Goal: Task Accomplishment & Management: Use online tool/utility

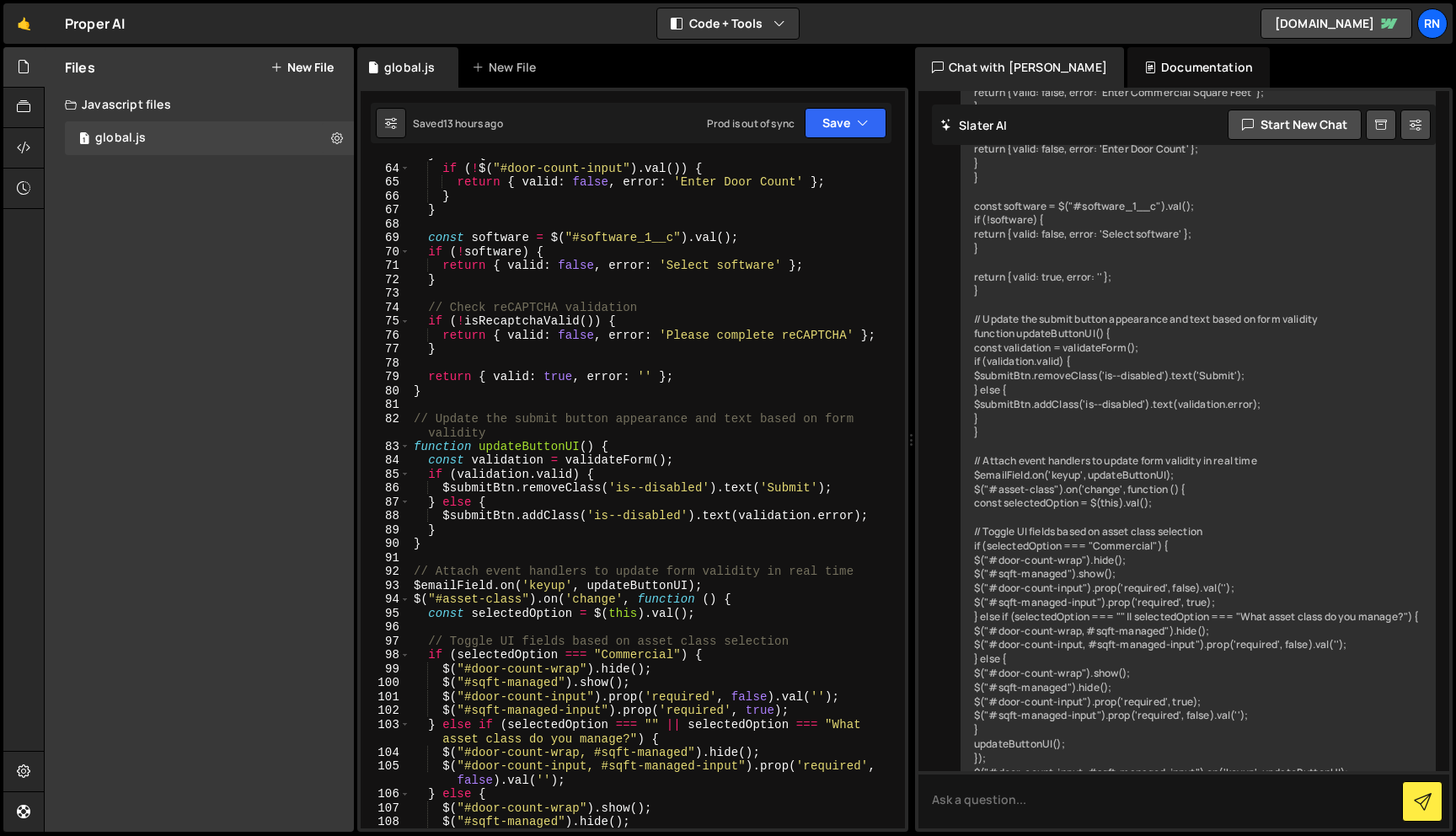
scroll to position [985, 0]
click at [24, 26] on link "🤙" at bounding box center [24, 24] width 41 height 40
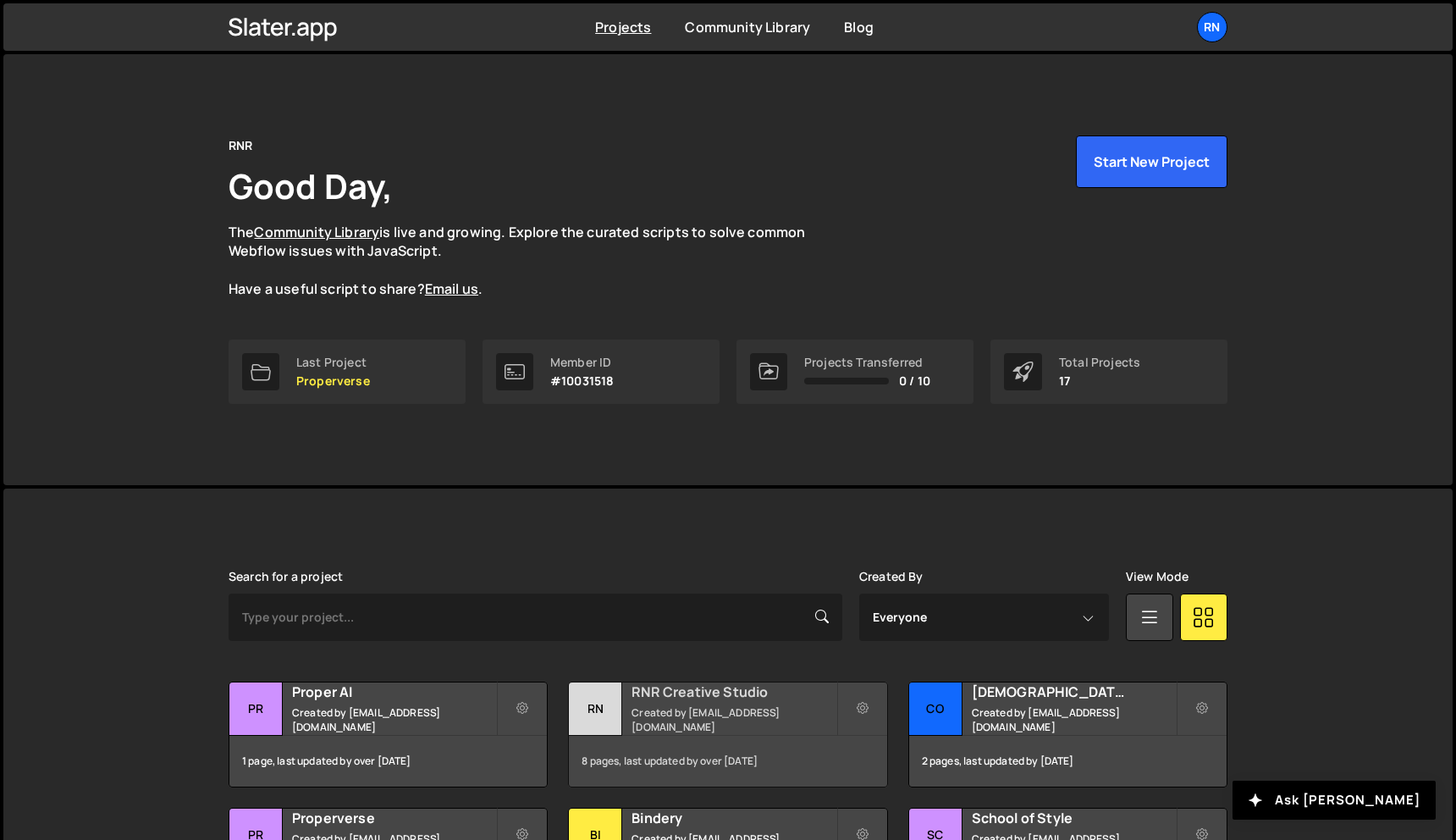
click at [656, 731] on div "RNR Creative Studio Created by [EMAIL_ADDRESS][DOMAIN_NAME]" at bounding box center [728, 708] width 318 height 52
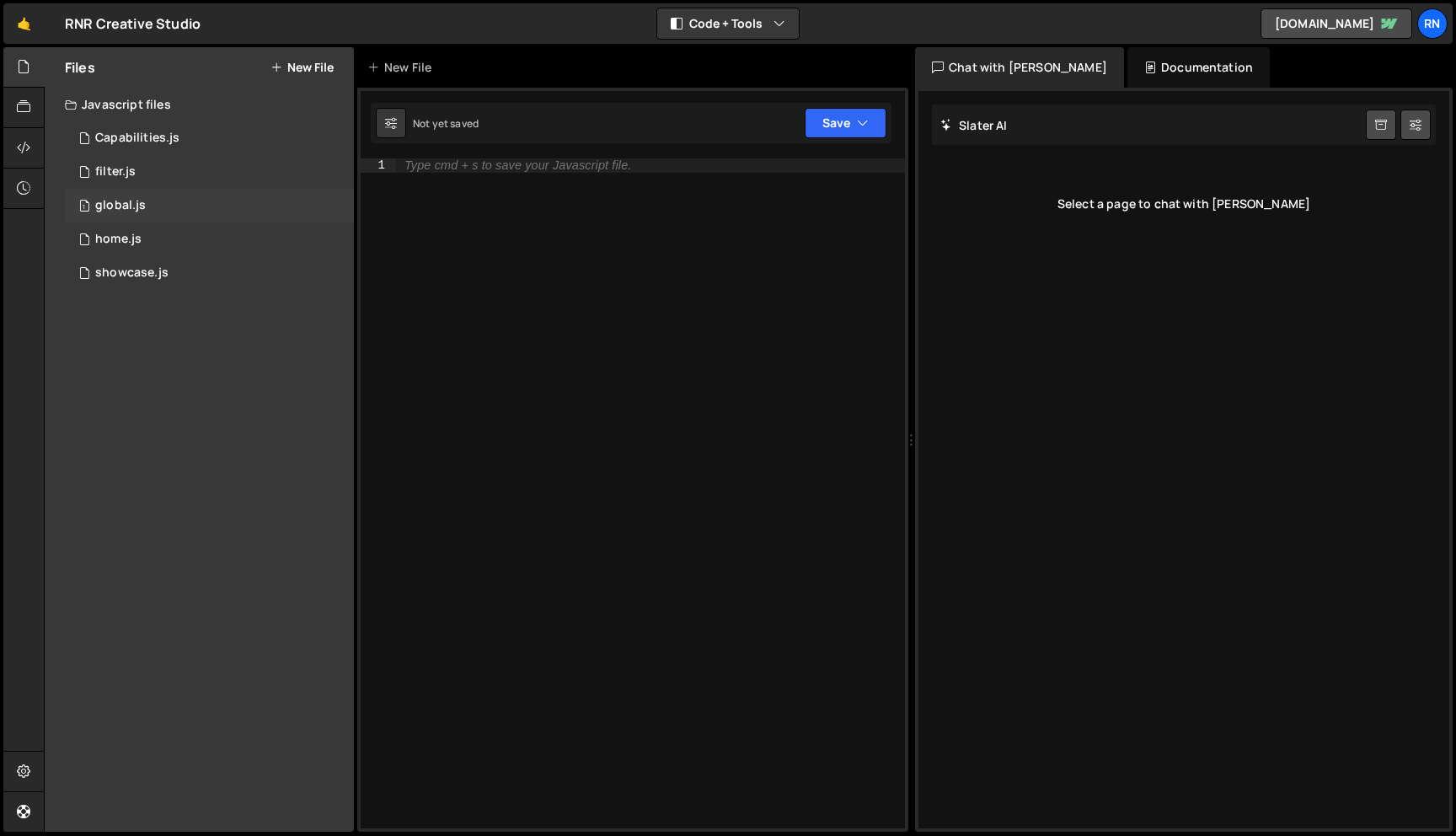
click at [125, 213] on div "1 global.js 0" at bounding box center [209, 205] width 289 height 34
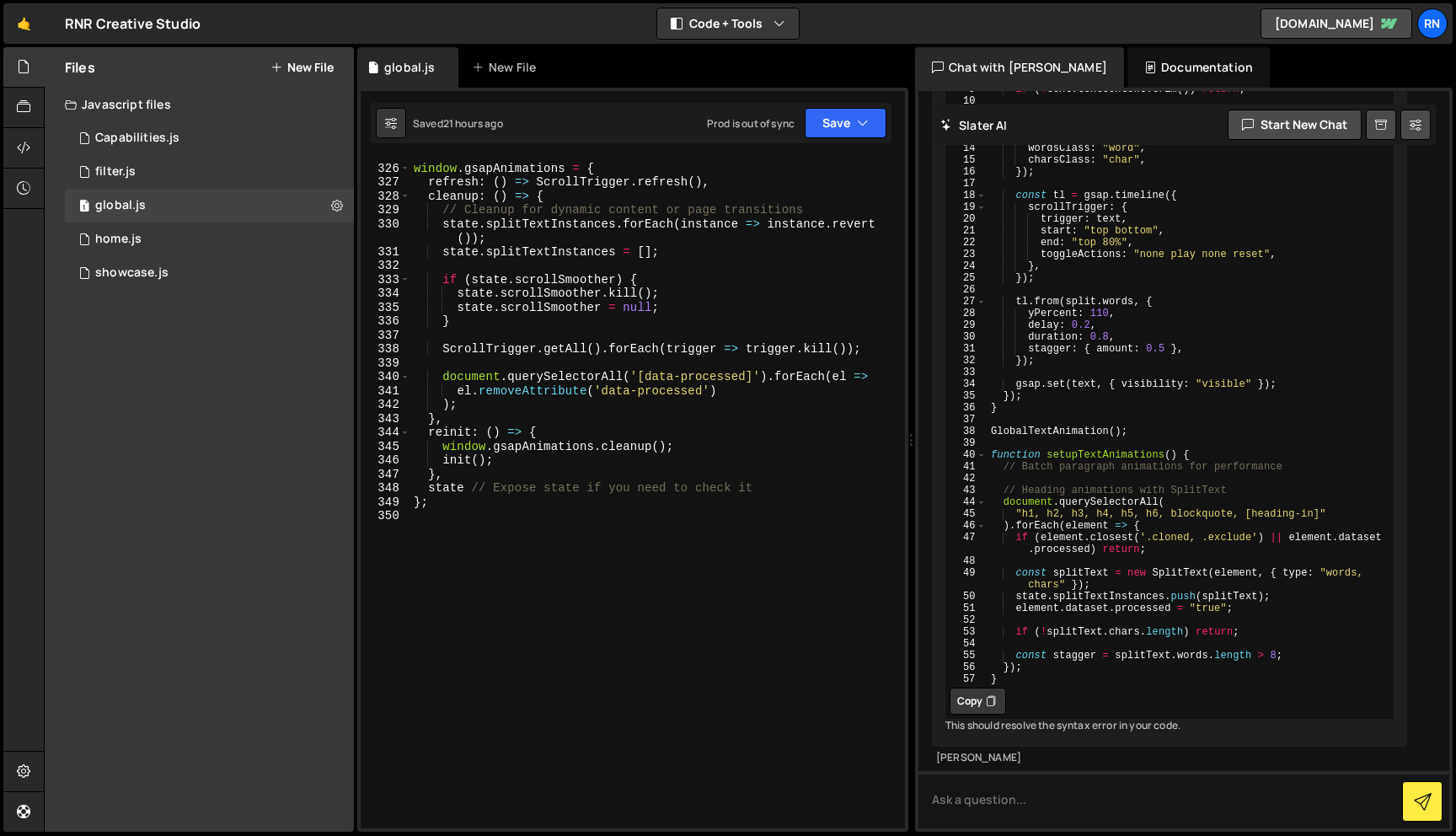
scroll to position [4650, 0]
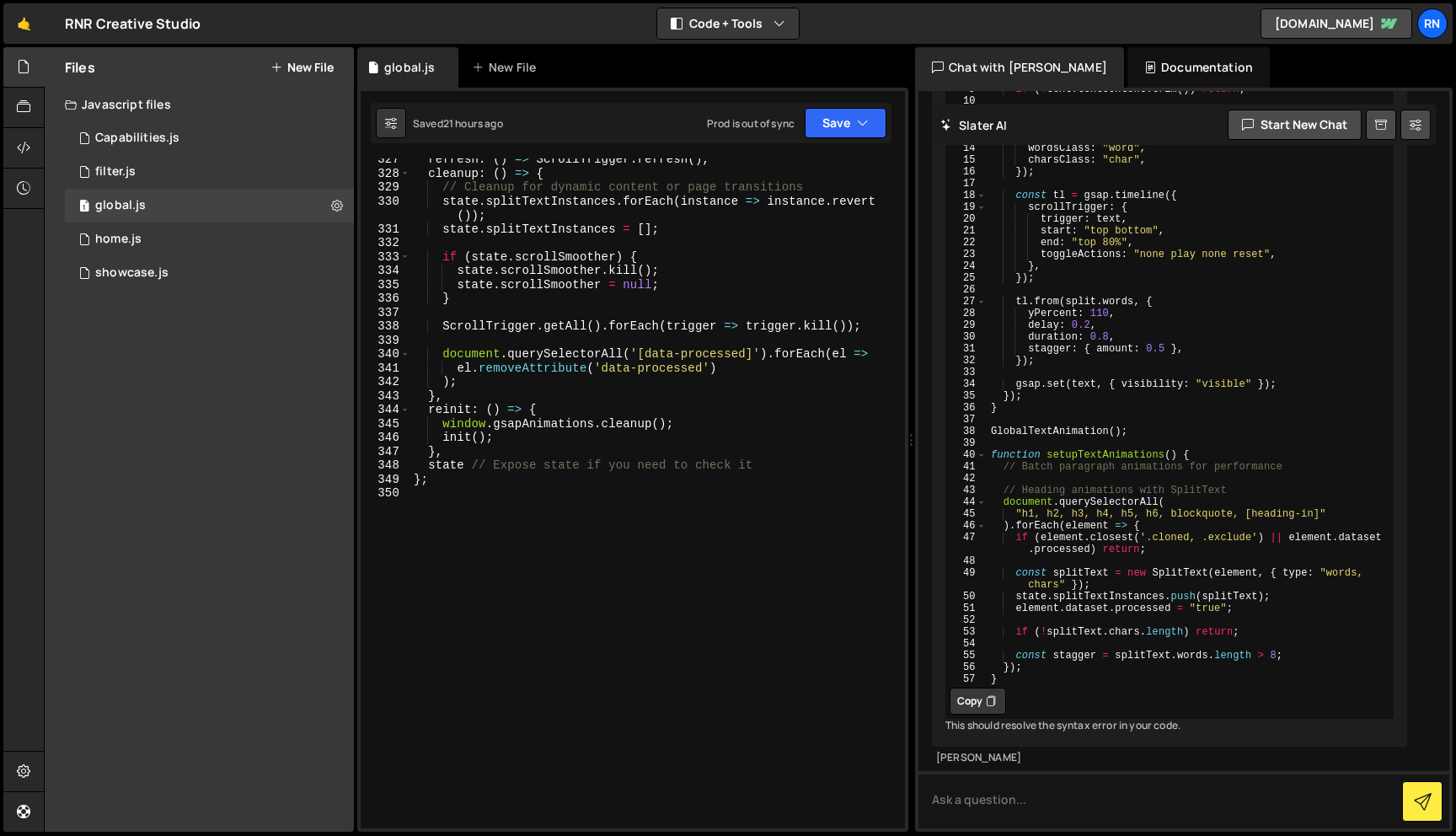
click at [487, 593] on div "refresh : ( ) => ScrollTrigger . refresh ( ) , cleanup : ( ) => { // Cleanup fo…" at bounding box center [654, 501] width 488 height 698
paste textarea "});"
type textarea "});"
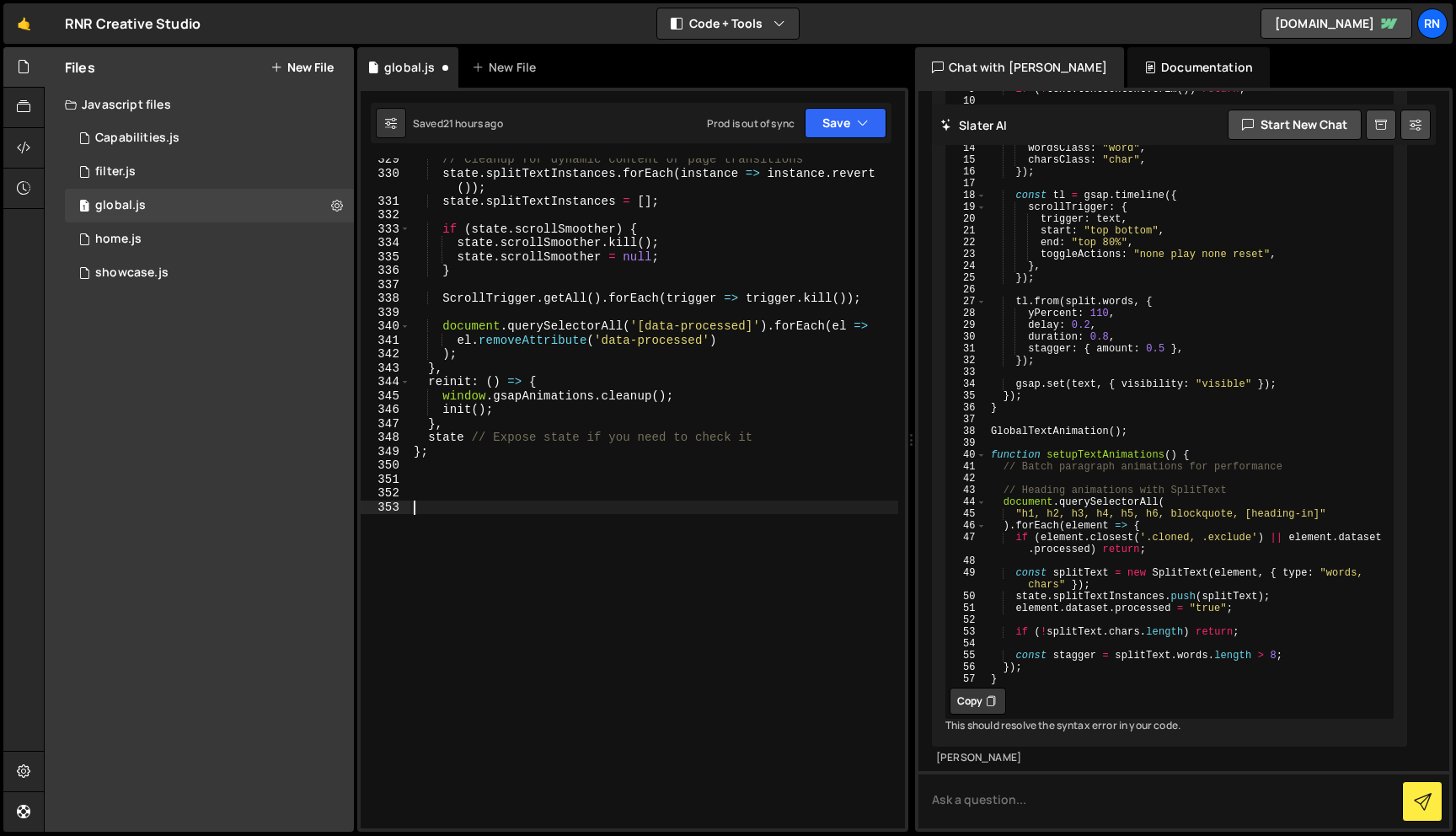
paste textarea "});"
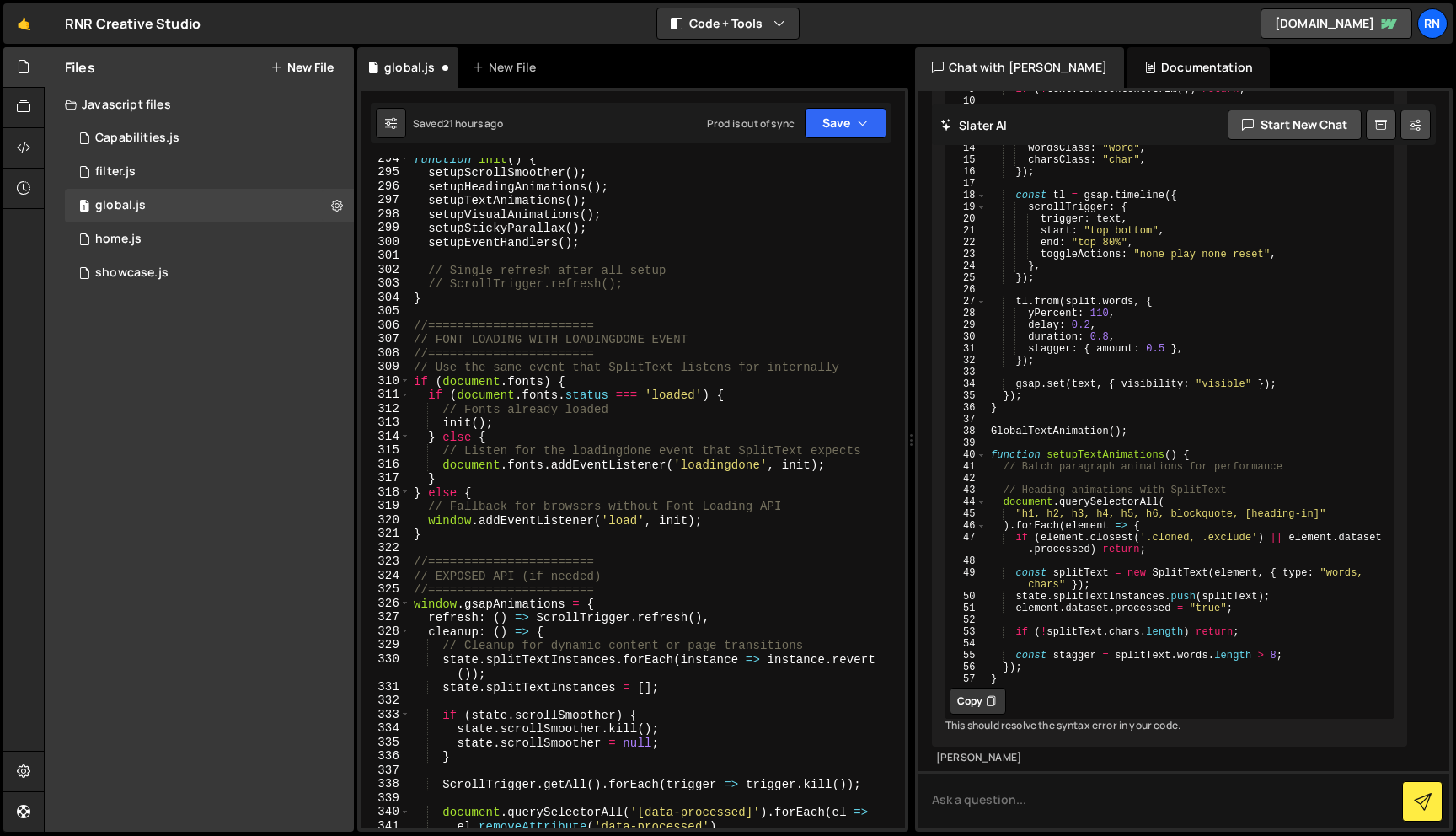
scroll to position [4188, 0]
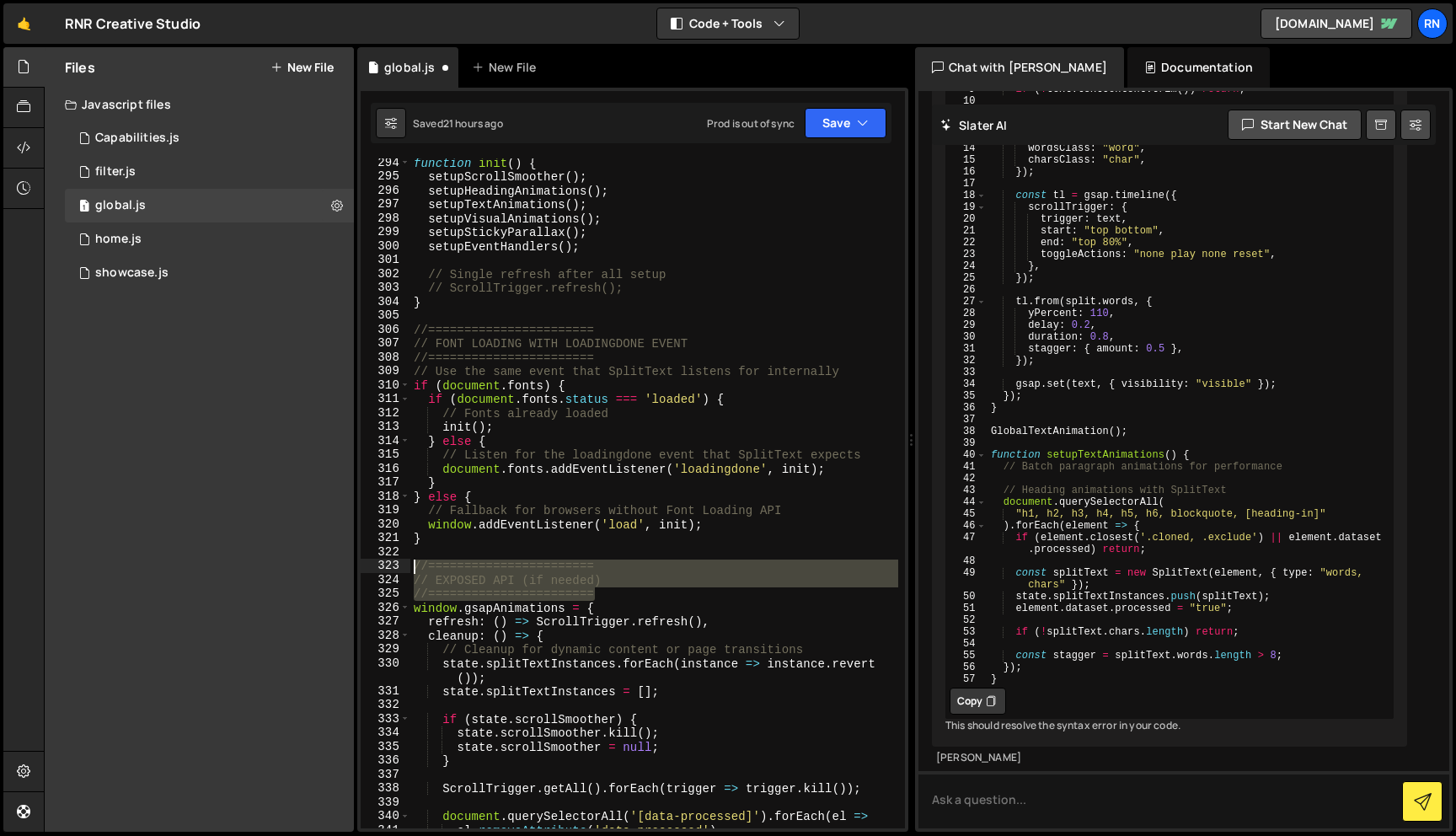
drag, startPoint x: 608, startPoint y: 591, endPoint x: 309, endPoint y: 562, distance: 300.4
click at [309, 561] on div "Files New File Javascript files 1 Capabilities.js 0 1 filter.js 0 1 global.js 0…" at bounding box center [750, 439] width 1412 height 785
type textarea "//======================= // EXPOSED API (if needed)"
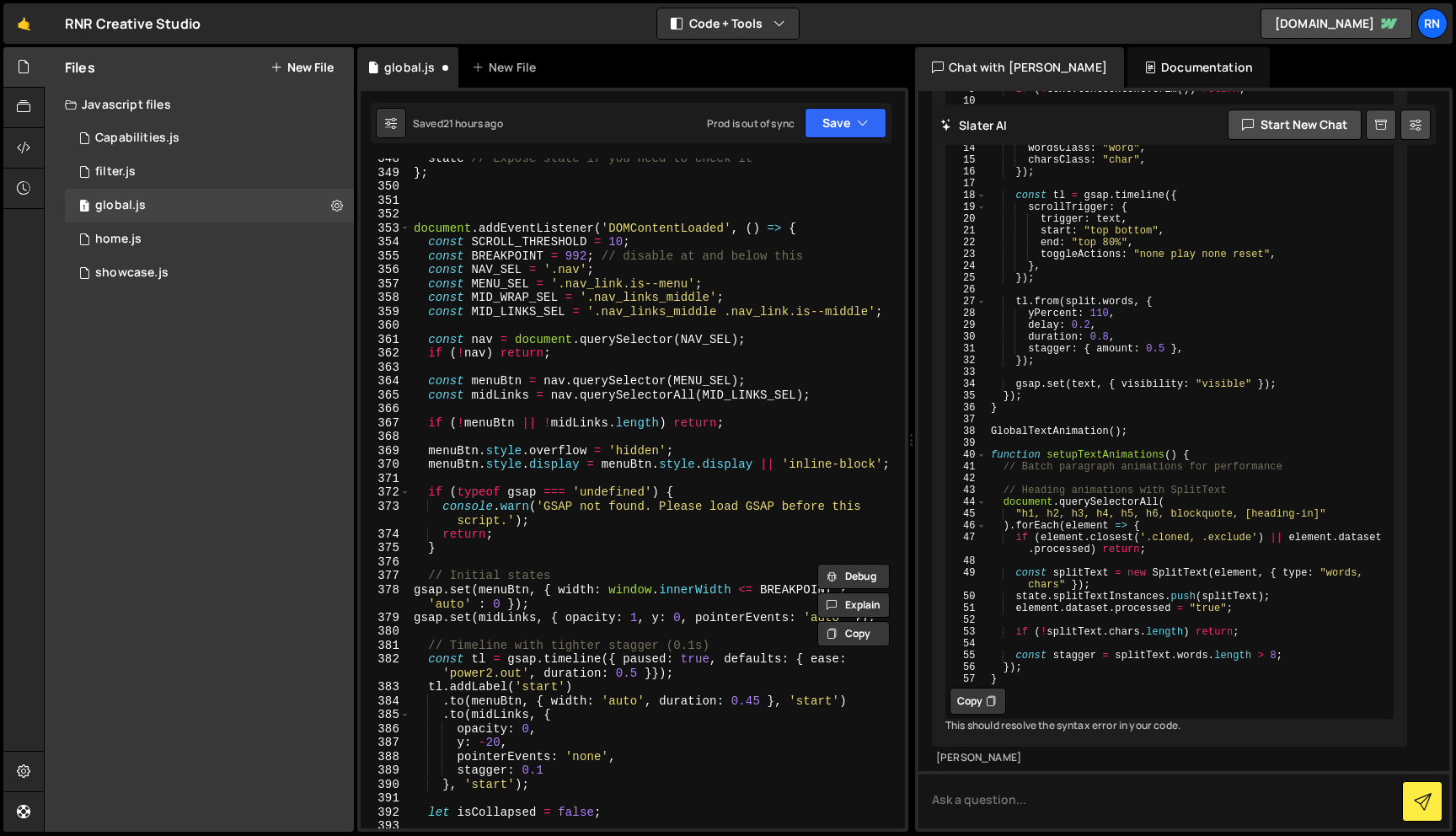
scroll to position [4823, 0]
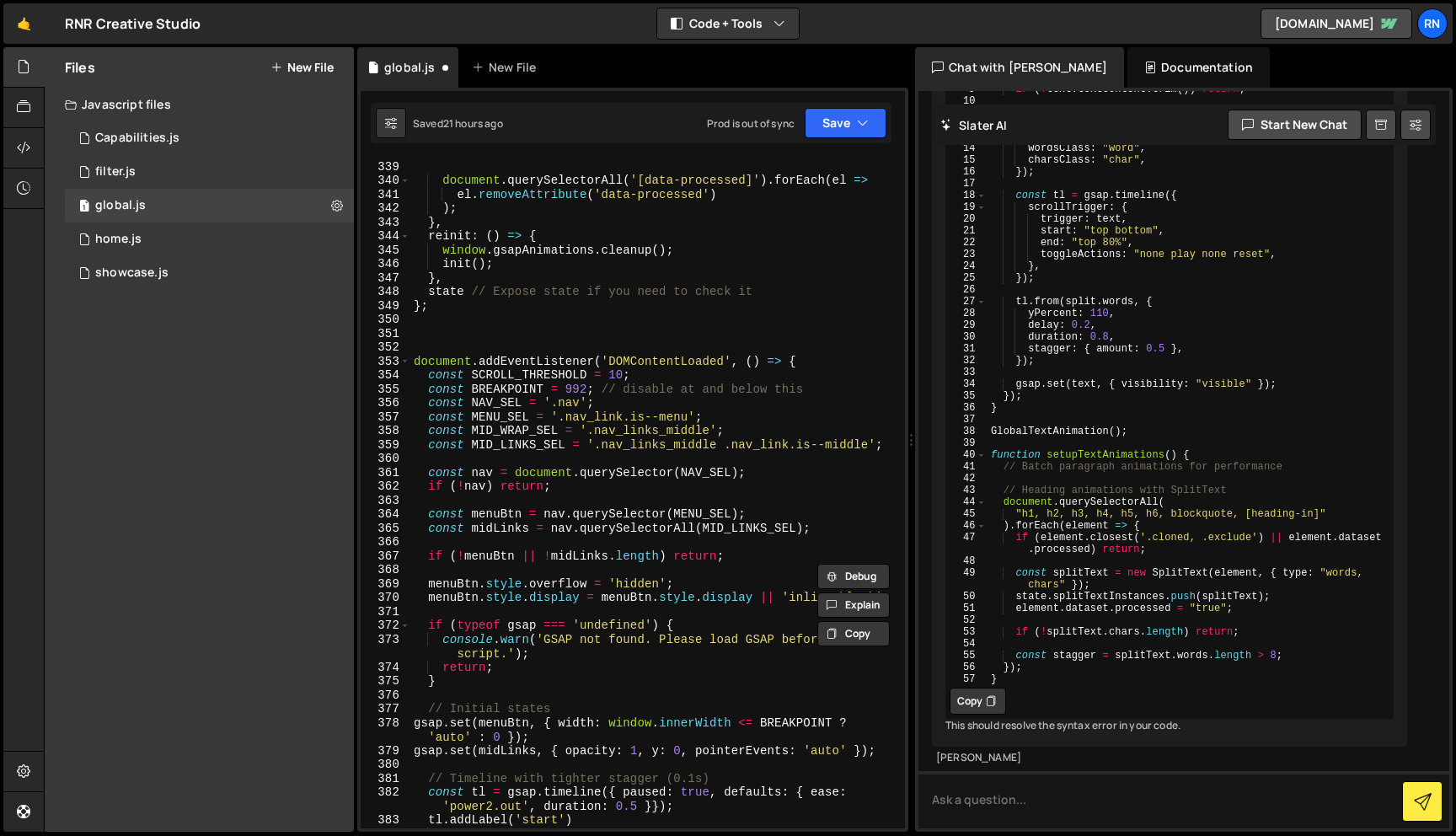
click at [445, 331] on div "ScrollTrigger . getAll ( ) . forEach ( trigger => trigger . kill ( )) ; documen…" at bounding box center [654, 495] width 488 height 698
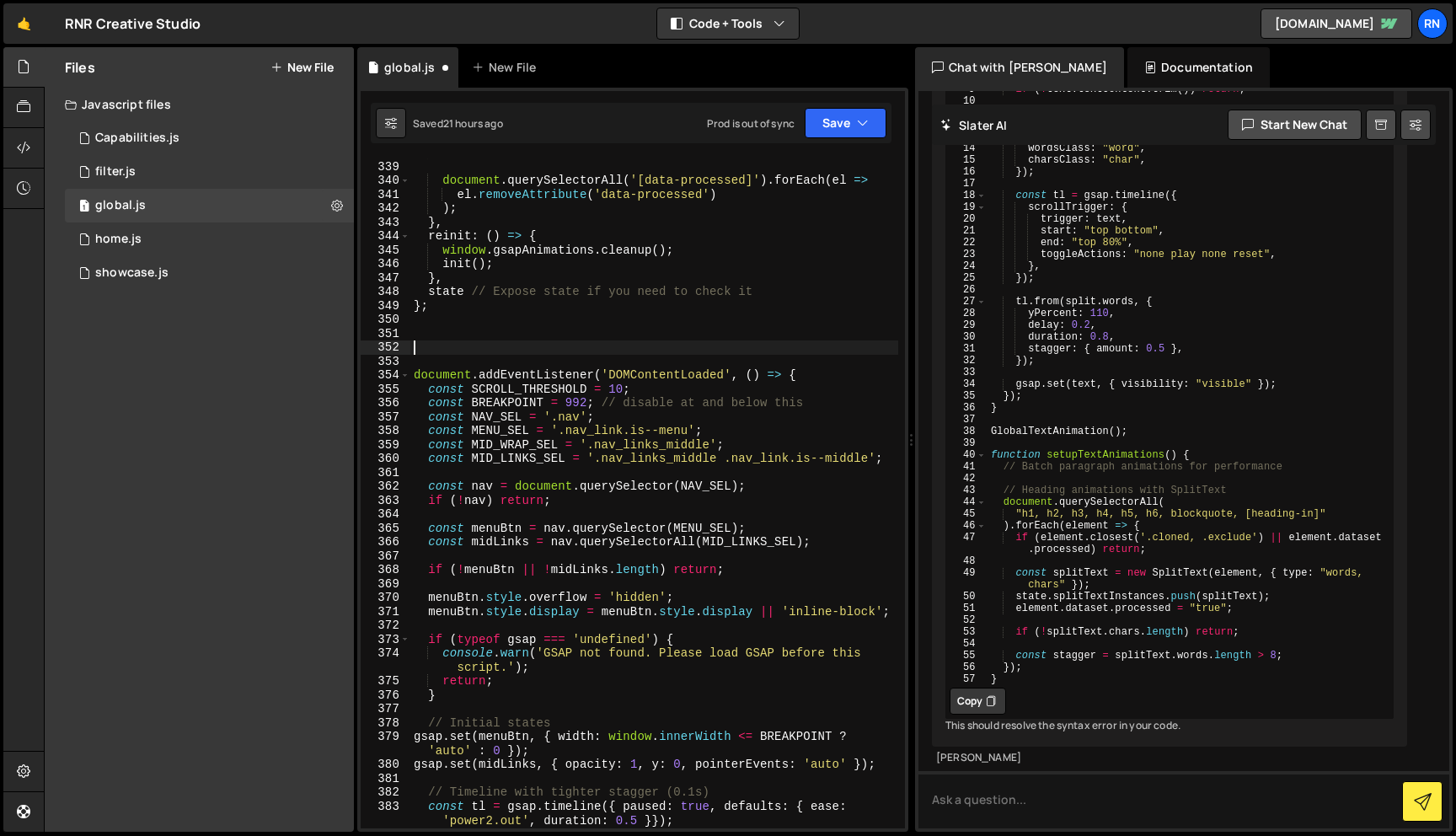
paste textarea "//======================="
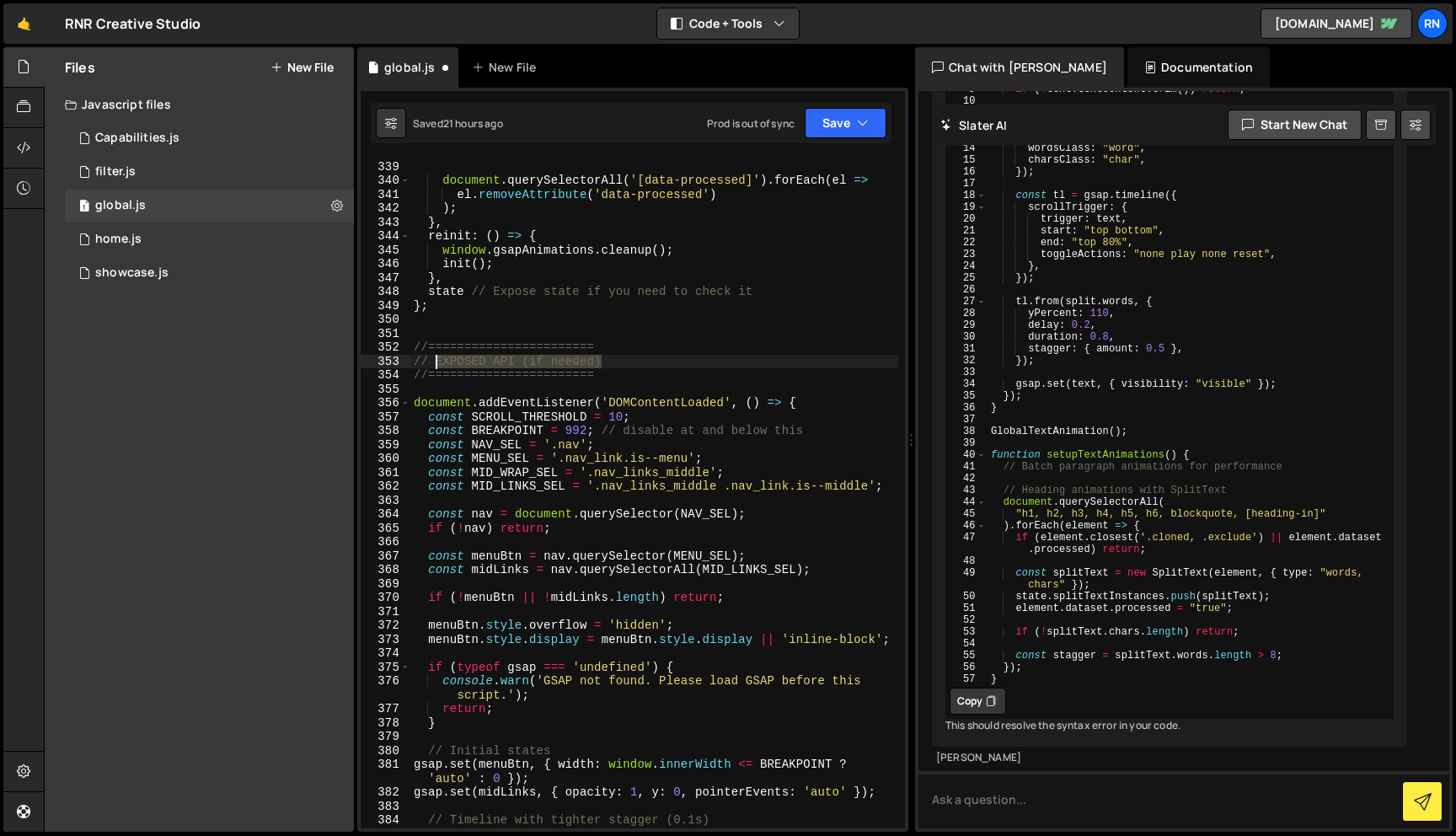
drag, startPoint x: 615, startPoint y: 356, endPoint x: 436, endPoint y: 353, distance: 179.0
click at [435, 356] on div "ScrollTrigger . getAll ( ) . forEach ( trigger => trigger . kill ( )) ; documen…" at bounding box center [654, 501] width 488 height 712
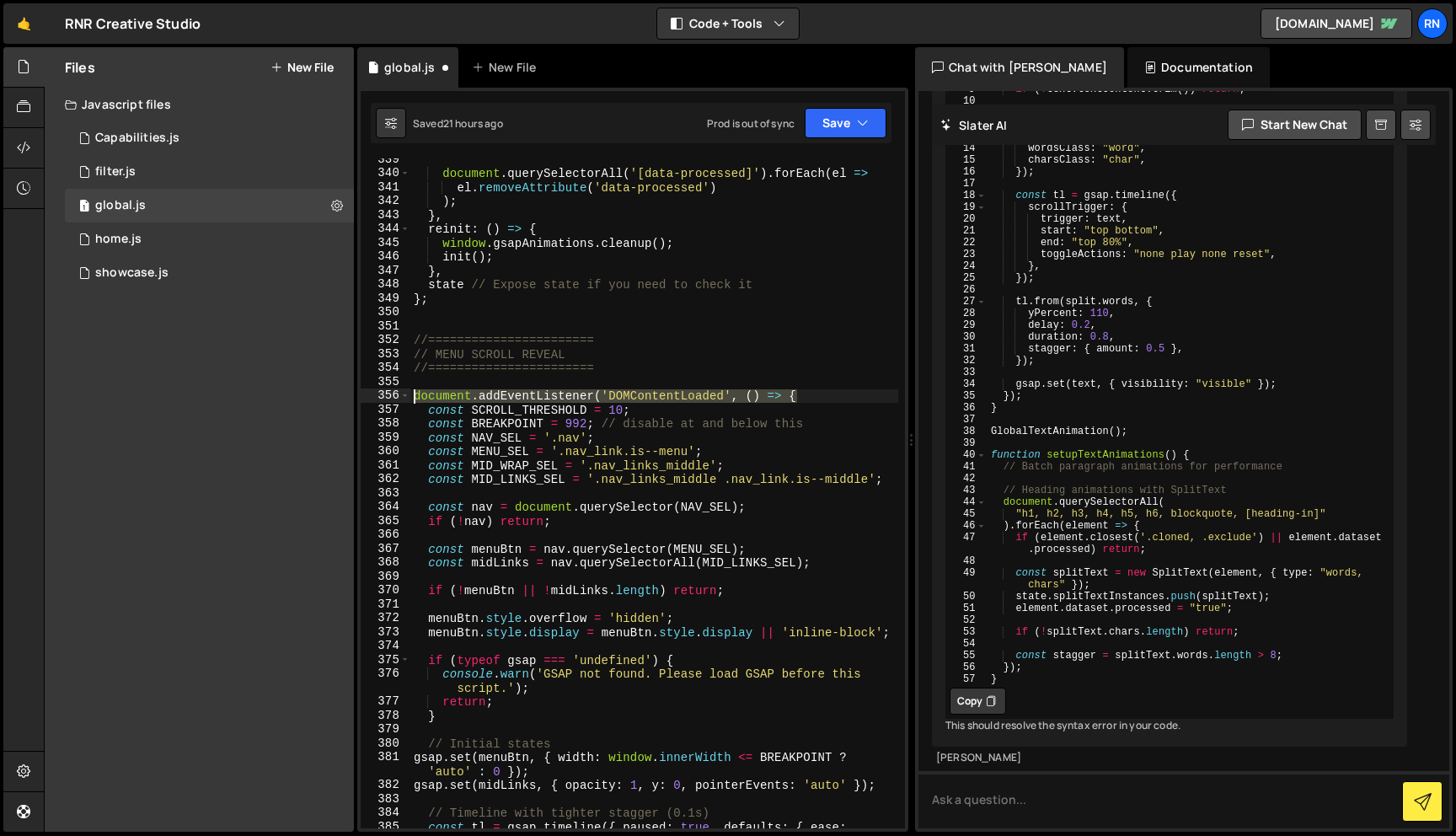
drag, startPoint x: 824, startPoint y: 398, endPoint x: 315, endPoint y: 400, distance: 509.0
click at [315, 400] on div "Files New File Javascript files 1 Capabilities.js 0 1 filter.js 0 1 global.js 0…" at bounding box center [750, 439] width 1412 height 785
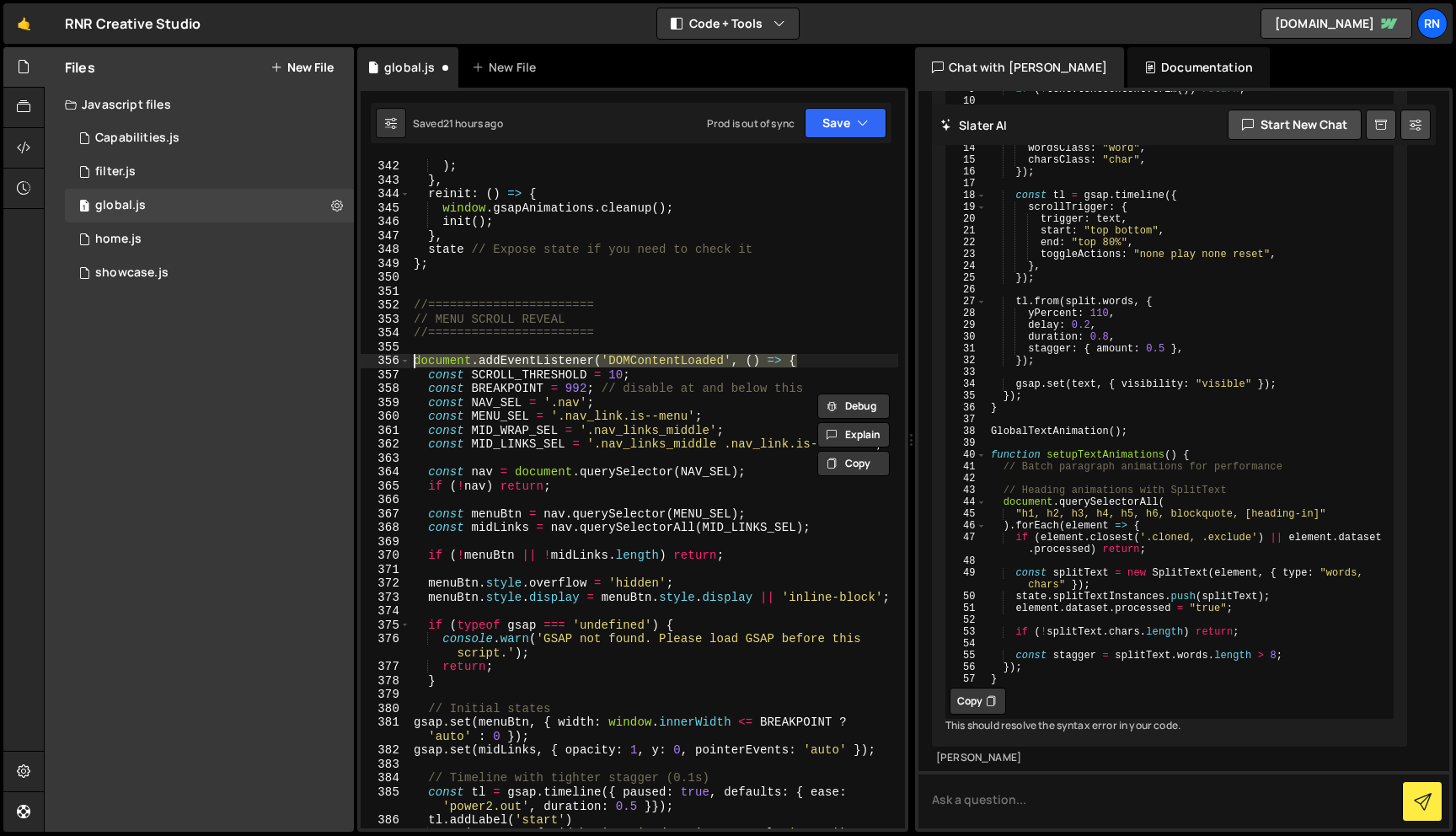
scroll to position [4842, 0]
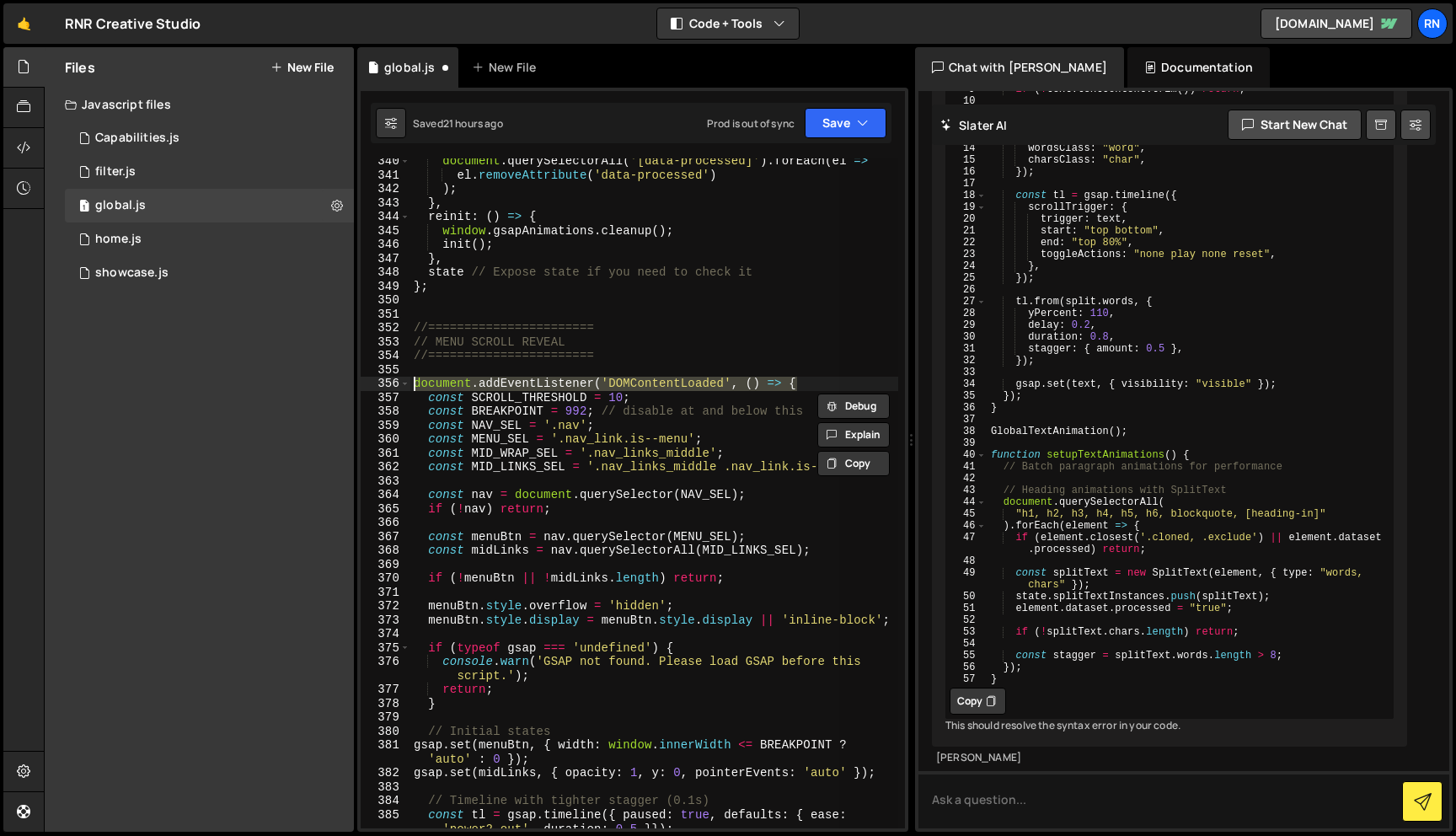
click at [807, 383] on div "document . querySelectorAll ( '[data-processed]' ) . forEach ( el => el . remov…" at bounding box center [654, 493] width 488 height 670
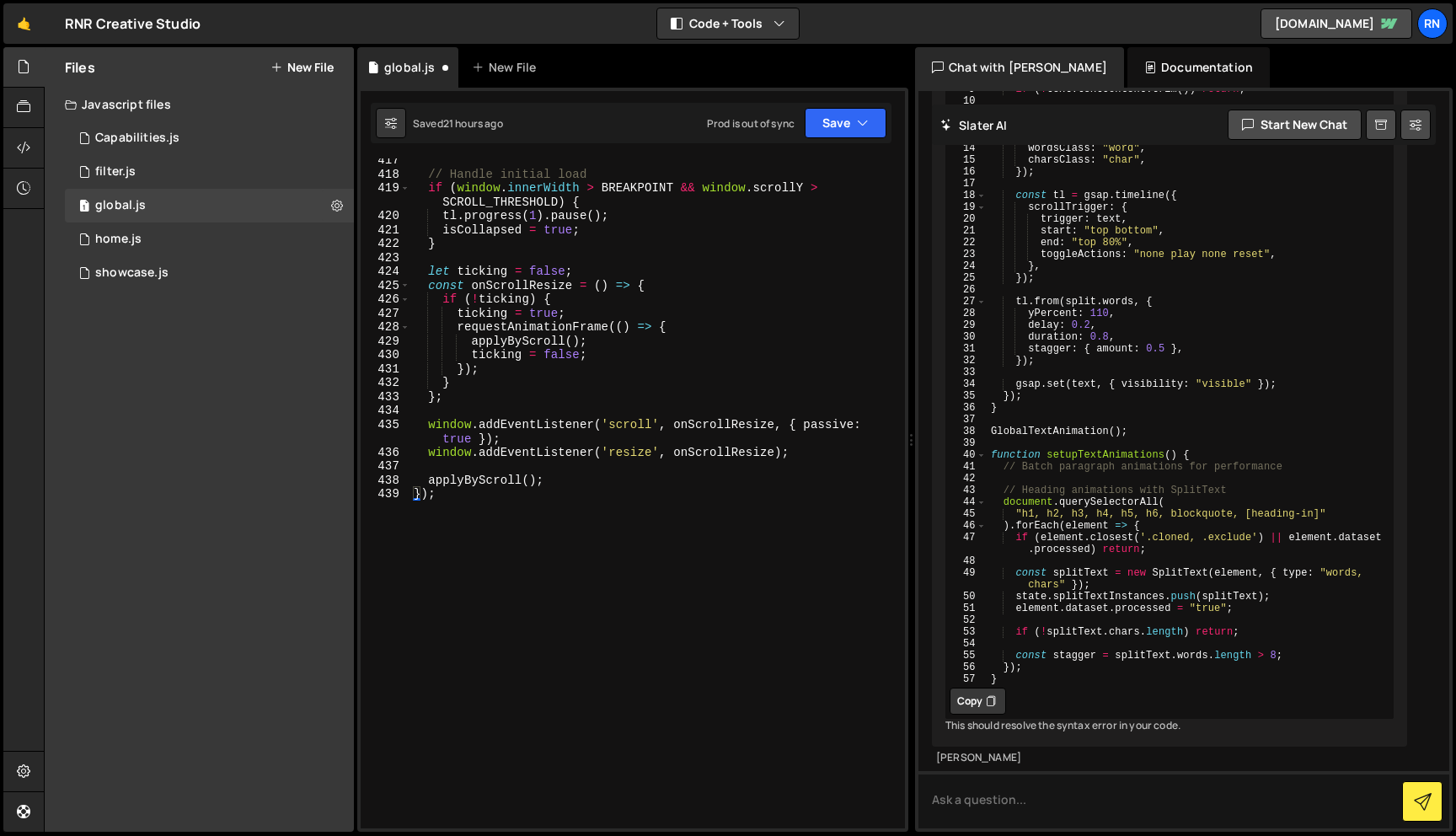
scroll to position [5951, 0]
drag, startPoint x: 442, startPoint y: 497, endPoint x: 360, endPoint y: 498, distance: 82.0
click at [360, 498] on div "document.addEventListener('DOMContentLoaded', () => { 417 418 419 420 421 422 4…" at bounding box center [633, 493] width 544 height 670
type textarea "});"
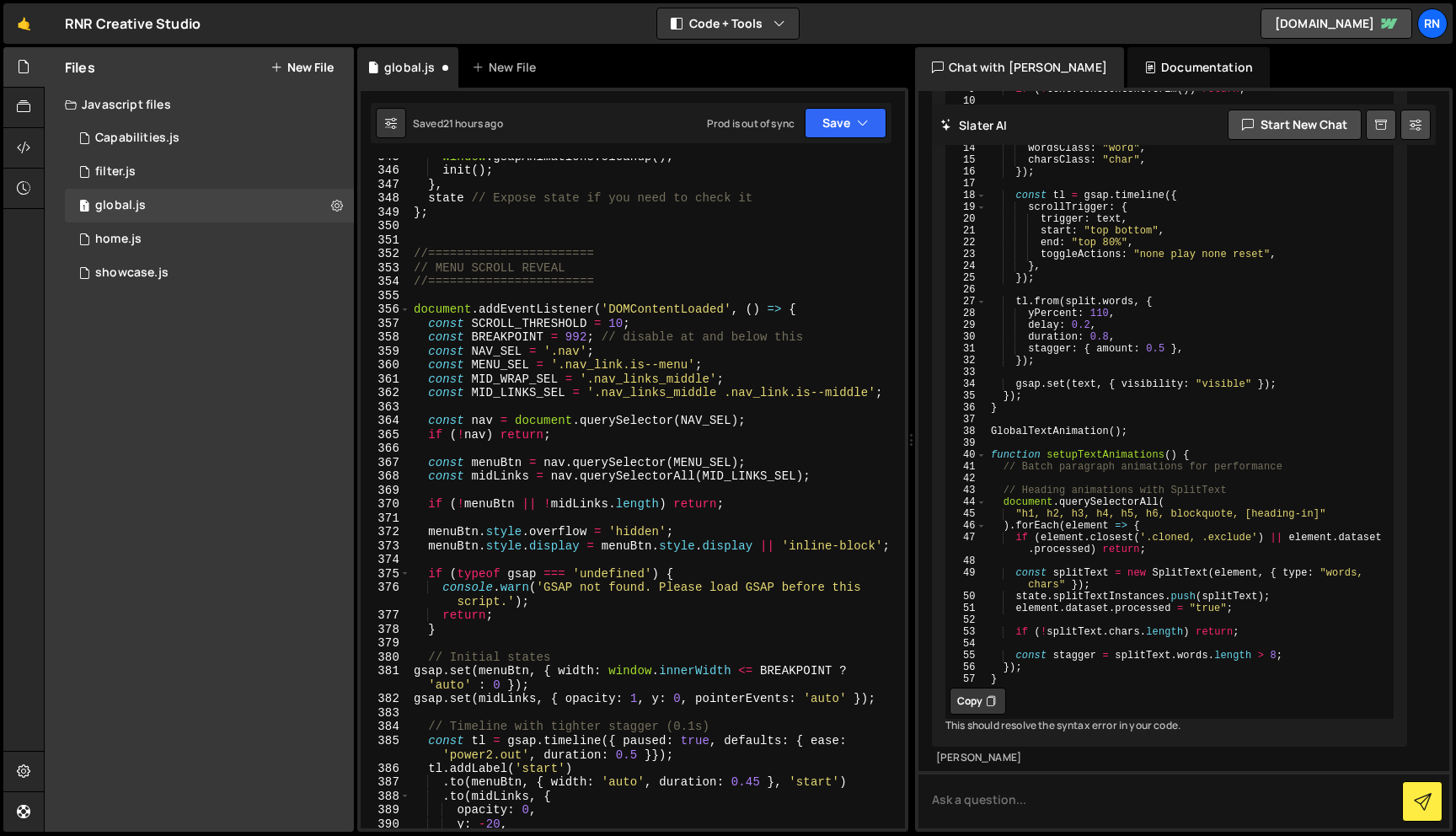
scroll to position [4911, 0]
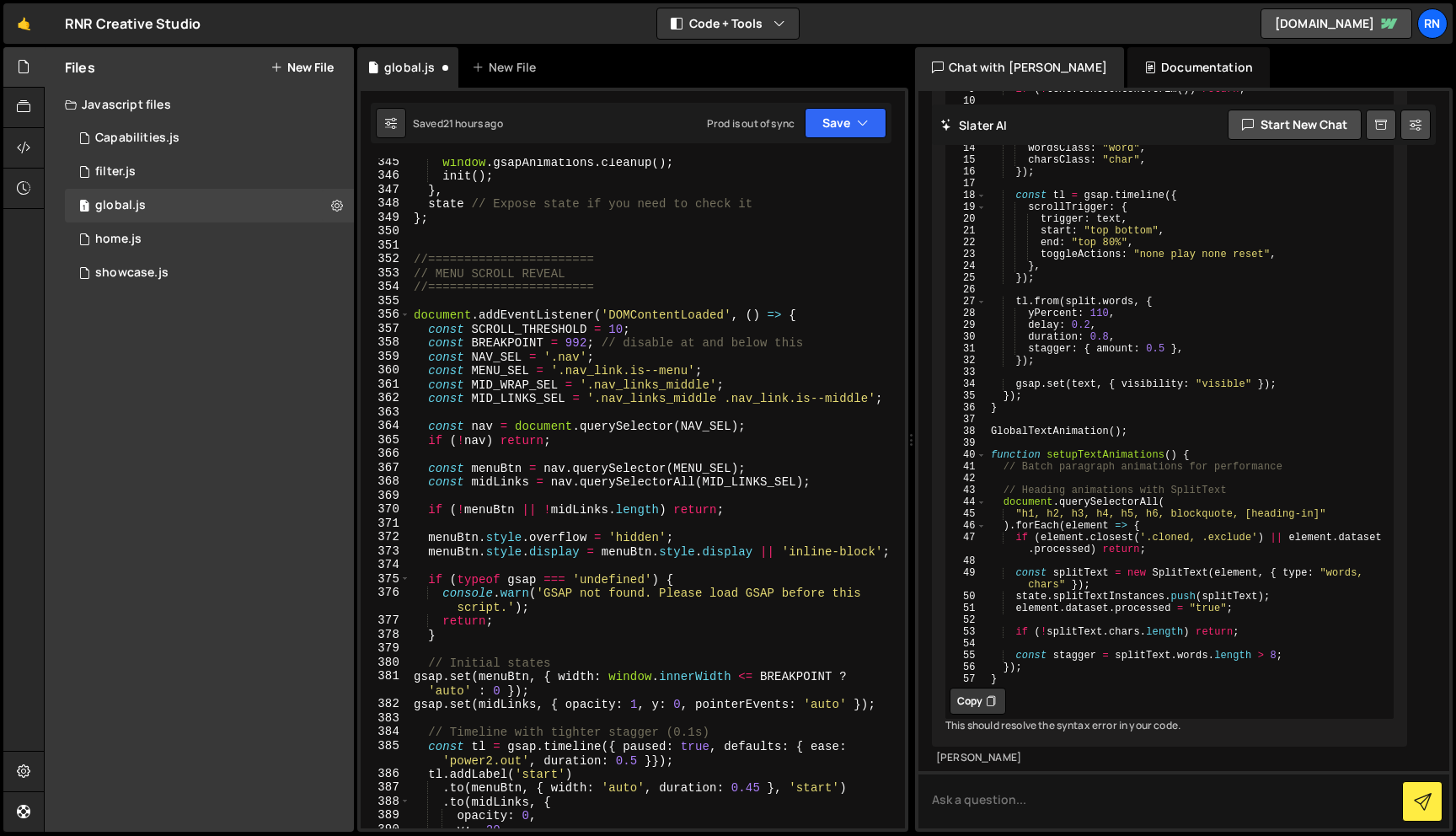
click at [599, 312] on div "window . gsapAnimations . cleanup ( ) ; init ( ) ; } , state // Expose state if…" at bounding box center [654, 504] width 488 height 698
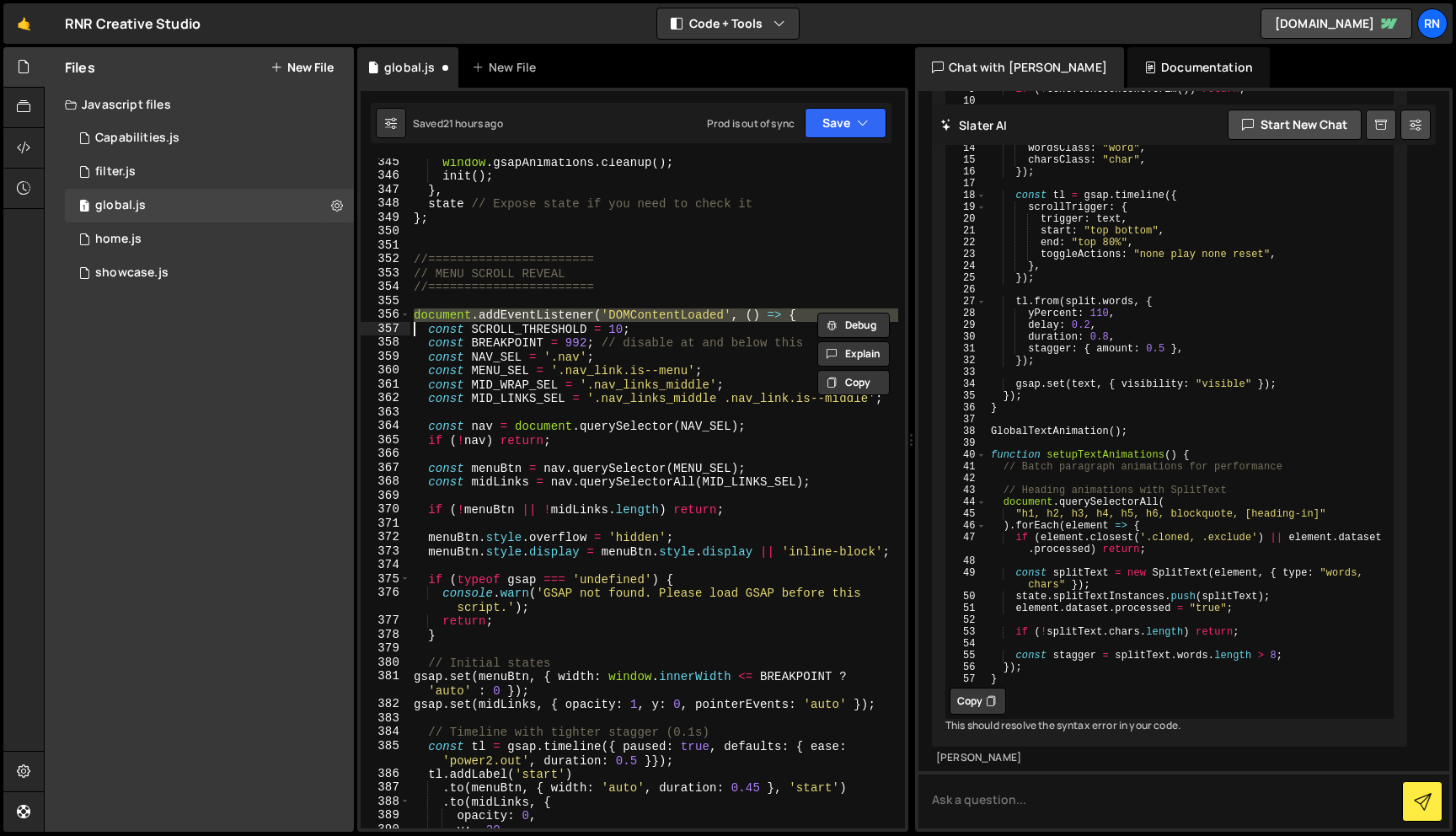
click at [599, 312] on div "window . gsapAnimations . cleanup ( ) ; init ( ) ; } , state // Expose state if…" at bounding box center [654, 504] width 488 height 698
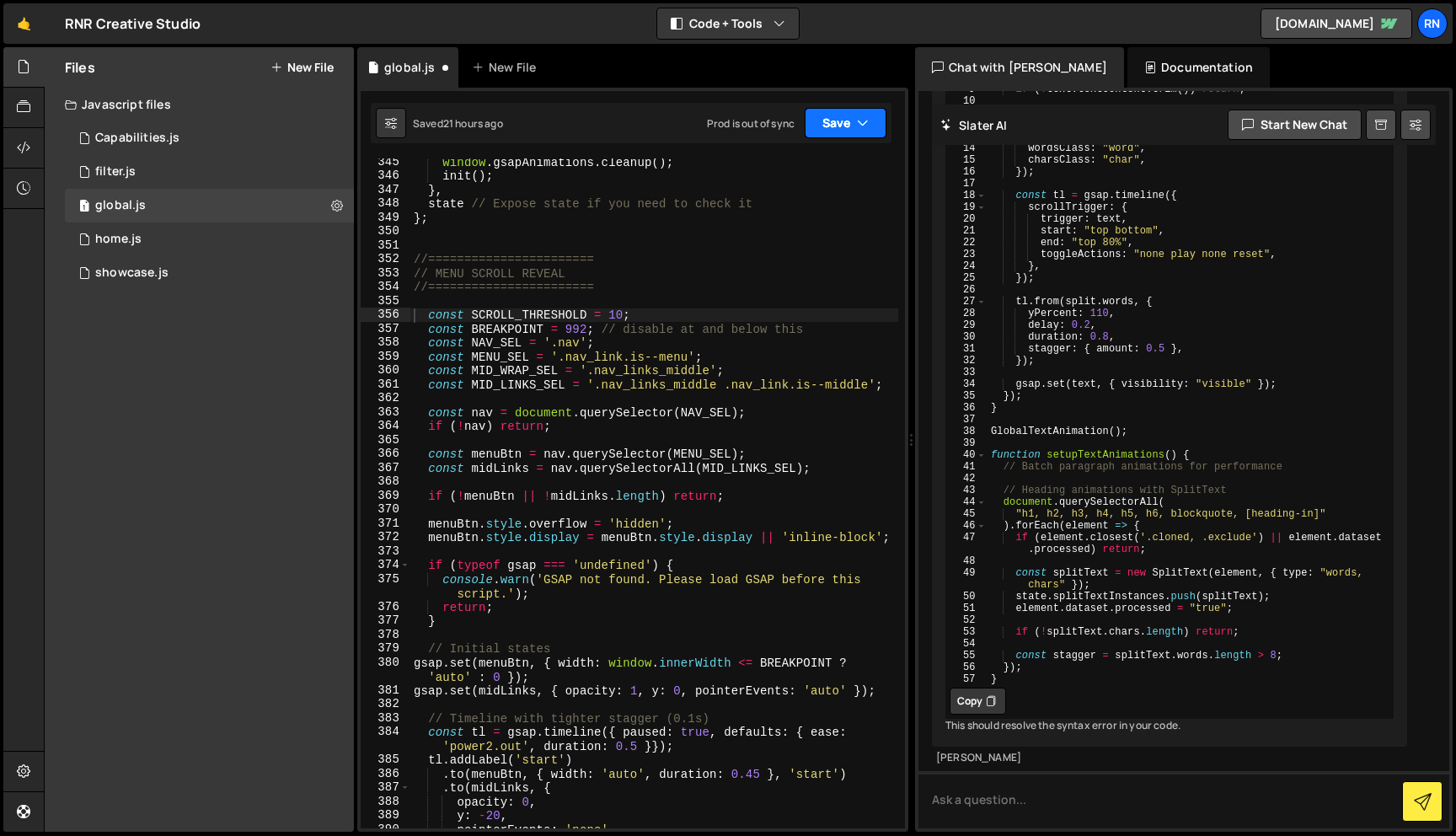
click at [844, 113] on button "Save" at bounding box center [844, 123] width 81 height 31
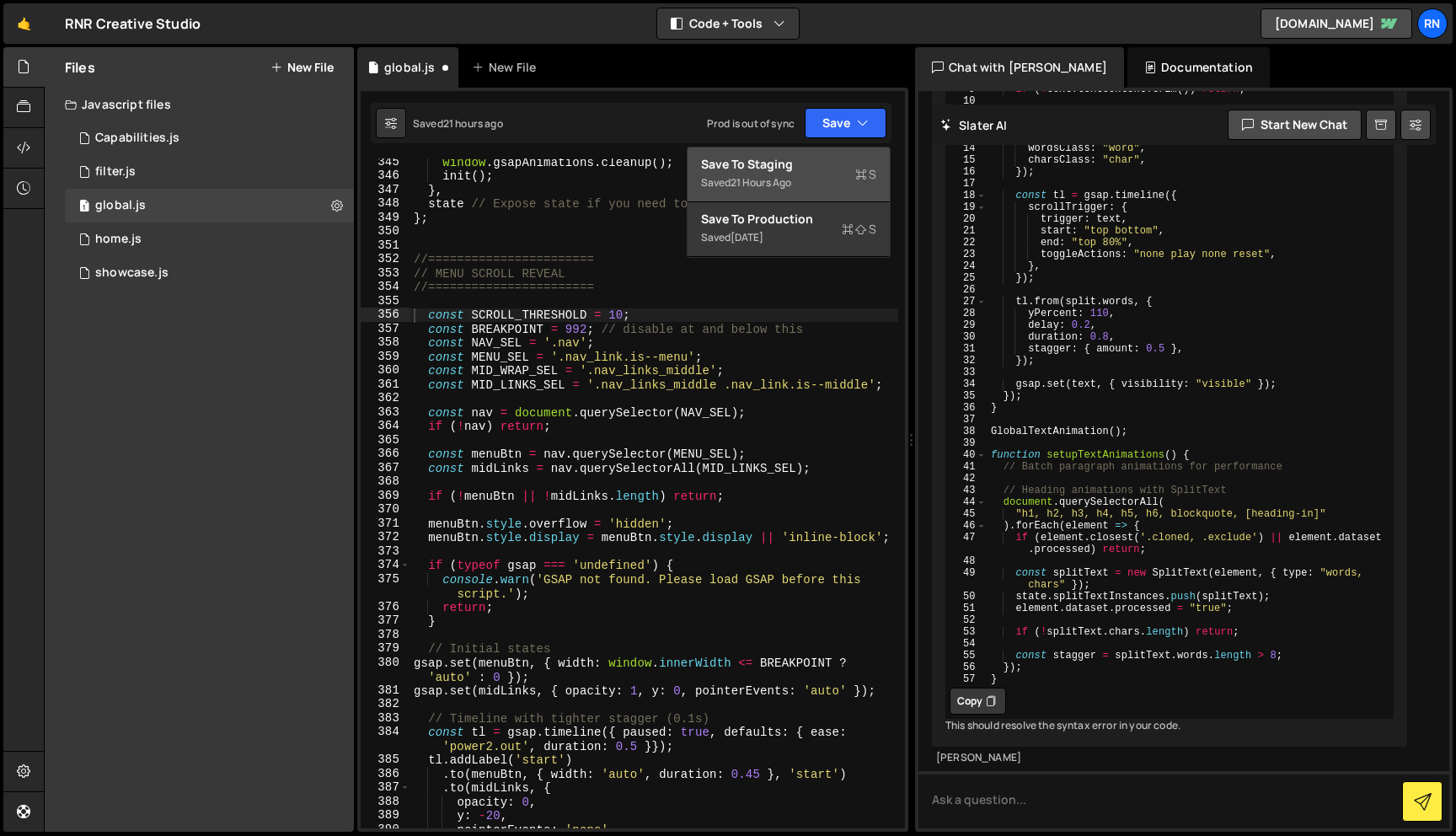
click at [820, 152] on button "Save to Staging S Saved 21 hours ago" at bounding box center [788, 174] width 202 height 55
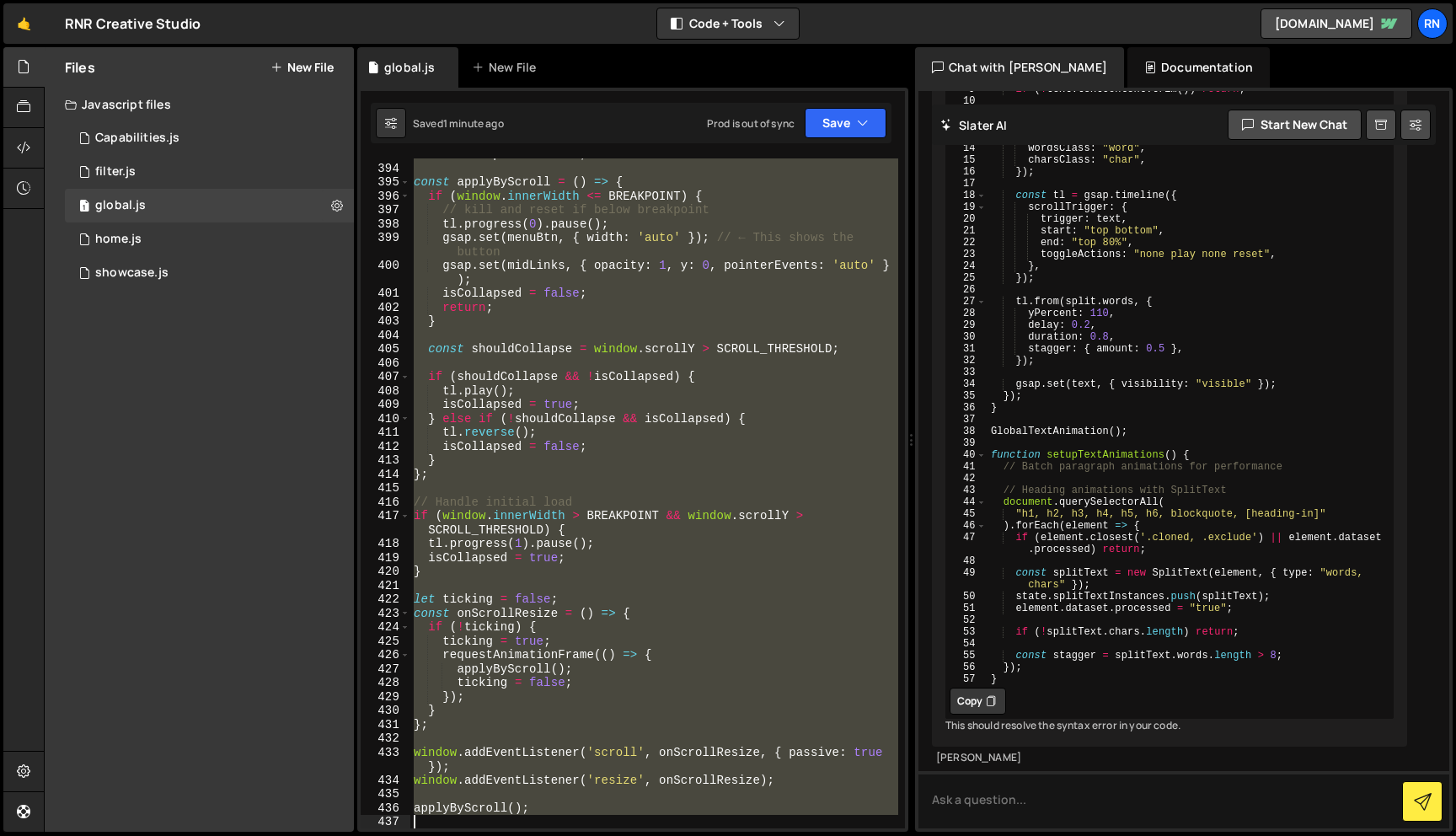
scroll to position [5628, 0]
drag, startPoint x: 411, startPoint y: 446, endPoint x: 574, endPoint y: 835, distance: 421.8
click at [574, 835] on div "Hold on a sec... Are you certain you wish to leave this page? Any changes you'v…" at bounding box center [728, 418] width 1456 height 836
type textarea "applyByScroll();"
click at [1056, 809] on textarea at bounding box center [1184, 800] width 531 height 58
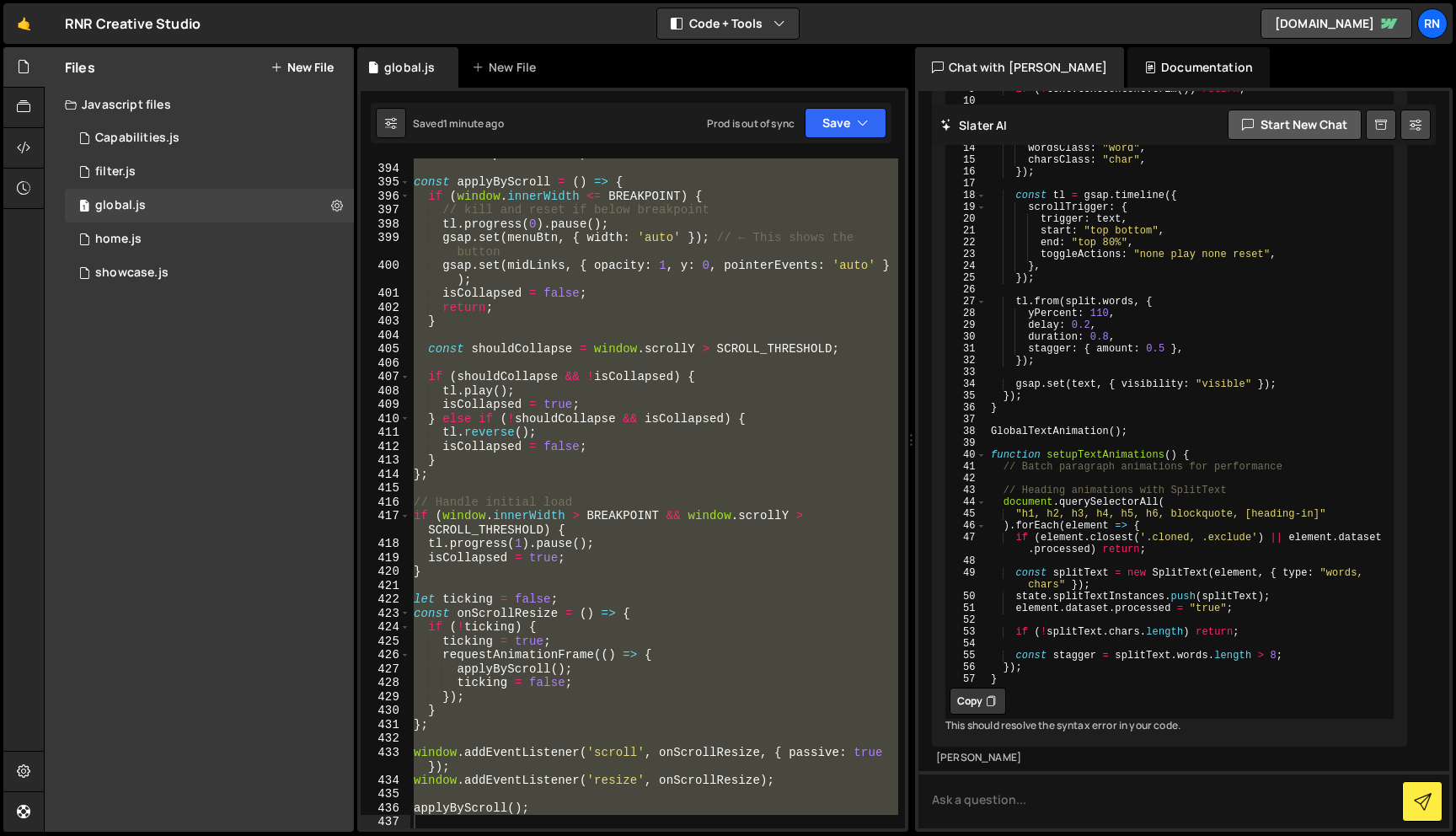
click at [1276, 125] on button "Start new chat" at bounding box center [1295, 125] width 134 height 31
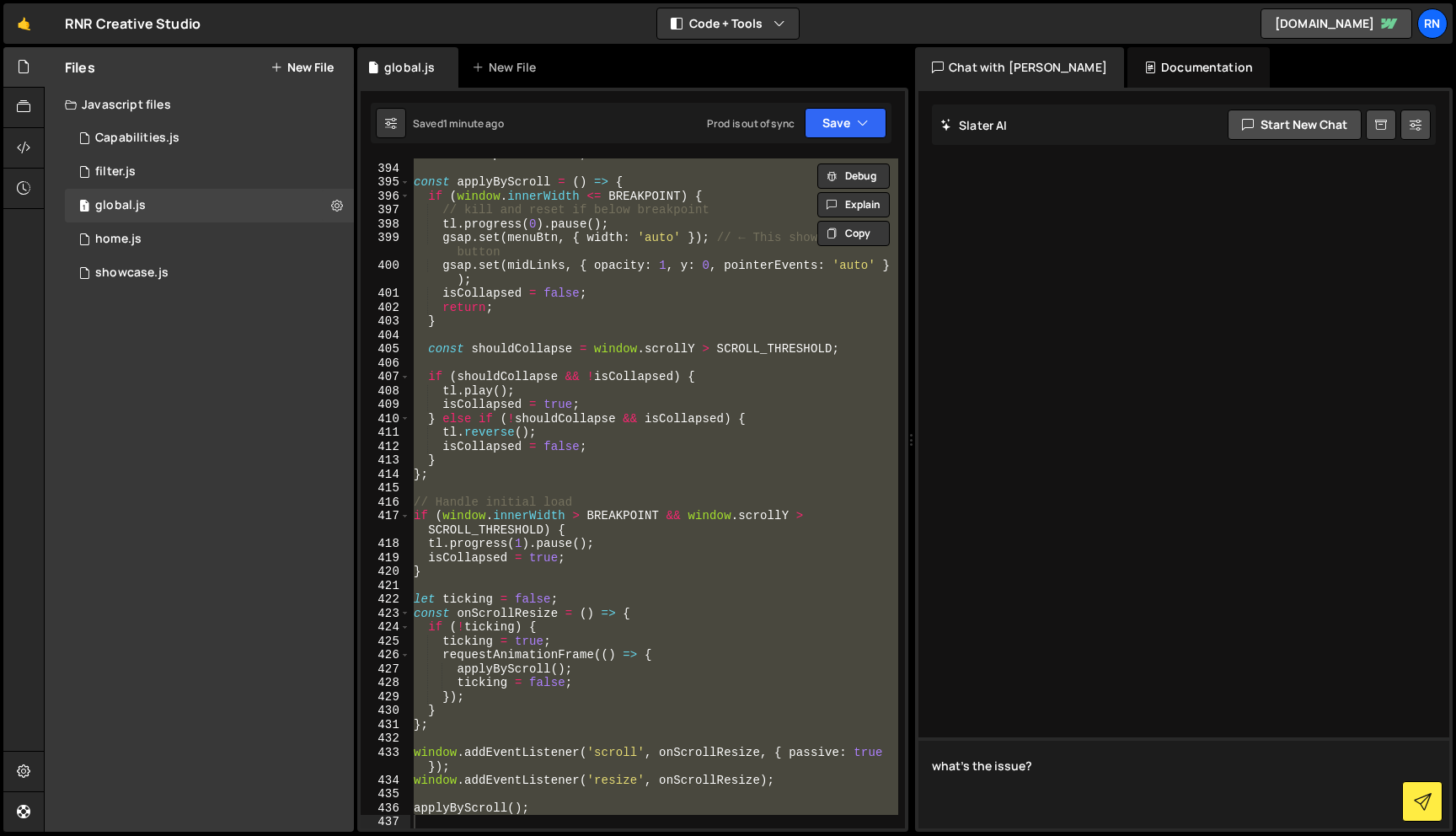
paste textarea "//======================= // MENU SCROLL REVEAL //======================= const…"
type textarea "what's the issue? //======================= // MENU SCROLL REVEAL //===========…"
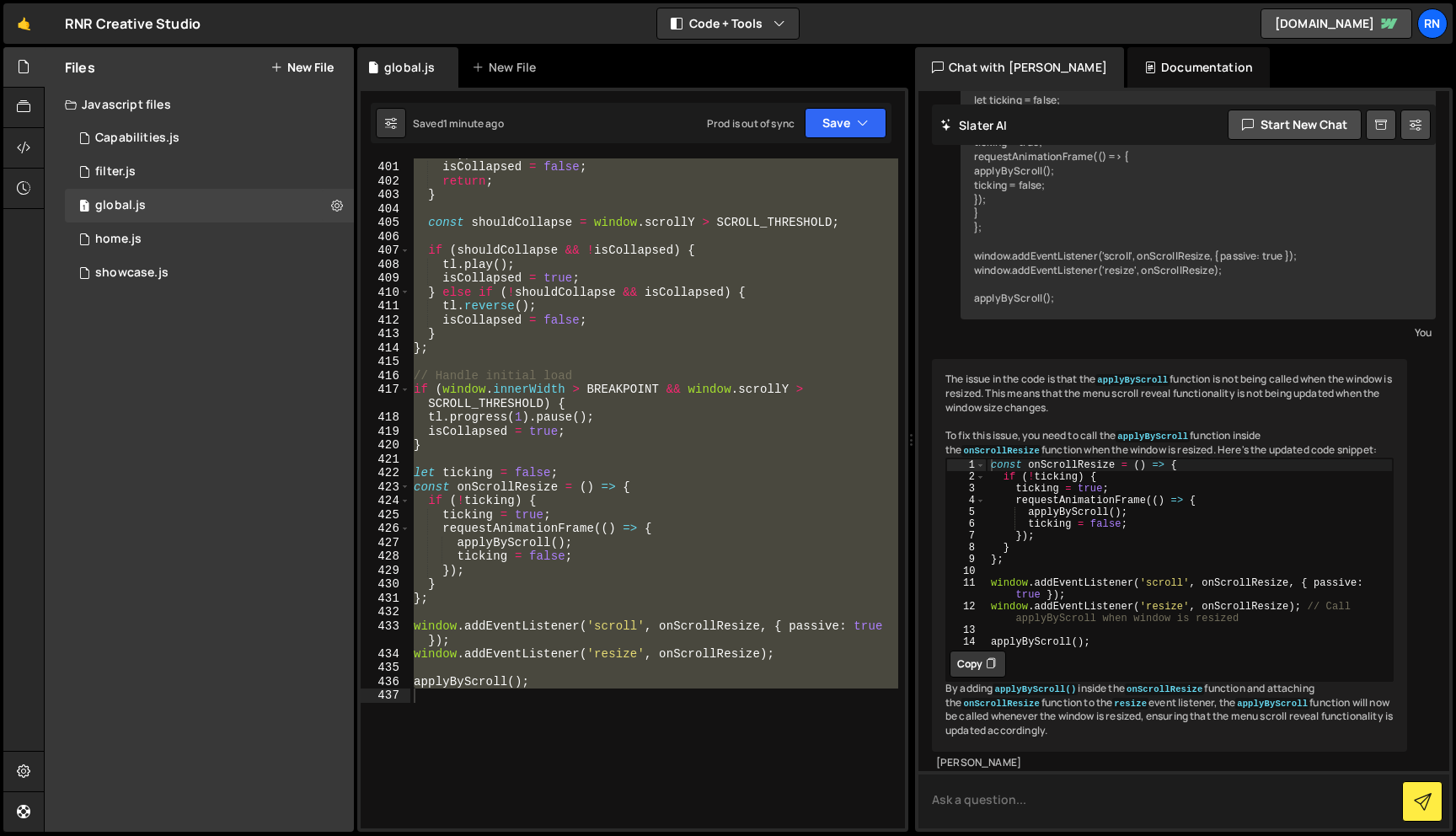
scroll to position [5755, 0]
click at [970, 678] on button "Copy" at bounding box center [977, 663] width 57 height 27
click at [570, 660] on div "gsap . set ( midLinks , { opacity : 1 , y : 0 , pointerEvents : 'auto' } ) ; is…" at bounding box center [654, 487] width 488 height 712
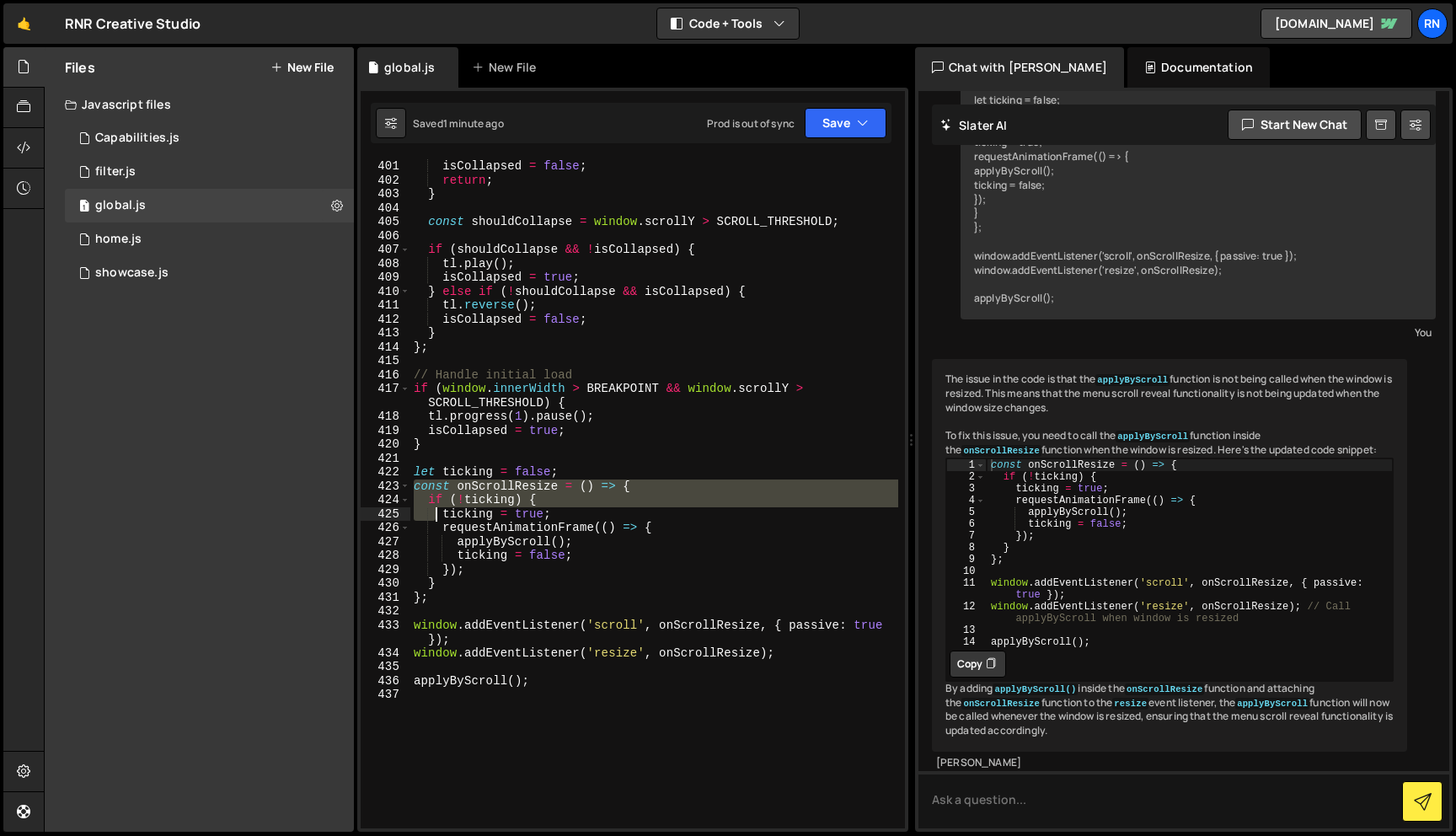
drag, startPoint x: 414, startPoint y: 485, endPoint x: 733, endPoint y: 827, distance: 467.7
click at [733, 827] on div "gsap . set ( midLinks , { opacity : 1 , y : 0 , pointerEvents : 'auto' } ) ; is…" at bounding box center [654, 487] width 488 height 712
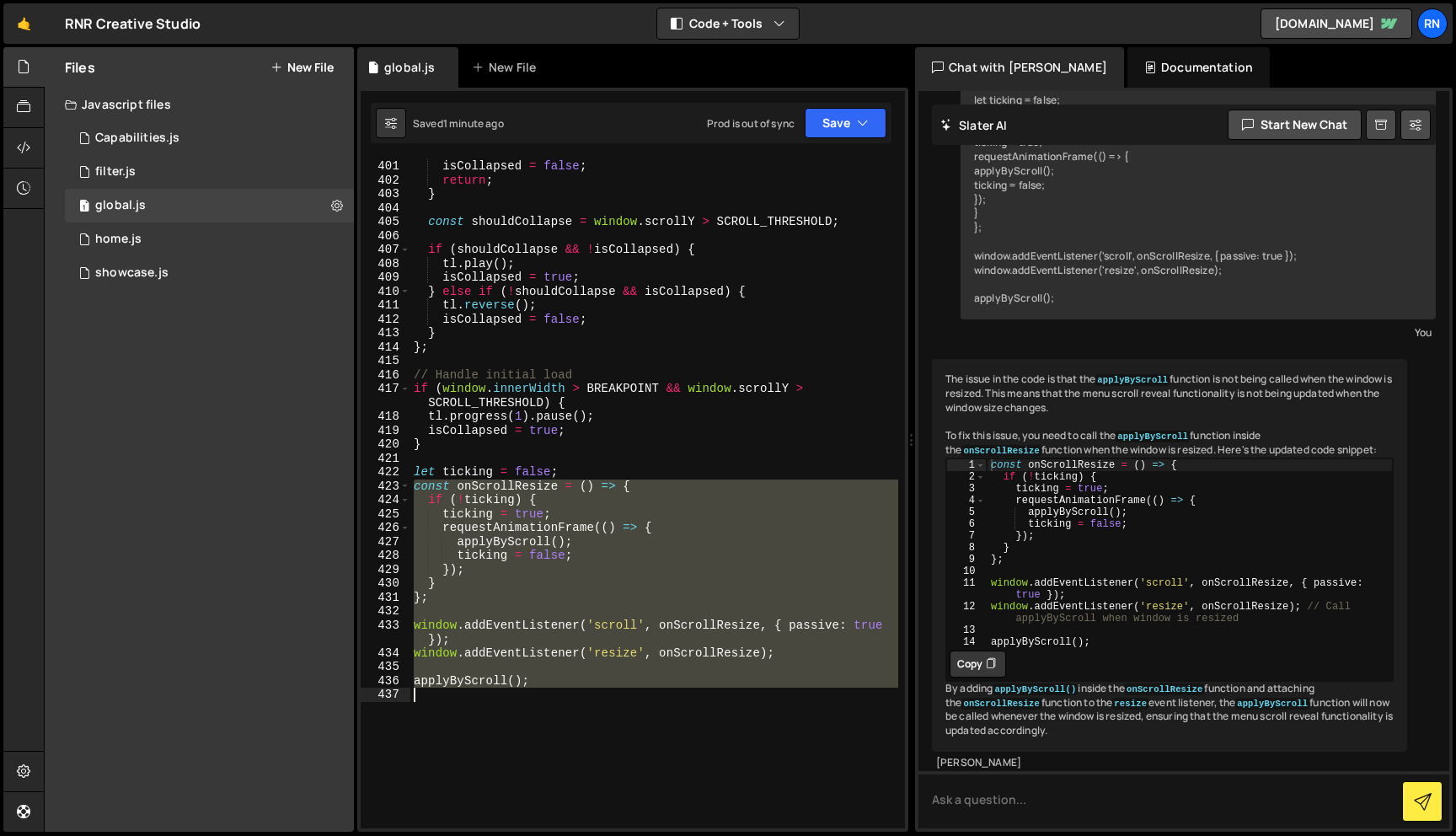
paste textarea
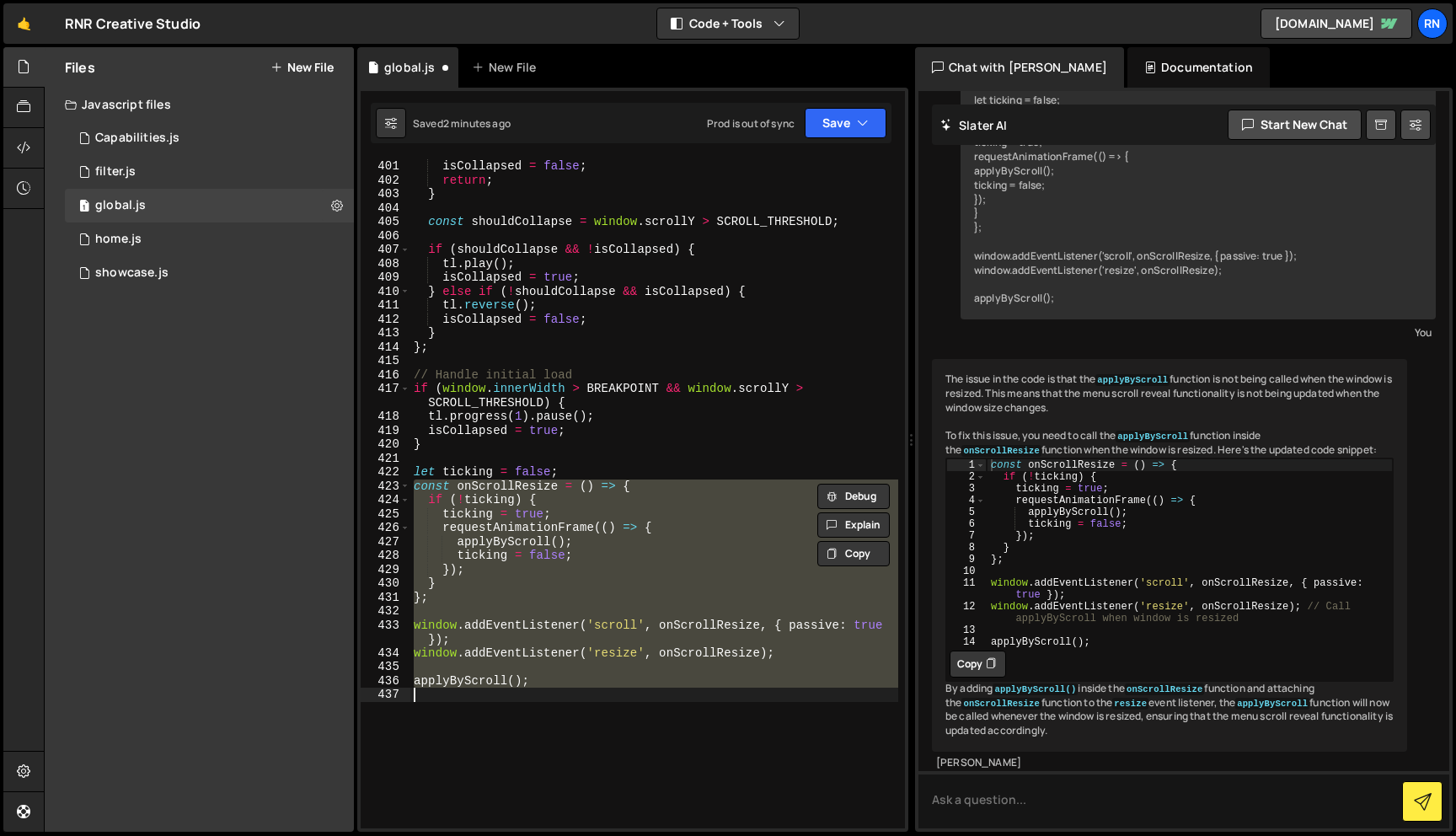
type textarea "applyByScroll();"
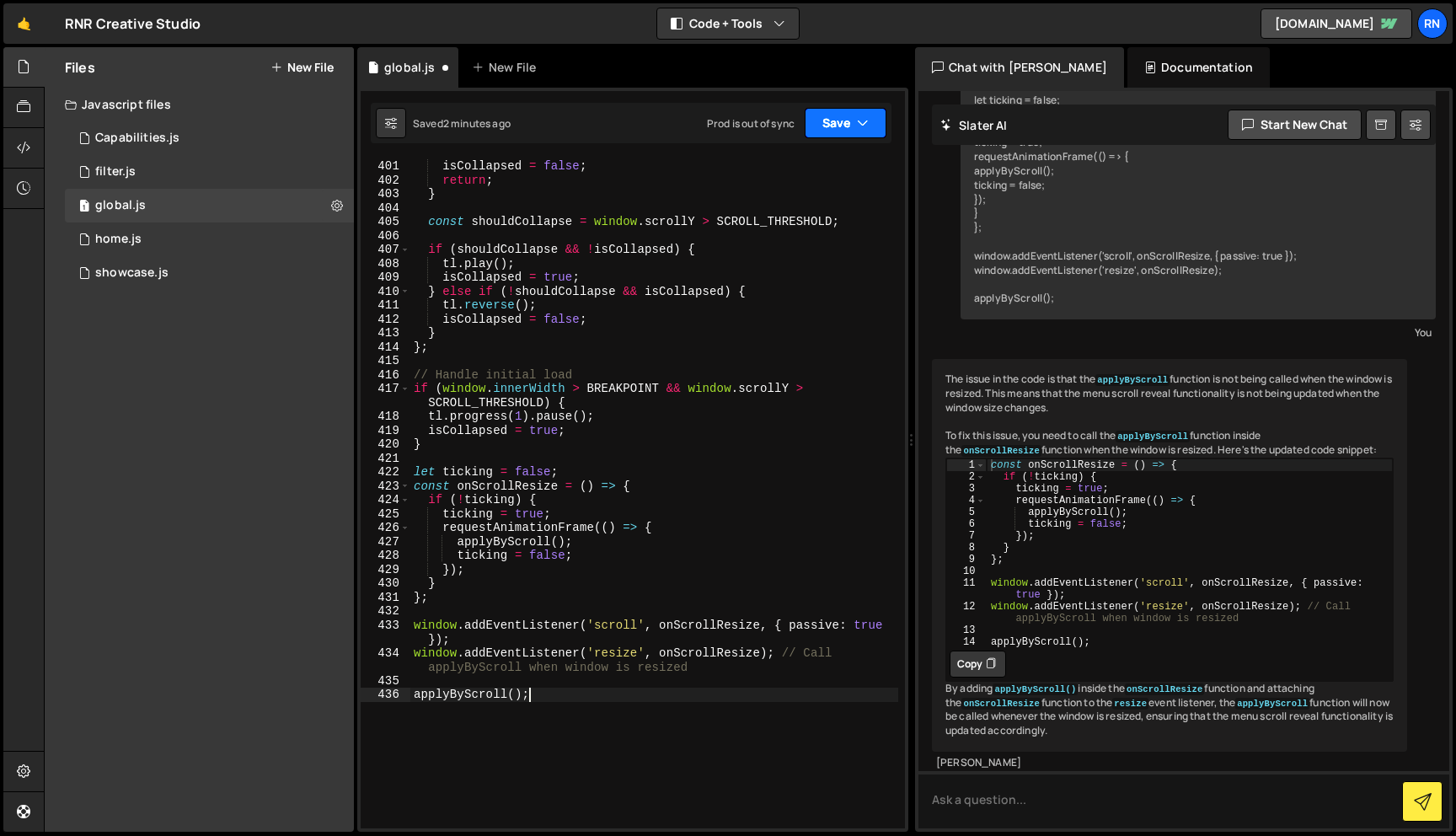
click at [852, 135] on button "Save" at bounding box center [844, 123] width 81 height 31
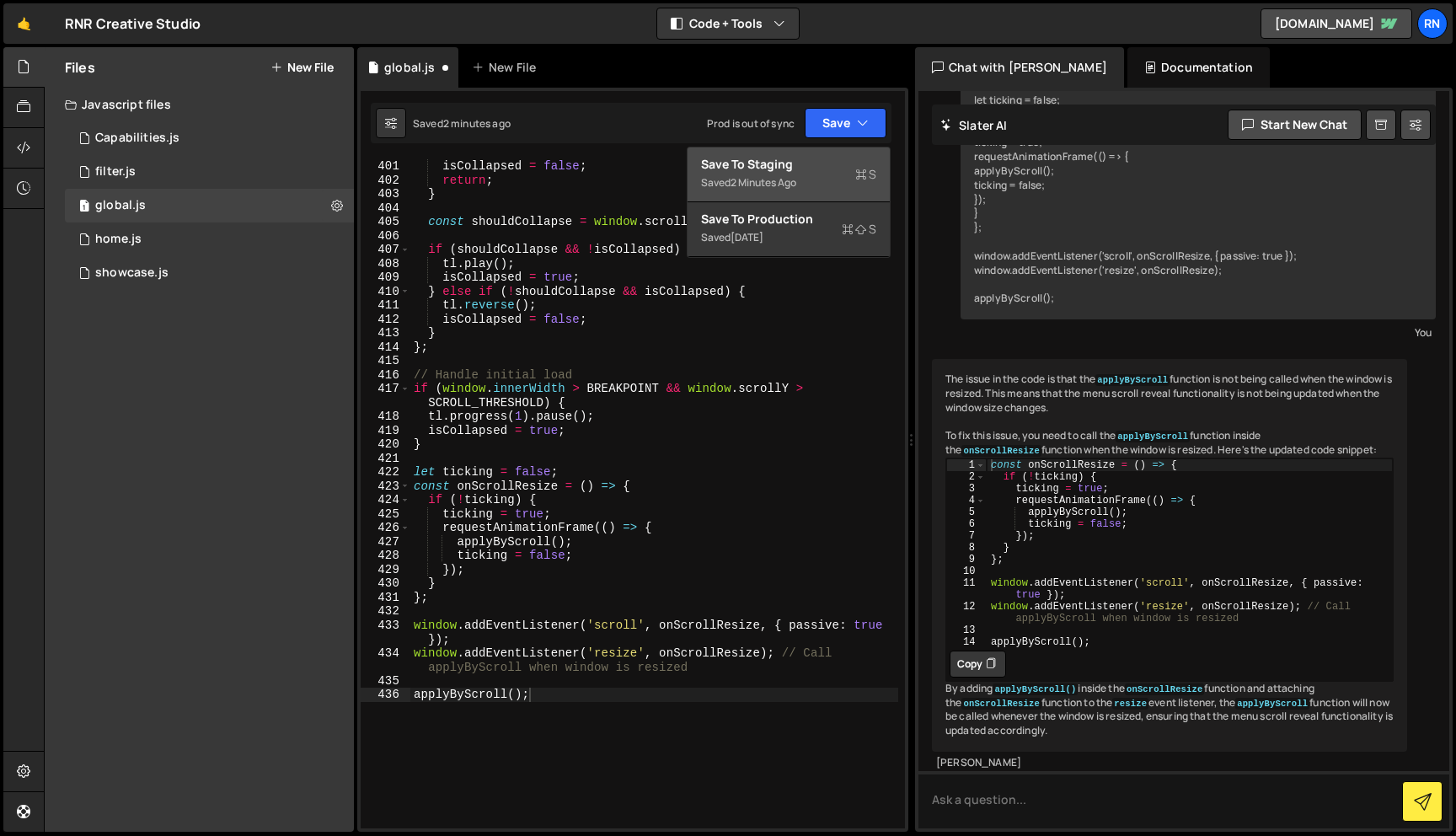
click at [820, 181] on div "Saved 2 minutes ago" at bounding box center [788, 182] width 175 height 20
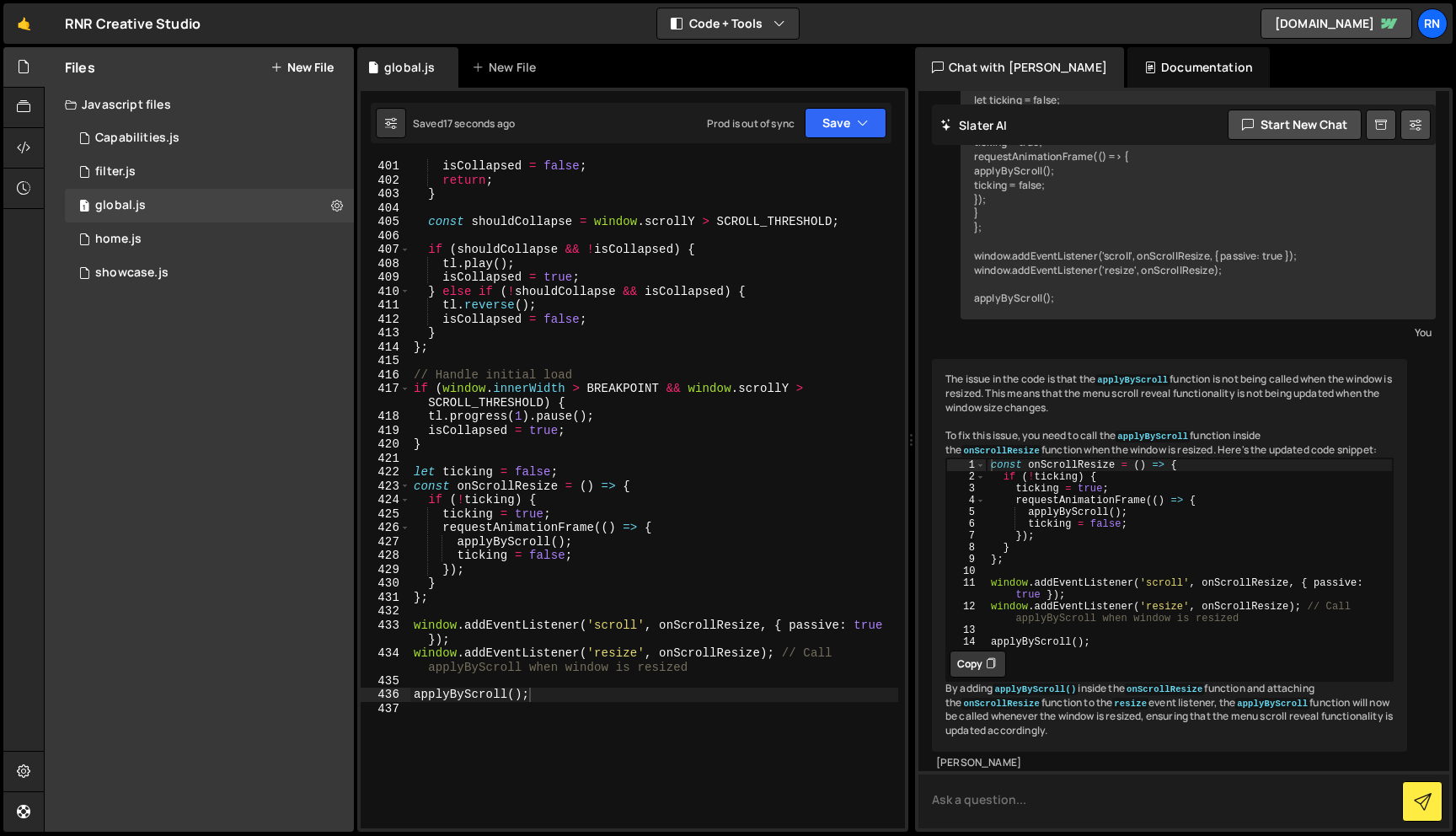
click at [1071, 787] on textarea at bounding box center [1184, 800] width 531 height 58
paste textarea "Uncaught (in promise) SyntaxError: Illegal return statement (at 4729.js?v=18130…"
type textarea "Uncaught (in promise) SyntaxError: Illegal return statement (at 4729.js?v=18130…"
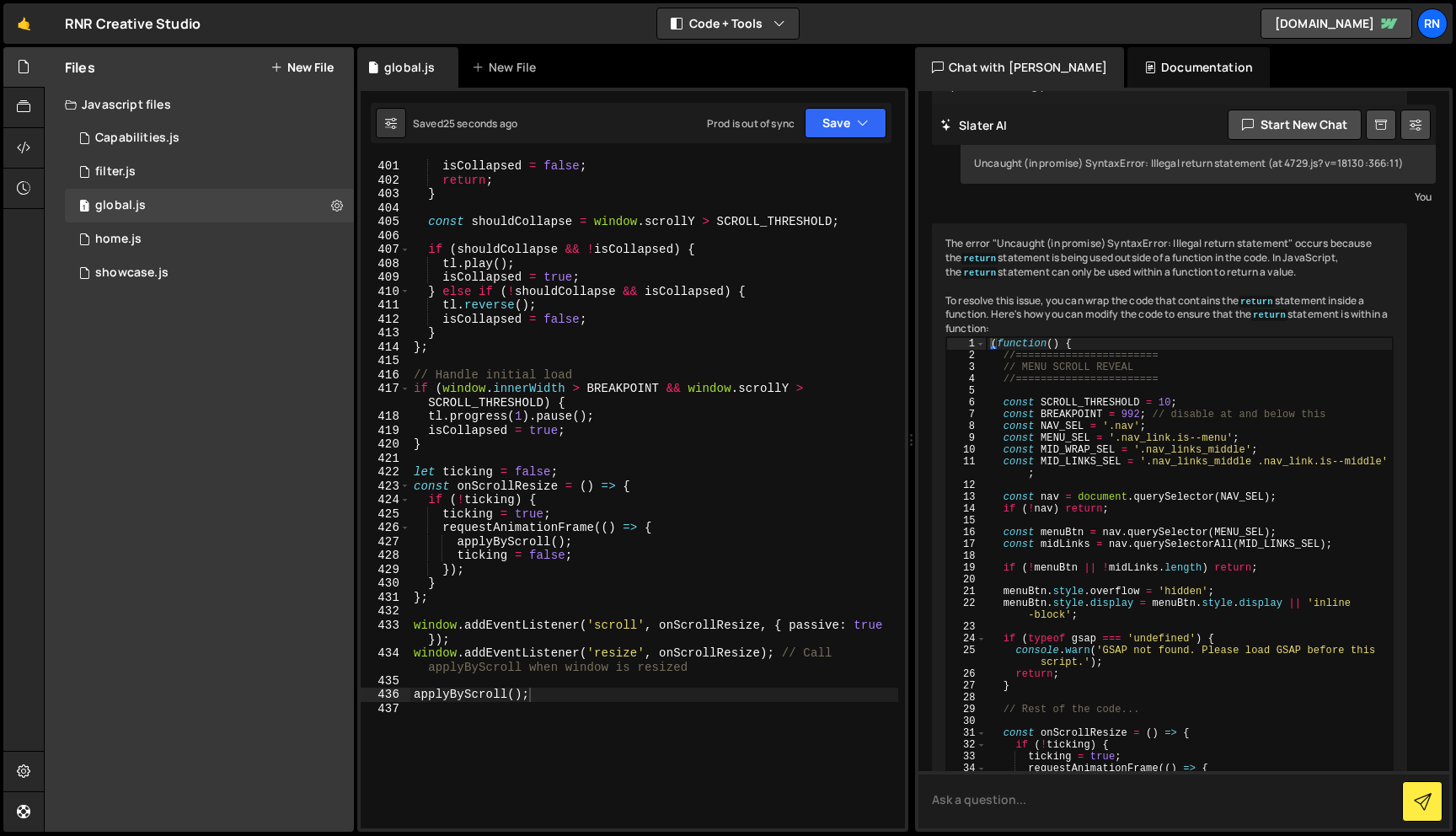
scroll to position [1785, 0]
click at [1068, 461] on div "( function ( ) { //======================= // MENU SCROLL REVEAL //============…" at bounding box center [1190, 637] width 406 height 602
type textarea "applyByScroll(); })();"
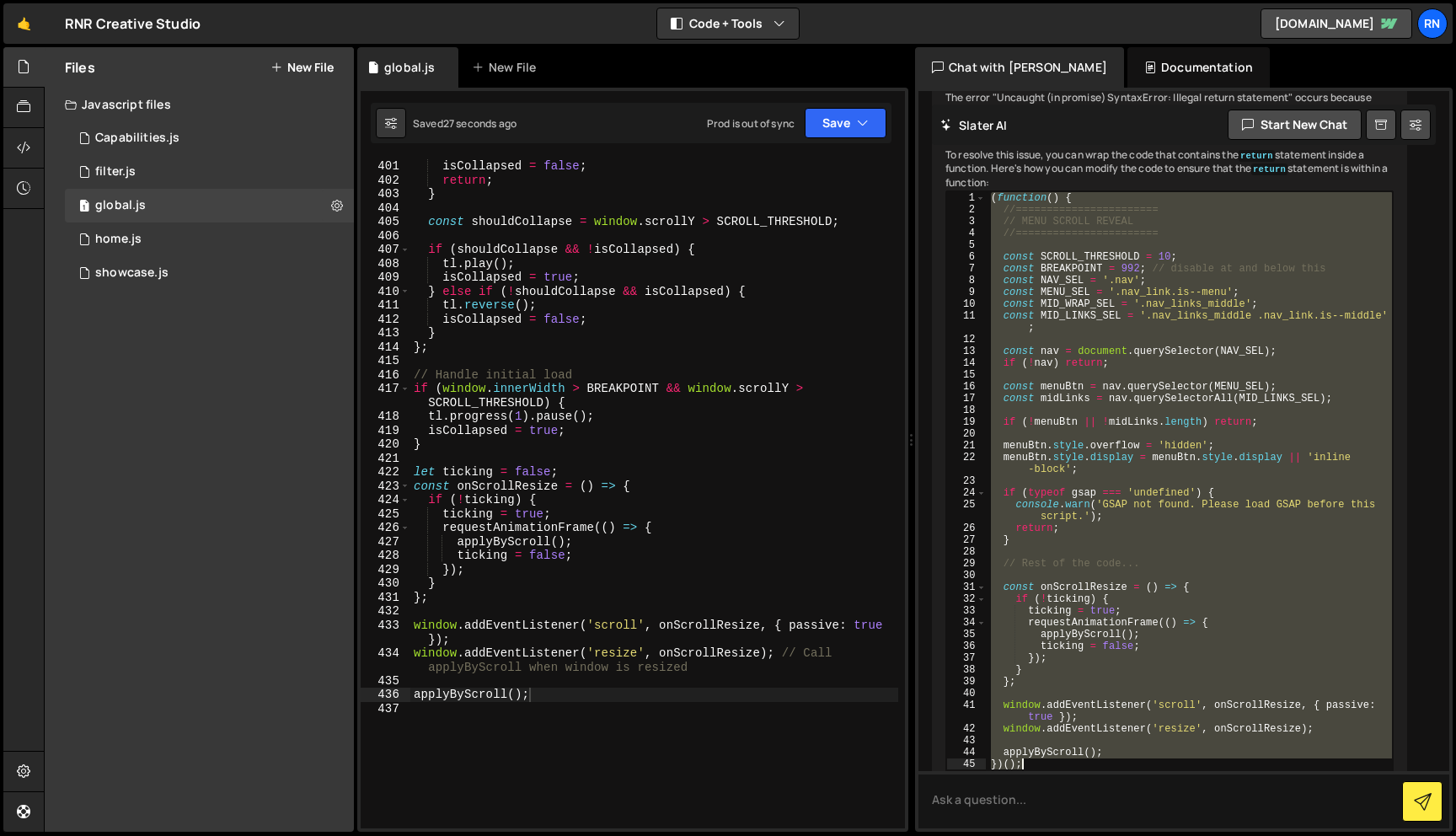
click at [516, 295] on div "gsap . set ( midLinks , { opacity : 1 , y : 0 , pointerEvents : 'auto' } ) ; is…" at bounding box center [654, 487] width 488 height 712
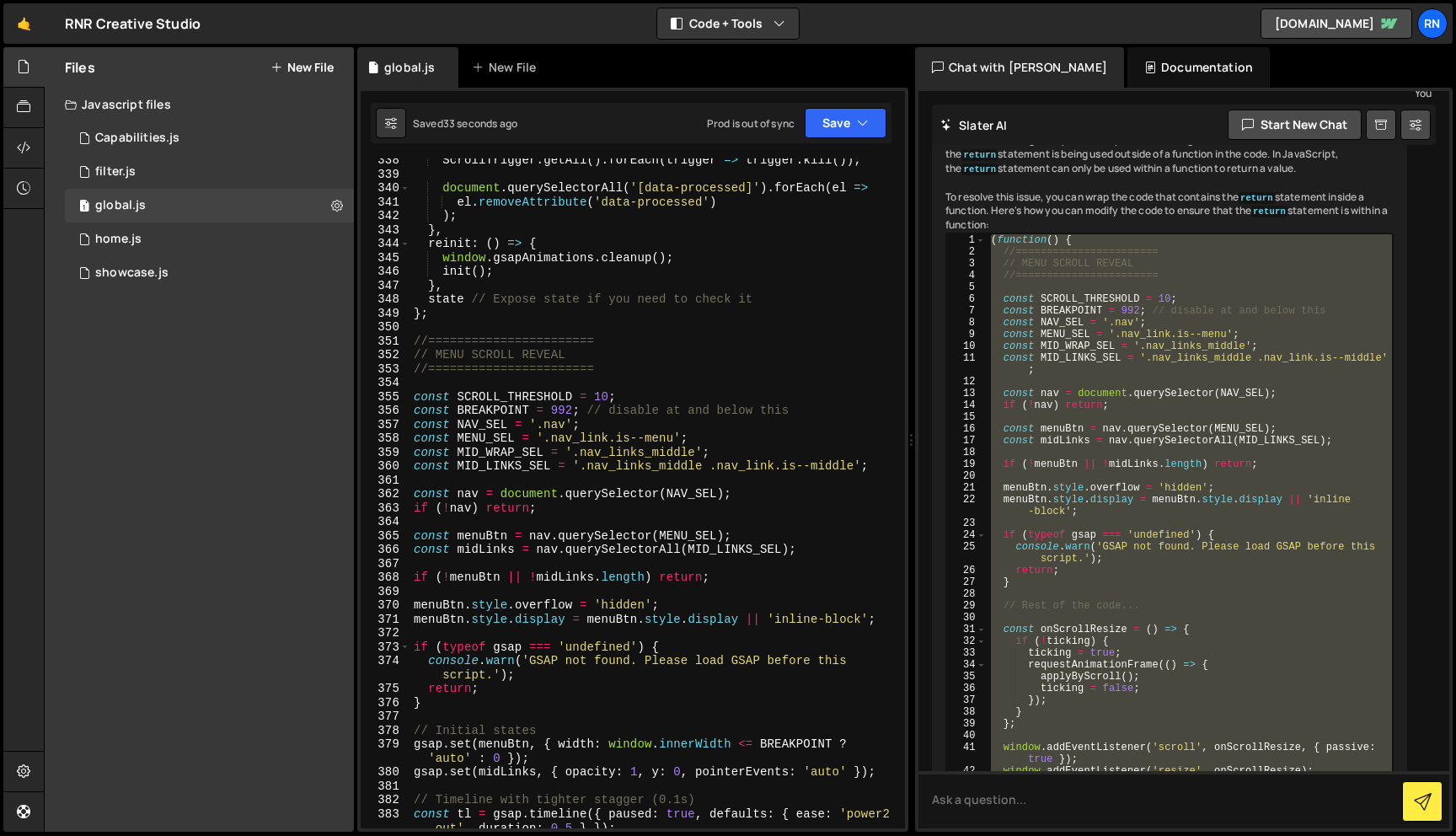
scroll to position [1890, 0]
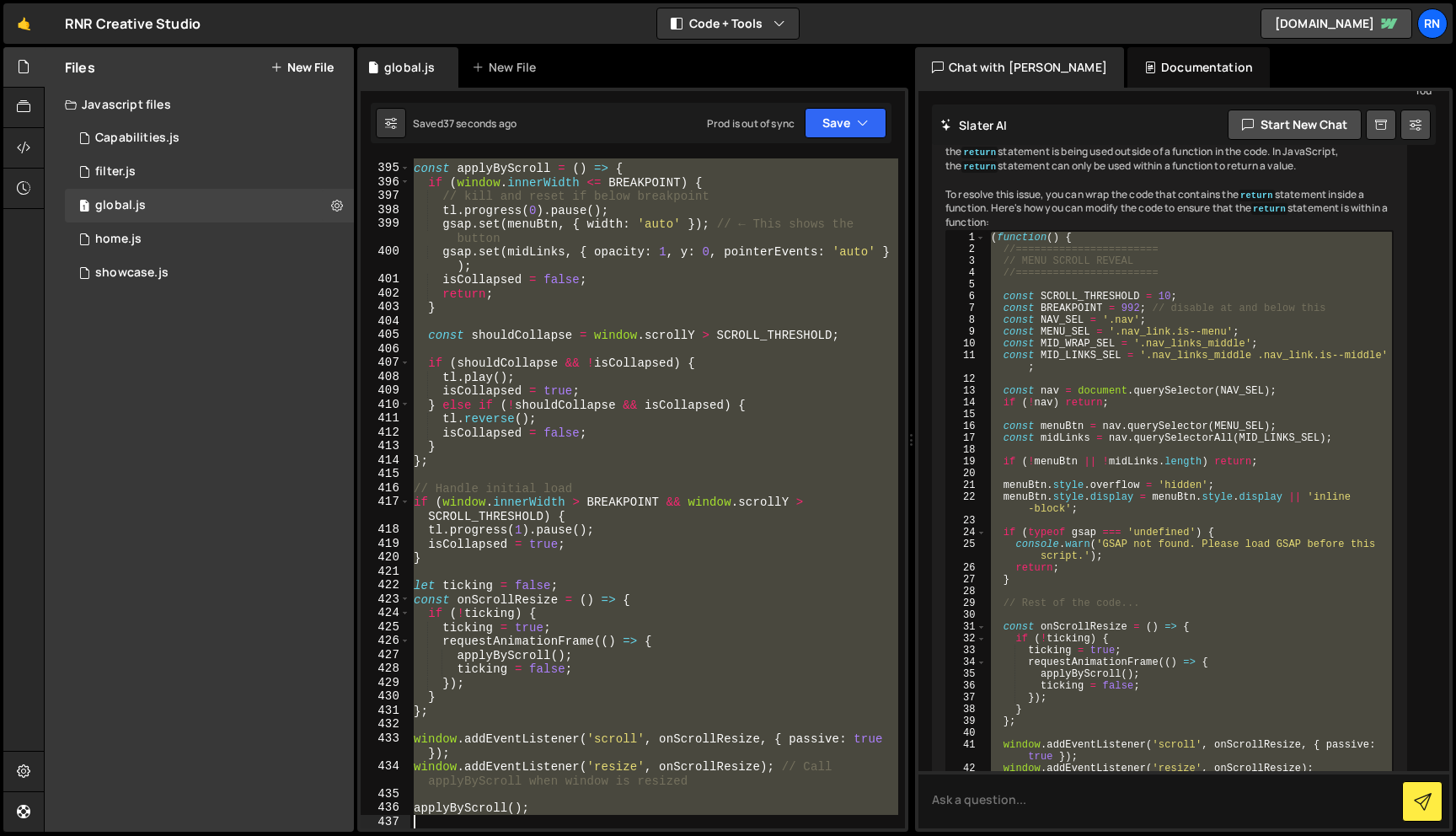
drag, startPoint x: 412, startPoint y: 341, endPoint x: 497, endPoint y: 835, distance: 501.3
click at [497, 835] on div "Hold on a sec... Are you certain you wish to leave this page? Any changes you'v…" at bounding box center [728, 418] width 1456 height 836
paste textarea "})();"
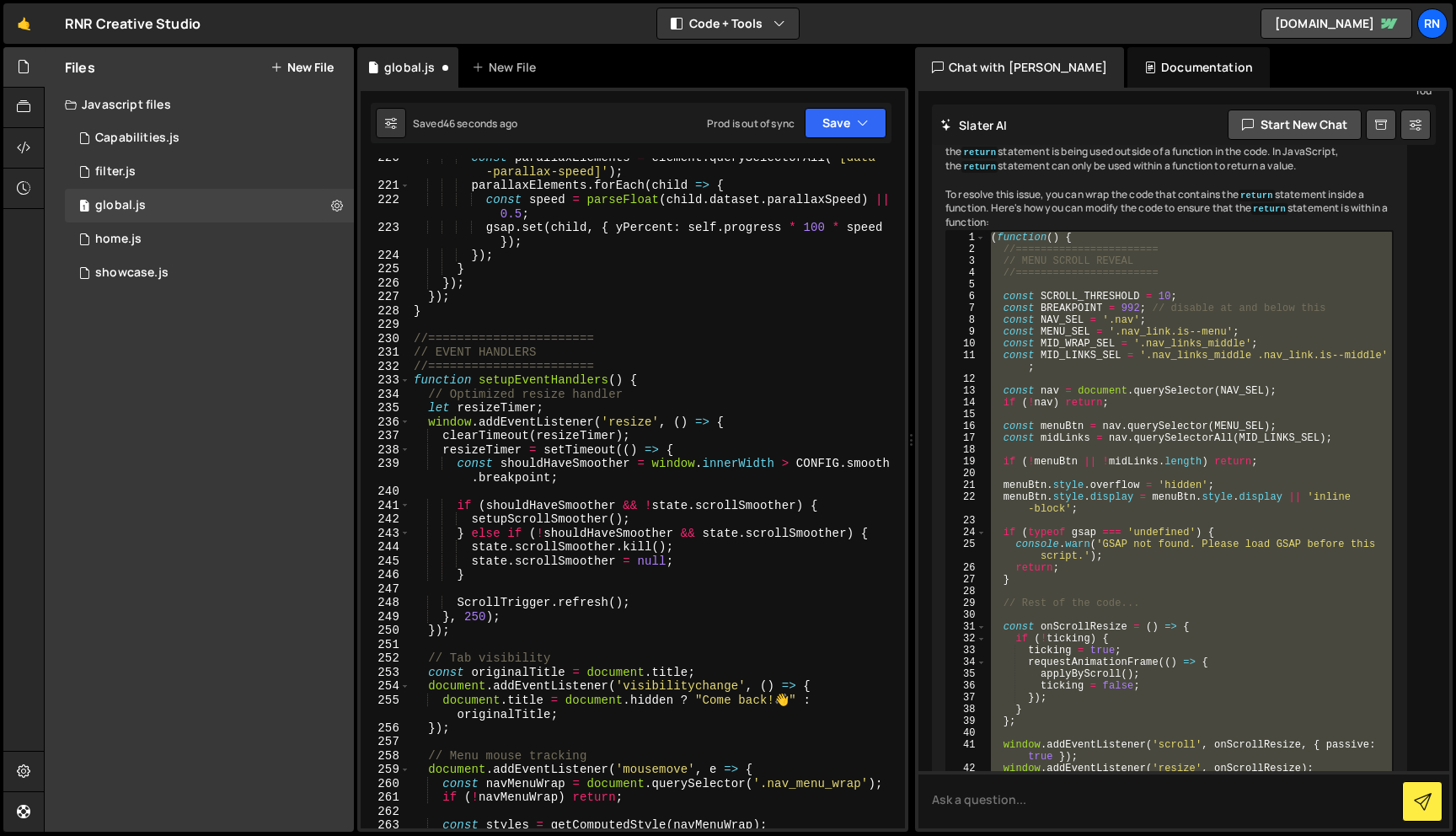
scroll to position [3089, 0]
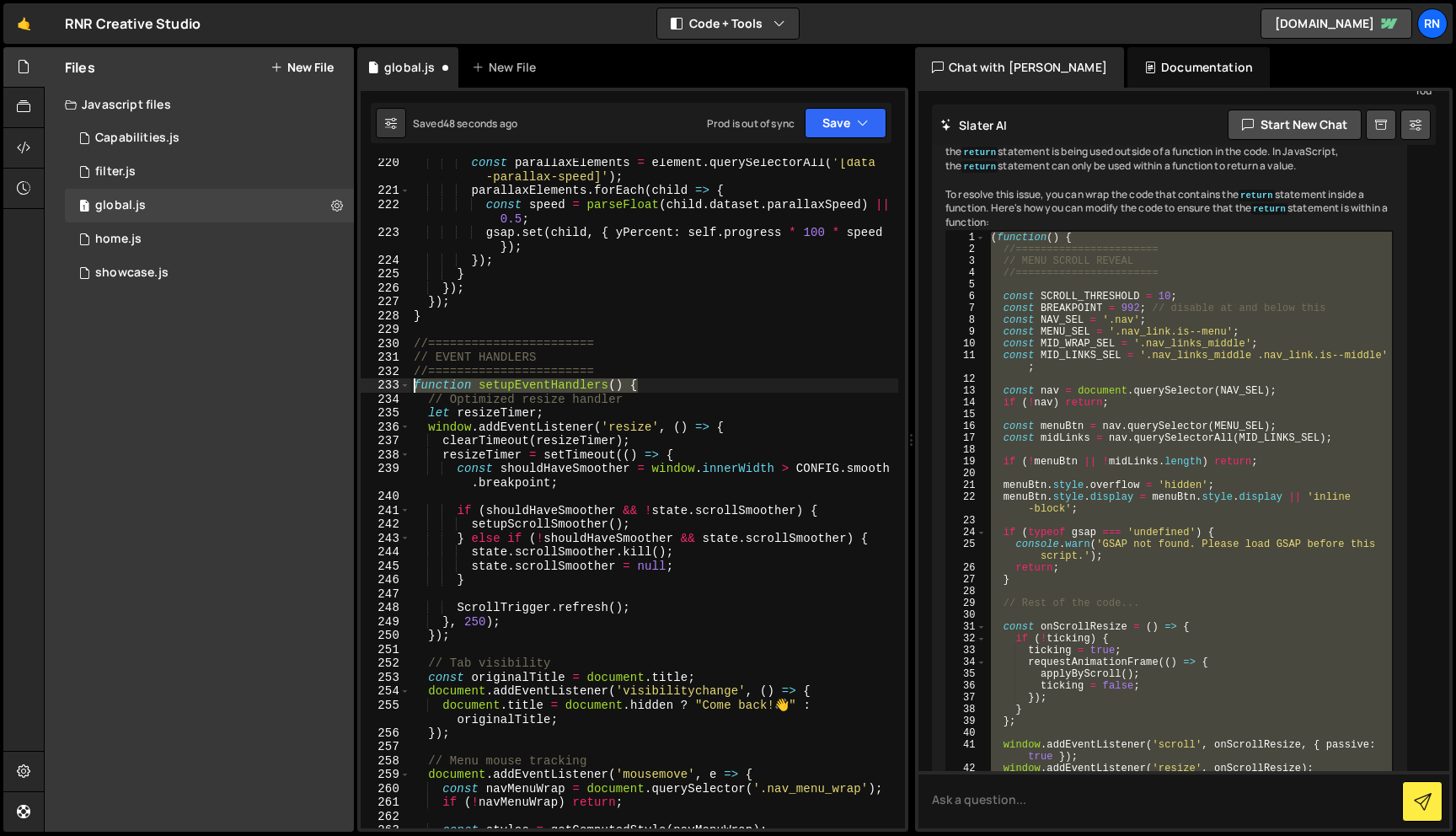
drag, startPoint x: 653, startPoint y: 386, endPoint x: 372, endPoint y: 379, distance: 281.1
click at [372, 379] on div "})(); 220 221 222 223 224 225 226 227 228 229 230 231 232 233 234 235 236 237 2…" at bounding box center [633, 493] width 544 height 670
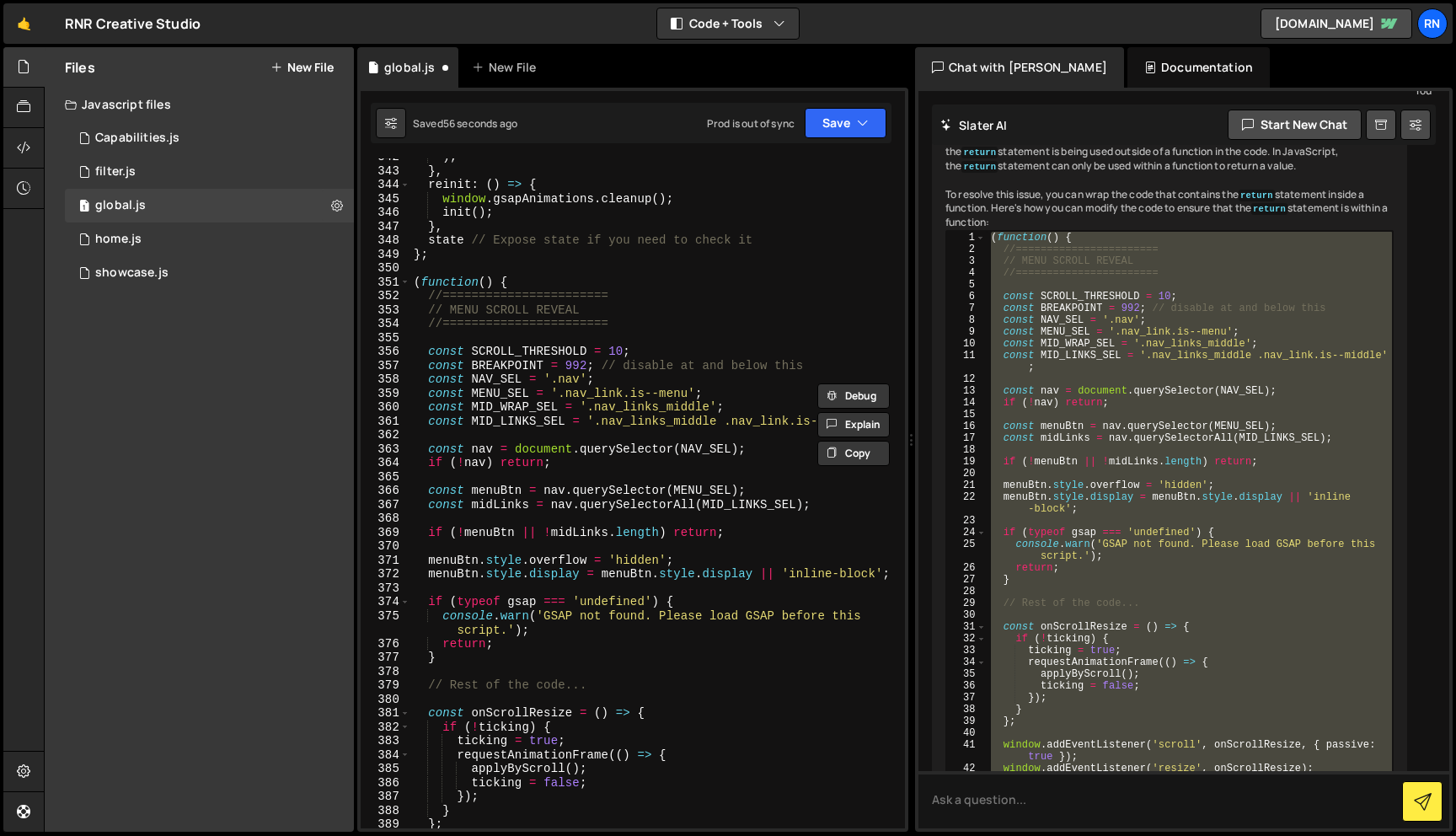
scroll to position [4881, 0]
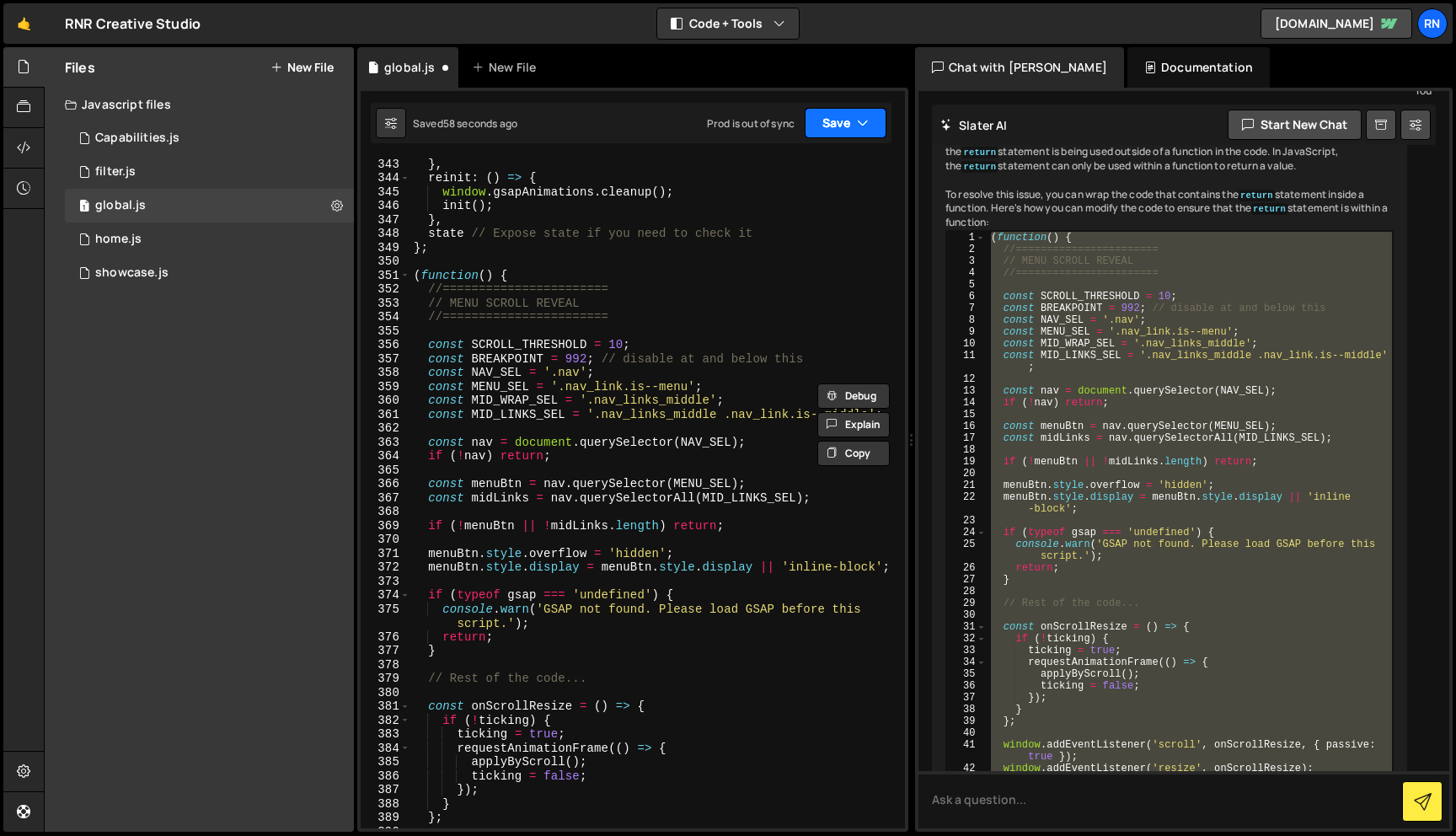
click at [820, 130] on button "Save" at bounding box center [844, 123] width 81 height 31
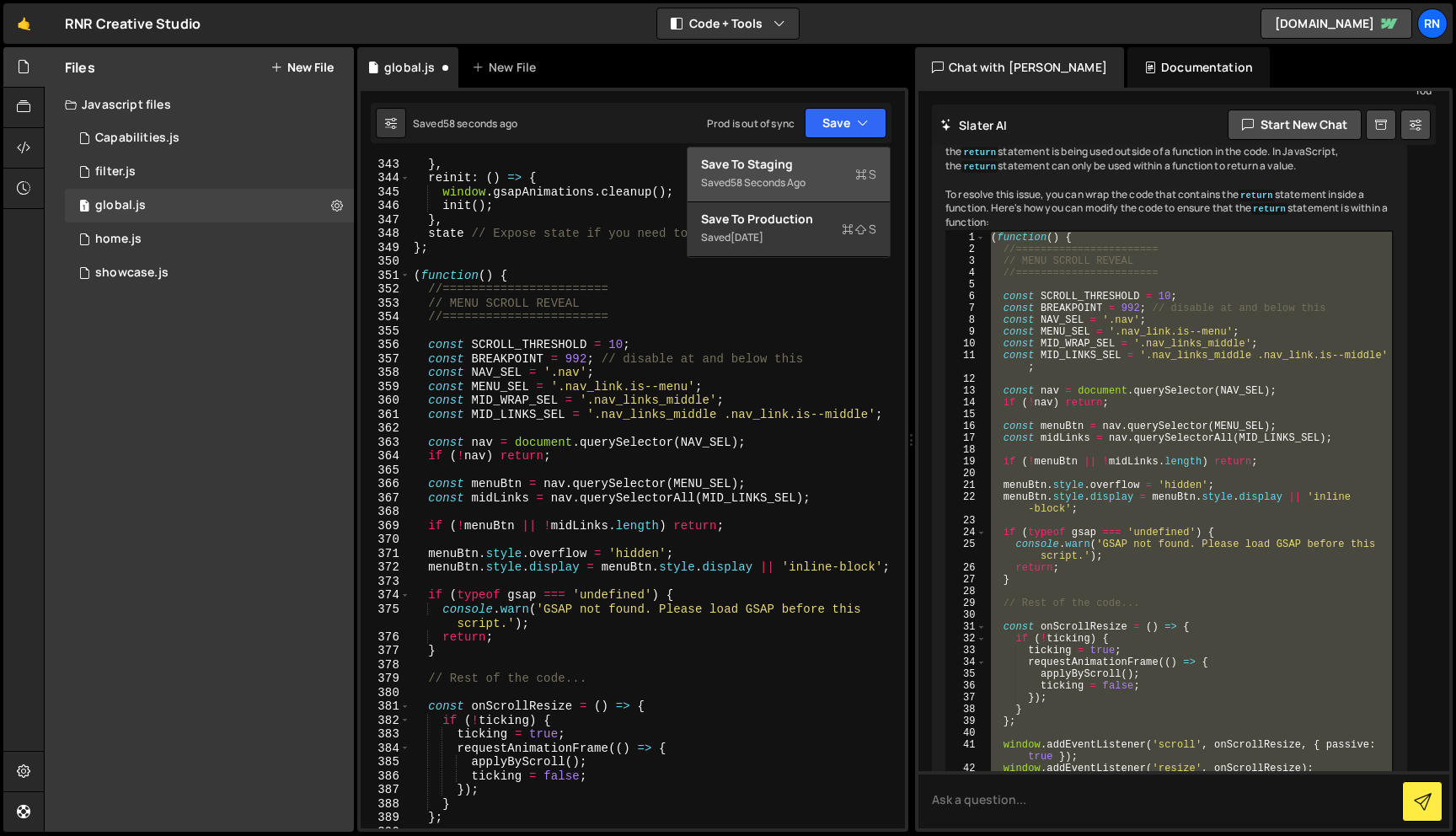
click at [802, 153] on button "Save to Staging S Saved 58 seconds ago" at bounding box center [788, 174] width 202 height 55
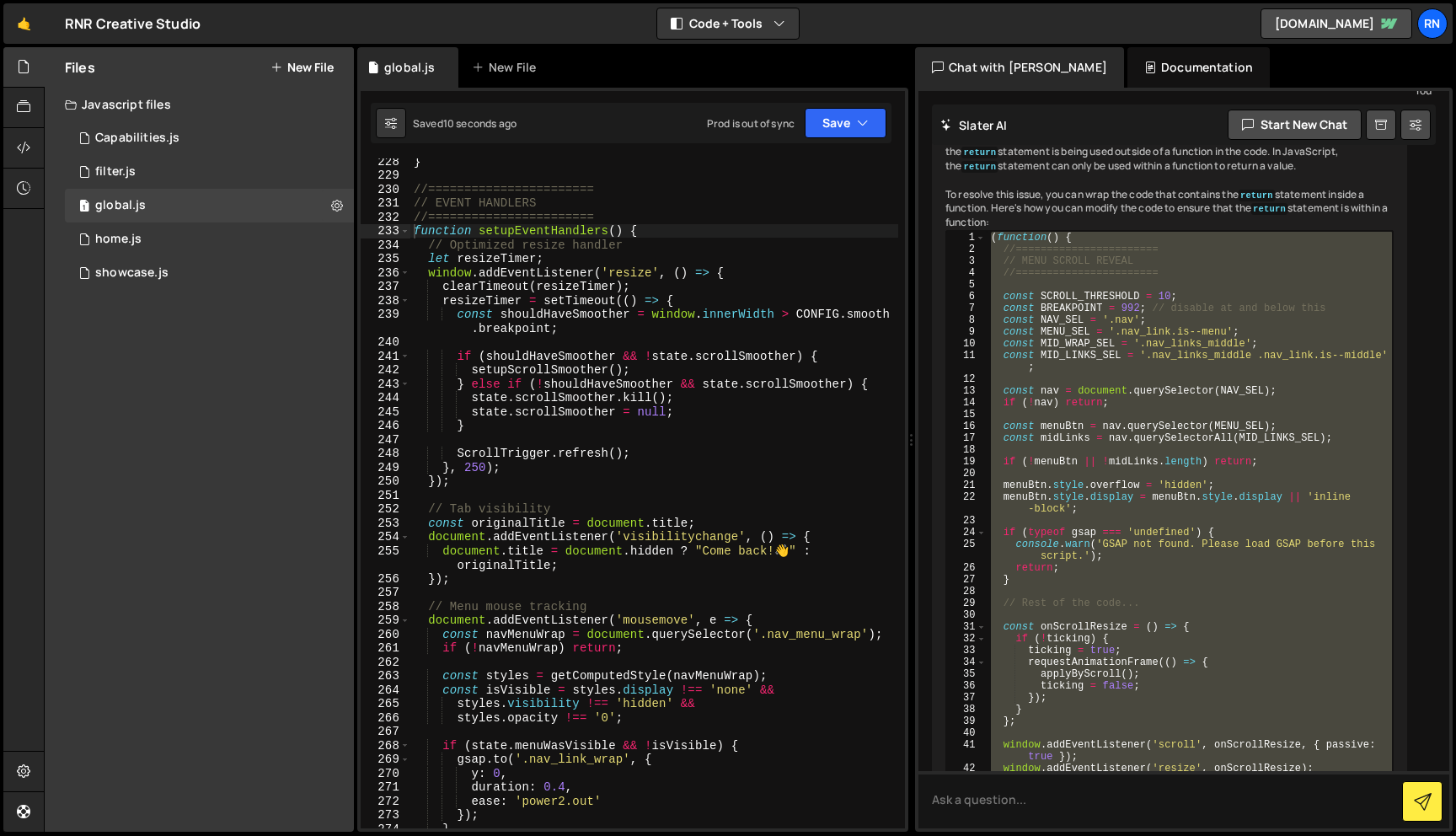
scroll to position [3106, 0]
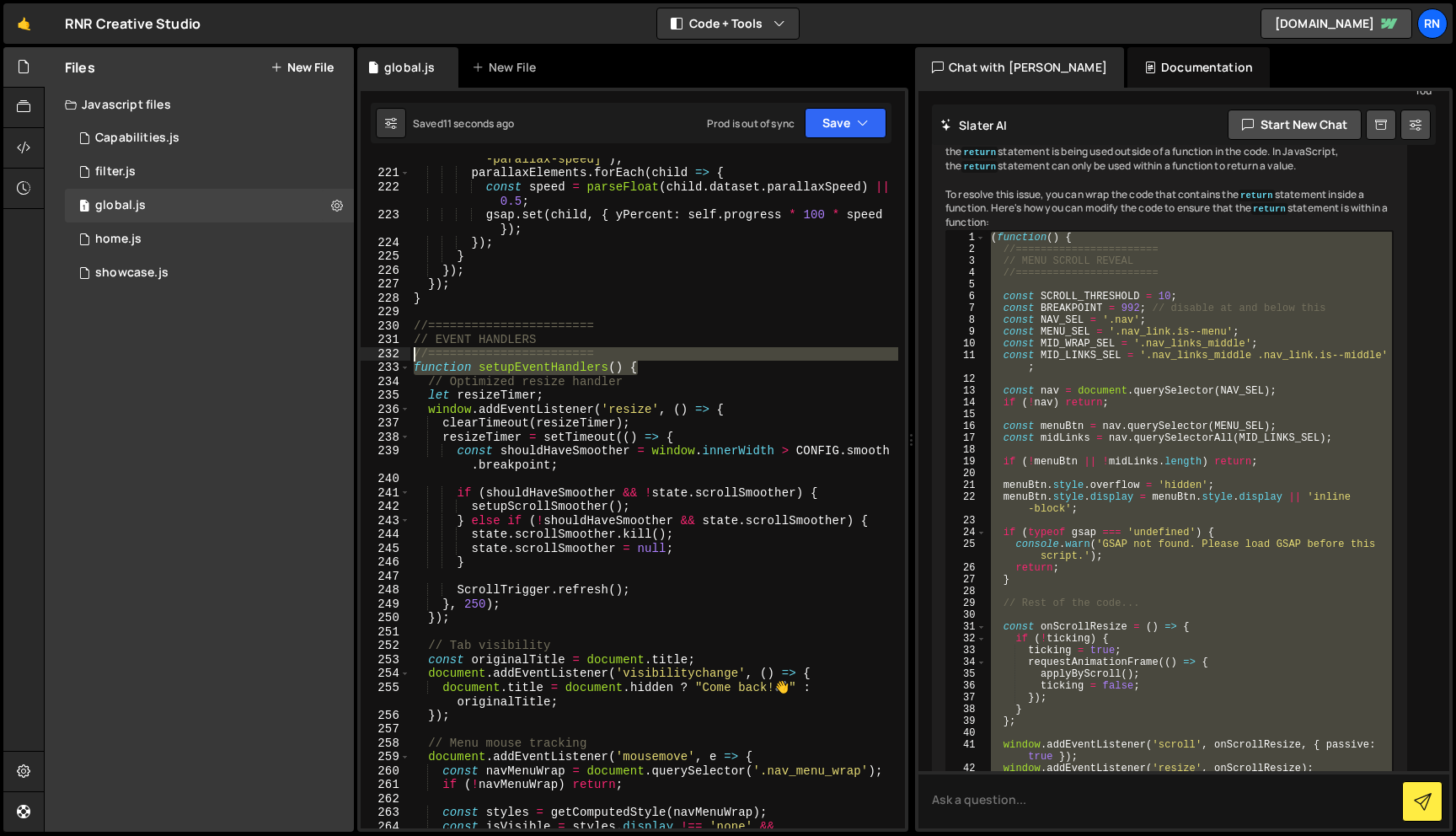
drag, startPoint x: 643, startPoint y: 367, endPoint x: 328, endPoint y: 359, distance: 315.1
click at [328, 359] on div "Files New File Javascript files 1 Capabilities.js 0 1 filter.js 0 1 global.js 0…" at bounding box center [750, 439] width 1412 height 785
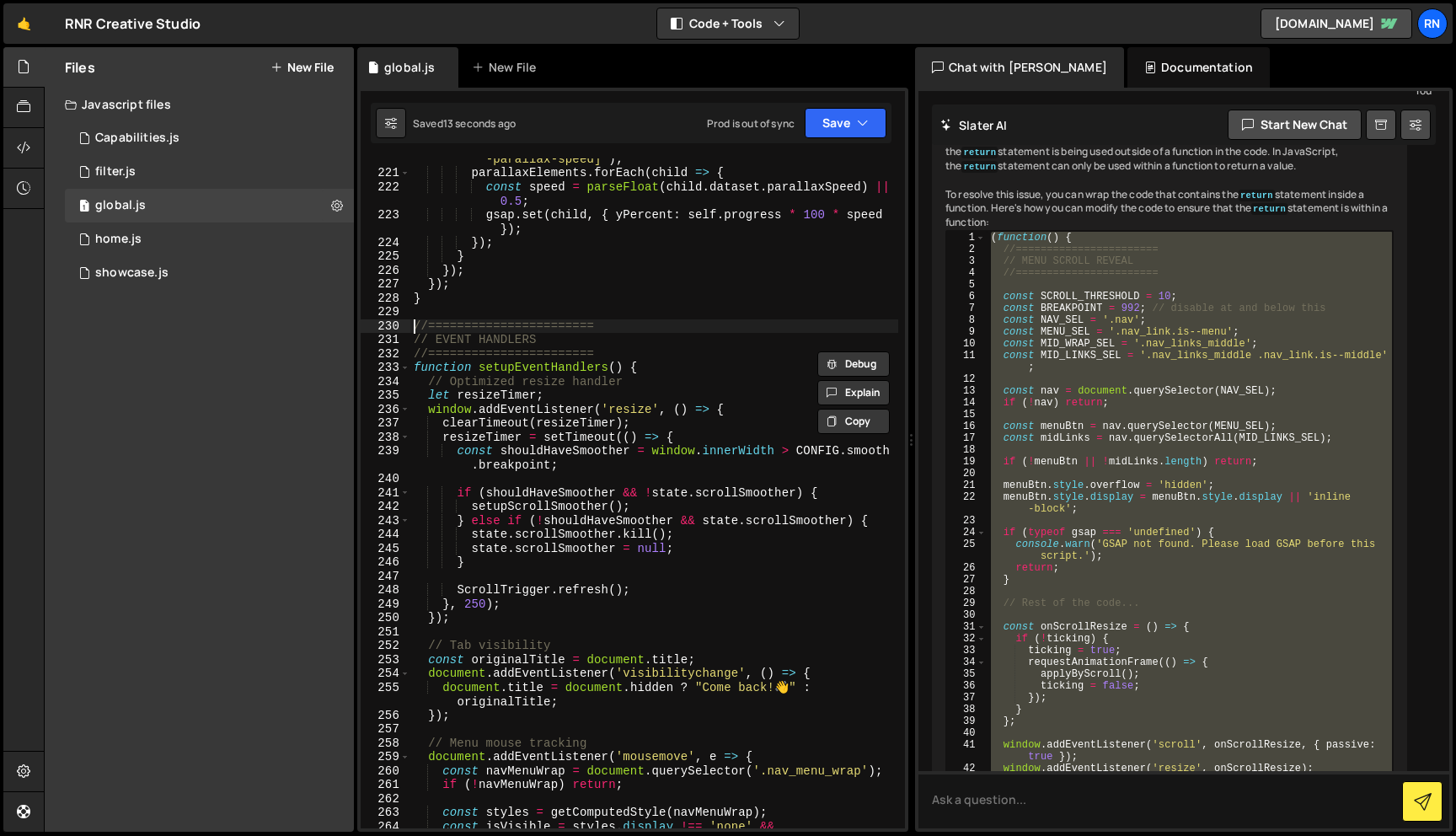
click at [416, 324] on div "const parallaxElements = element . querySelectorAll ( '[data -parallax-speed]' …" at bounding box center [654, 494] width 488 height 712
type textarea "})();"
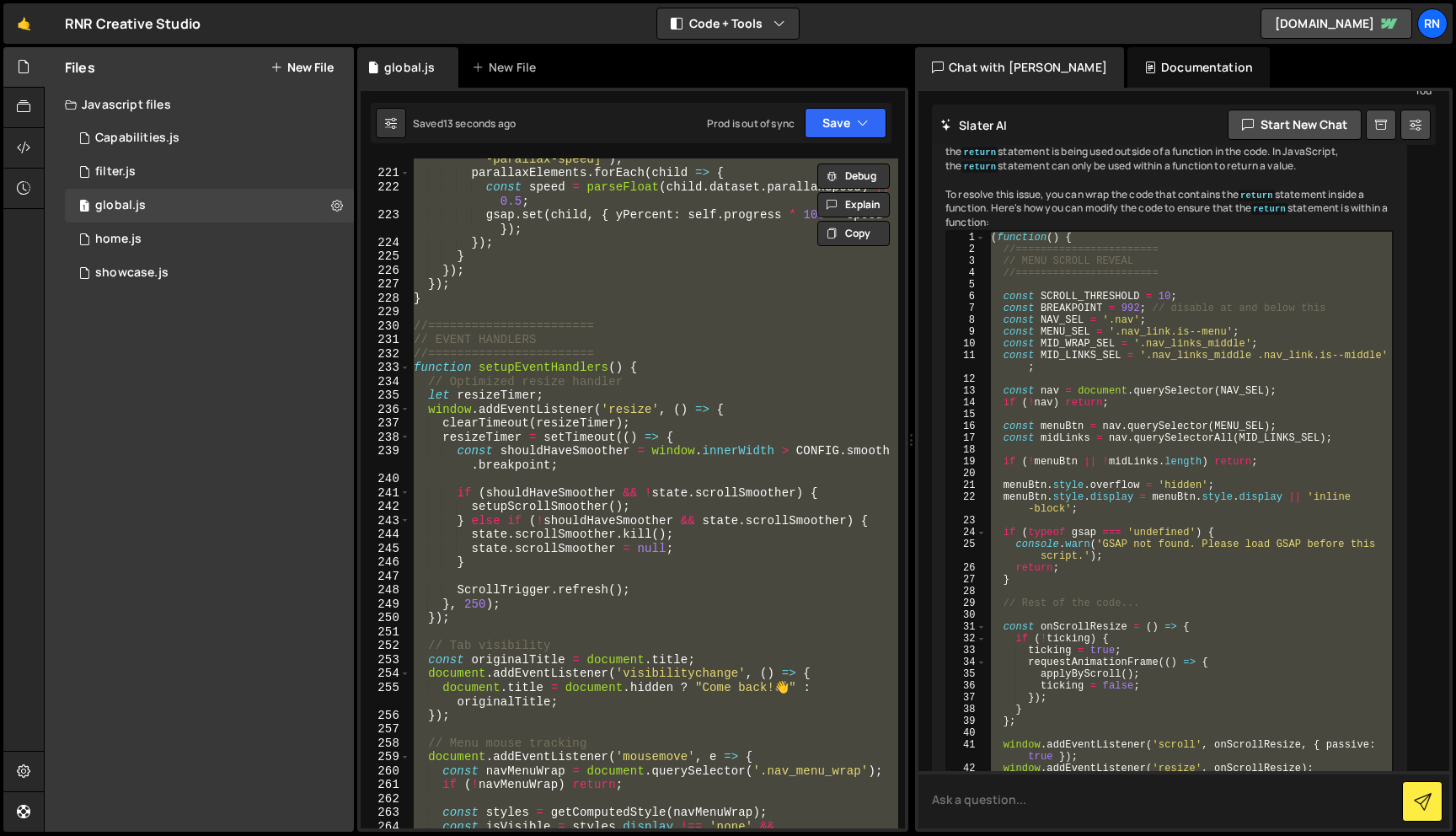
click at [983, 804] on textarea at bounding box center [1184, 800] width 531 height 58
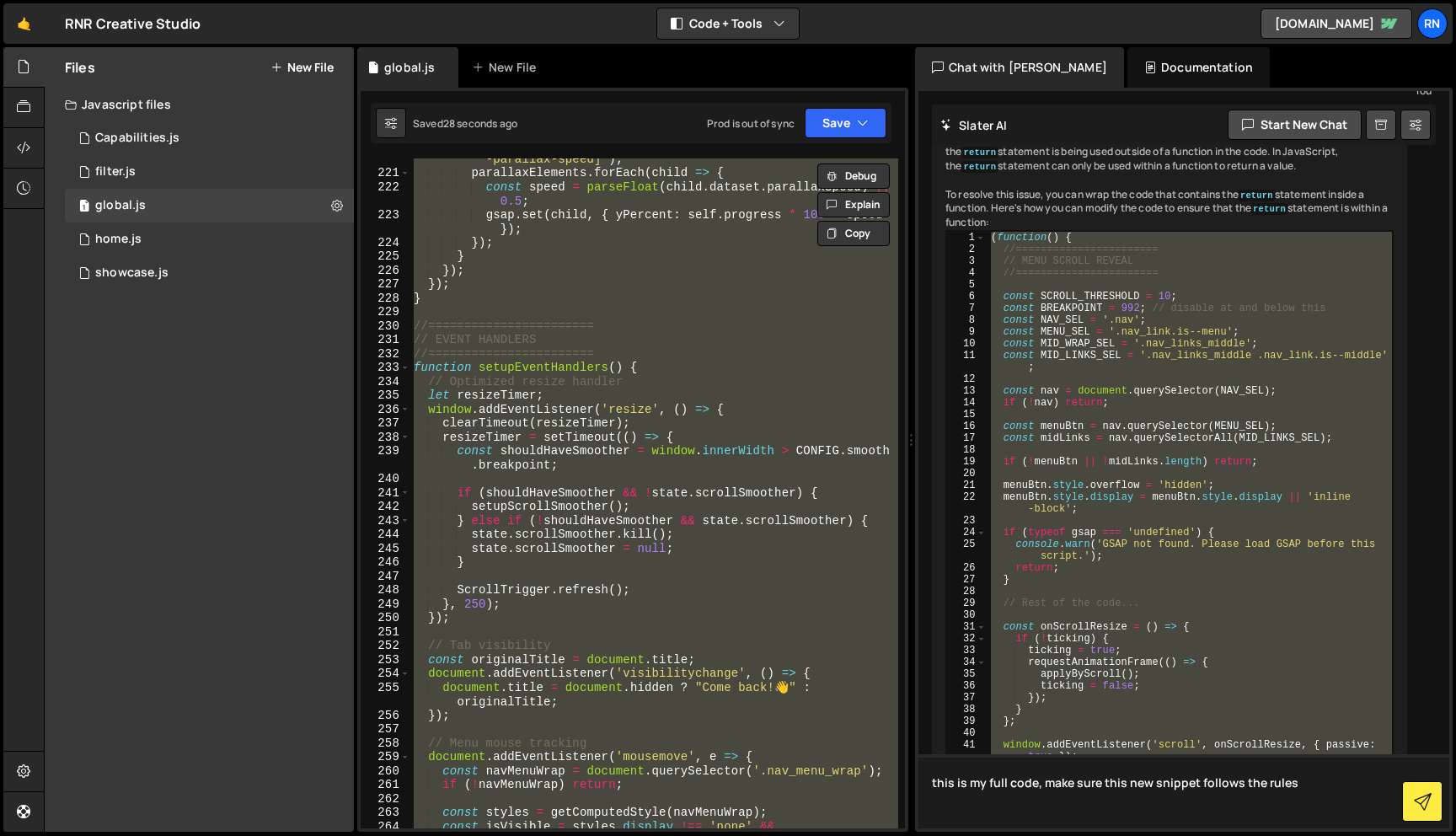
paste textarea "//======================= // CONFIGURATION //======================= const CONF…"
type textarea "this is my full code, make sure this new snippet follows the rules //==========…"
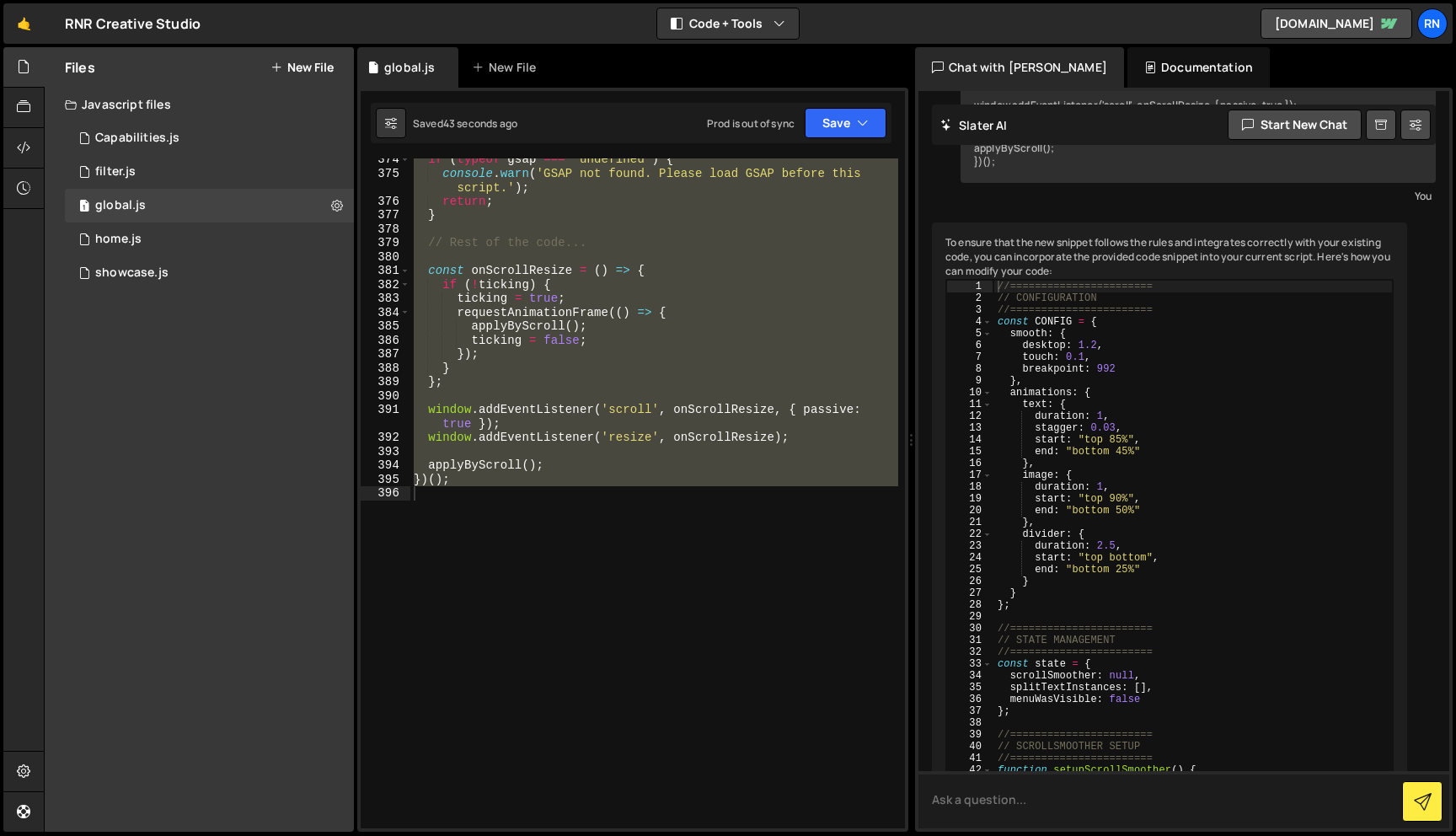
scroll to position [8623, 0]
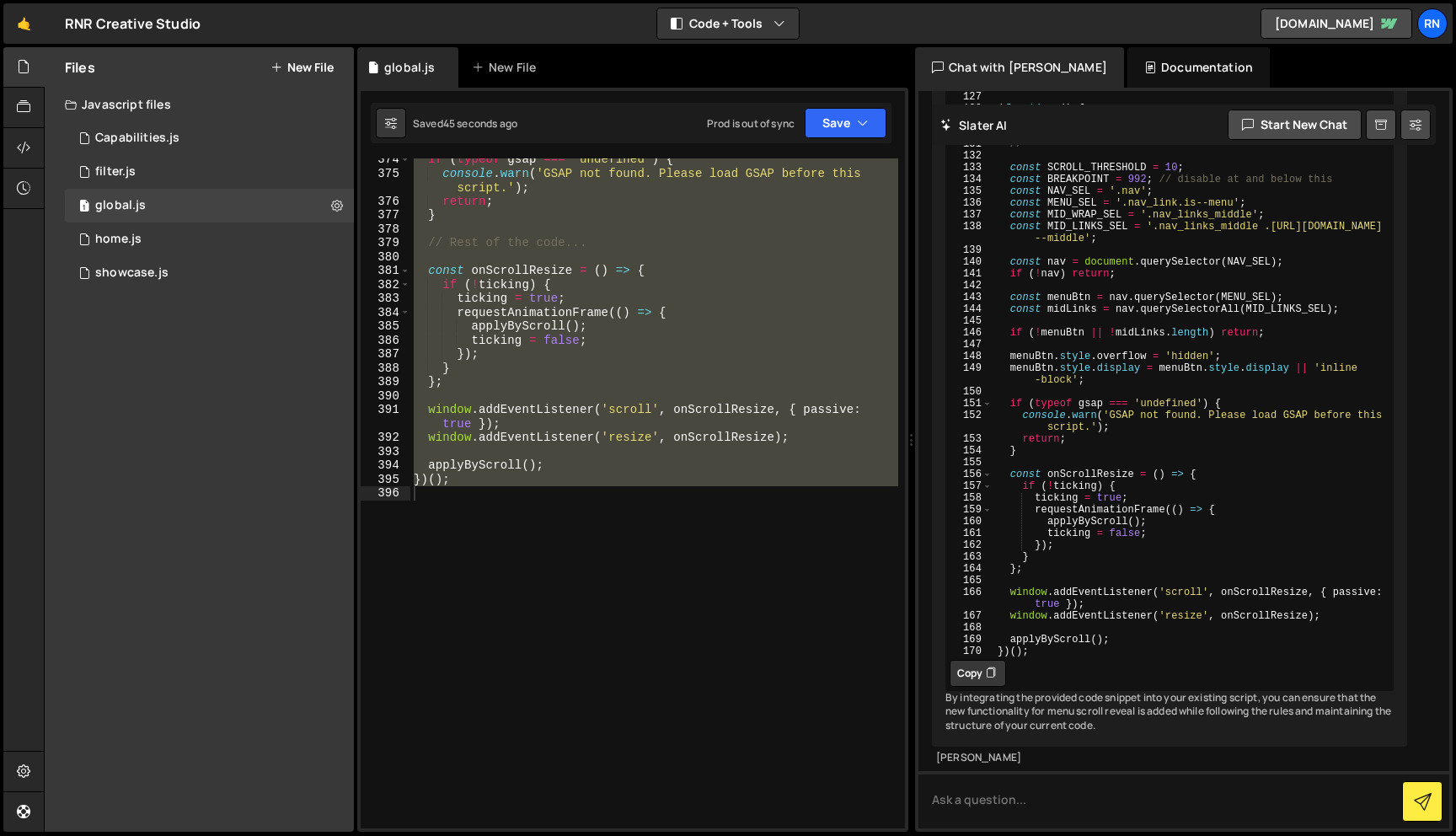
scroll to position [10134, 0]
type textarea "applyByScroll(); })();"
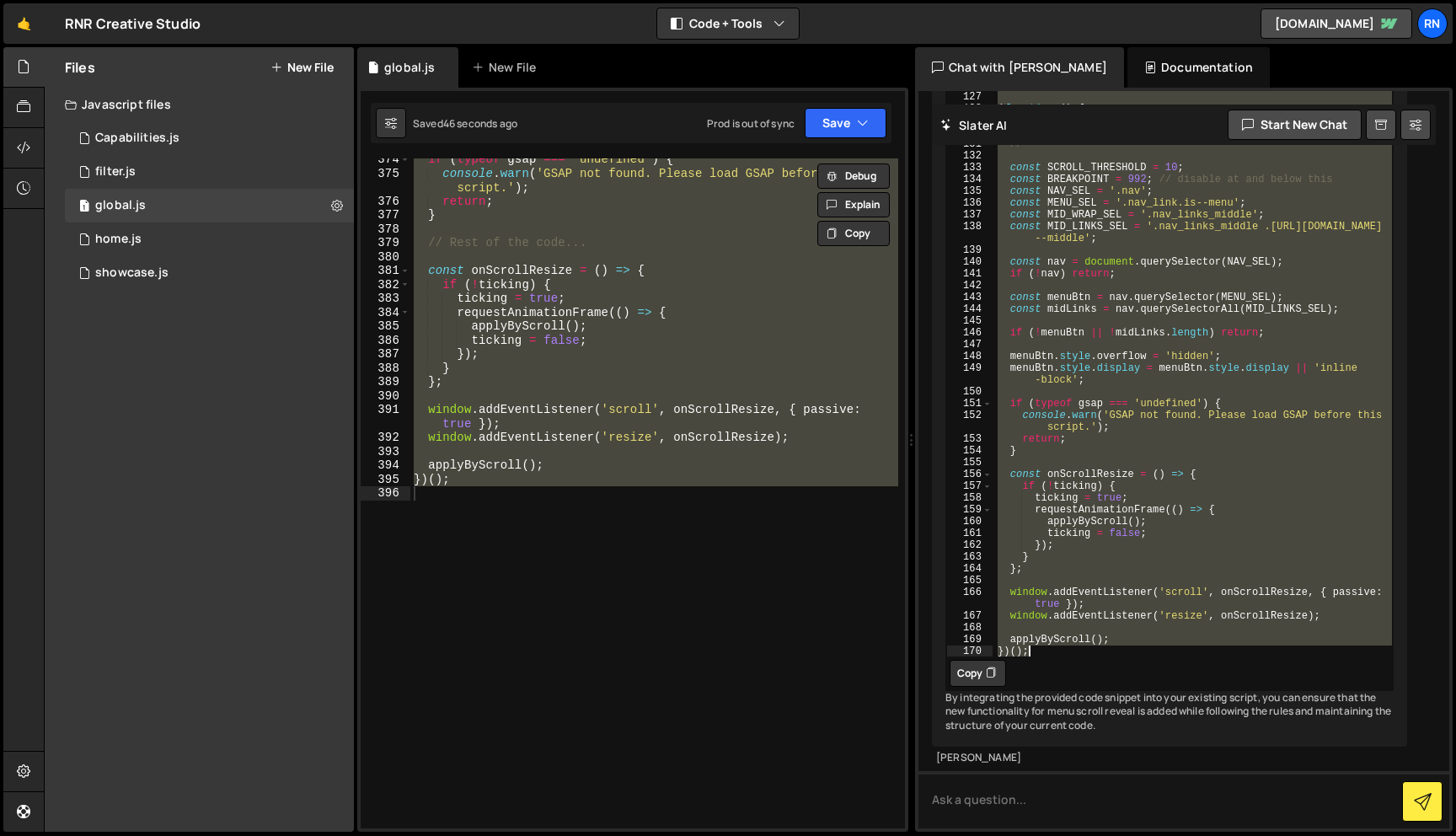
click at [535, 332] on div "if ( typeof gsap === 'undefined' ) { console . warn ( 'GSAP not found. Please l…" at bounding box center [654, 501] width 488 height 698
paste textarea
type textarea "})();"
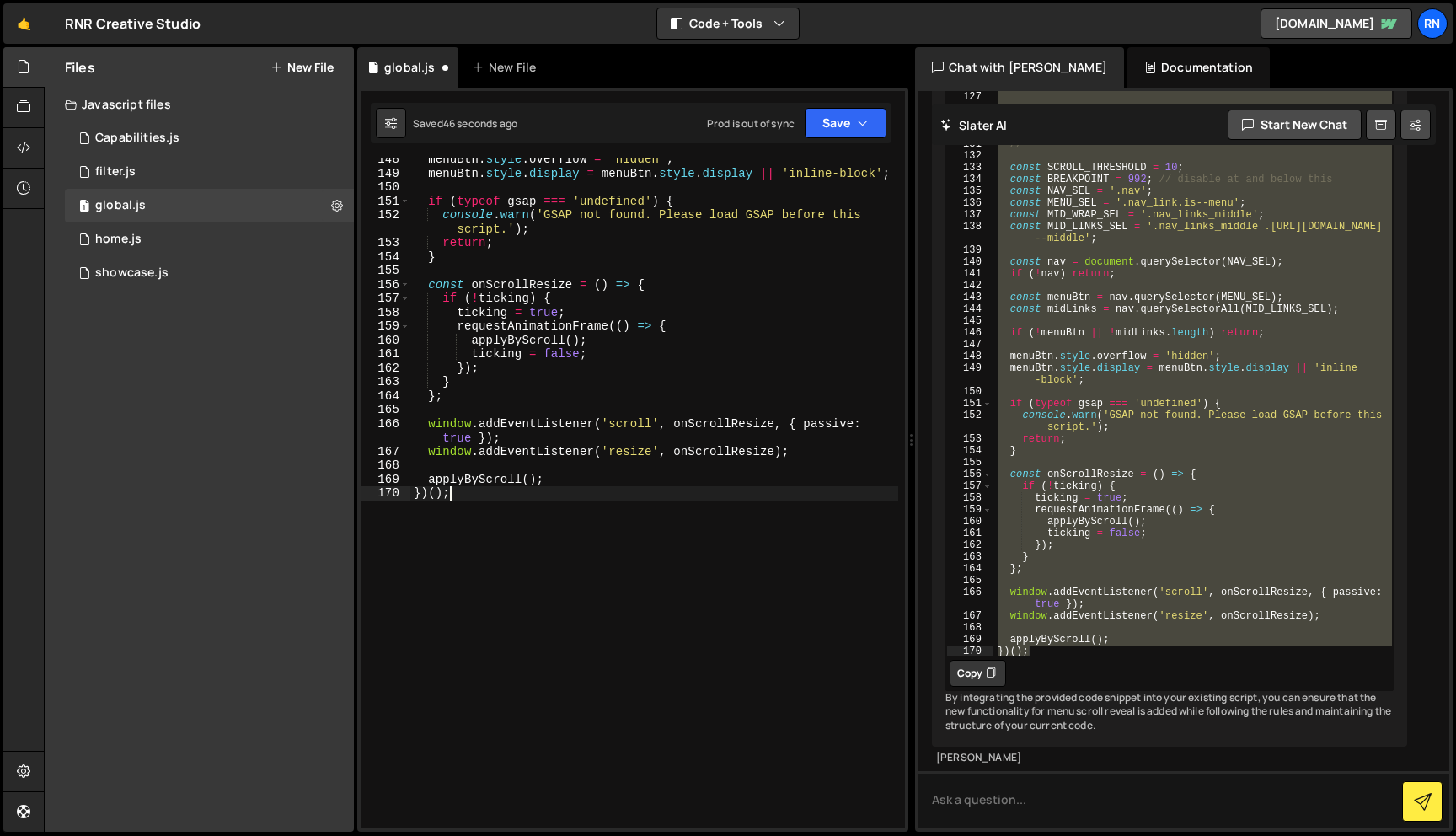
scroll to position [2063, 0]
click at [817, 131] on button "Save" at bounding box center [844, 123] width 81 height 31
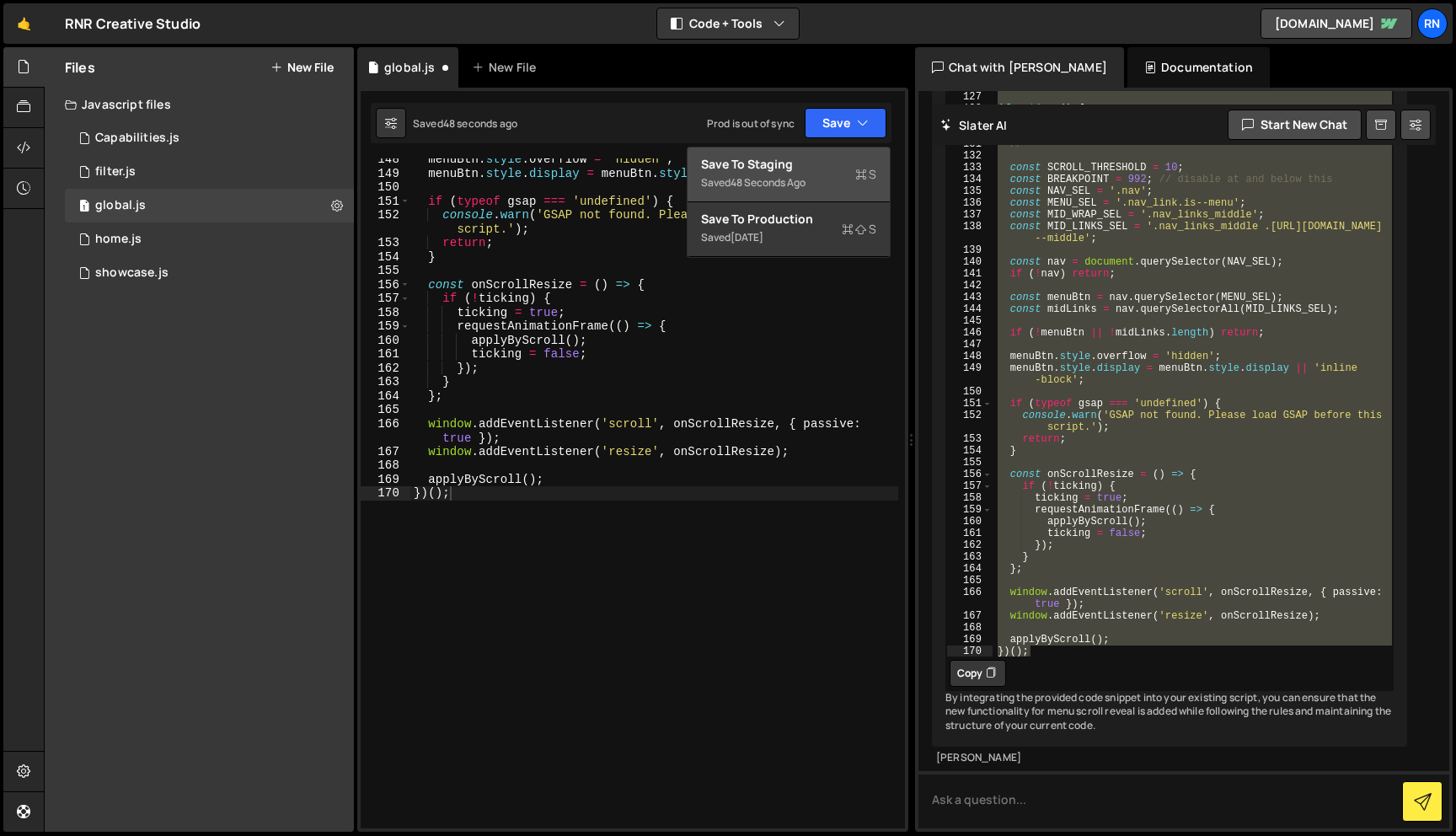
click at [804, 155] on button "Save to Staging S Saved 48 seconds ago" at bounding box center [788, 174] width 202 height 55
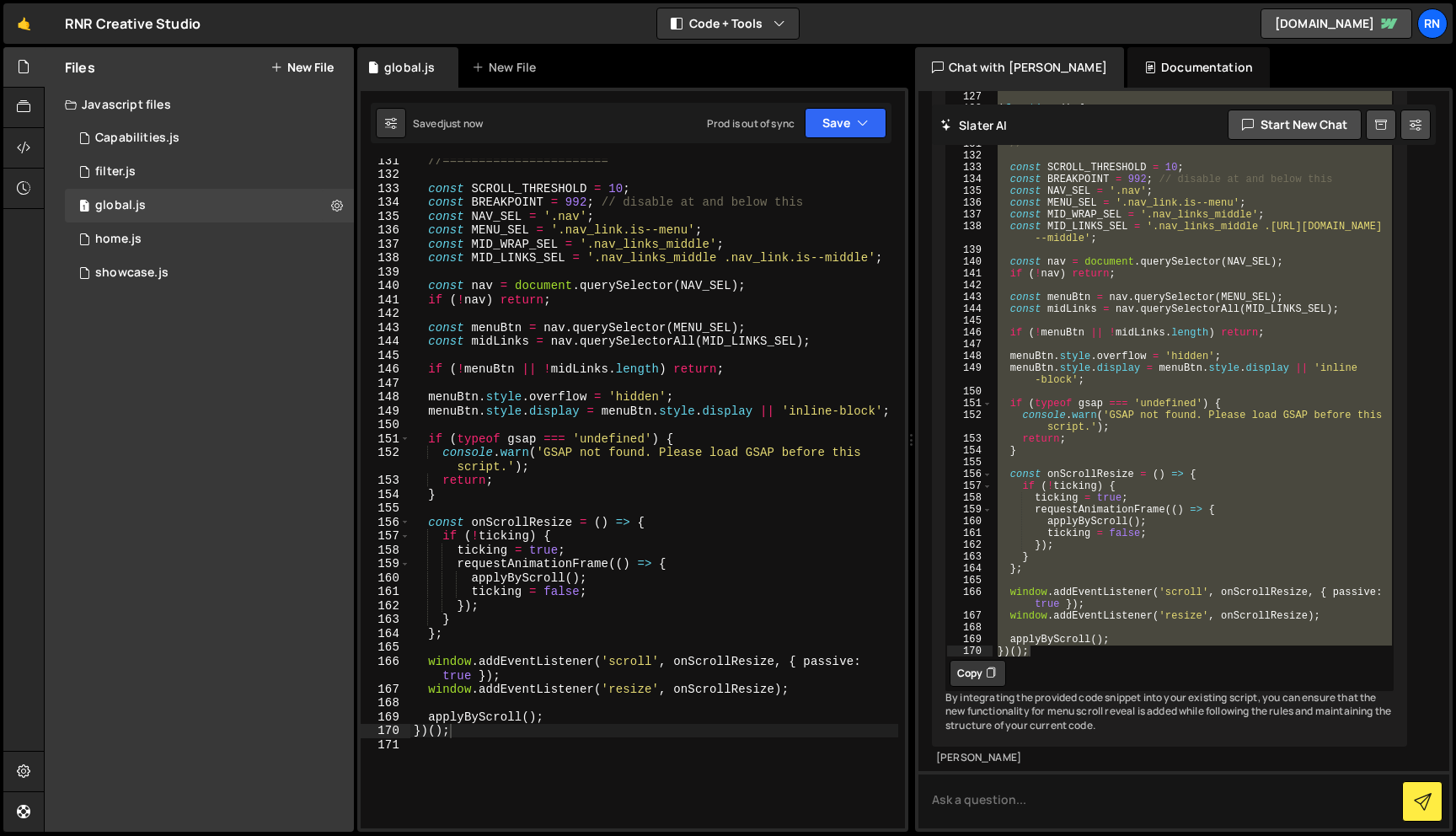
scroll to position [1657, 0]
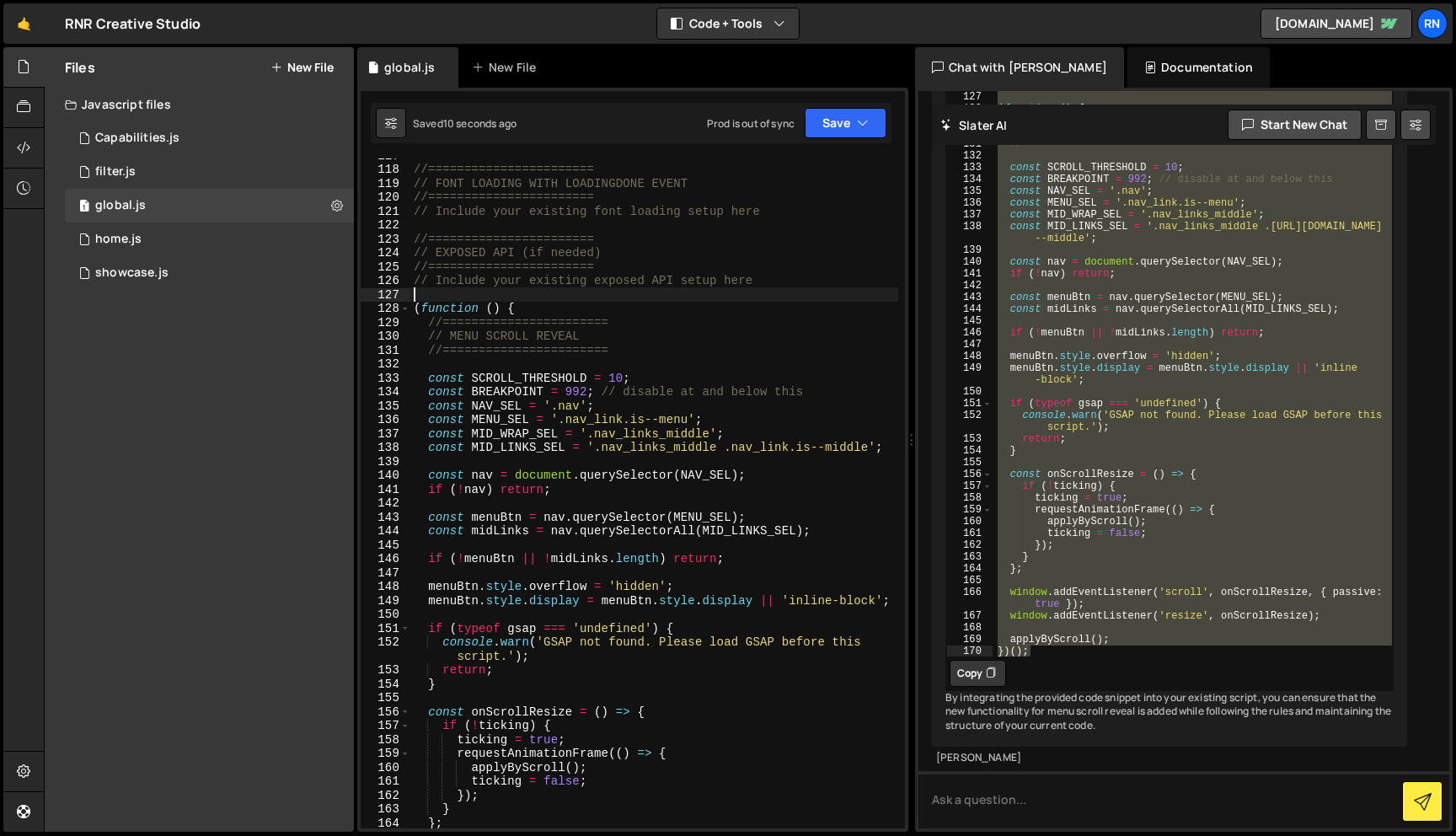
click at [580, 298] on div "//======================= // FONT LOADING WITH LOADINGDONE EVENT //============…" at bounding box center [654, 498] width 488 height 698
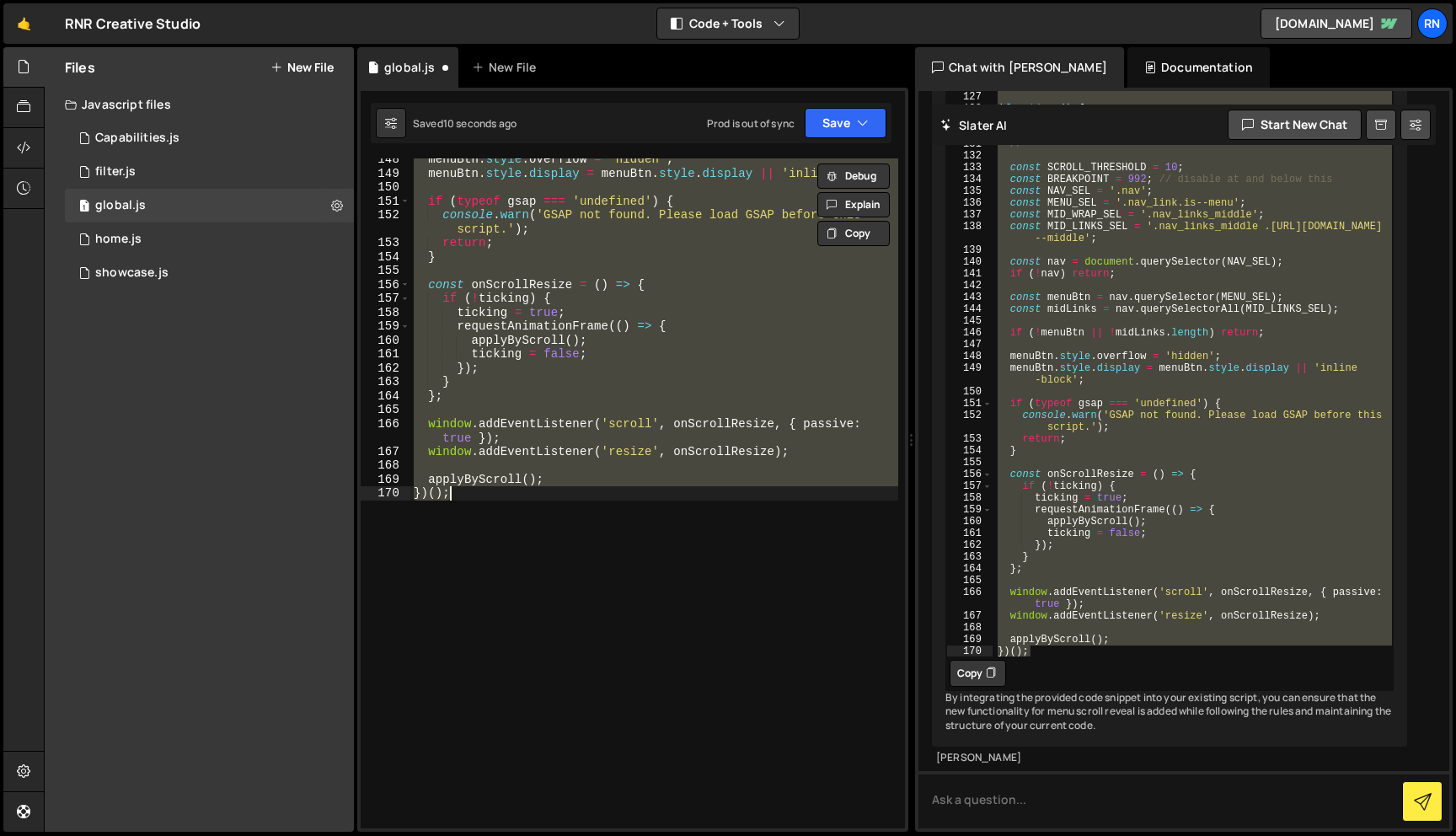
type textarea "})();"
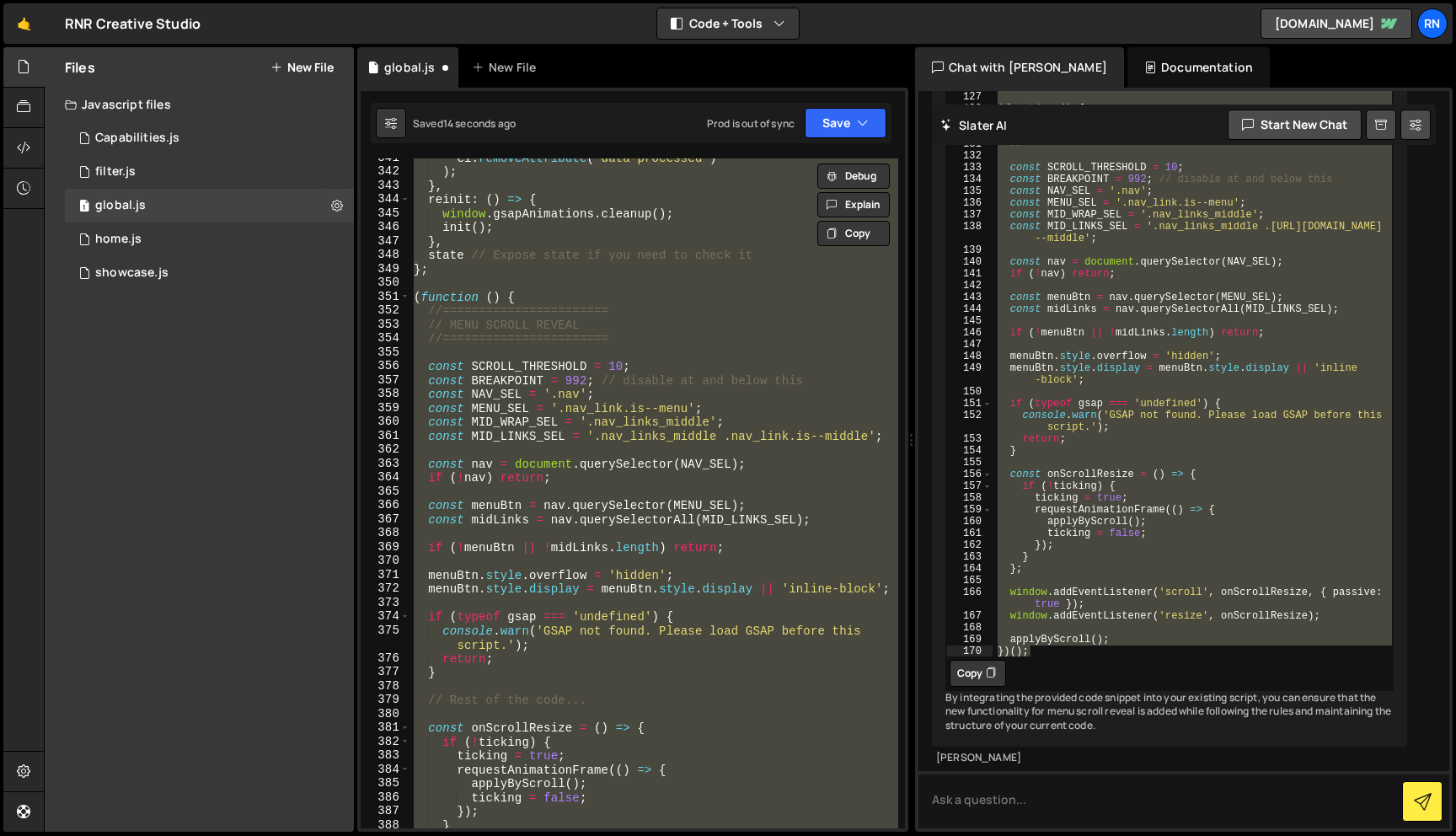
scroll to position [4865, 0]
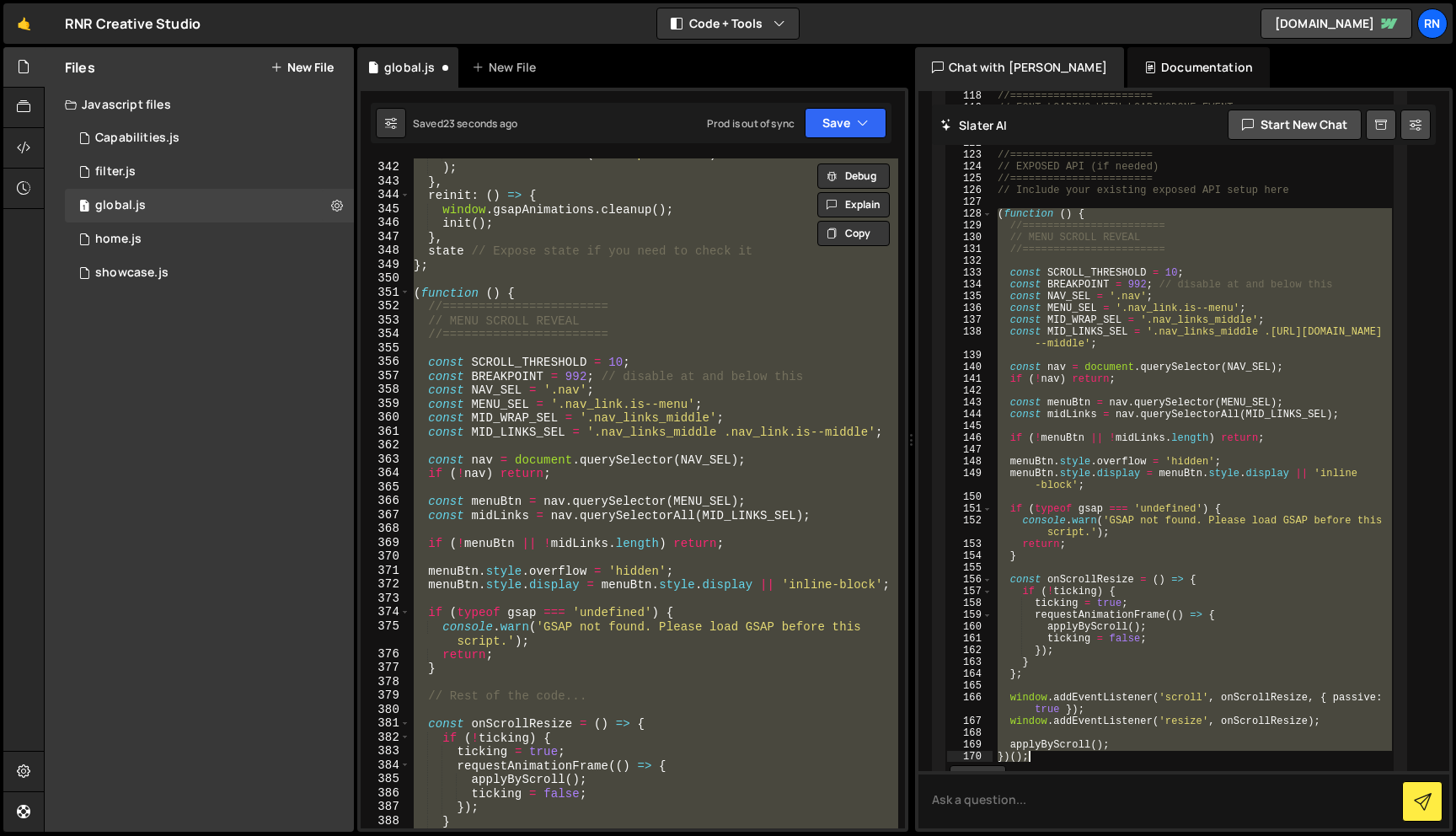
scroll to position [9934, 0]
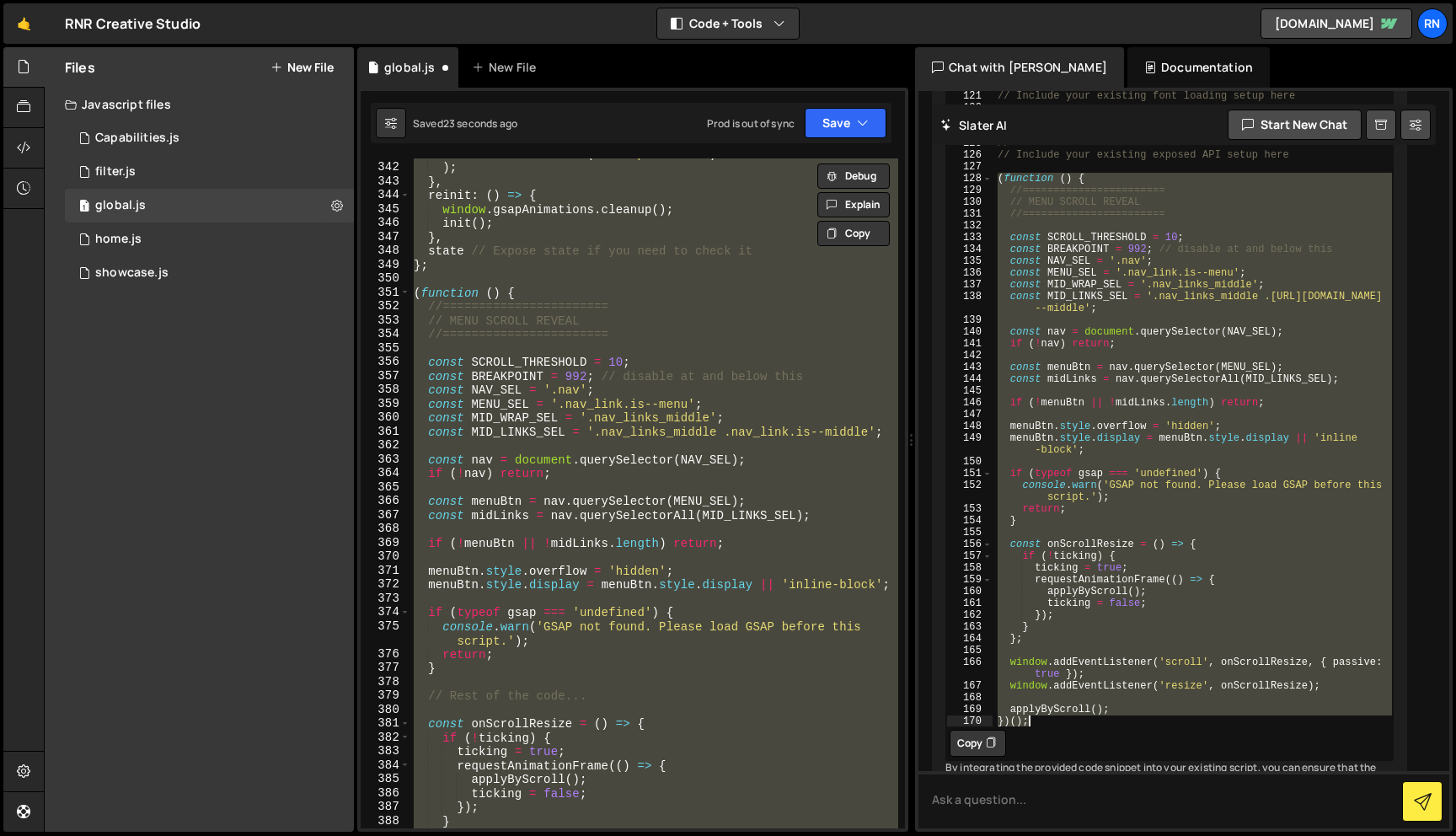
drag, startPoint x: 996, startPoint y: 371, endPoint x: 1102, endPoint y: 835, distance: 476.0
click at [1102, 835] on div "Hold on a sec... Are you certain you wish to leave this page? Any changes you'v…" at bounding box center [728, 418] width 1456 height 836
type textarea "applyByScroll(); })();"
click at [965, 797] on textarea at bounding box center [1184, 800] width 531 height 58
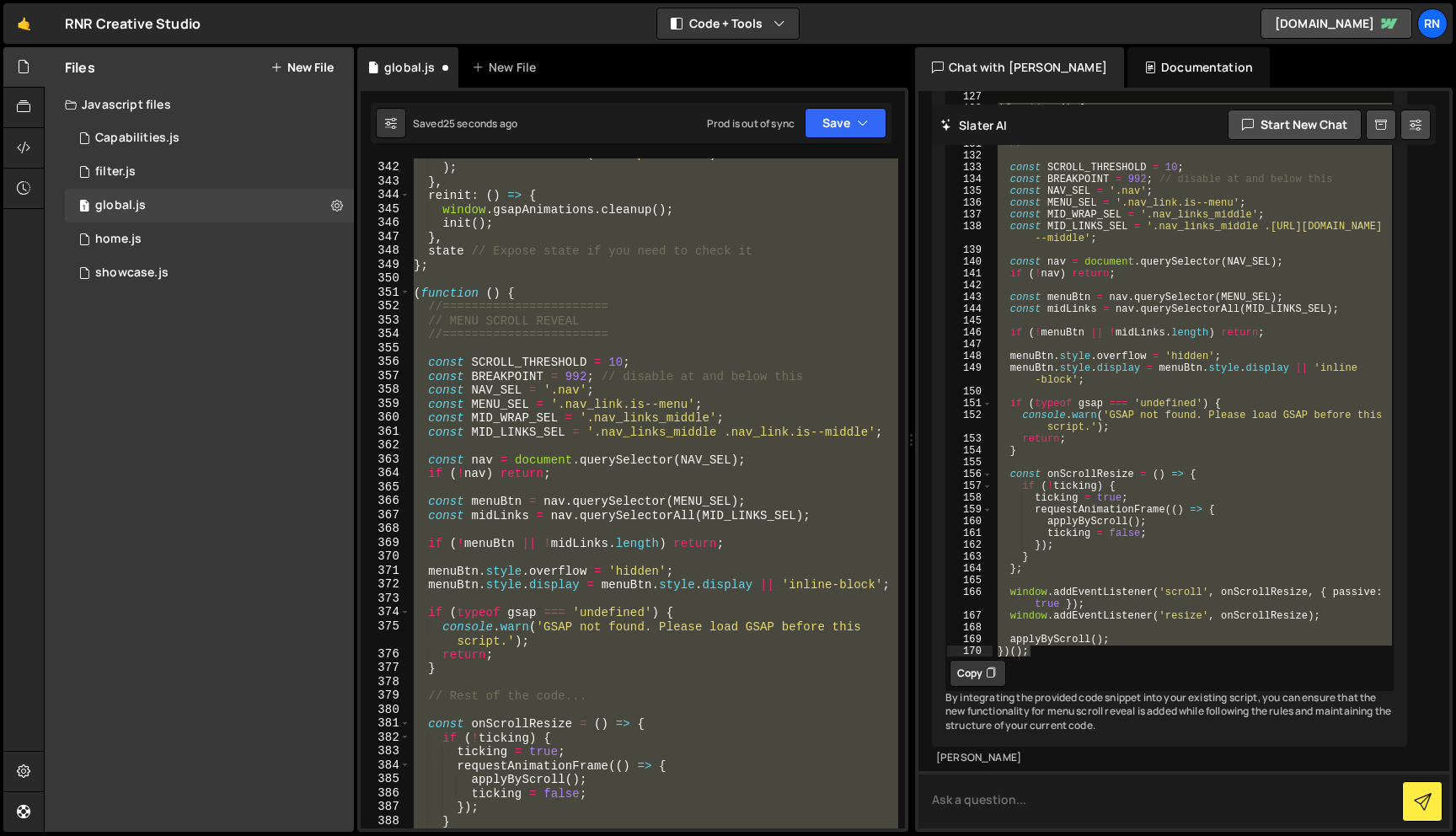
scroll to position [10134, 0]
type textarea "m"
paste textarea "(function () { //======================= // MENU SCROLL REVEAL //==============…"
type textarea "just call this function menuRevealScroll (function () { //=====================…"
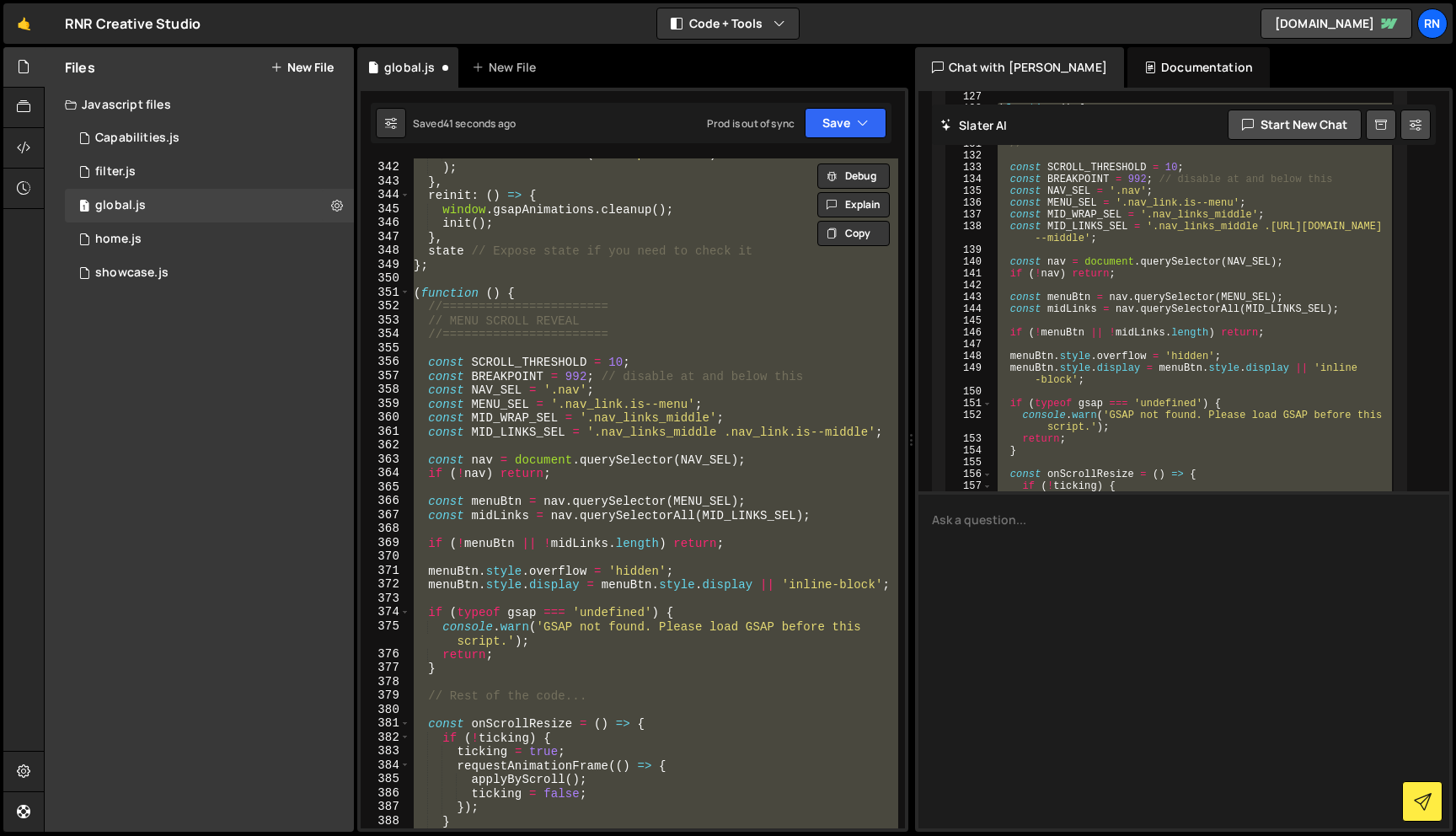
scroll to position [0, 0]
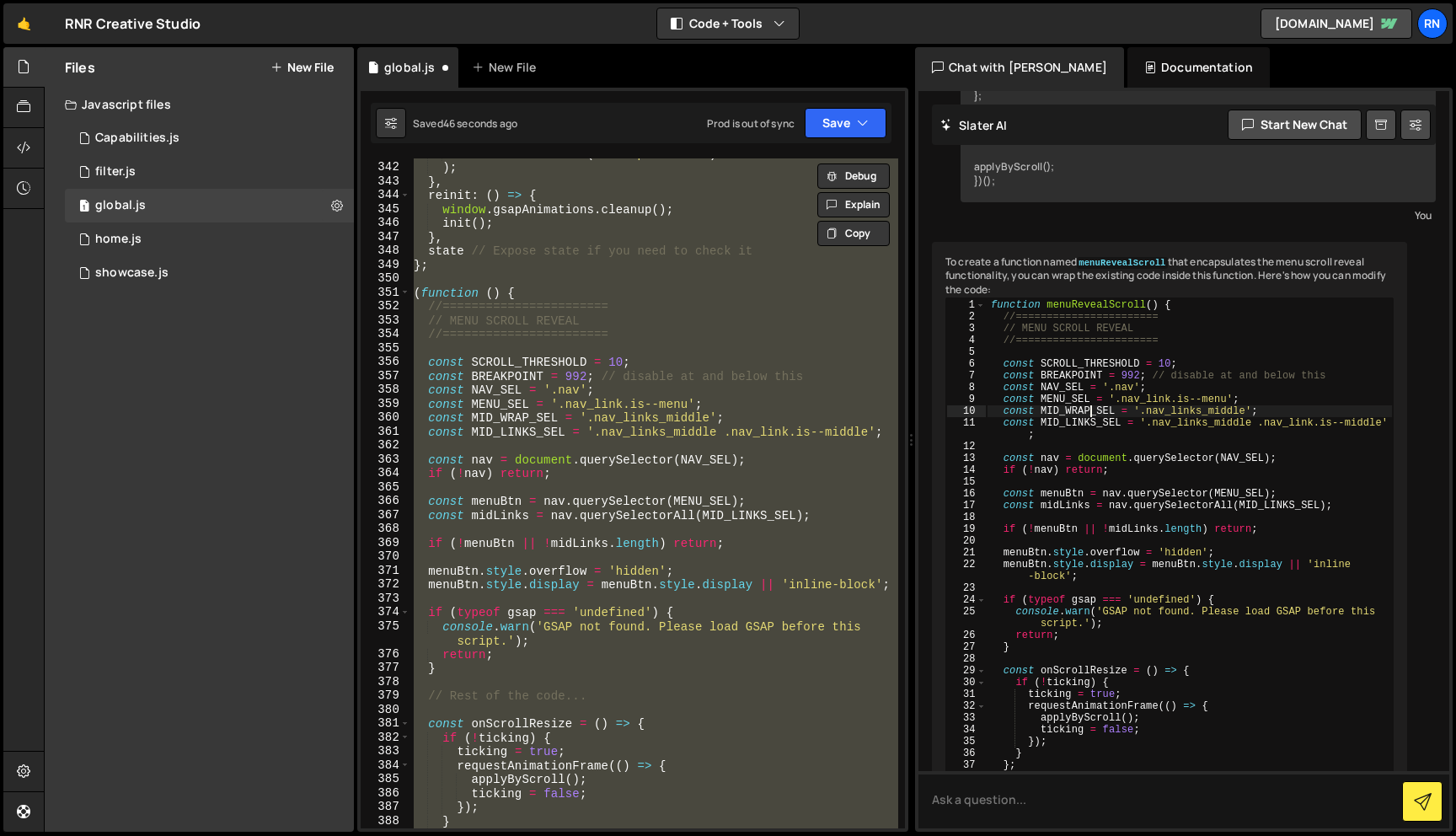
click at [1091, 551] on div "function menuRevealScroll ( ) { //======================= // MENU SCROLL REVEAL…" at bounding box center [1190, 599] width 406 height 602
type textarea "menuRevealScroll();"
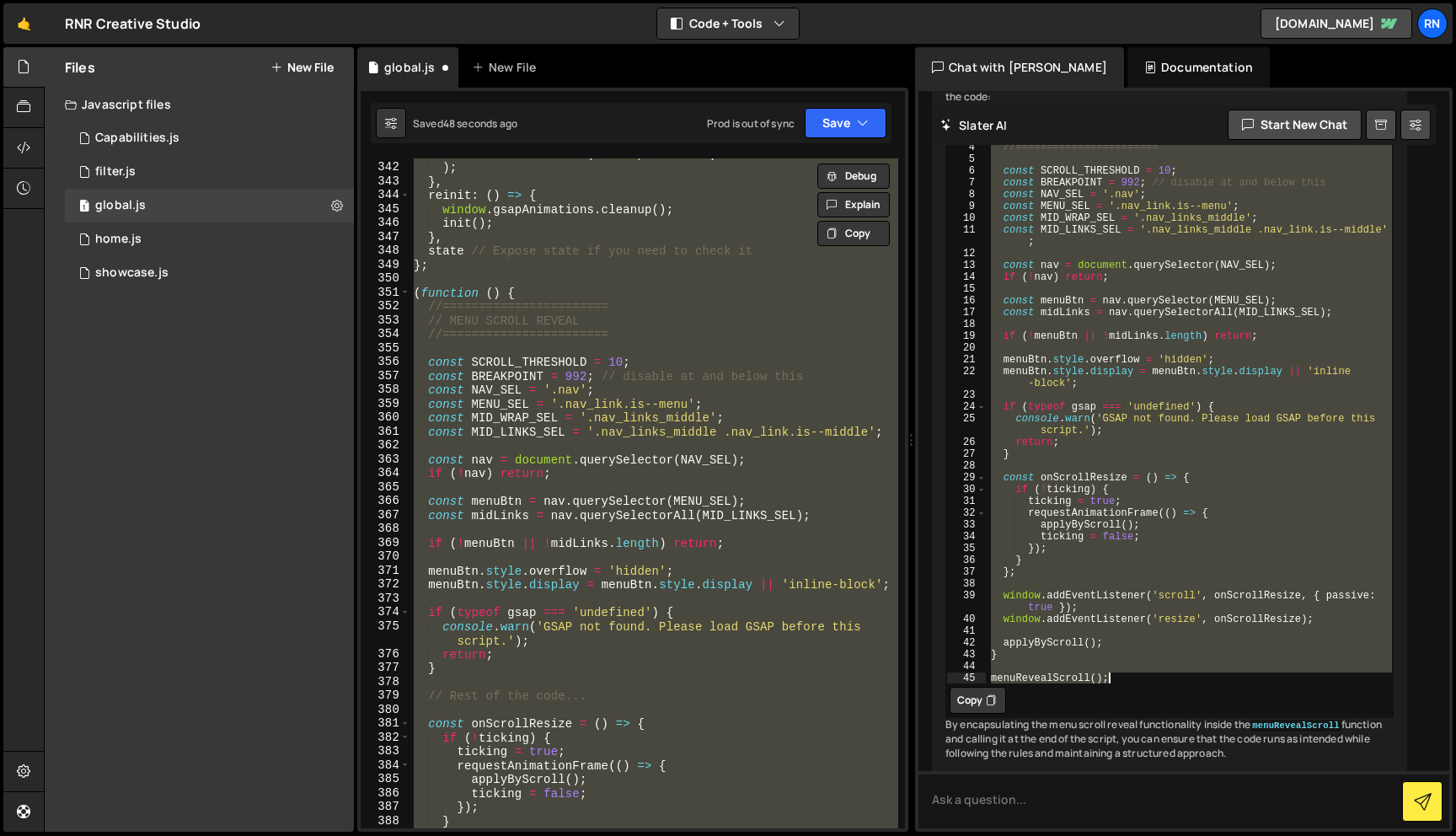
click at [459, 326] on div "el . removeAttribute ( 'data-processed' ) ) ; } , reinit : ( ) => { window . gs…" at bounding box center [654, 496] width 488 height 698
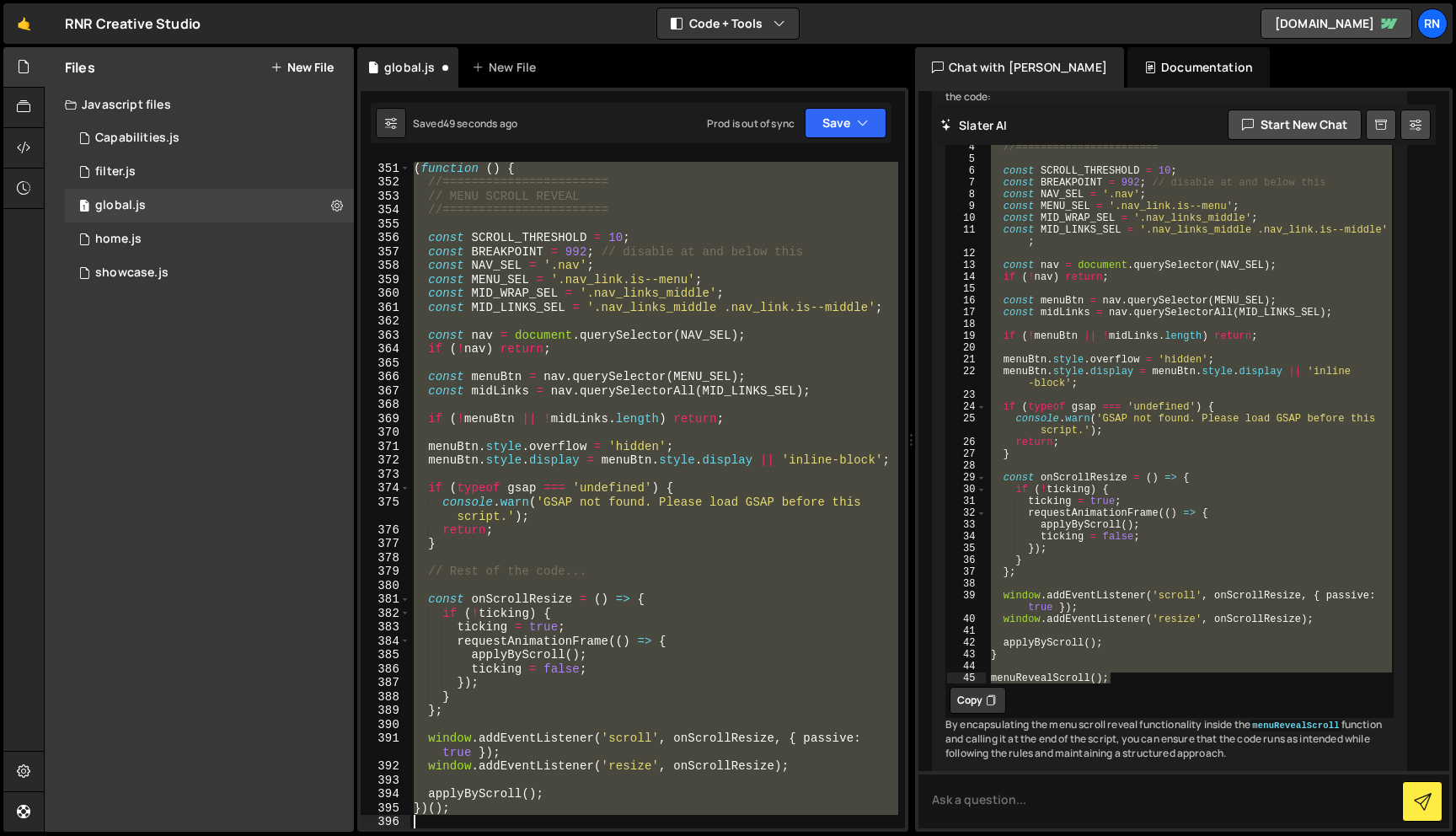
scroll to position [4988, 0]
drag, startPoint x: 414, startPoint y: 289, endPoint x: 497, endPoint y: 835, distance: 552.3
click at [497, 835] on div "Hold on a sec... Are you certain you wish to leave this page? Any changes you'v…" at bounding box center [728, 418] width 1456 height 836
paste textarea "menuRevealScroll();"
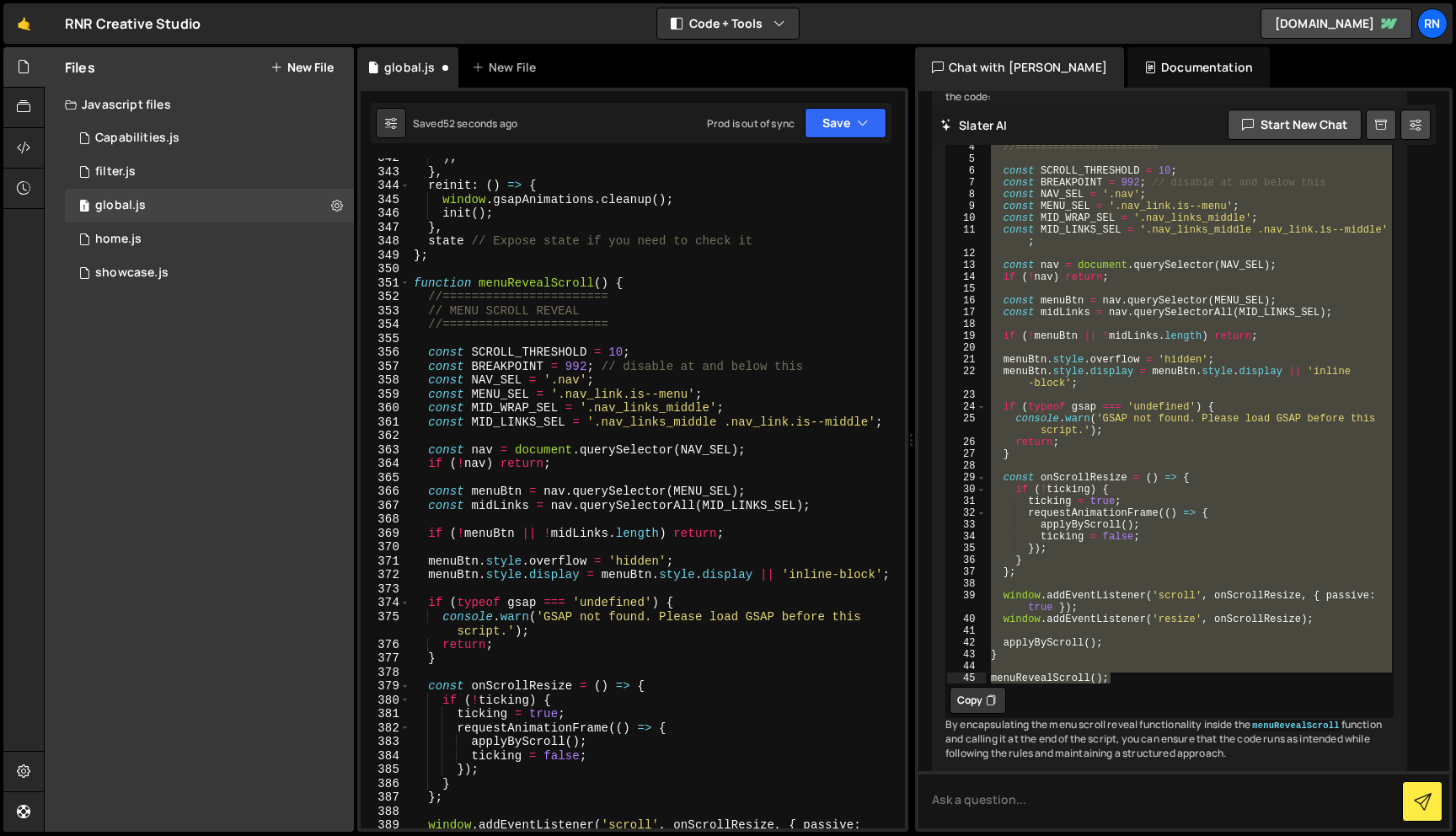
scroll to position [4857, 0]
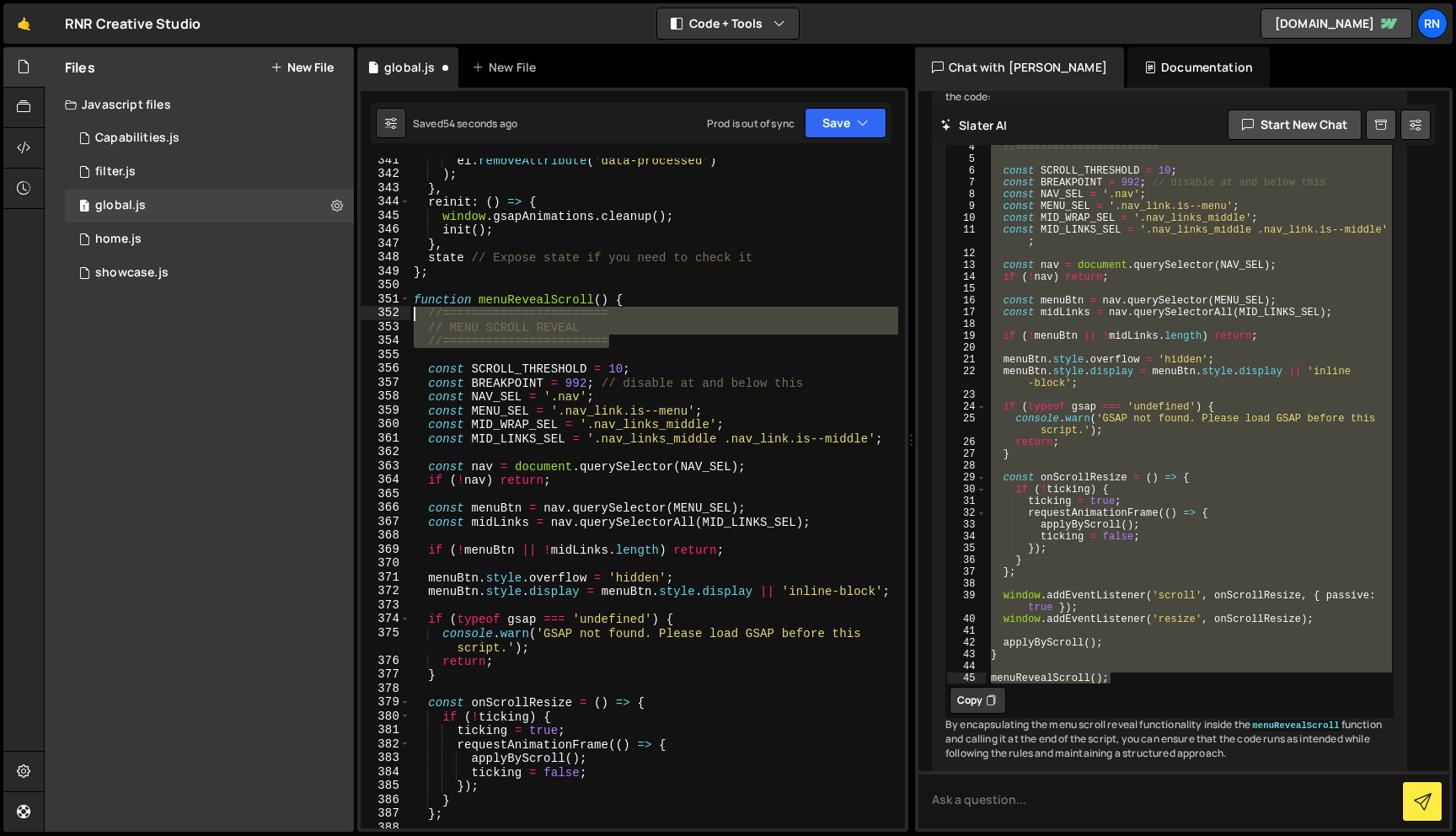
drag, startPoint x: 625, startPoint y: 338, endPoint x: 389, endPoint y: 316, distance: 237.0
click at [389, 316] on div "menuRevealScroll(); 341 342 343 344 345 346 347 348 349 350 351 352 353 354 355…" at bounding box center [633, 493] width 544 height 670
type textarea "//======================= // MENU SCROLL REVEAL"
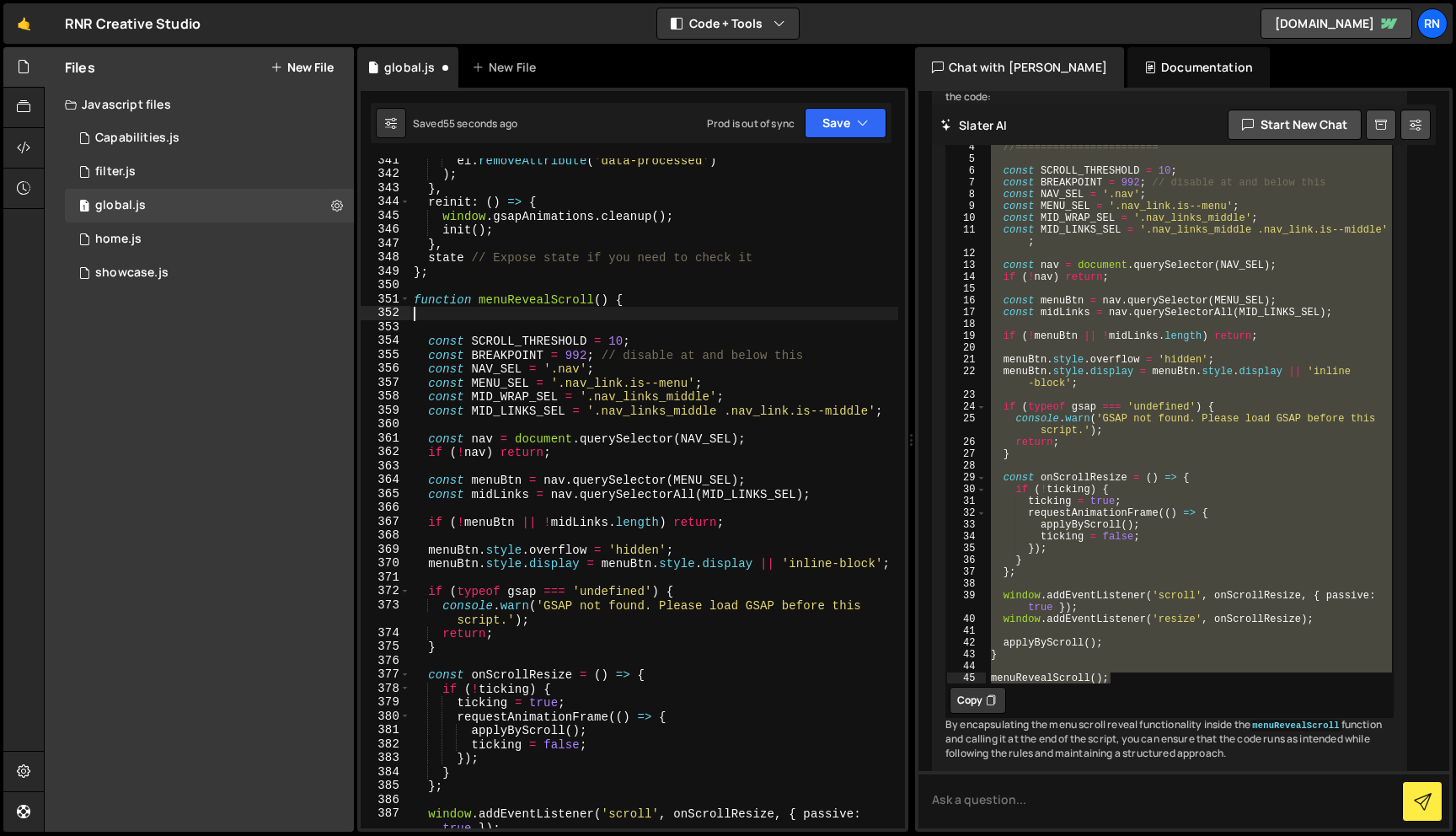
click at [483, 282] on div "el . removeAttribute ( 'data-processed' ) ) ; } , reinit : ( ) => { window . gs…" at bounding box center [654, 502] width 488 height 698
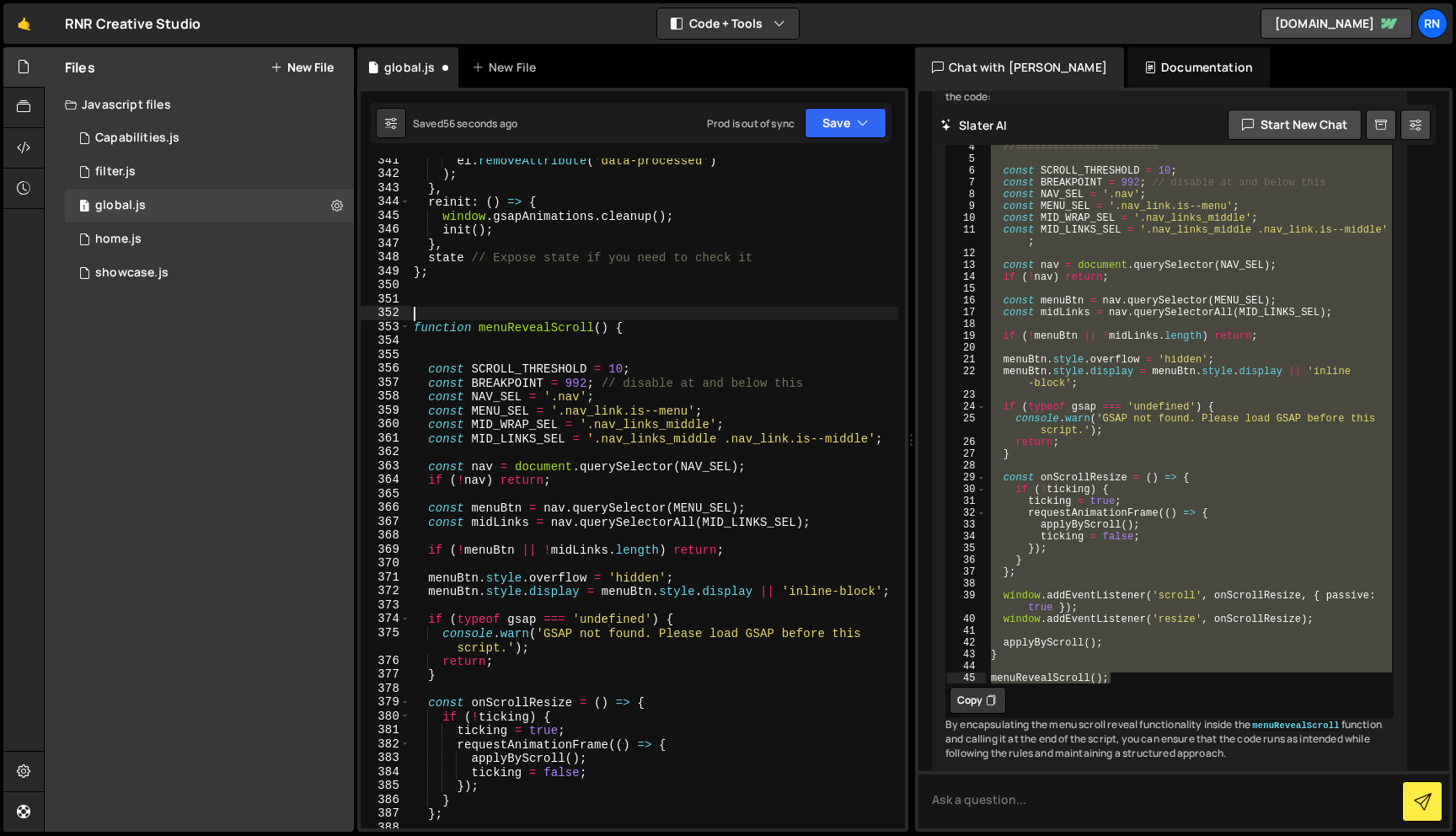
paste textarea "//======================="
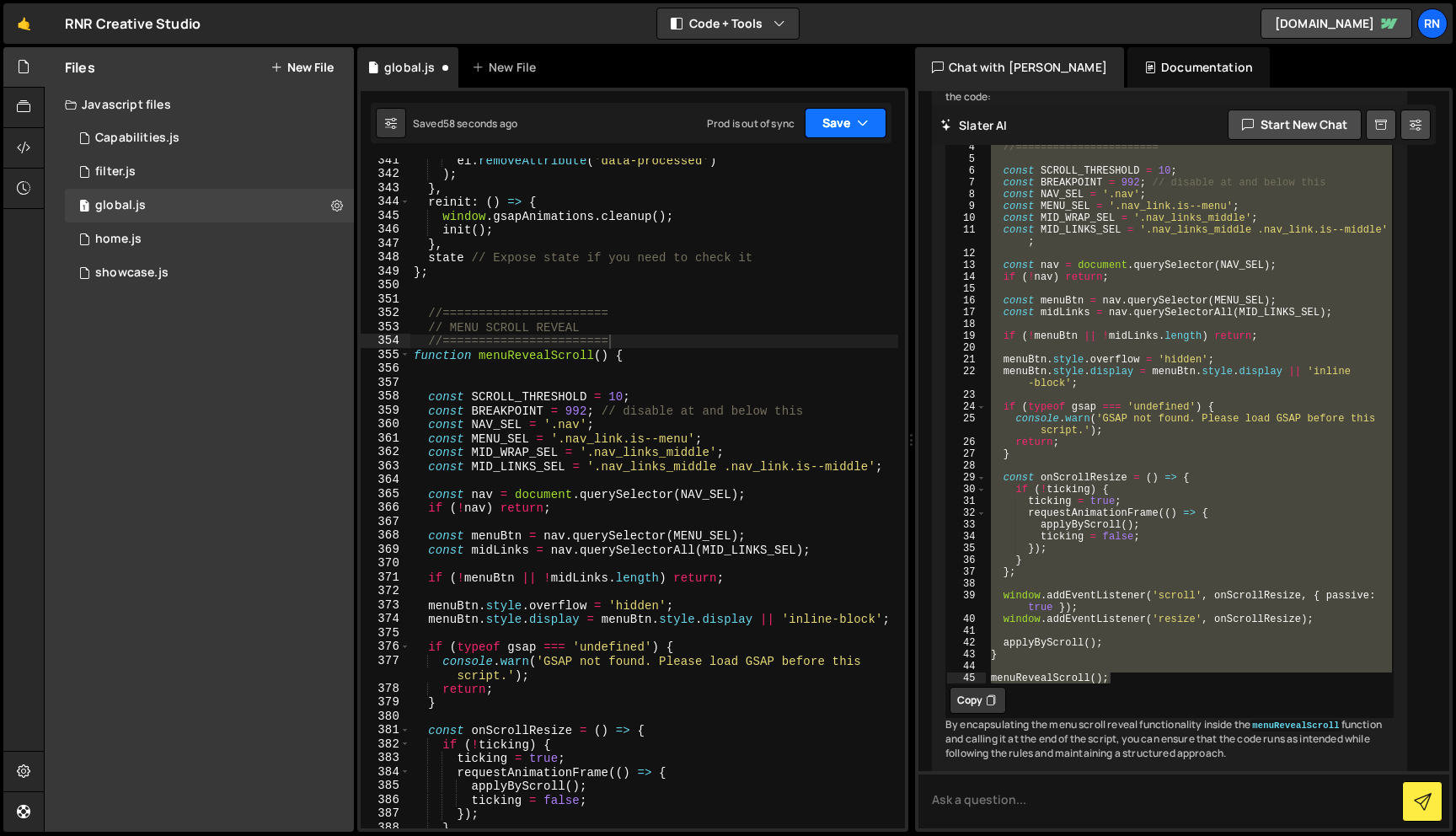
click at [862, 115] on icon "button" at bounding box center [863, 124] width 12 height 17
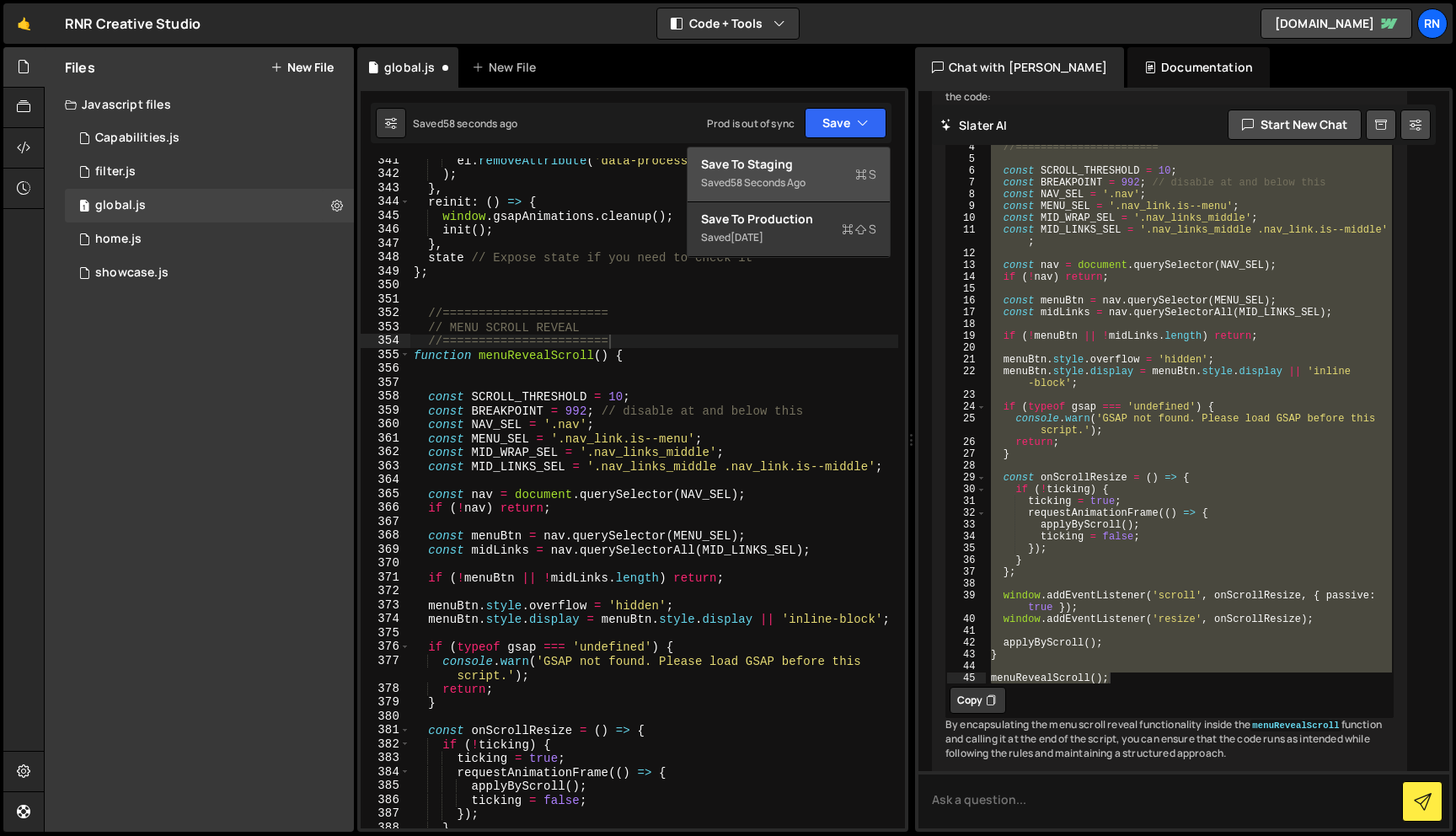
click at [776, 166] on div "Save to Staging S" at bounding box center [788, 165] width 175 height 17
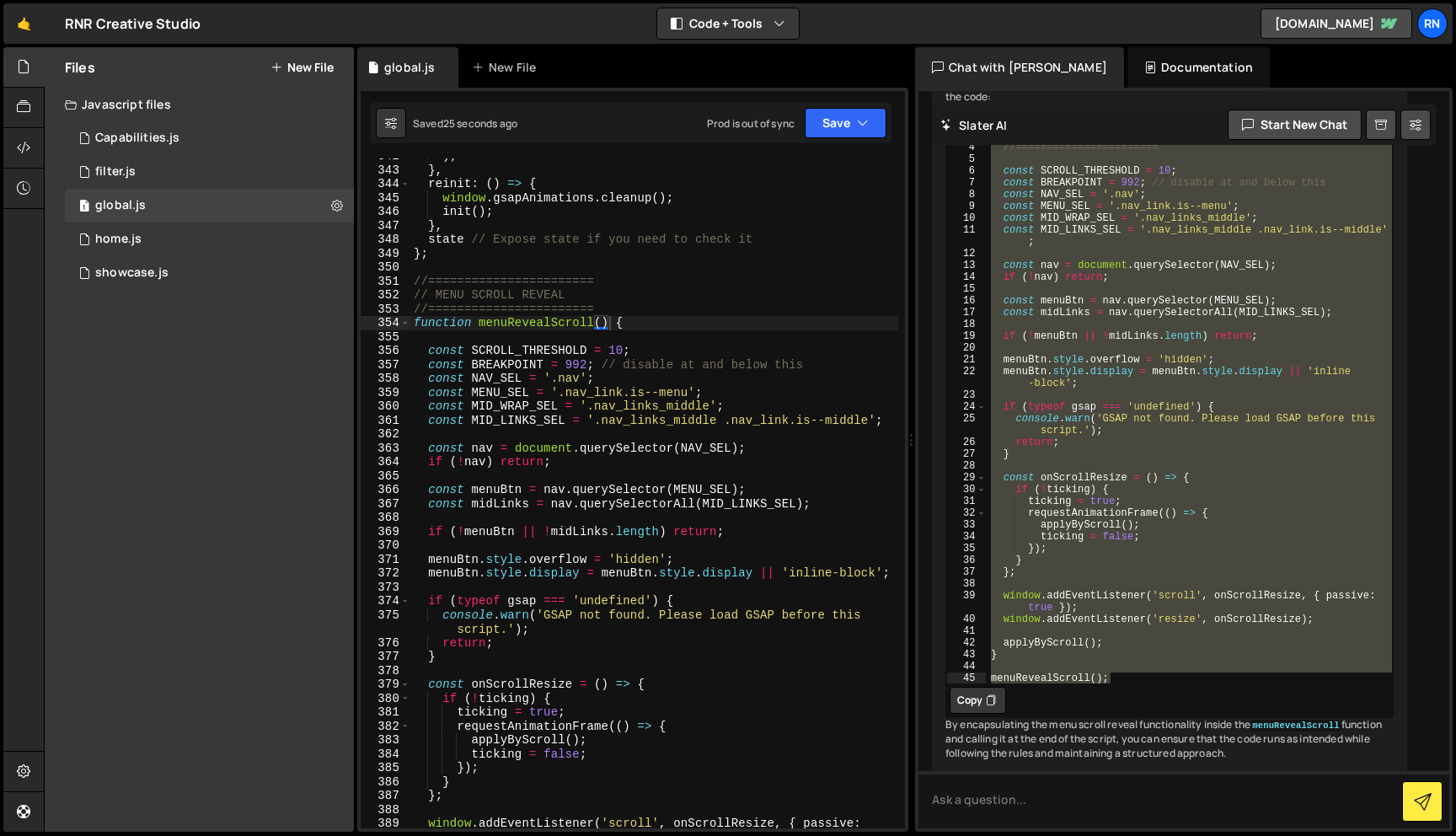
scroll to position [4855, 0]
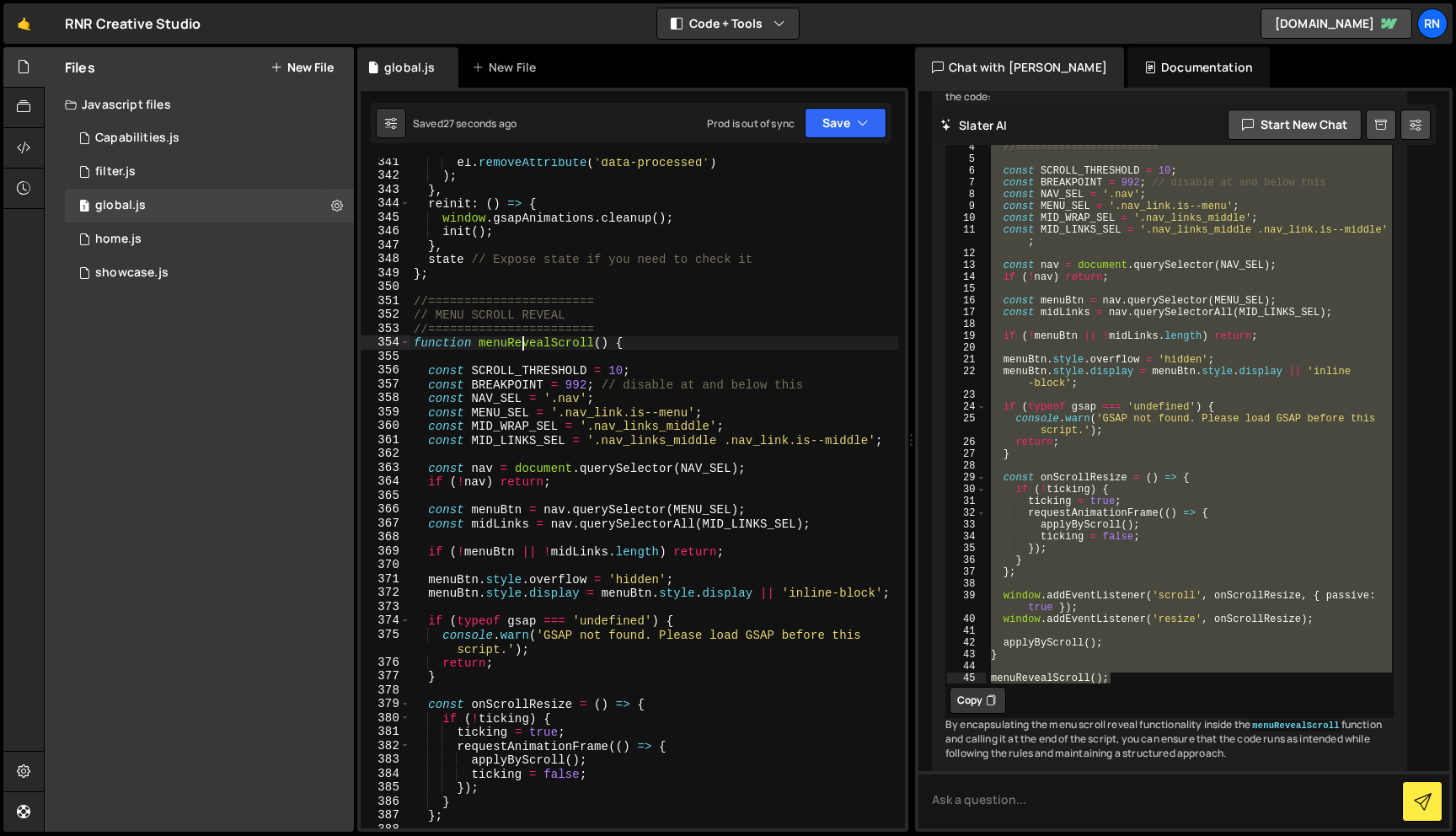
click at [524, 340] on div "el . removeAttribute ( 'data-processed' ) ) ; } , reinit : ( ) => { window . gs…" at bounding box center [654, 511] width 488 height 712
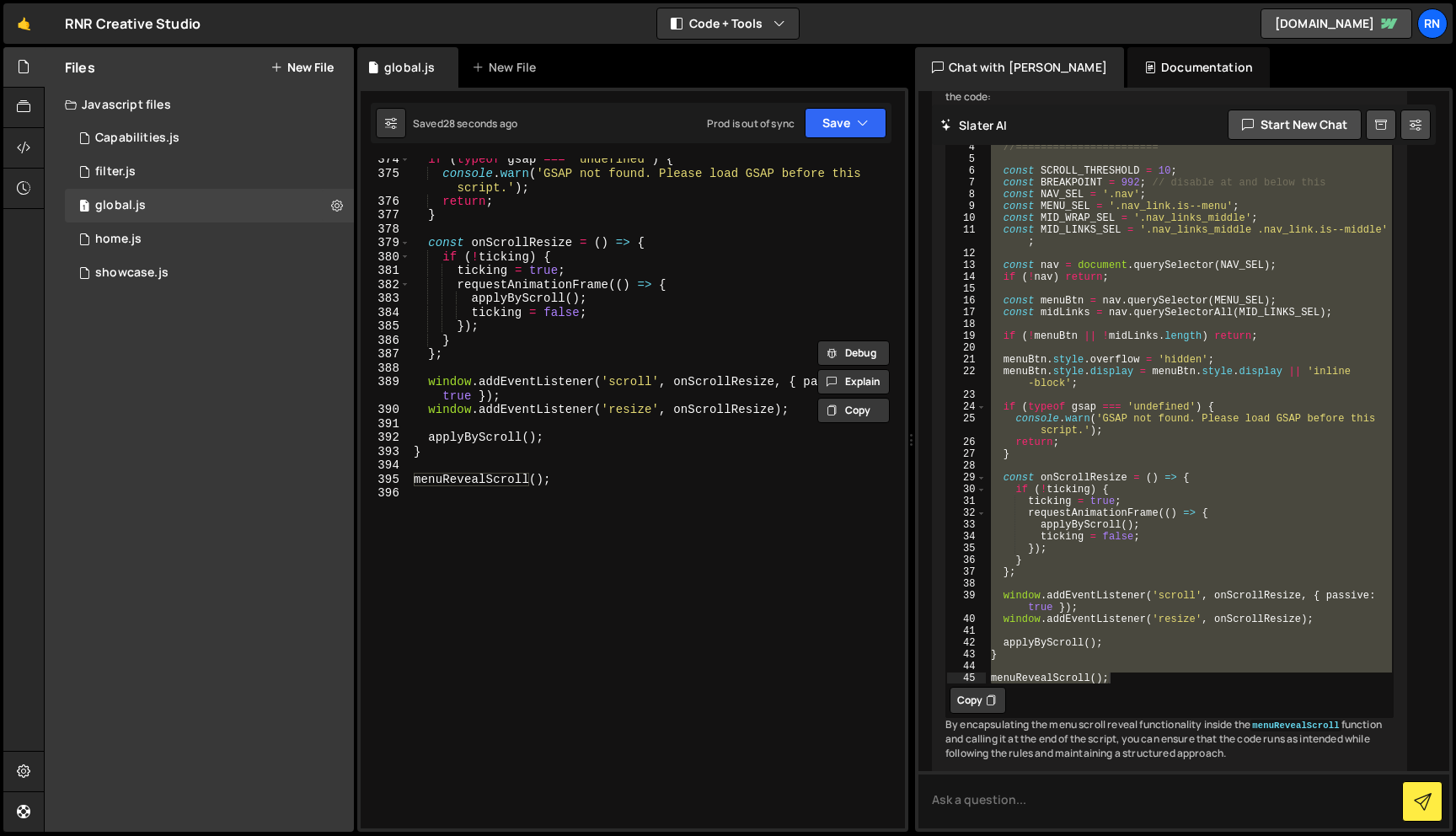
scroll to position [5317, 0]
click at [486, 438] on div "if ( typeof gsap === 'undefined' ) { console . warn ( 'GSAP not found. Please l…" at bounding box center [654, 501] width 488 height 698
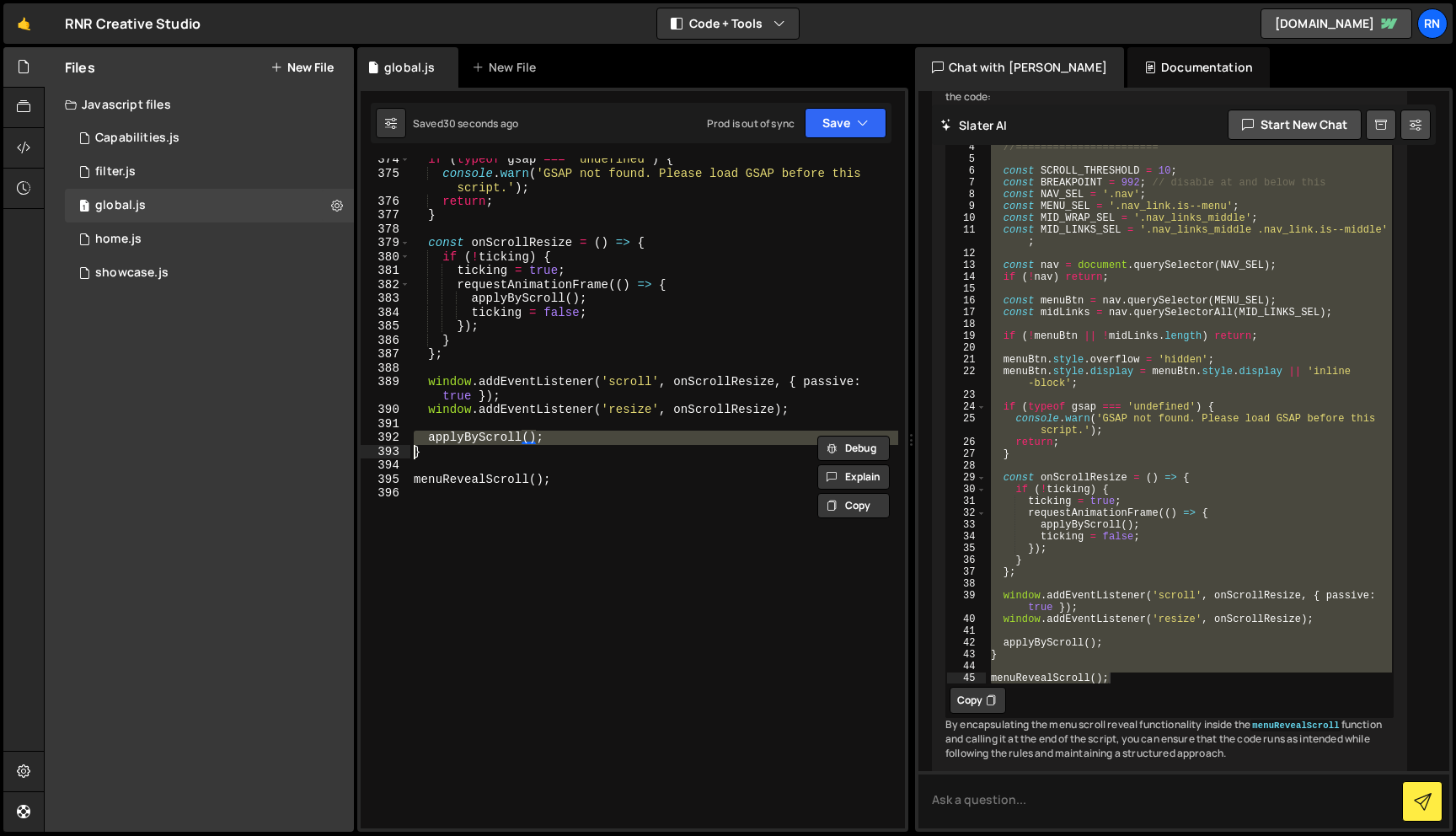
click at [486, 438] on div "if ( typeof gsap === 'undefined' ) { console . warn ( 'GSAP not found. Please l…" at bounding box center [654, 501] width 488 height 698
click at [488, 438] on div "if ( typeof gsap === 'undefined' ) { console . warn ( 'GSAP not found. Please l…" at bounding box center [654, 493] width 488 height 670
click at [488, 438] on div "if ( typeof gsap === 'undefined' ) { console . warn ( 'GSAP not found. Please l…" at bounding box center [654, 501] width 488 height 698
paste textarea "menuReveal"
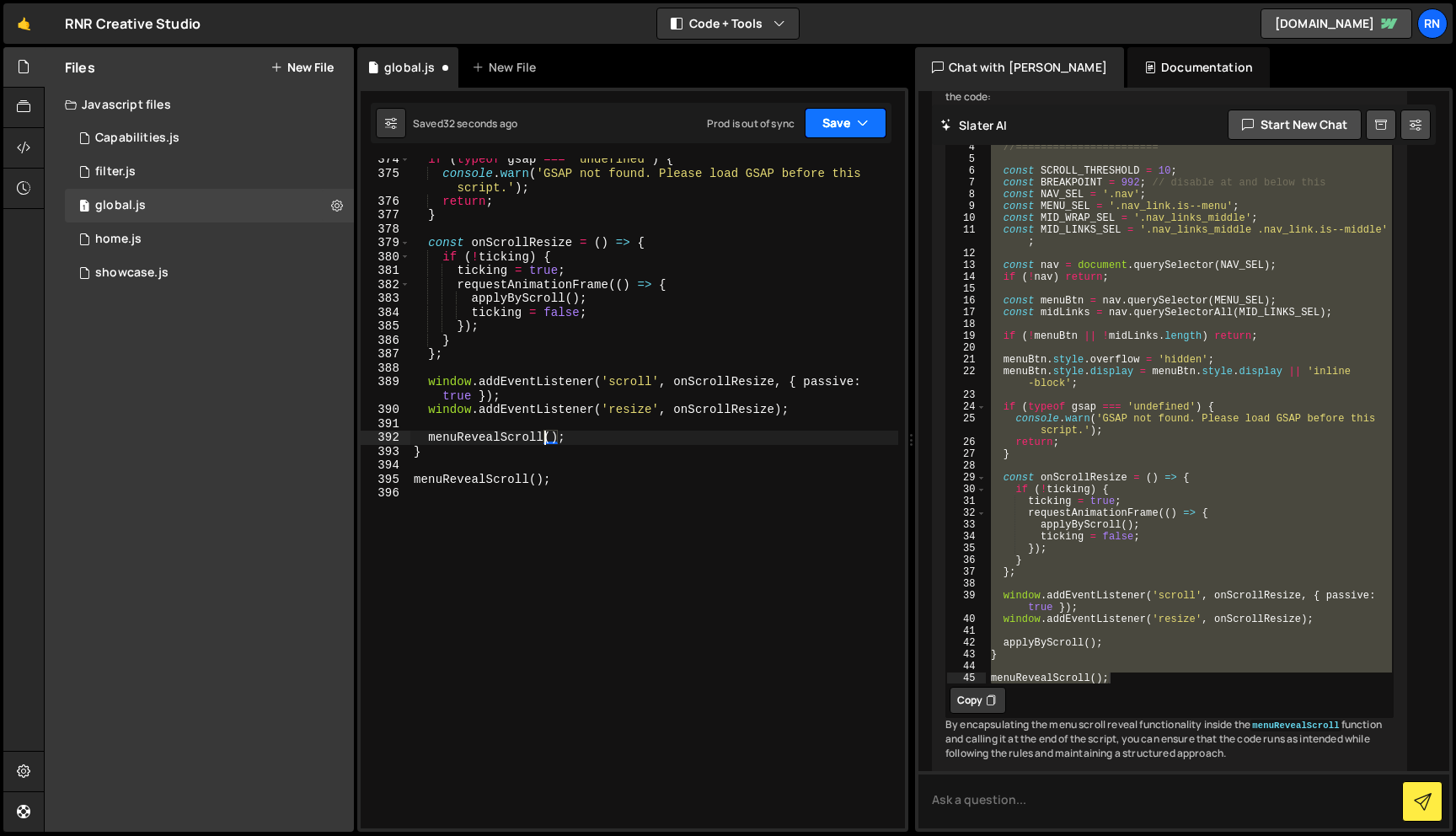
click at [823, 129] on button "Save" at bounding box center [844, 123] width 81 height 31
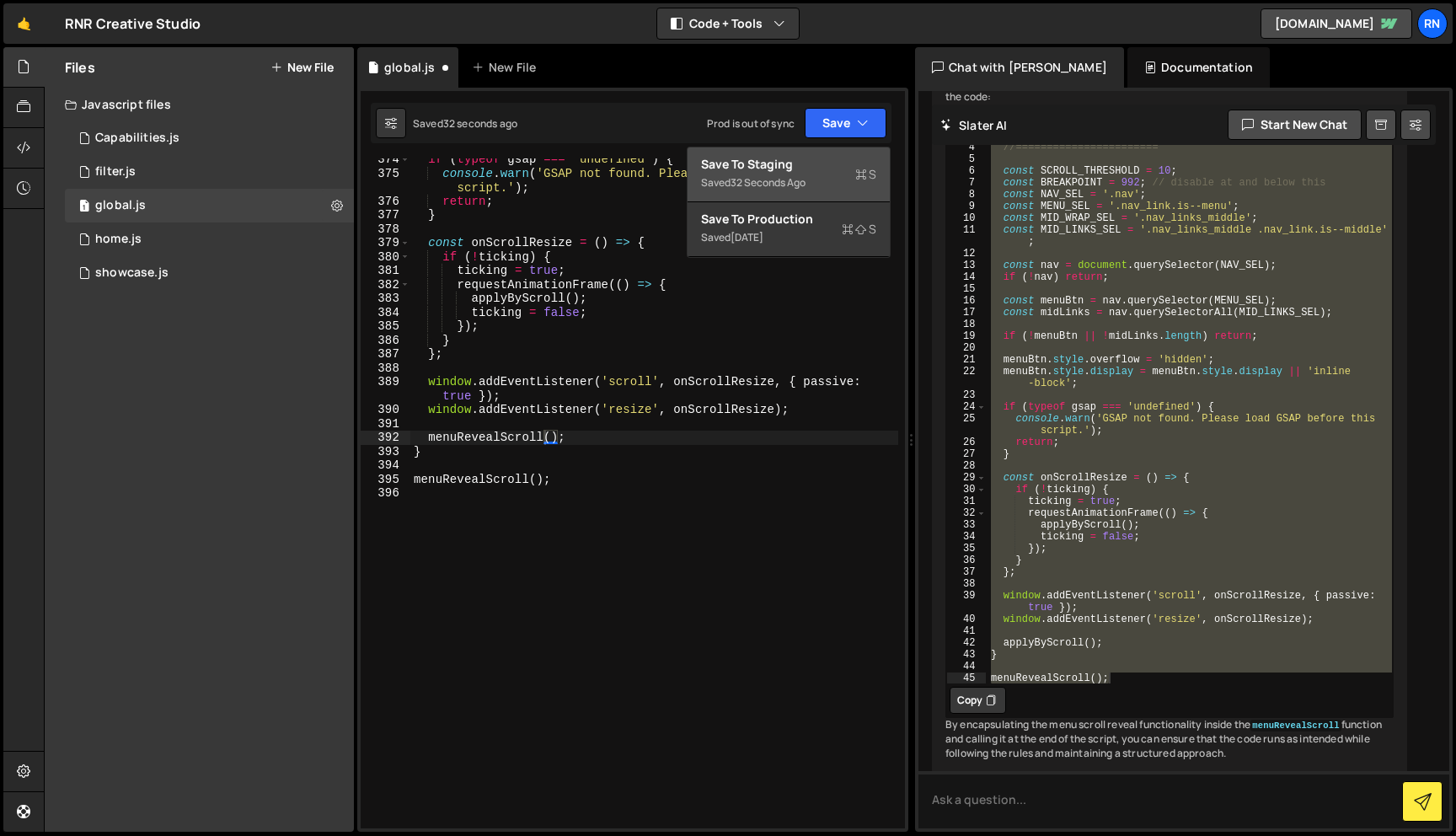
click at [808, 155] on button "Save to Staging S Saved 32 seconds ago" at bounding box center [788, 174] width 202 height 55
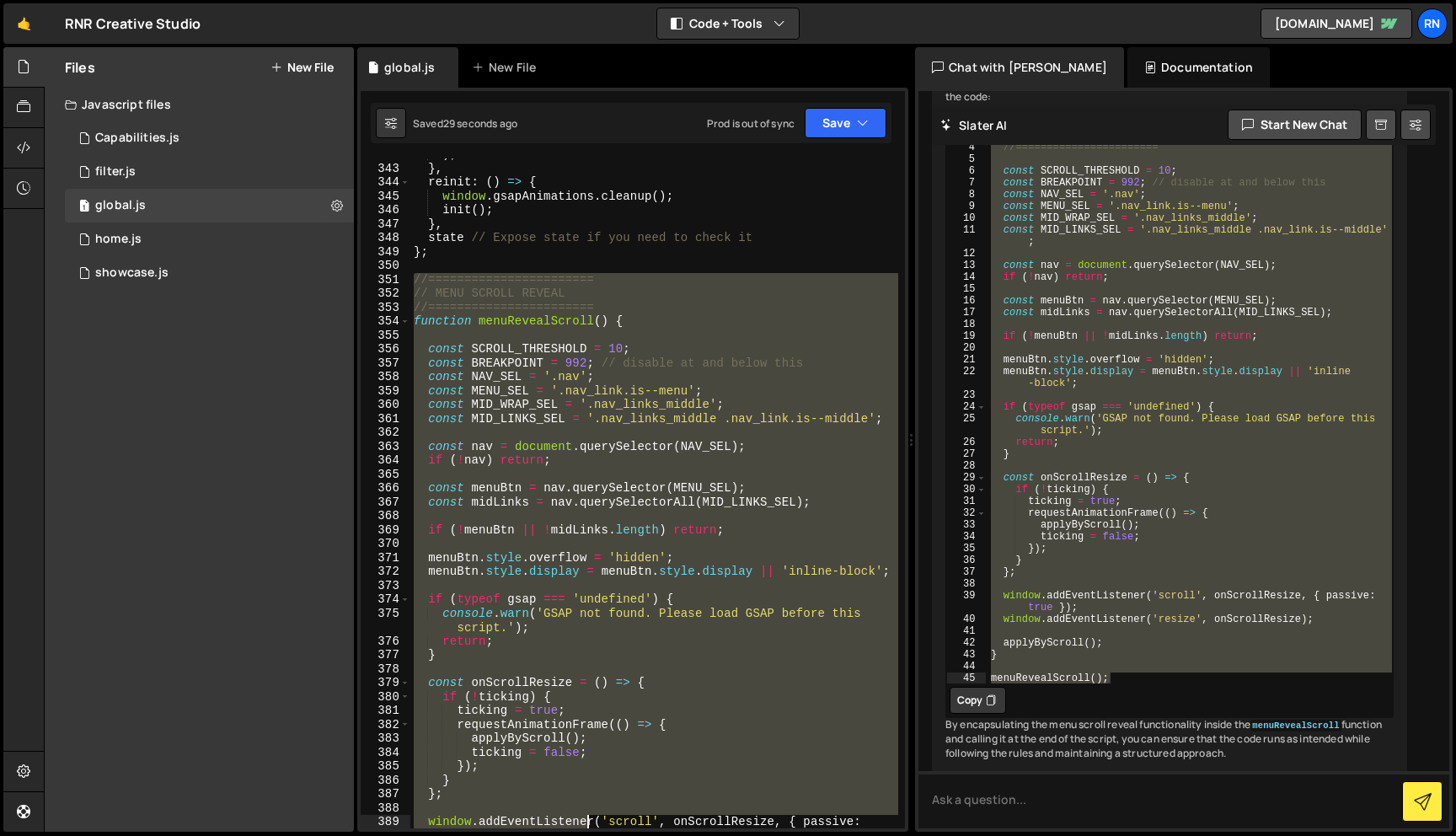
scroll to position [4988, 0]
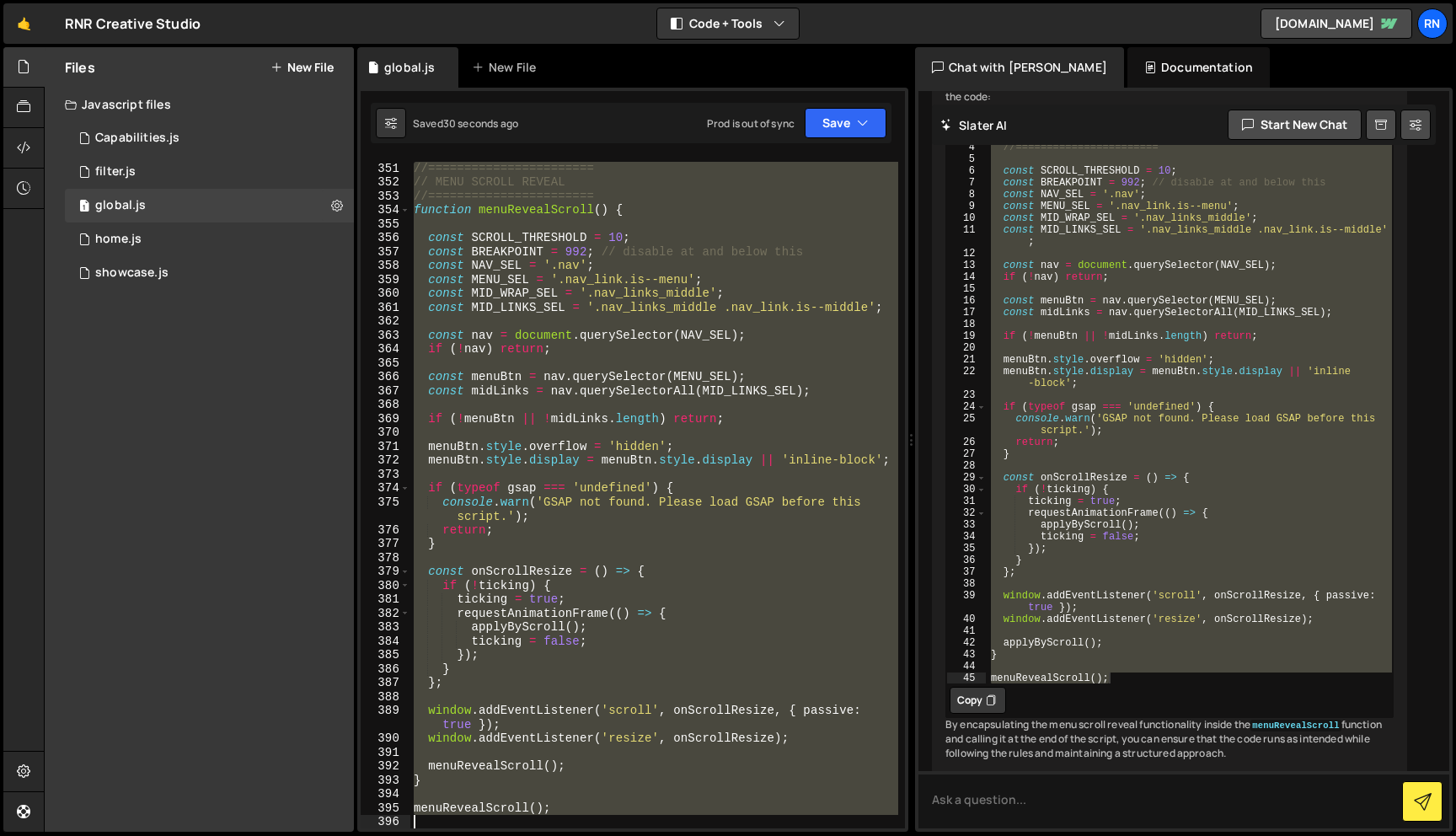
drag, startPoint x: 414, startPoint y: 462, endPoint x: 590, endPoint y: 835, distance: 412.4
click at [590, 835] on div "Hold on a sec... Are you certain you wish to leave this page? Any changes you'v…" at bounding box center [728, 418] width 1456 height 836
paste textarea
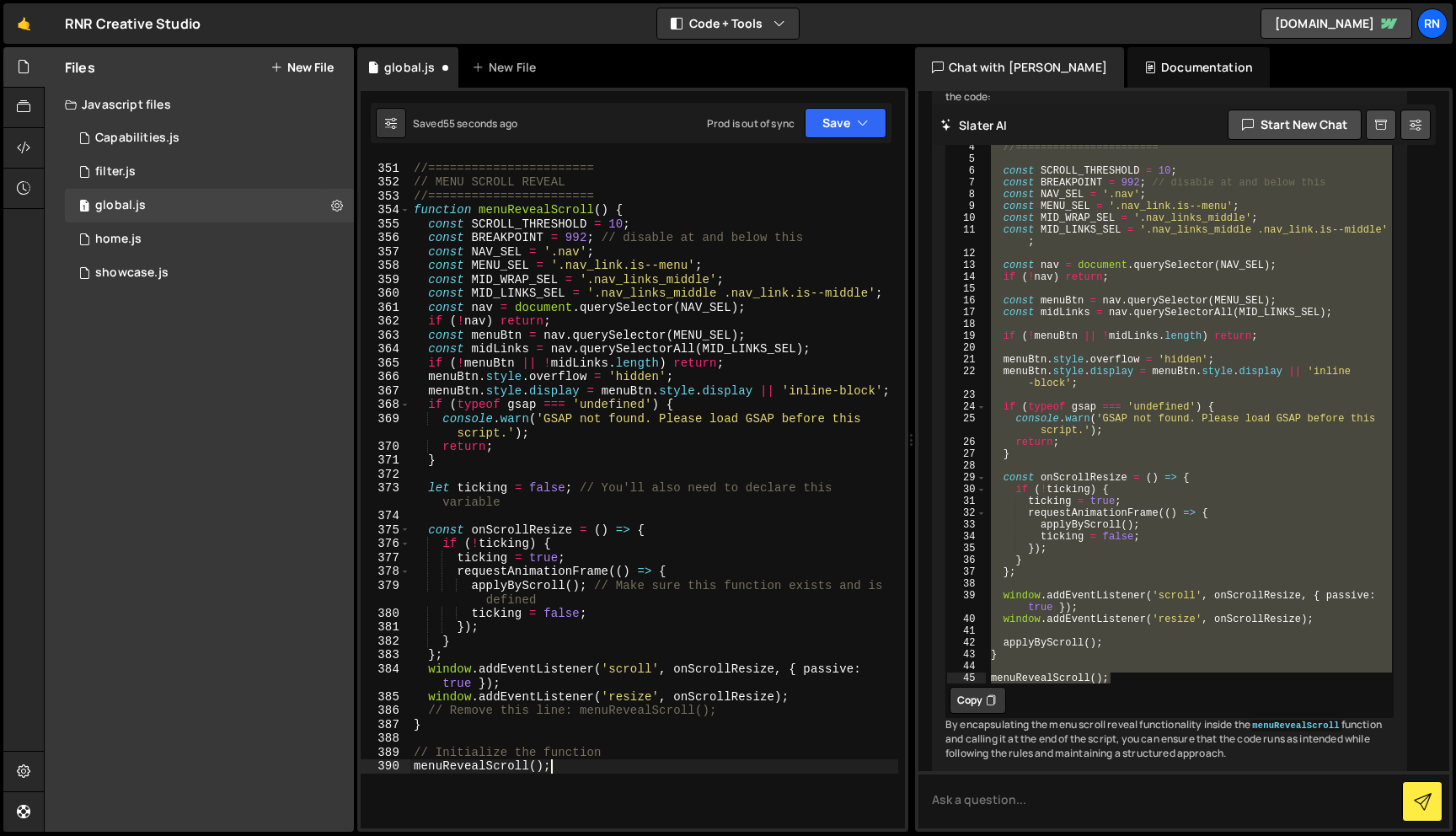
scroll to position [4982, 0]
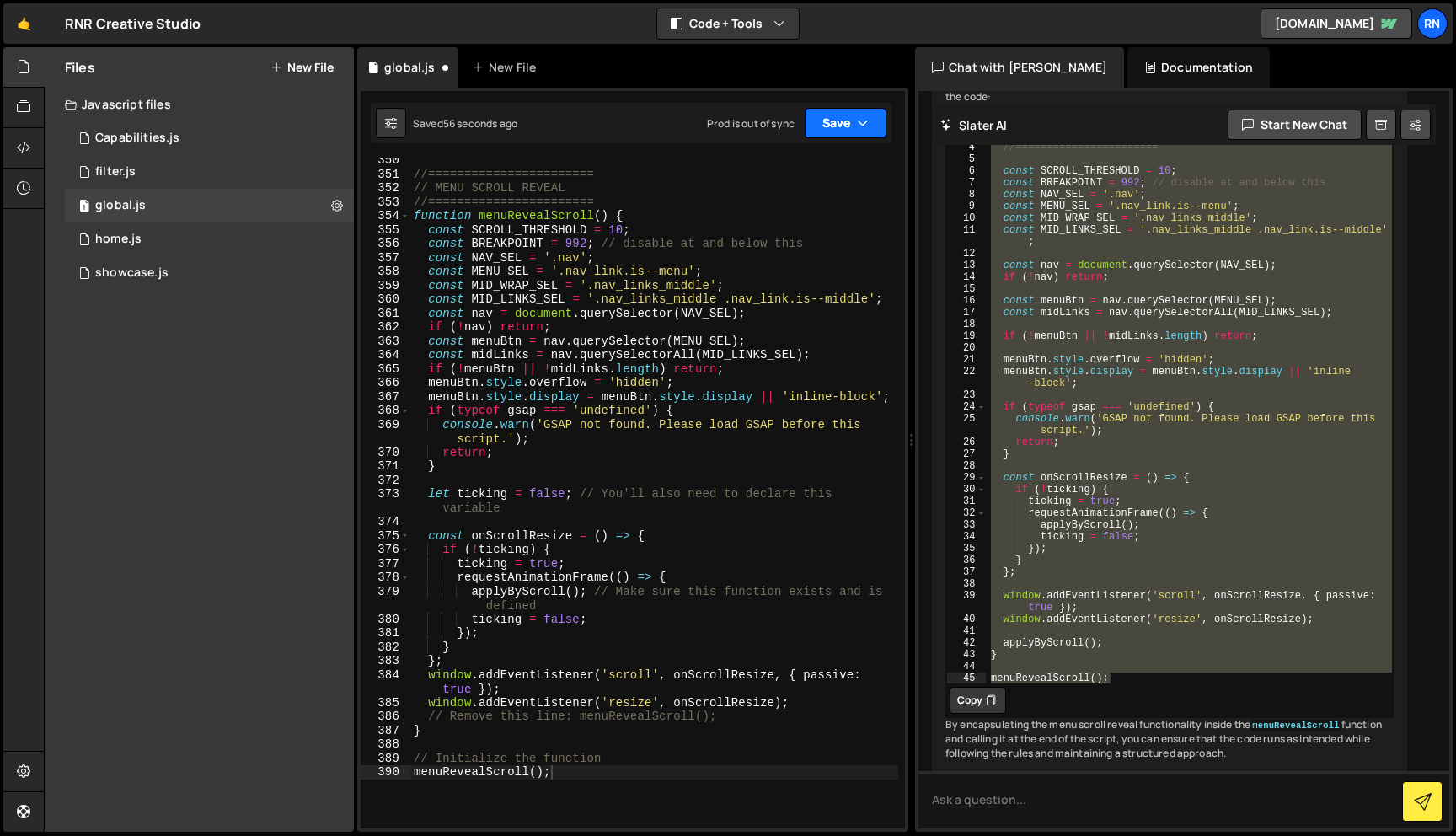
click at [825, 121] on button "Save" at bounding box center [844, 123] width 81 height 31
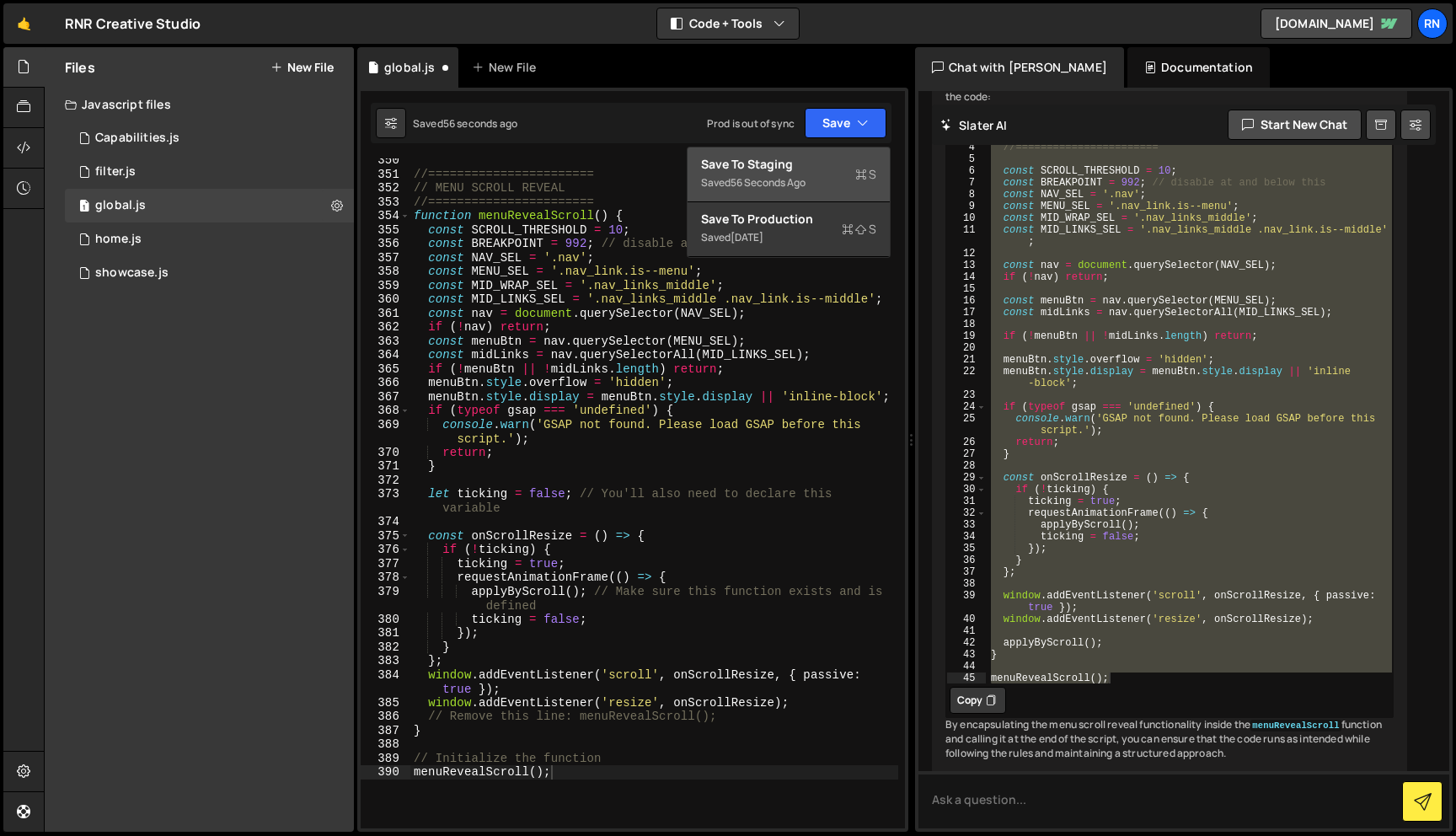
click at [793, 174] on div "Saved 56 seconds ago" at bounding box center [788, 182] width 175 height 20
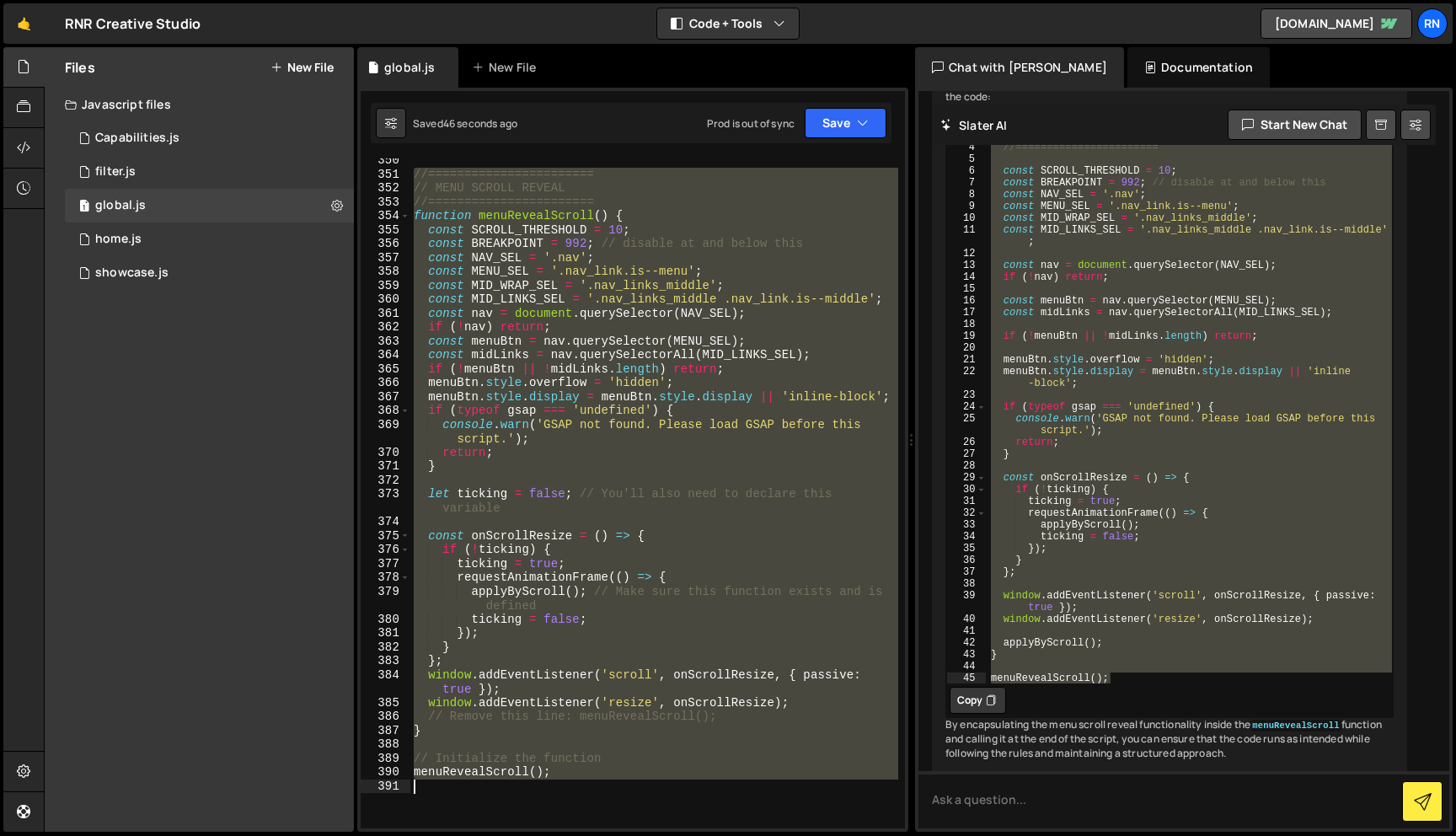
drag, startPoint x: 417, startPoint y: 177, endPoint x: 570, endPoint y: 835, distance: 675.6
click at [569, 835] on div "Hold on a sec... Are you certain you wish to leave this page? Any changes you'v…" at bounding box center [728, 418] width 1456 height 836
paste textarea
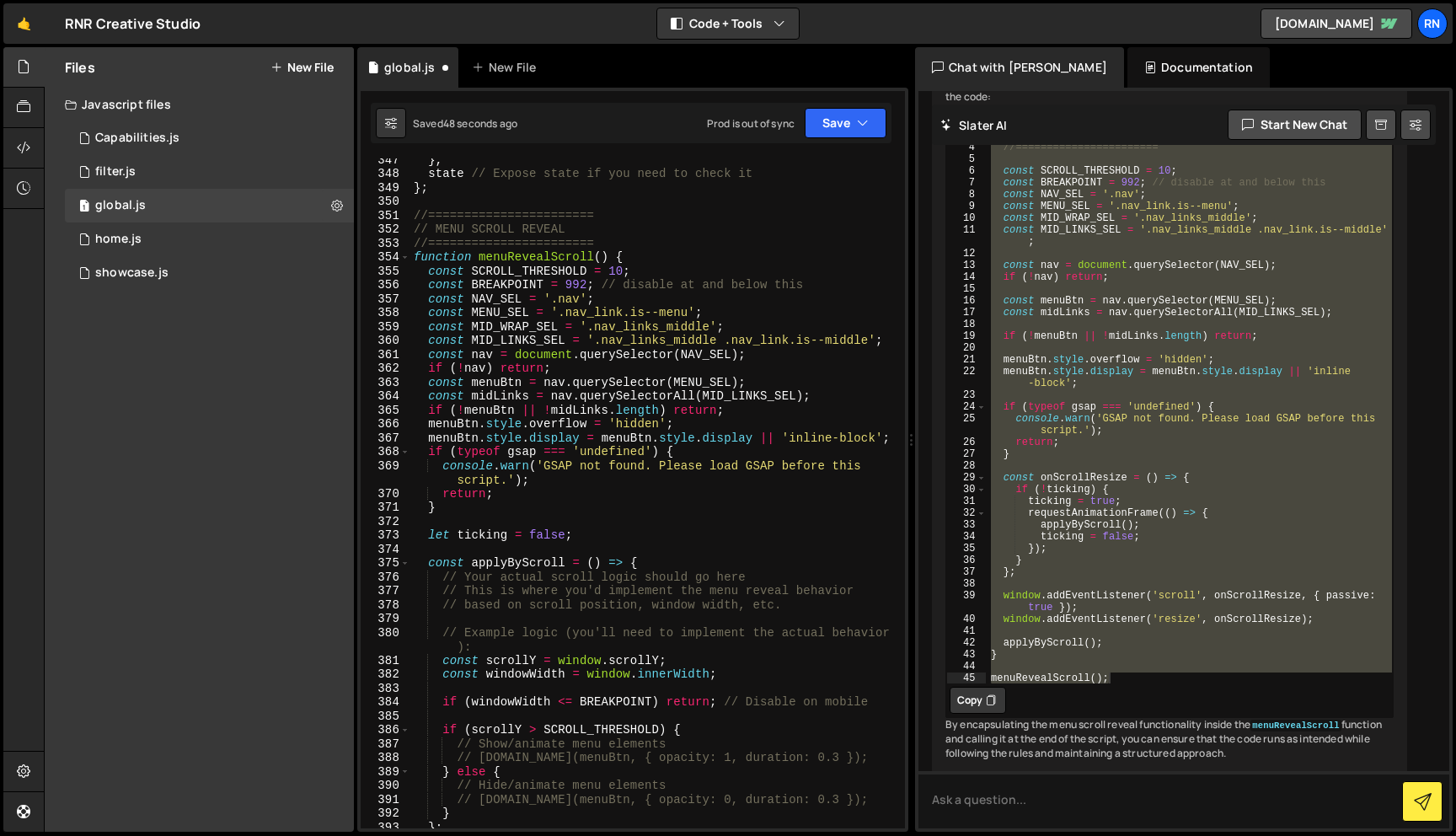
scroll to position [4941, 0]
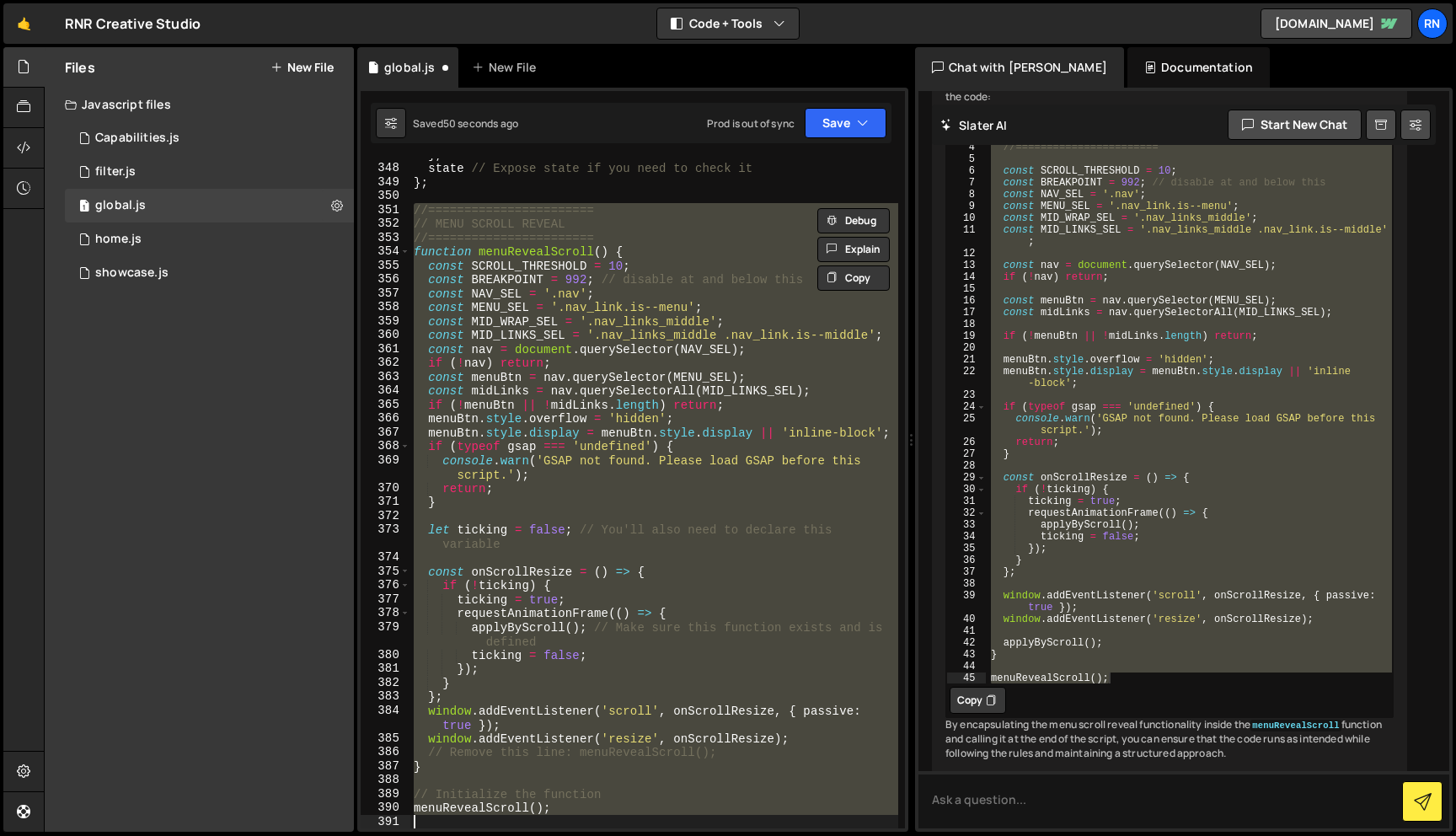
paste textarea
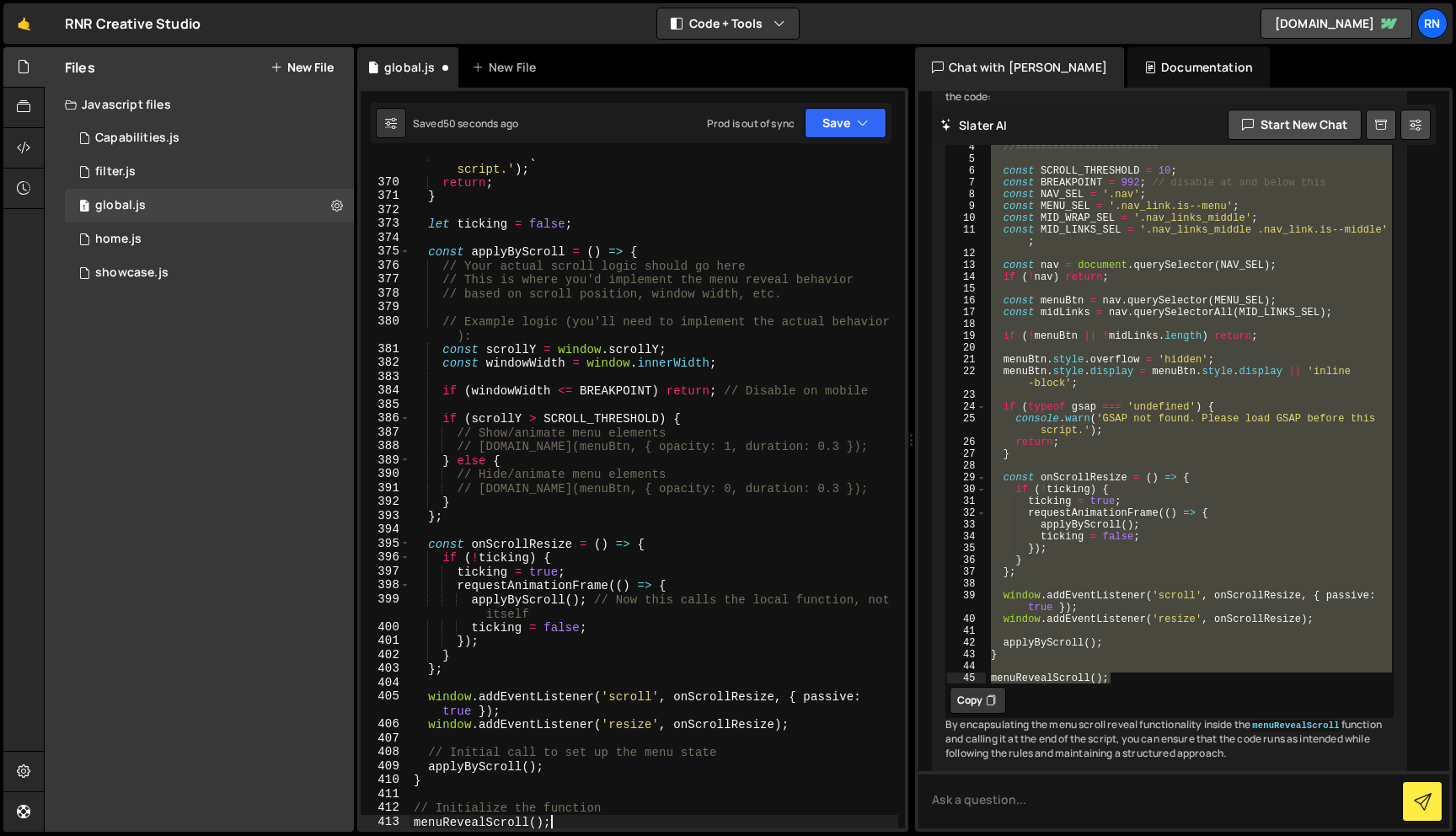
scroll to position [5253, 0]
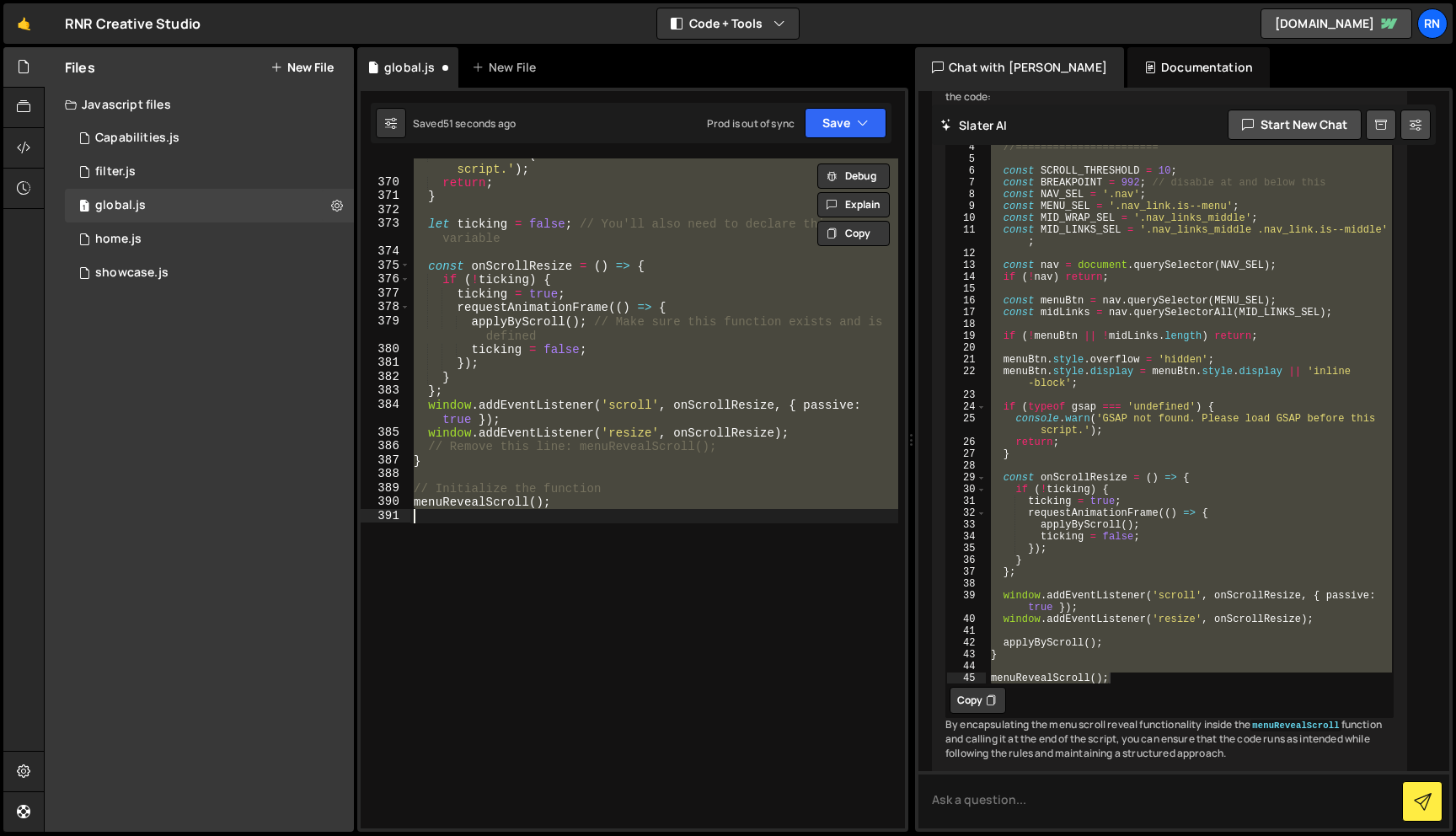
paste textarea
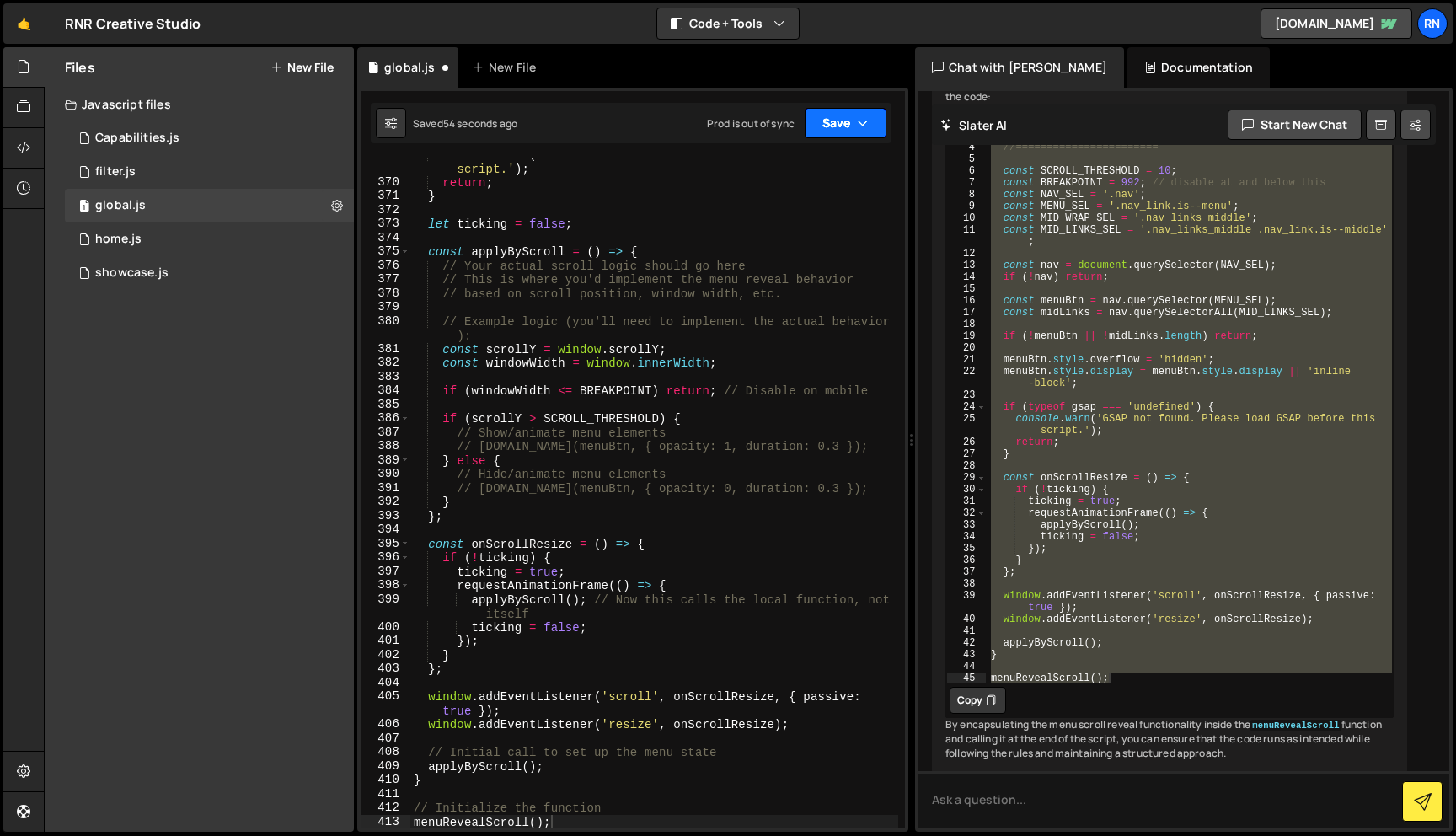
click at [806, 132] on button "Save" at bounding box center [844, 123] width 81 height 31
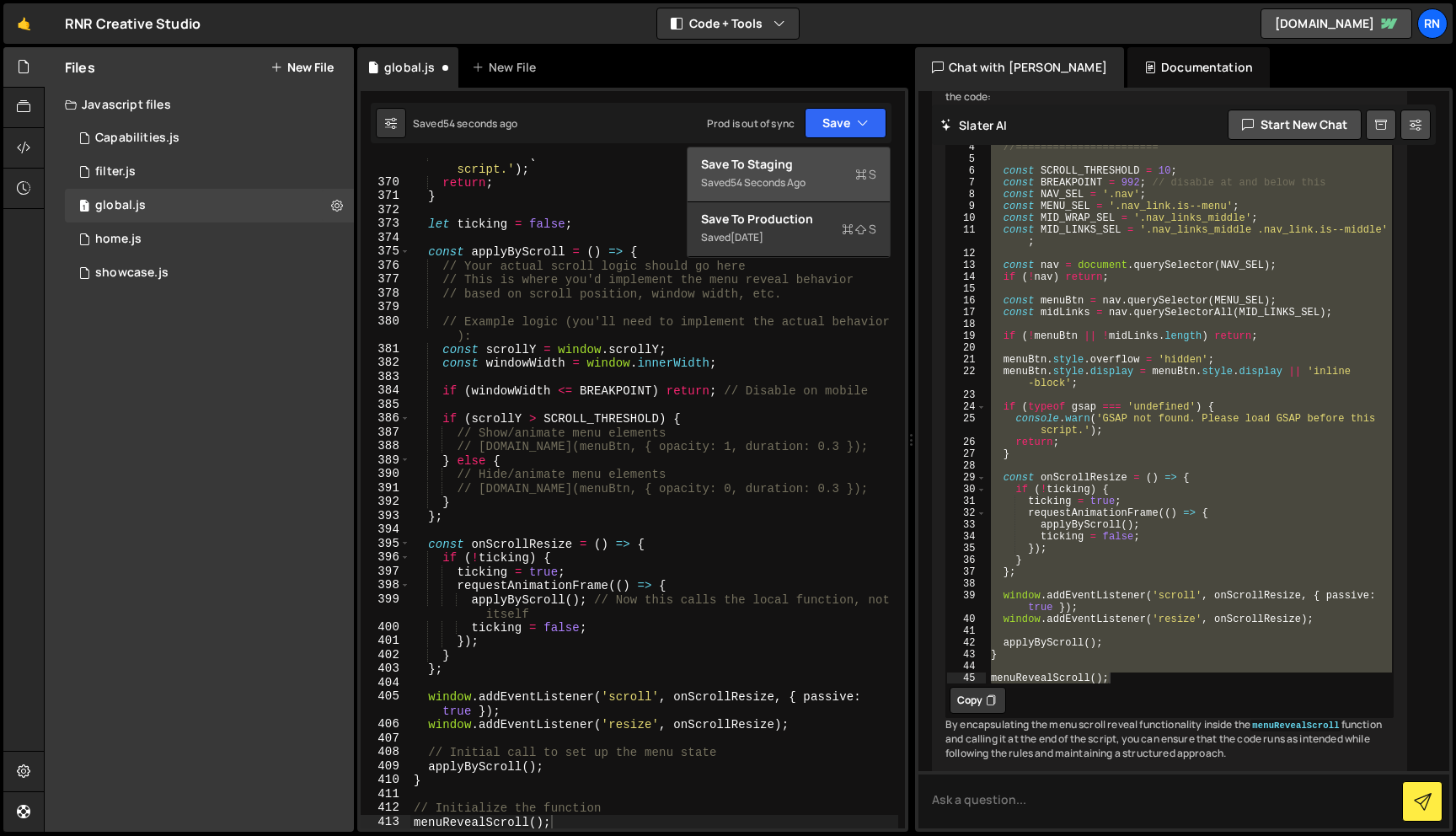
click at [792, 178] on div "54 seconds ago" at bounding box center [768, 182] width 75 height 14
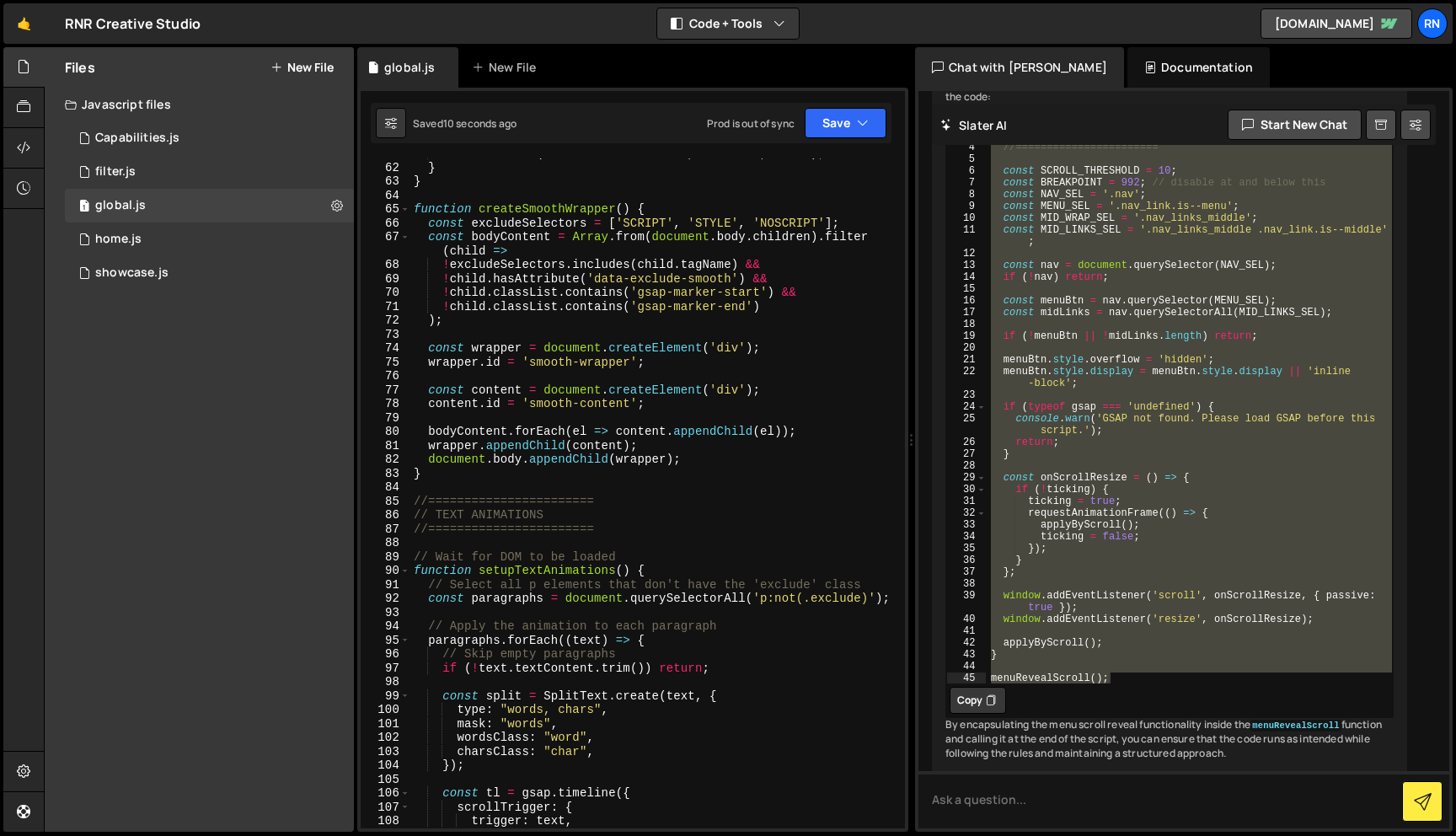
scroll to position [0, 0]
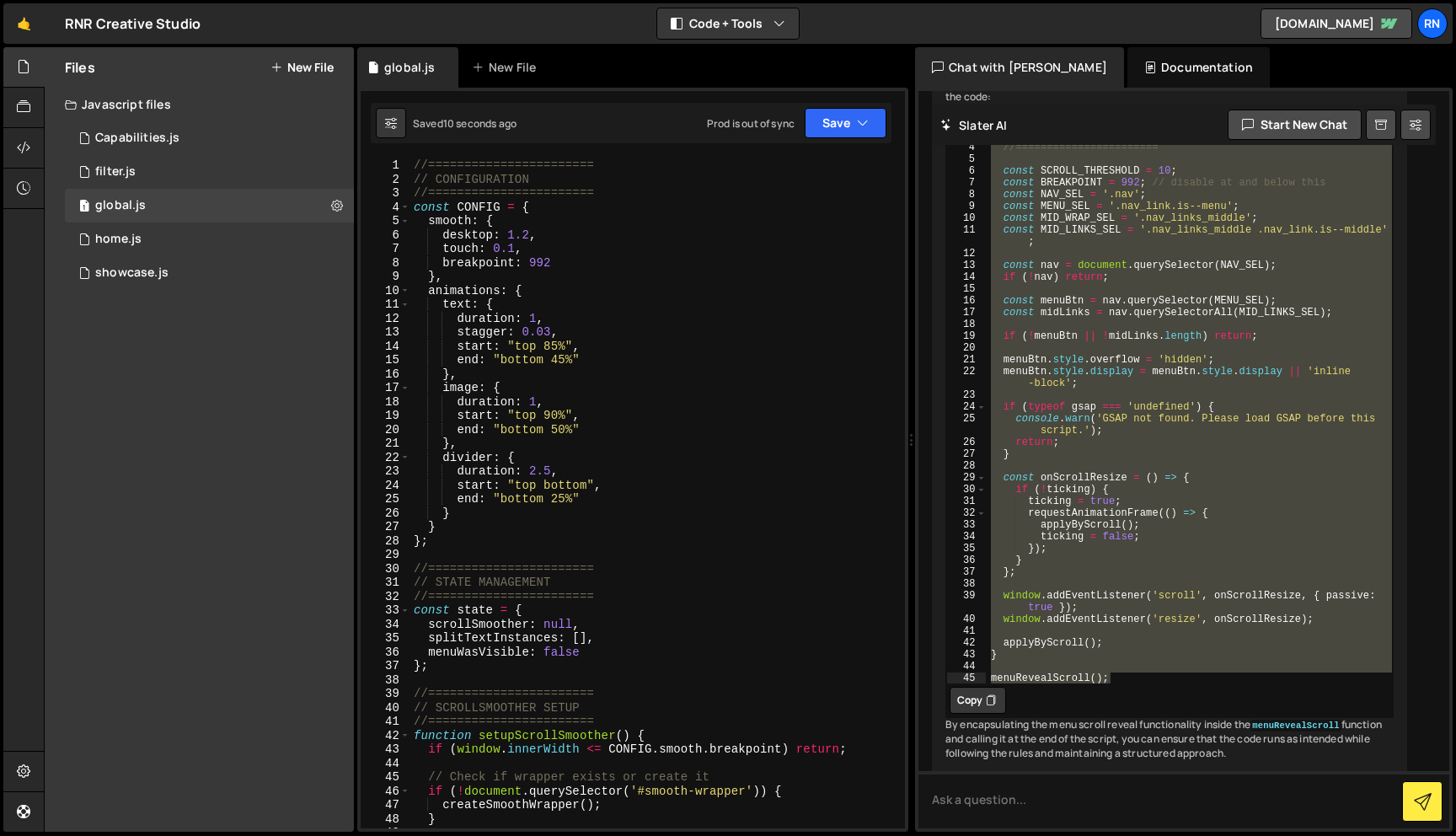
type textarea "start: "top 85%","
click at [546, 341] on div "//======================= // CONFIGURATION //======================= const CONF…" at bounding box center [654, 507] width 488 height 698
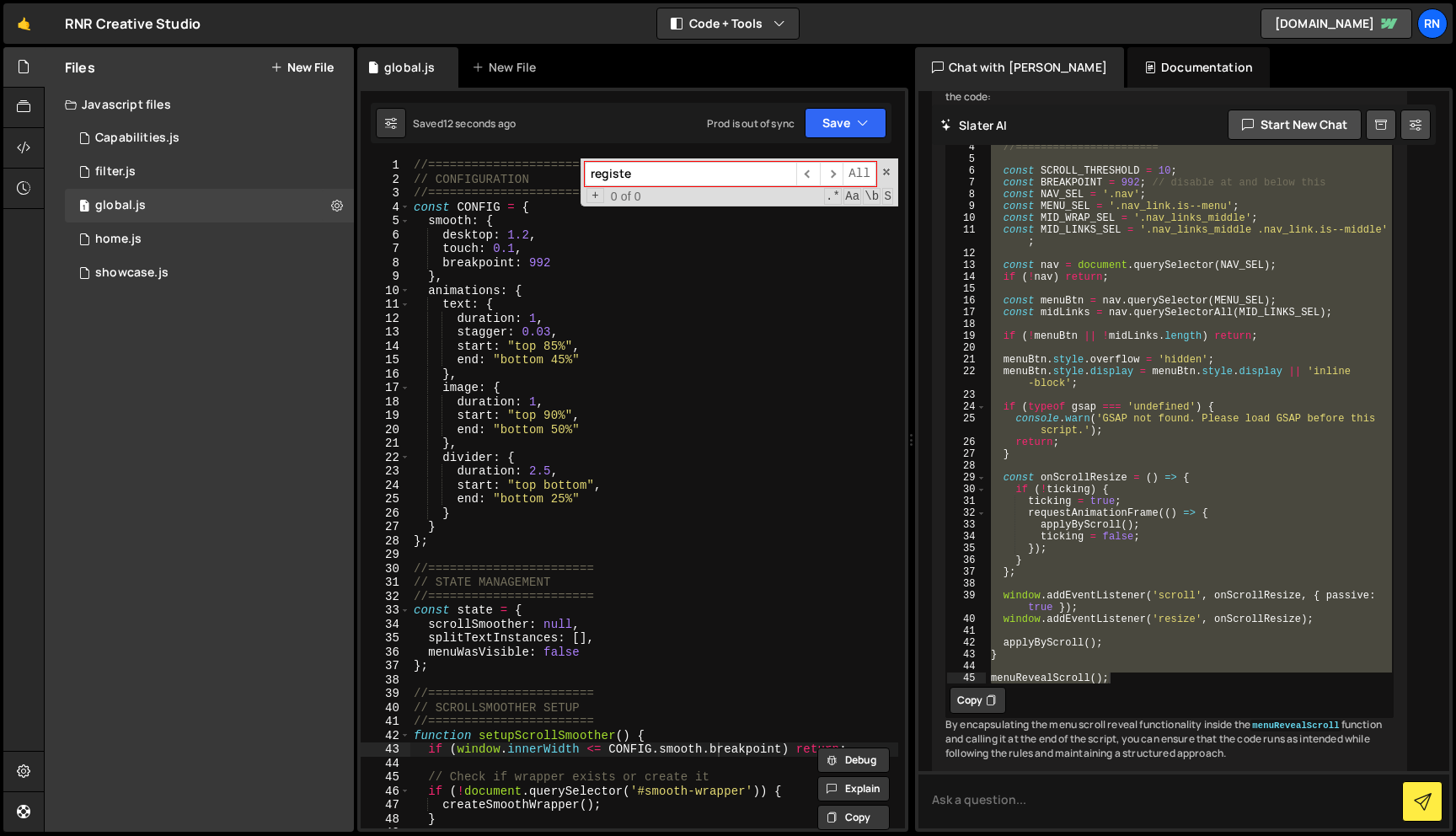
type input "register"
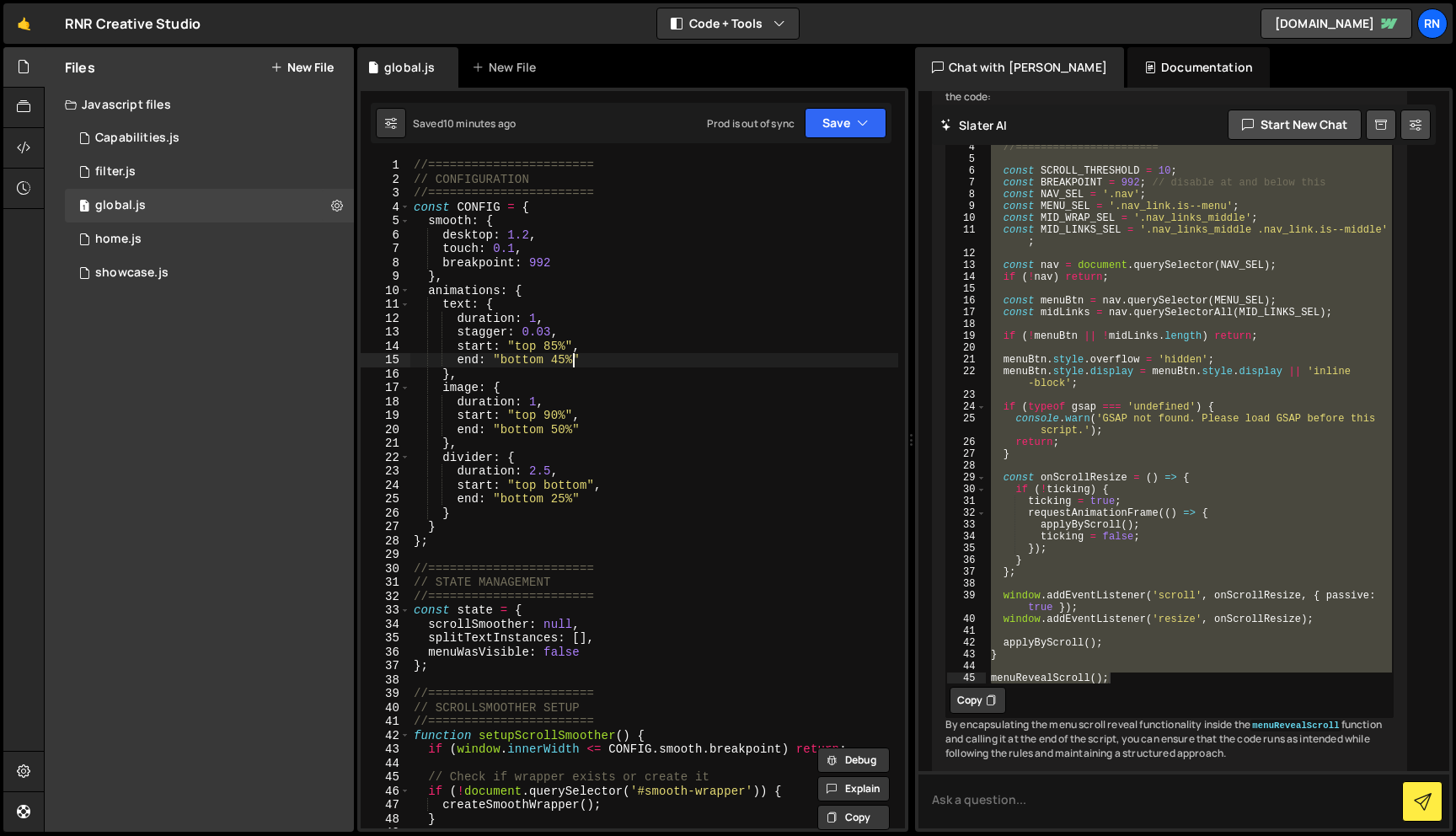
click at [576, 360] on div "//======================= // CONFIGURATION //======================= const CONF…" at bounding box center [654, 507] width 488 height 698
type textarea "end: "bottom 45%""
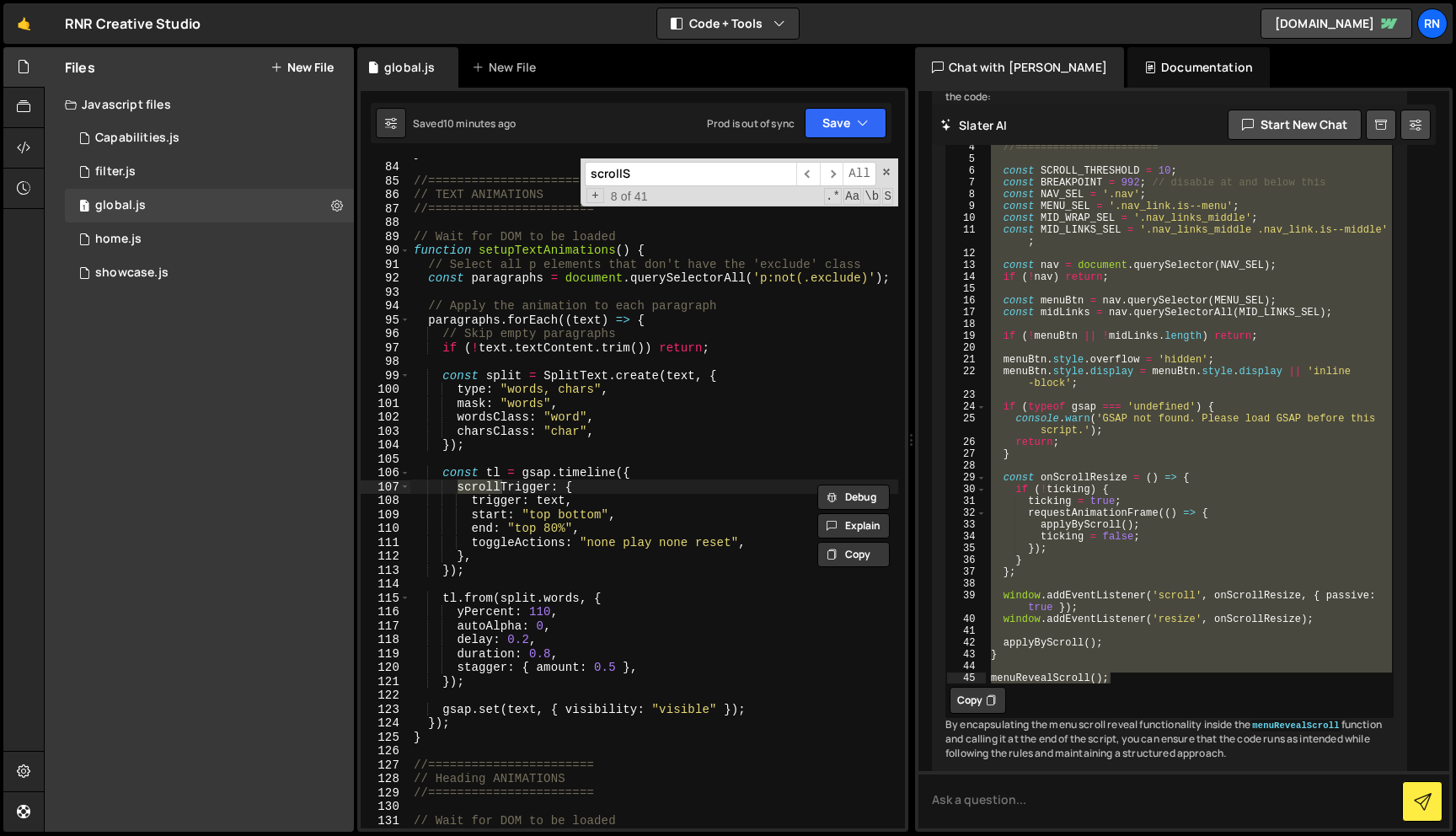
scroll to position [3113, 0]
type input "scrollSm"
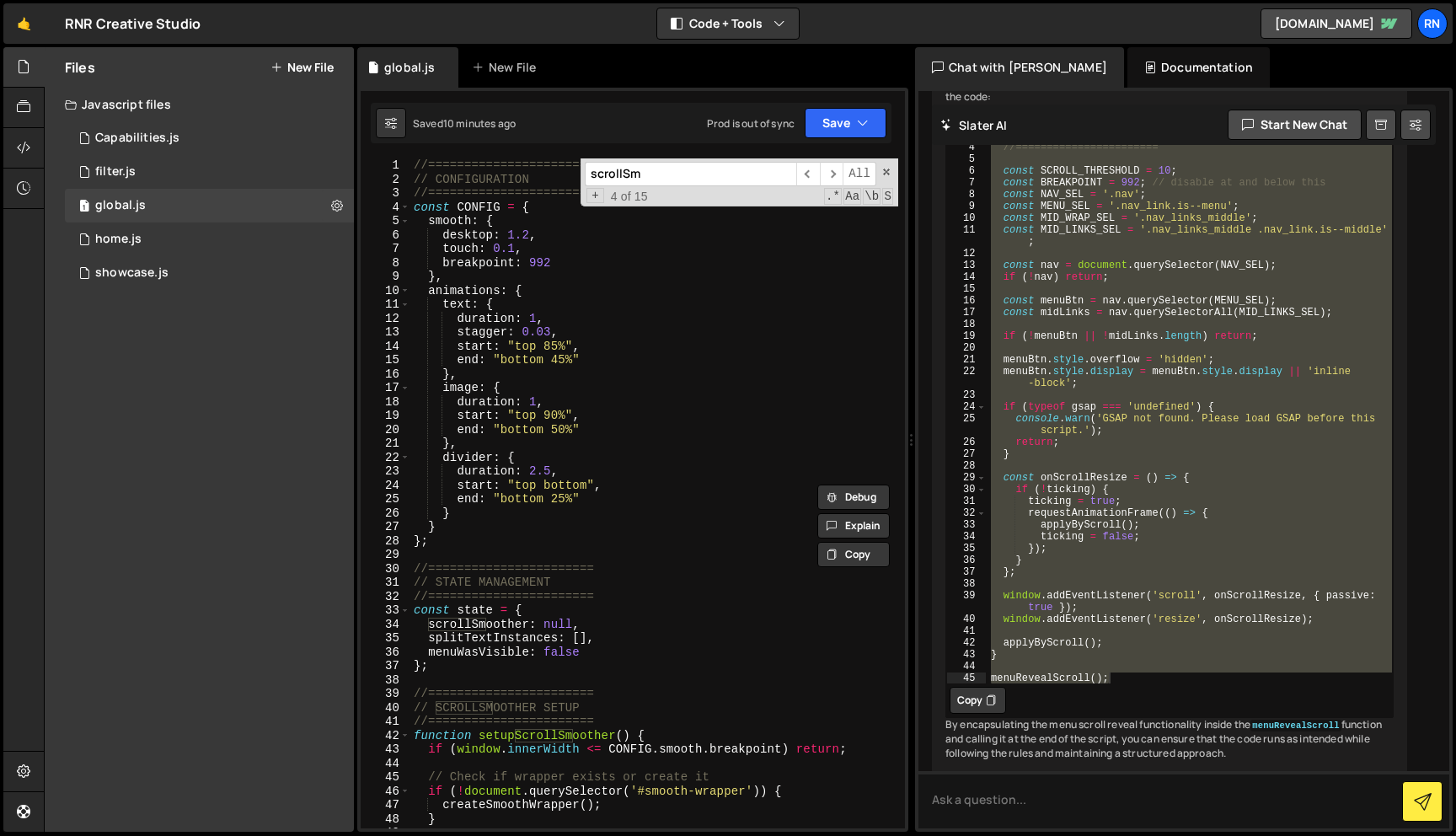
scroll to position [0, 0]
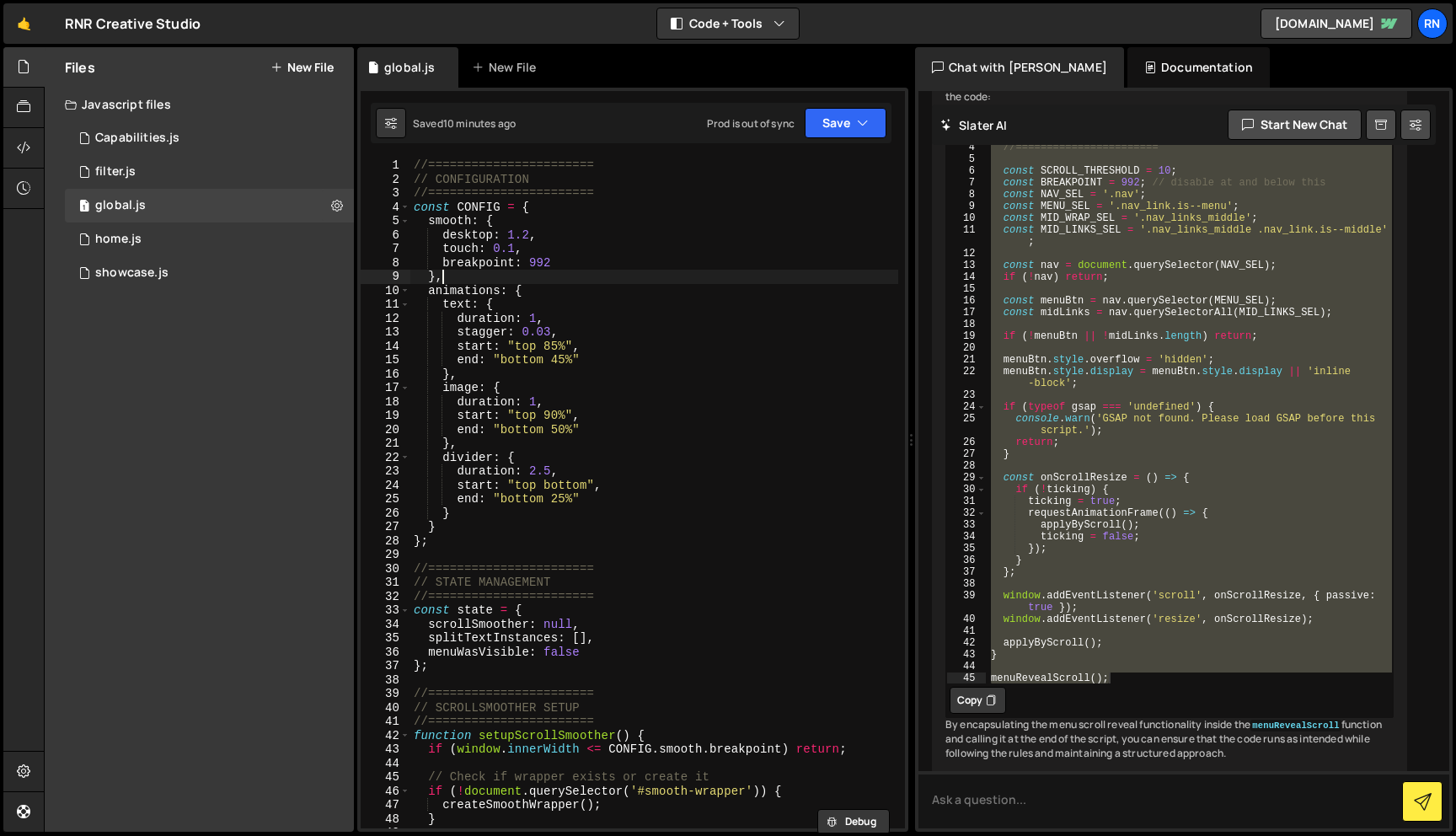
click at [558, 270] on div "//======================= // CONFIGURATION //======================= const CONF…" at bounding box center [654, 507] width 488 height 698
click at [571, 266] on div "//======================= // CONFIGURATION //======================= const CONF…" at bounding box center [654, 507] width 488 height 698
type textarea "breakpoint: 992"
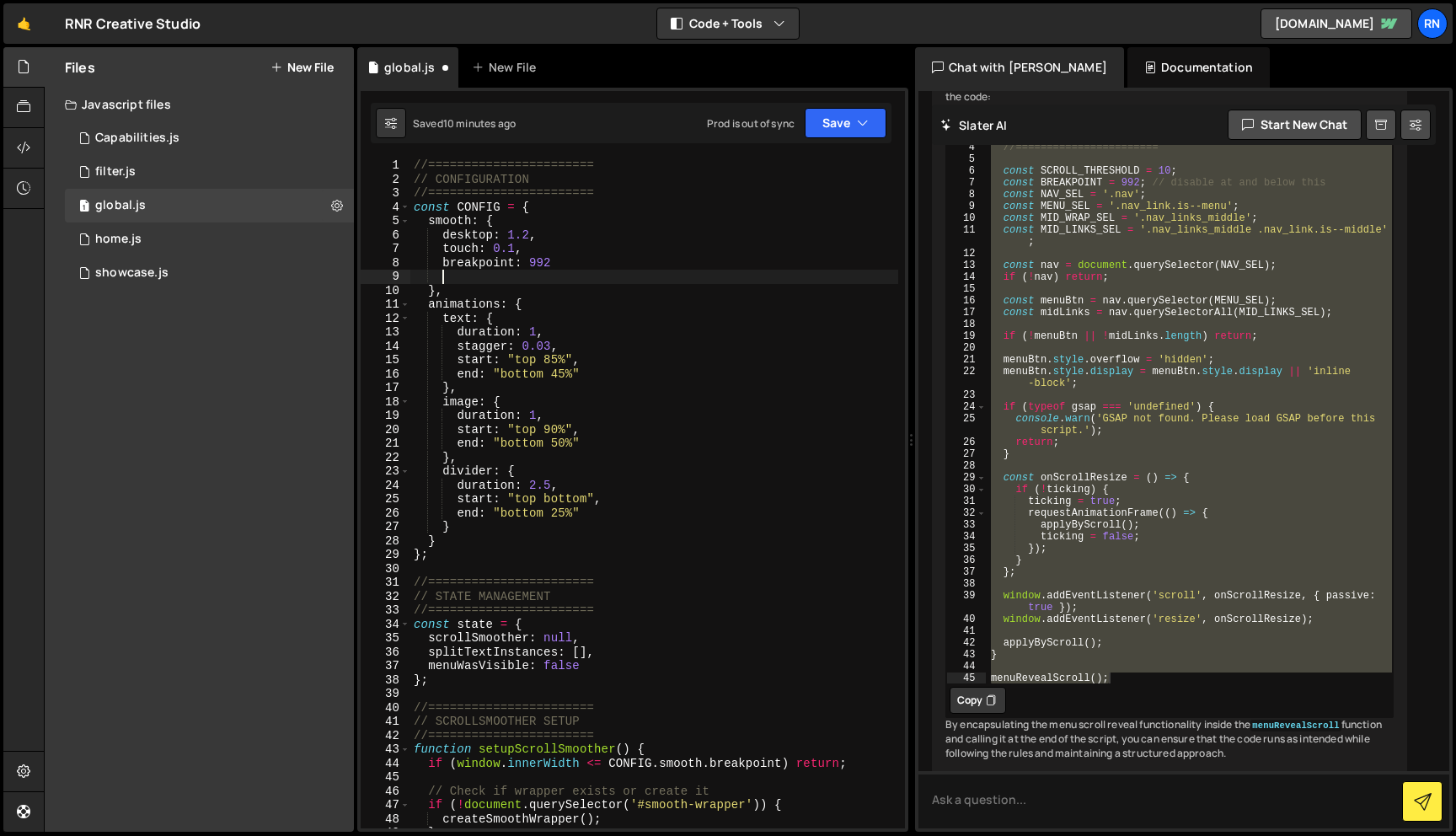
scroll to position [0, 1]
paste textarea "effects: true,"
click at [434, 275] on div "//======================= // CONFIGURATION //======================= const CONF…" at bounding box center [654, 507] width 488 height 698
click at [829, 127] on button "Save" at bounding box center [844, 123] width 81 height 31
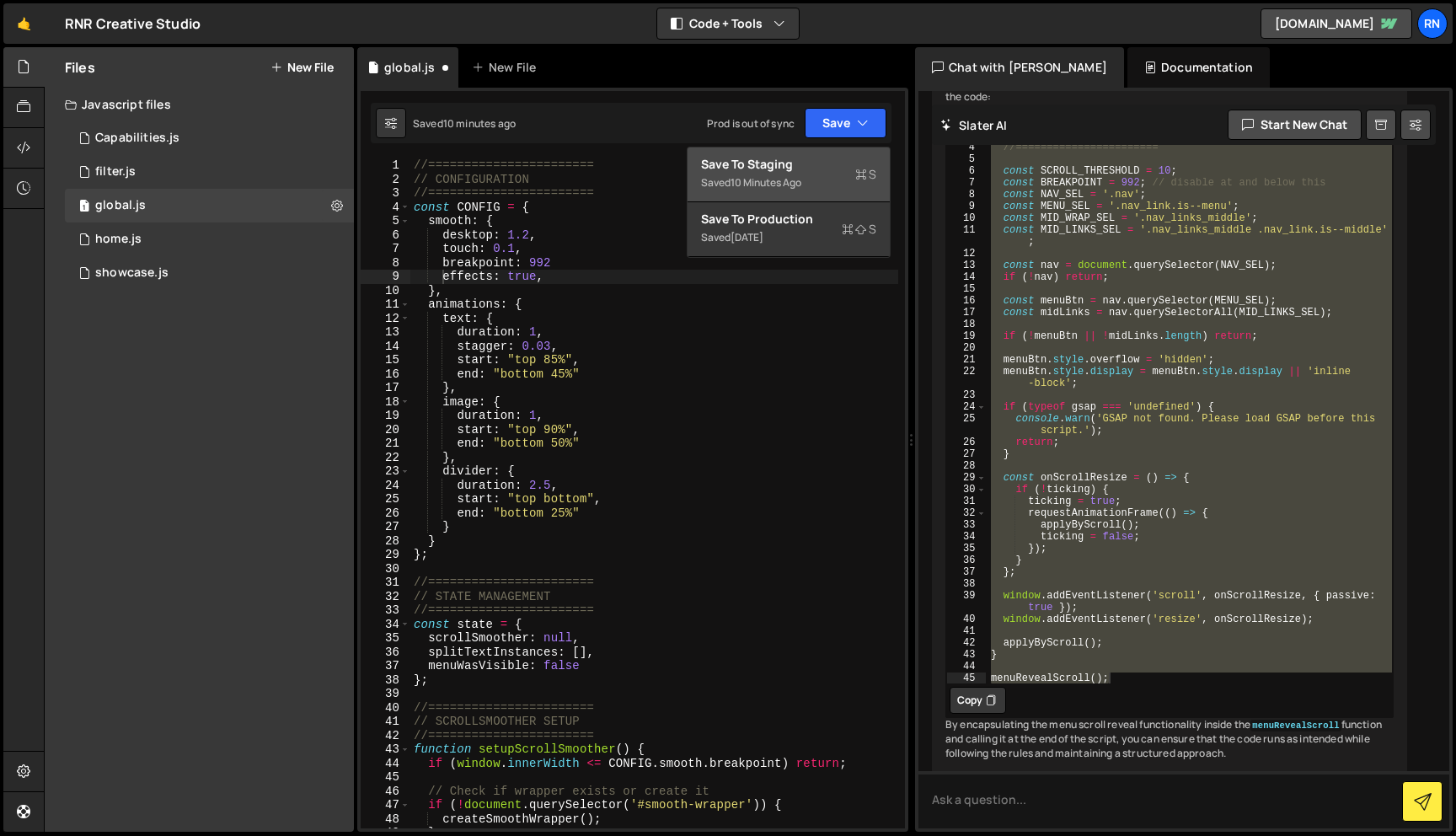
click at [789, 175] on div "10 minutes ago" at bounding box center [766, 182] width 71 height 14
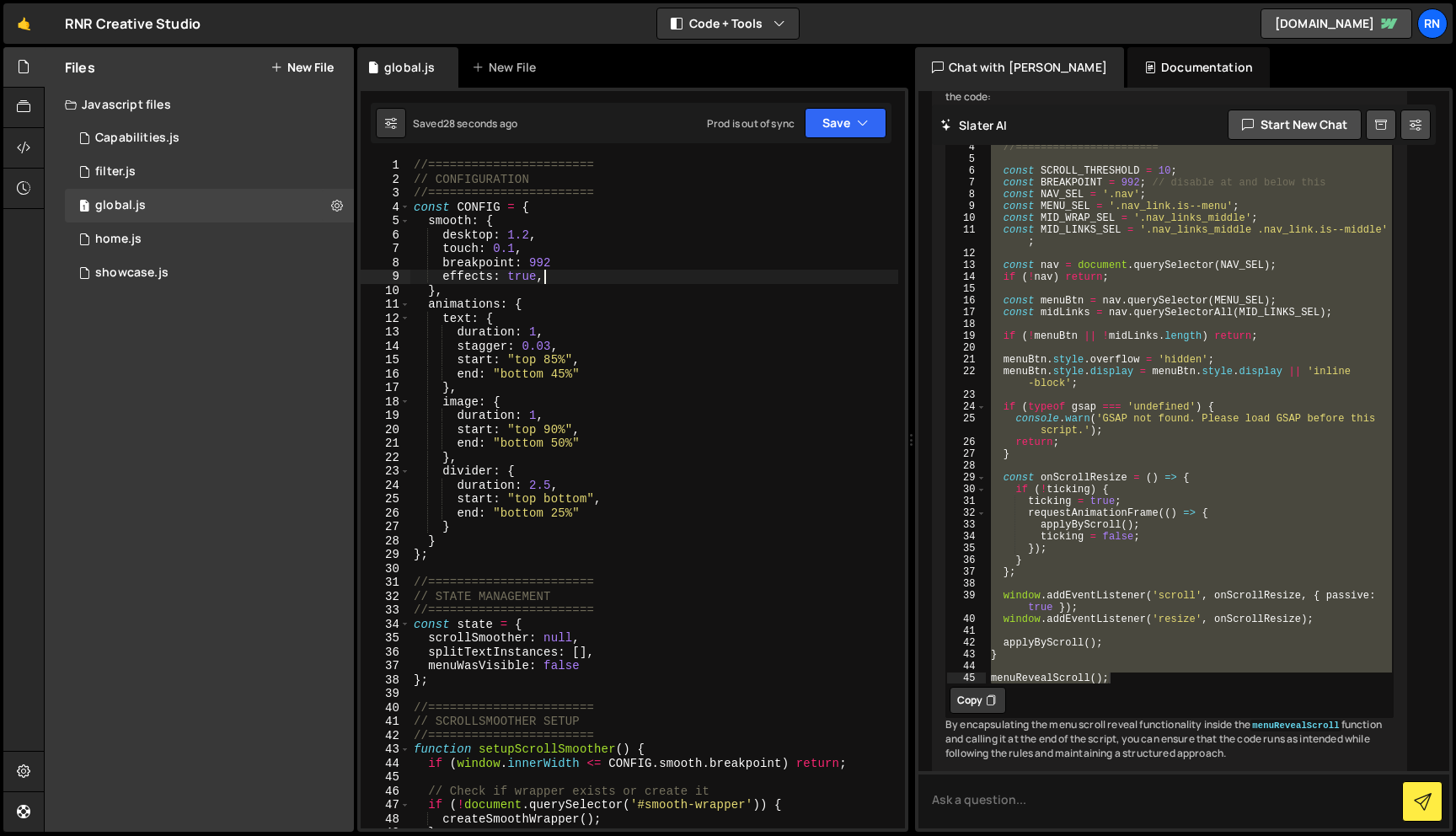
click at [579, 277] on div "//======================= // CONFIGURATION //======================= const CONF…" at bounding box center [654, 507] width 488 height 698
click at [842, 137] on button "Save" at bounding box center [844, 123] width 81 height 31
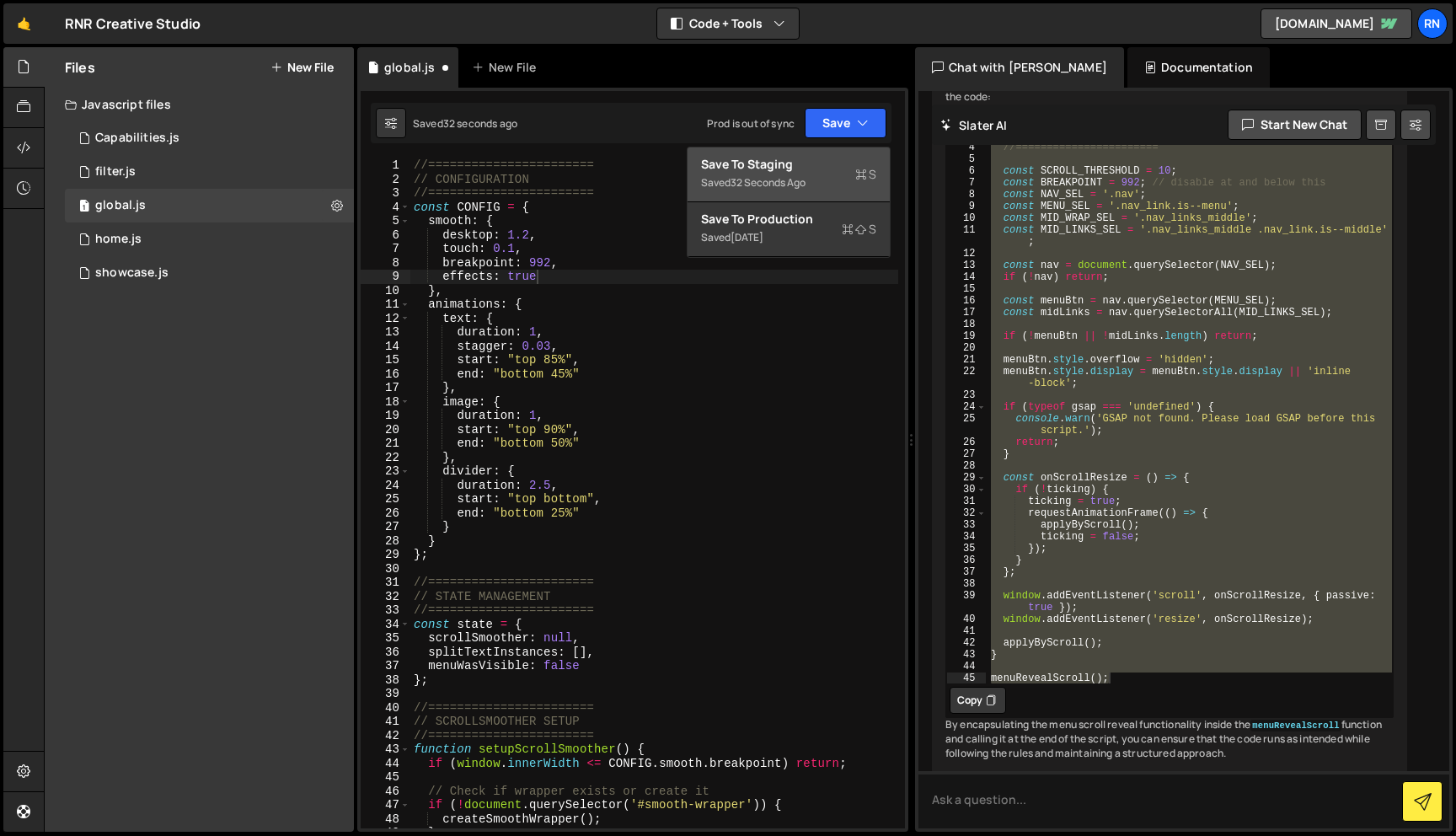
click at [821, 157] on div "Save to Staging S" at bounding box center [788, 165] width 175 height 17
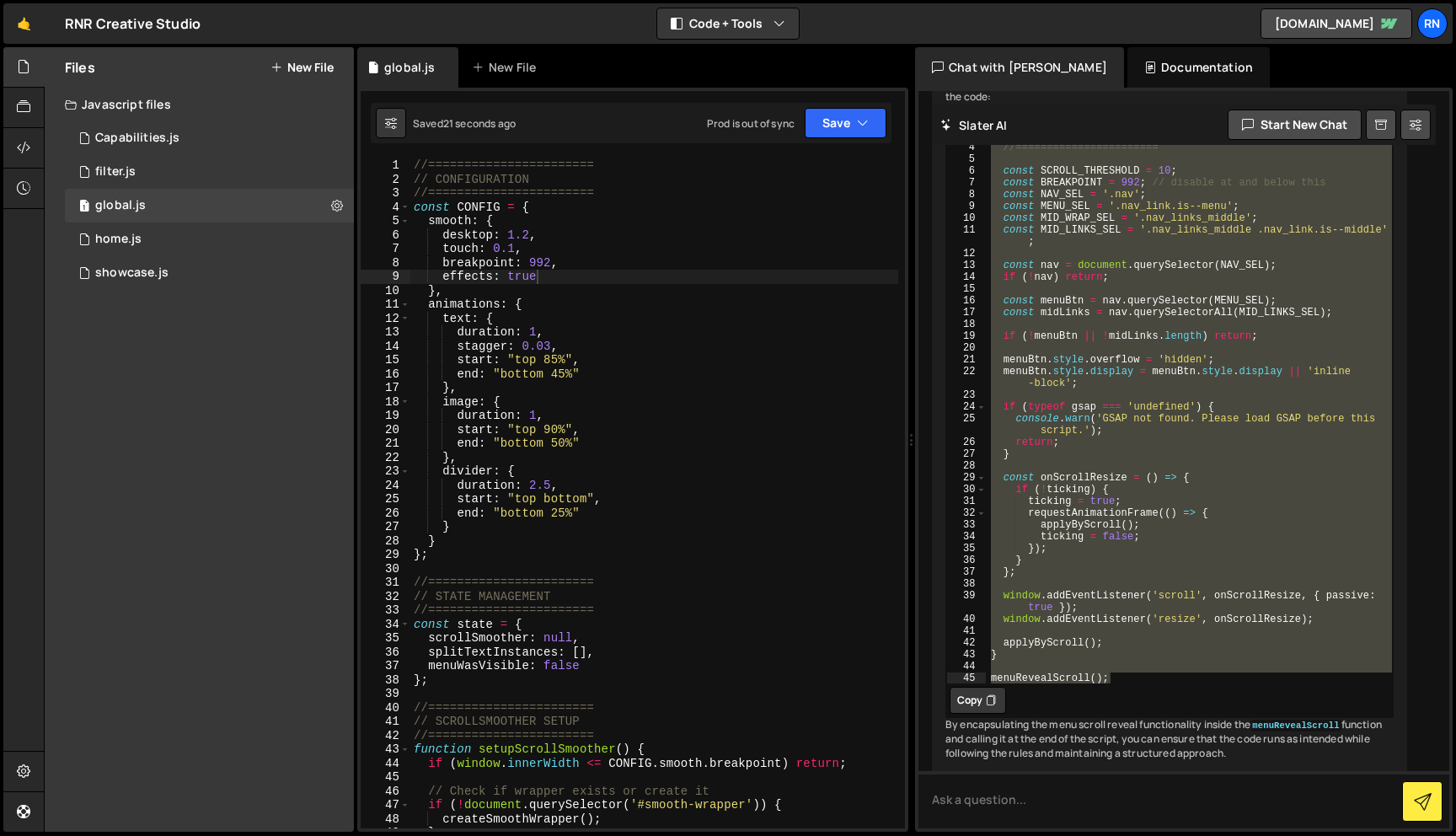
type textarea "desktop: 1.2,"
click at [537, 232] on div "//======================= // CONFIGURATION //======================= const CONF…" at bounding box center [654, 507] width 488 height 698
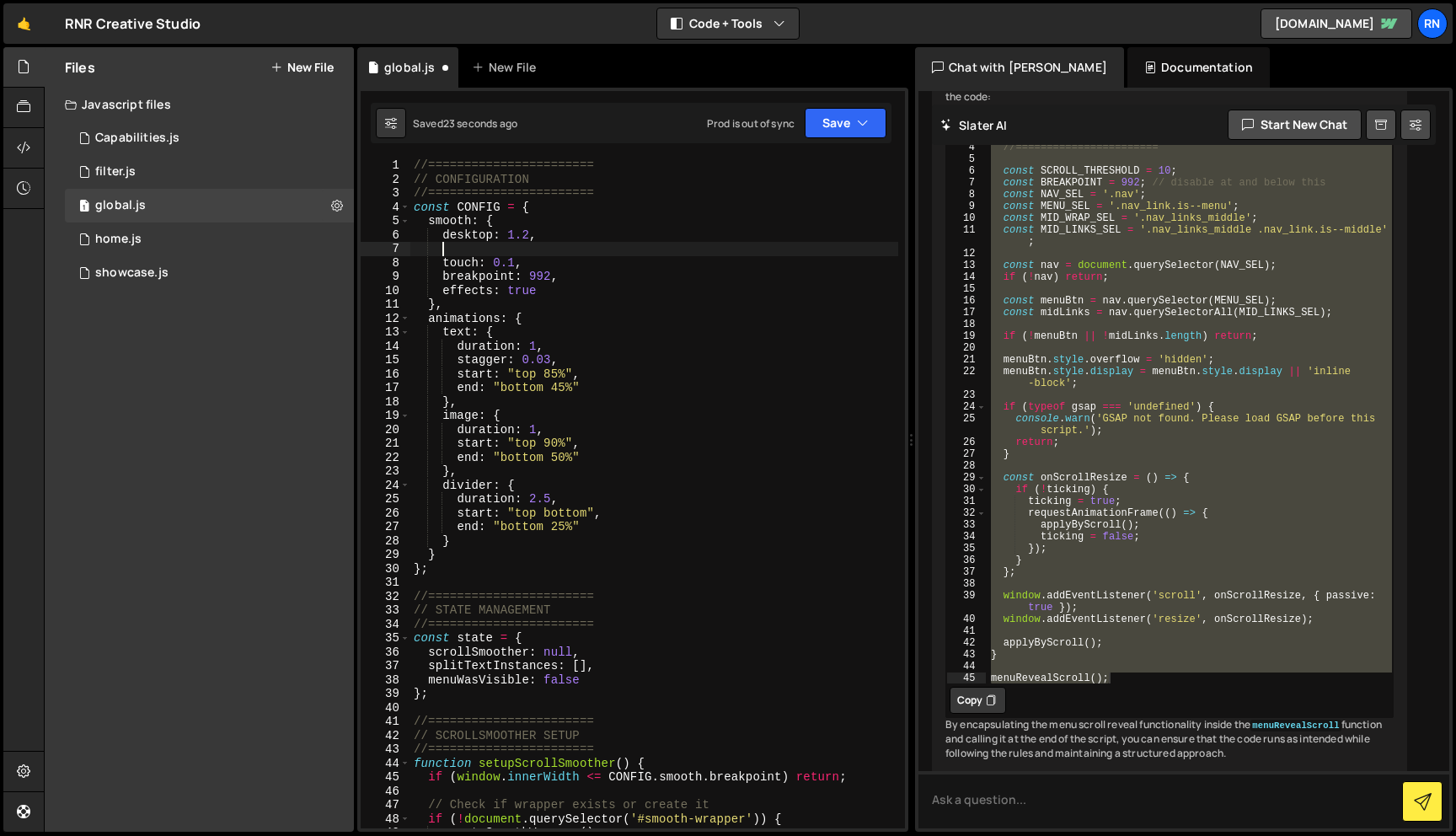
scroll to position [0, 1]
paste textarea "smooth: 1,"
click at [621, 183] on div "//======================= // CONFIGURATION //======================= const CONF…" at bounding box center [654, 507] width 488 height 698
click at [837, 135] on button "Save" at bounding box center [844, 123] width 81 height 31
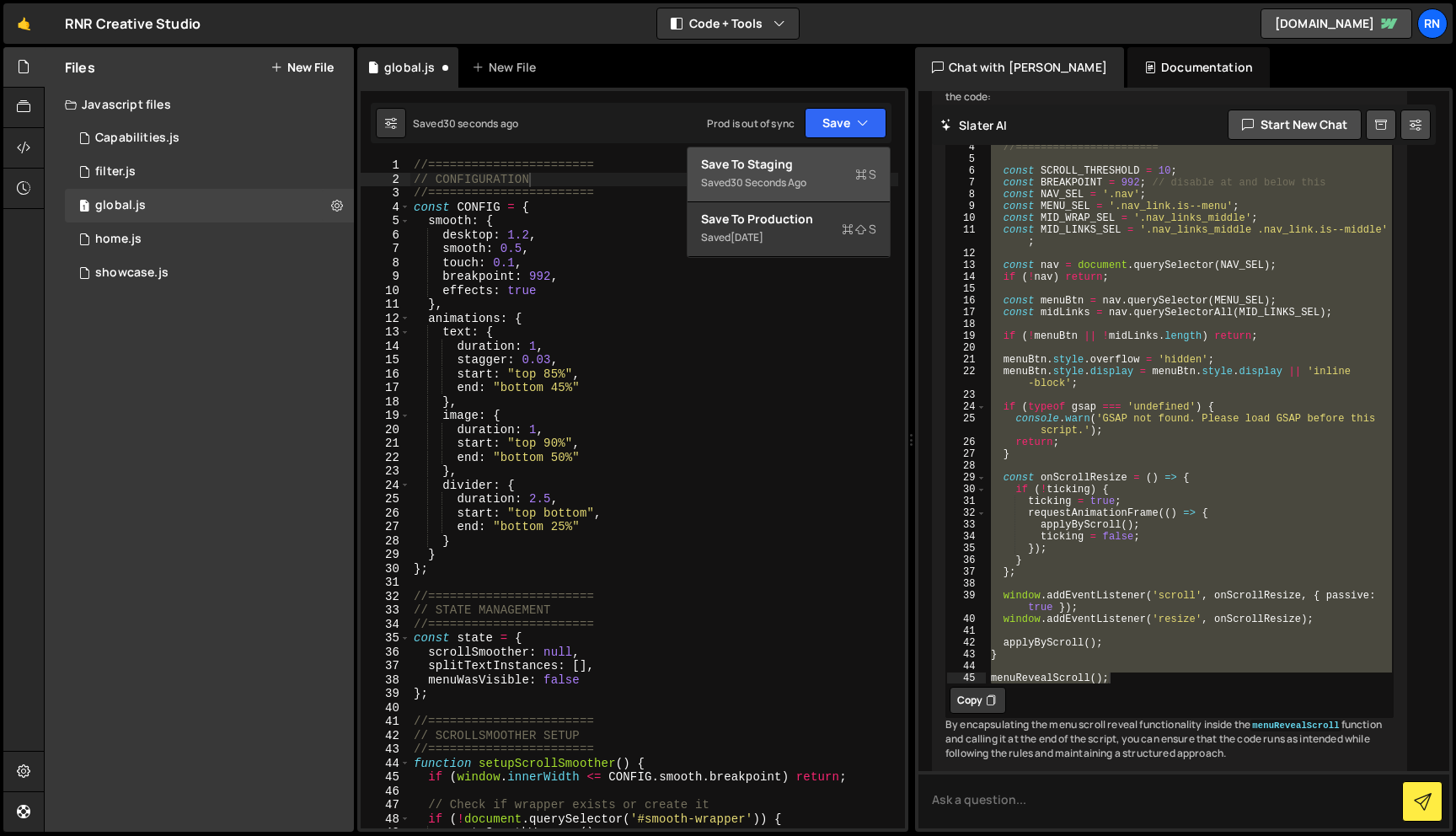
click at [819, 160] on div "Save to Staging S" at bounding box center [788, 165] width 175 height 17
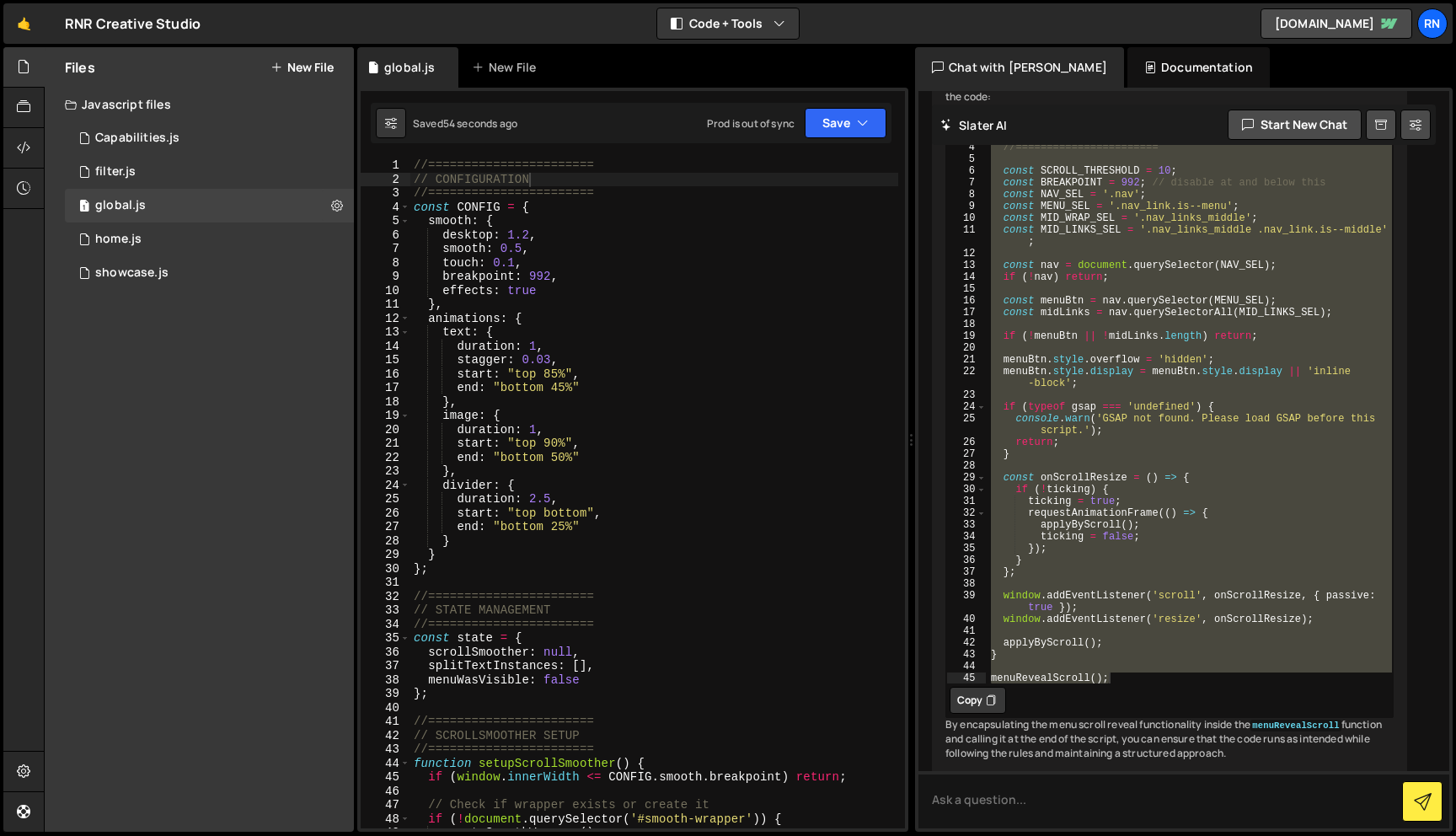
click at [622, 324] on div "//======================= // CONFIGURATION //======================= const CONF…" at bounding box center [654, 507] width 488 height 698
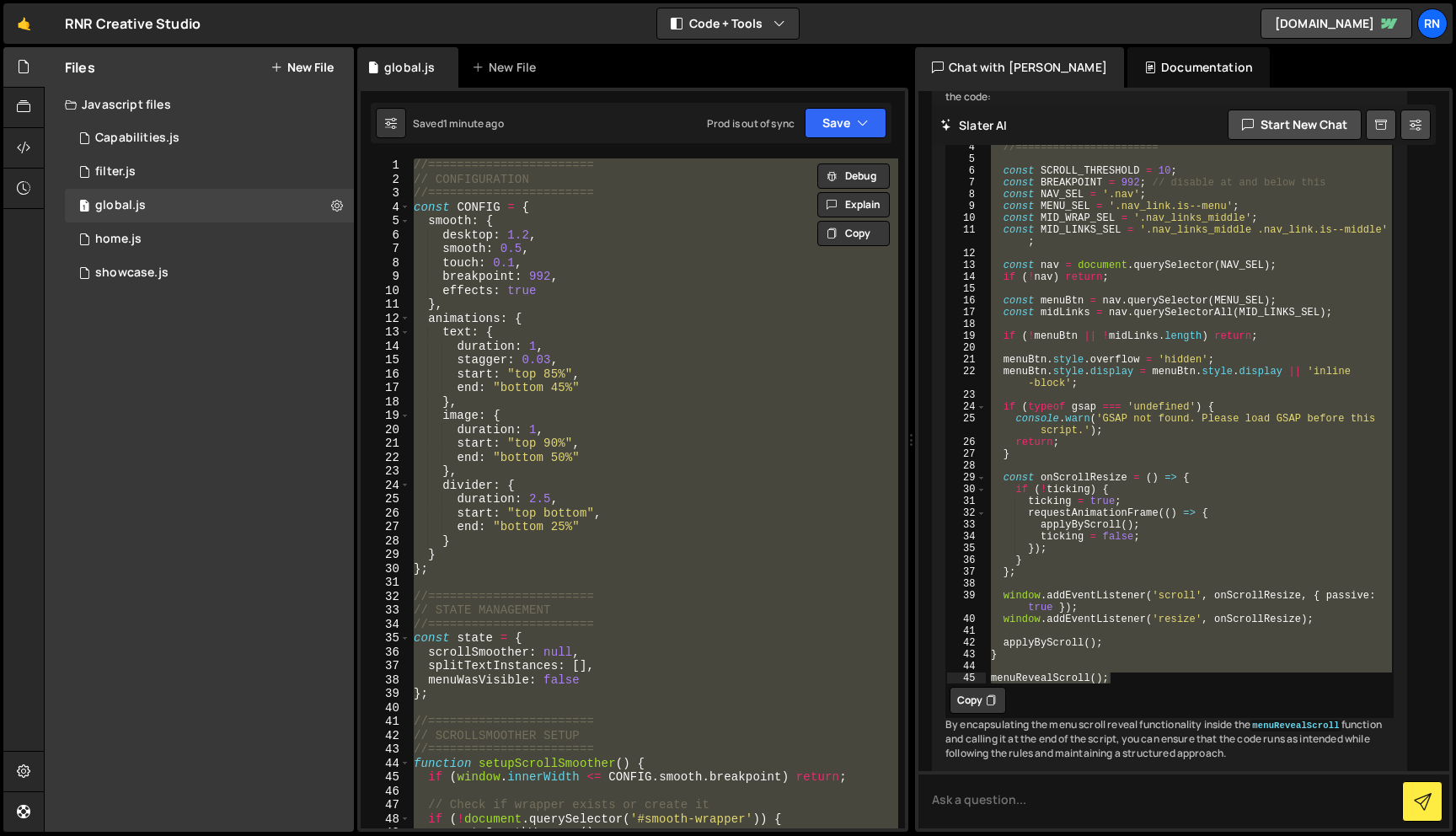
click at [560, 323] on div "//======================= // CONFIGURATION //======================= const CONF…" at bounding box center [654, 493] width 488 height 670
type textarea "animations: {"
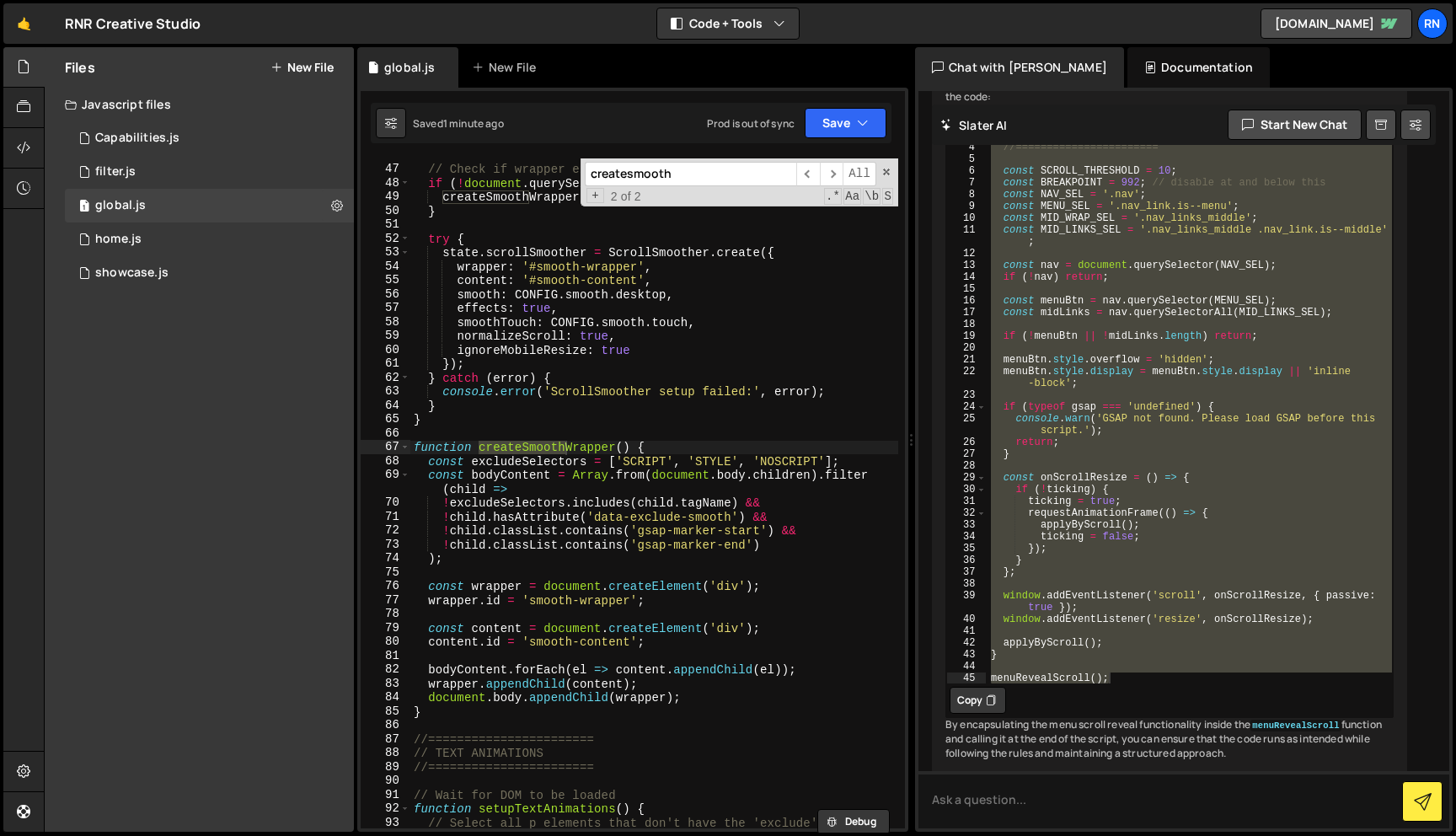
scroll to position [643, 0]
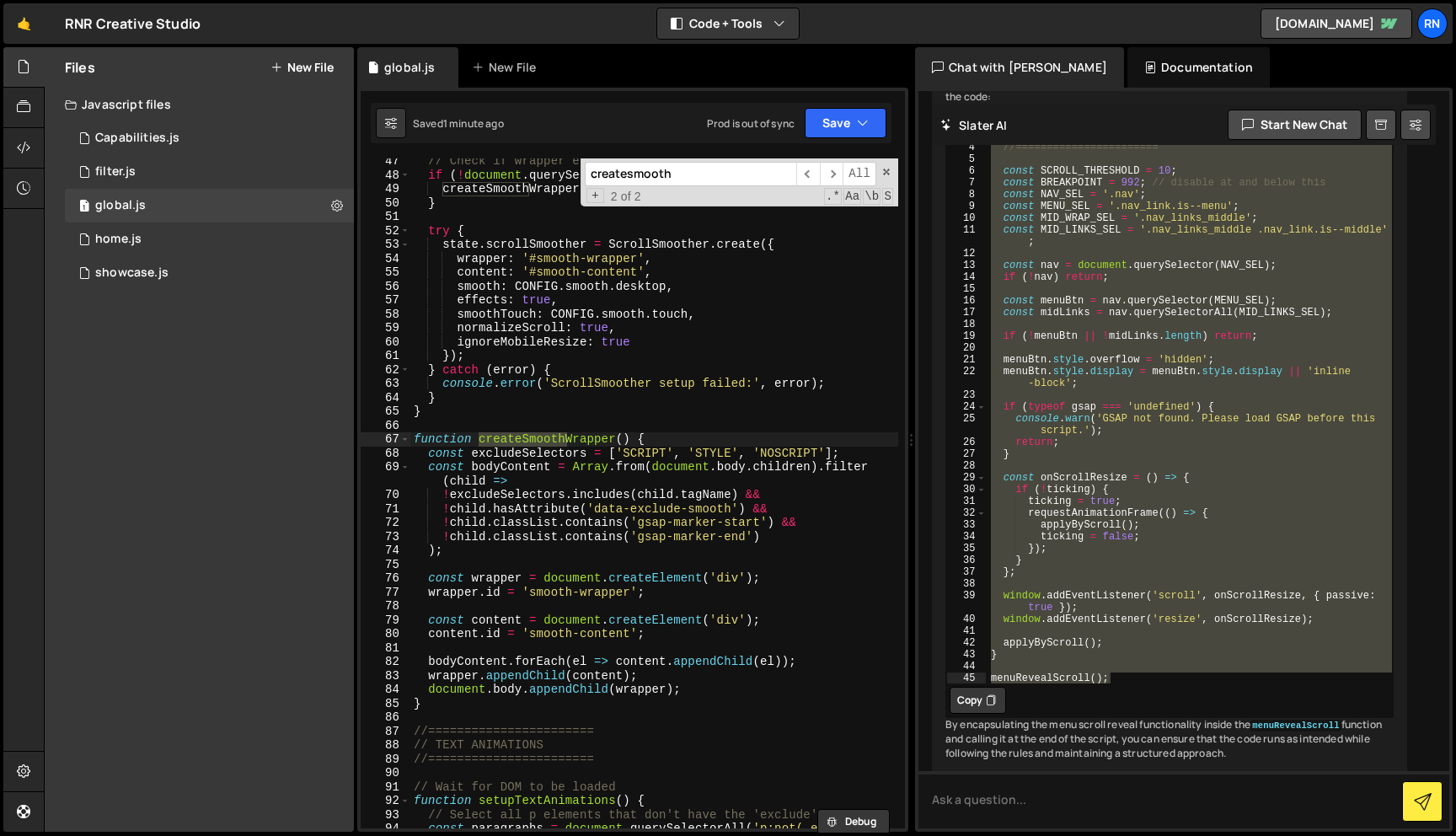
type input "createsmooth"
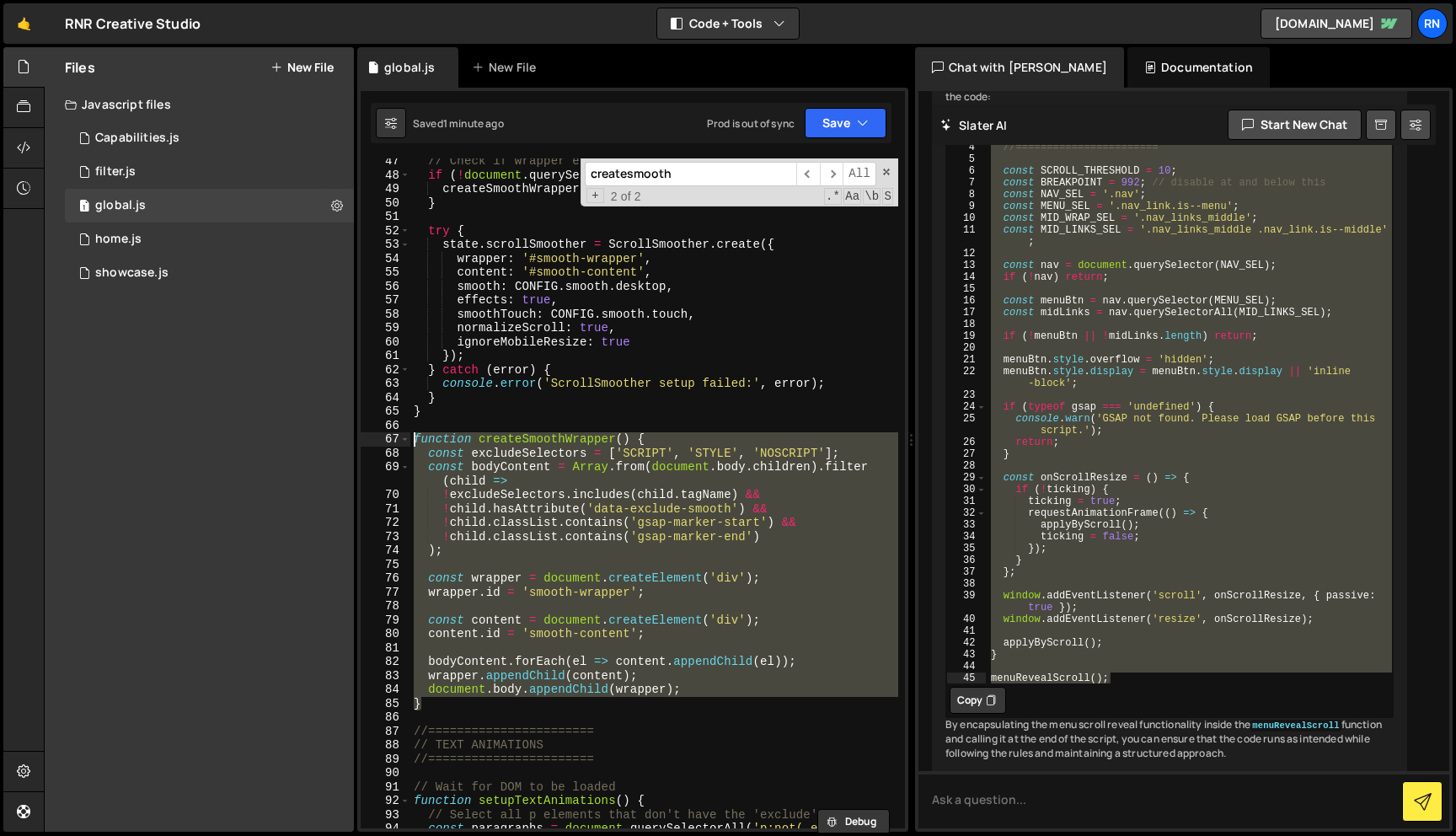
drag, startPoint x: 429, startPoint y: 704, endPoint x: 384, endPoint y: 438, distance: 269.8
click at [384, 438] on div "} 47 48 49 50 51 52 53 54 55 56 57 58 59 60 61 62 63 64 65 66 67 68 69 70 71 72…" at bounding box center [633, 493] width 544 height 670
paste textarea "}"
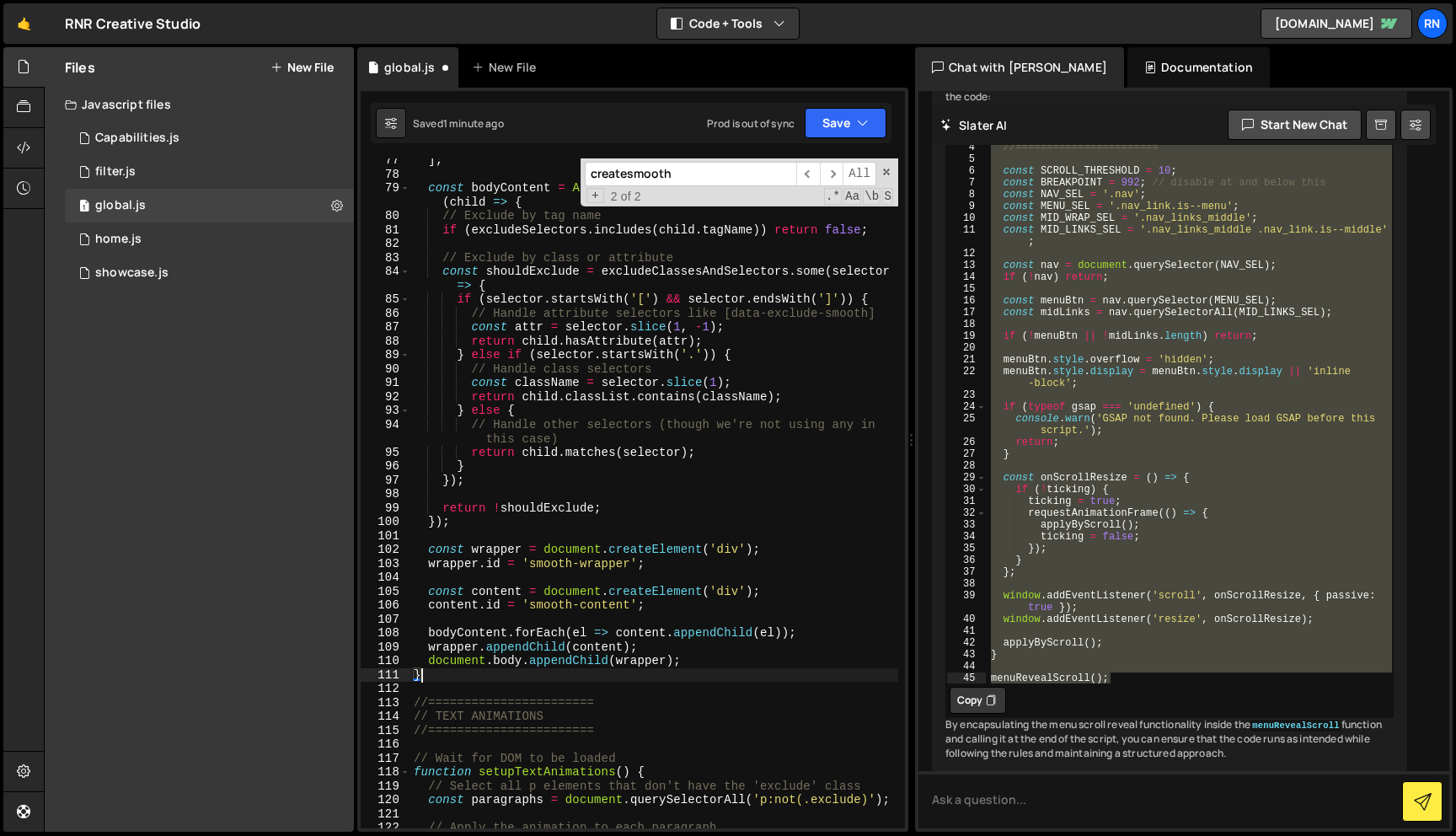
scroll to position [1075, 0]
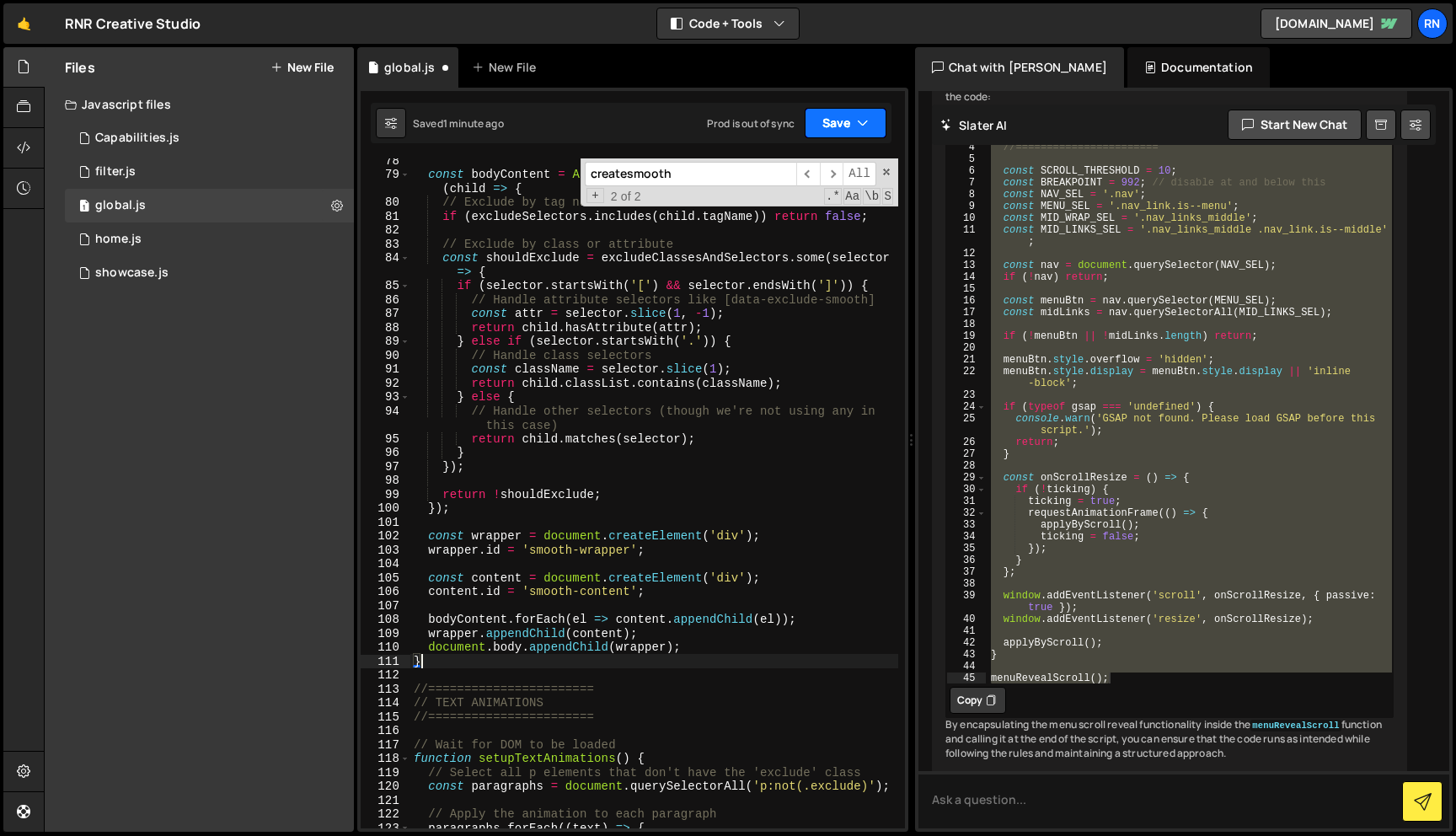
click at [845, 109] on button "Save" at bounding box center [844, 123] width 81 height 31
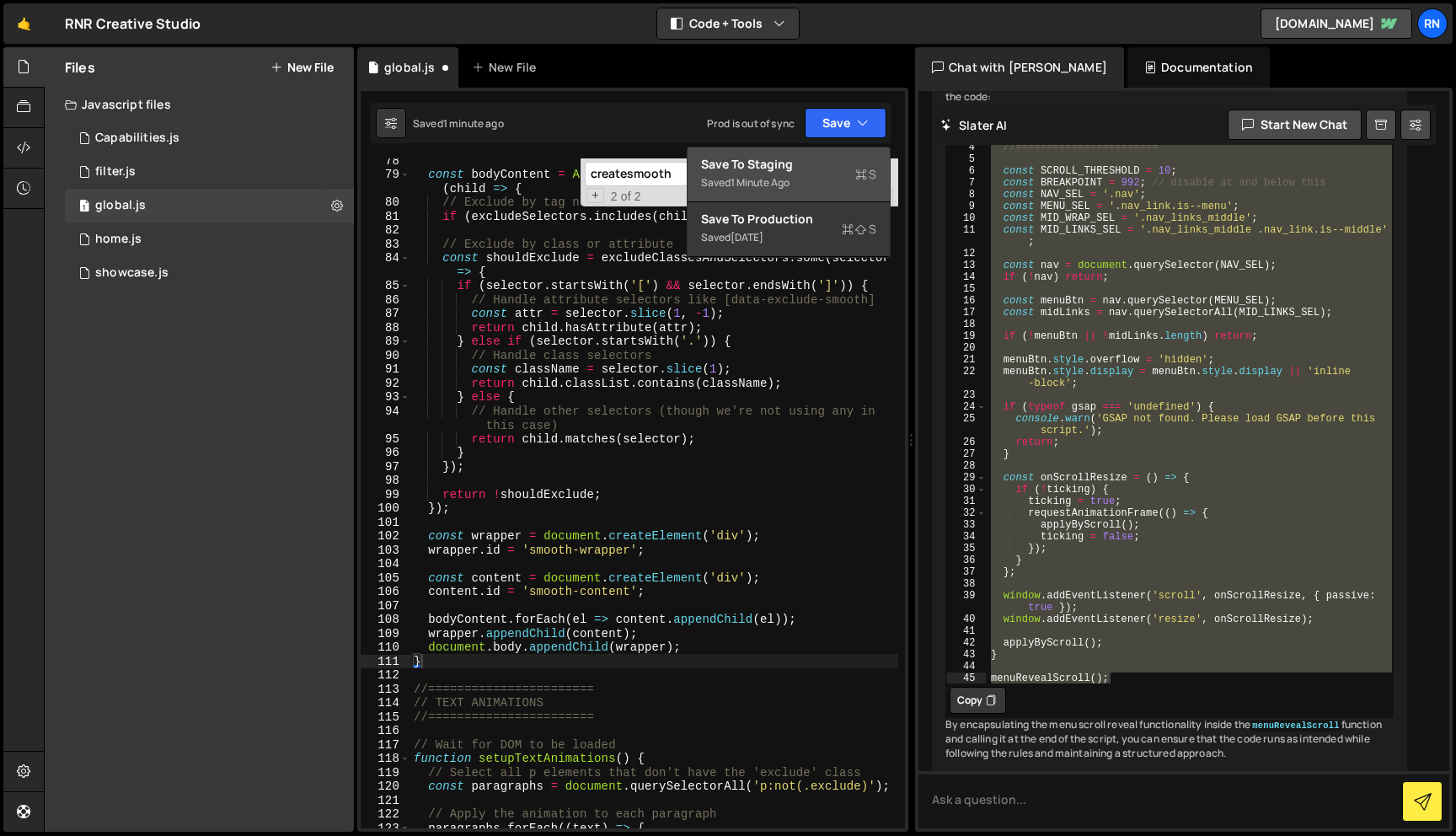
click at [779, 152] on button "Save to Staging S Saved 1 minute ago" at bounding box center [788, 174] width 202 height 55
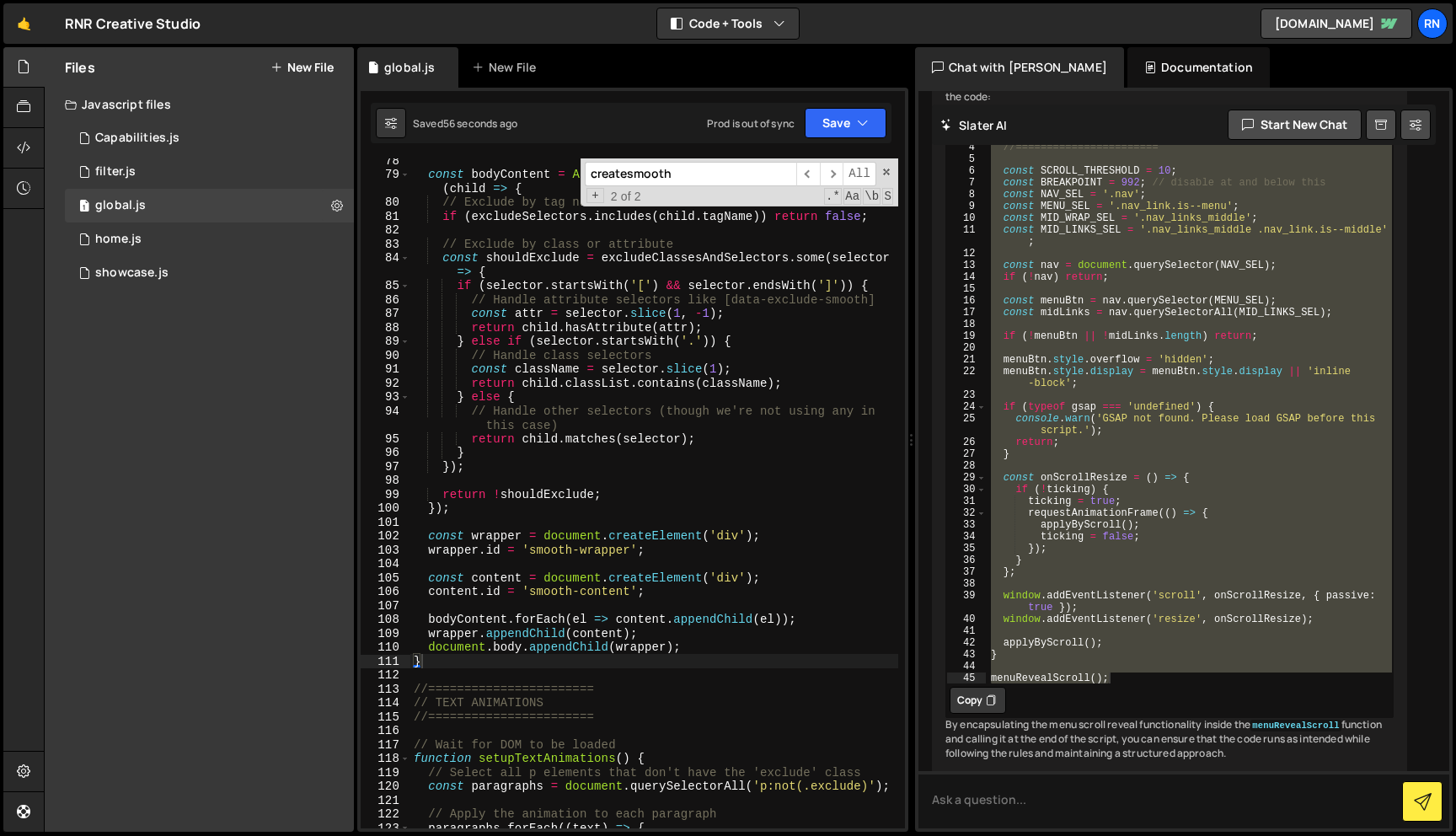
type textarea "const attr = selector.slice(1, -1);"
click at [658, 316] on div "const bodyContent = Array . from ( document . body . children ) . filter ( chil…" at bounding box center [654, 502] width 488 height 698
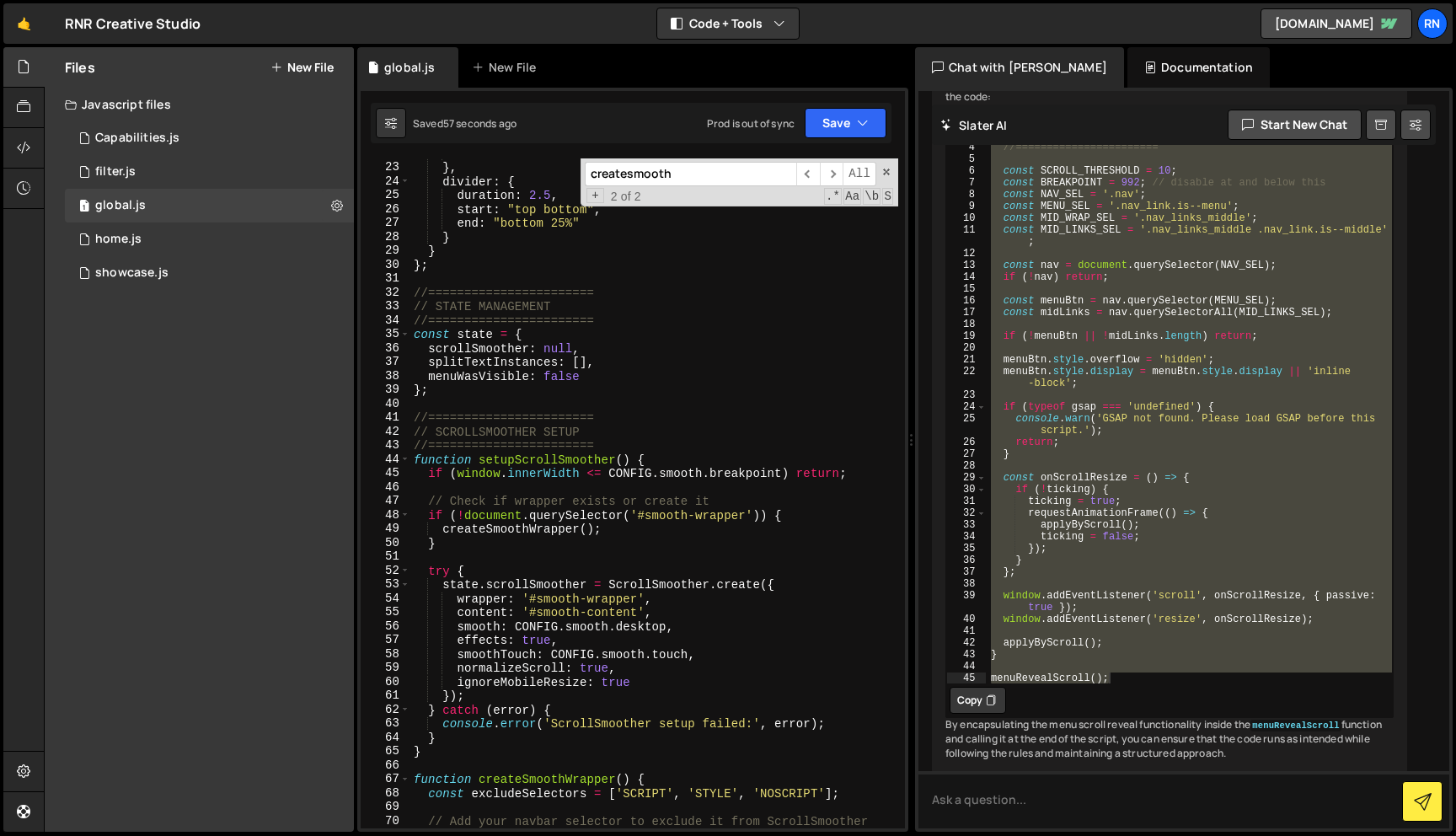
scroll to position [303, 0]
click at [624, 400] on div "end : "bottom 50%" } , divider : { duration : 2.5 , start : "top bottom" , end …" at bounding box center [654, 496] width 488 height 698
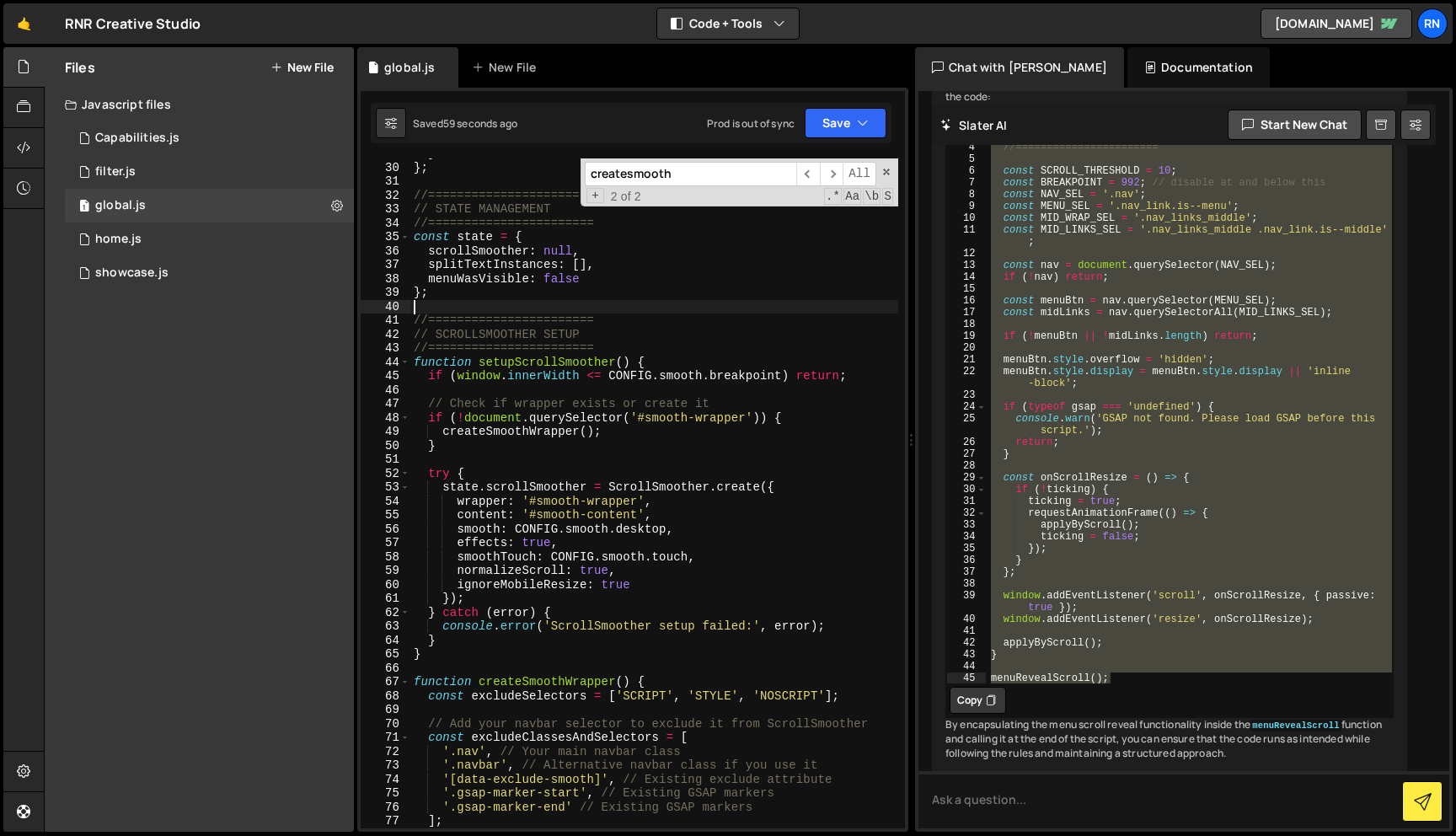
scroll to position [404, 0]
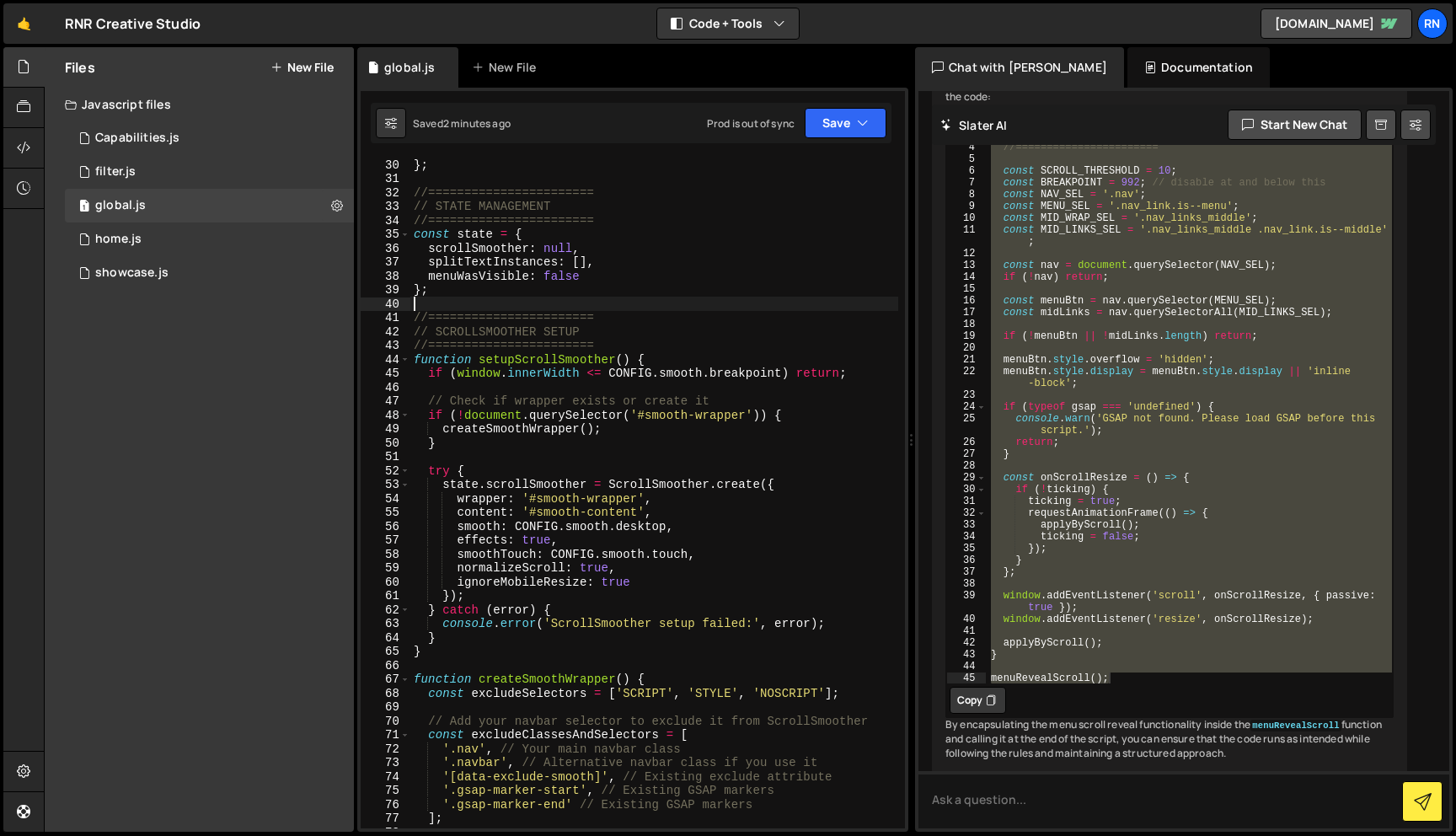
click at [562, 214] on div "} ; //======================= // STATE MANAGEMENT //======================= con…" at bounding box center [654, 513] width 488 height 712
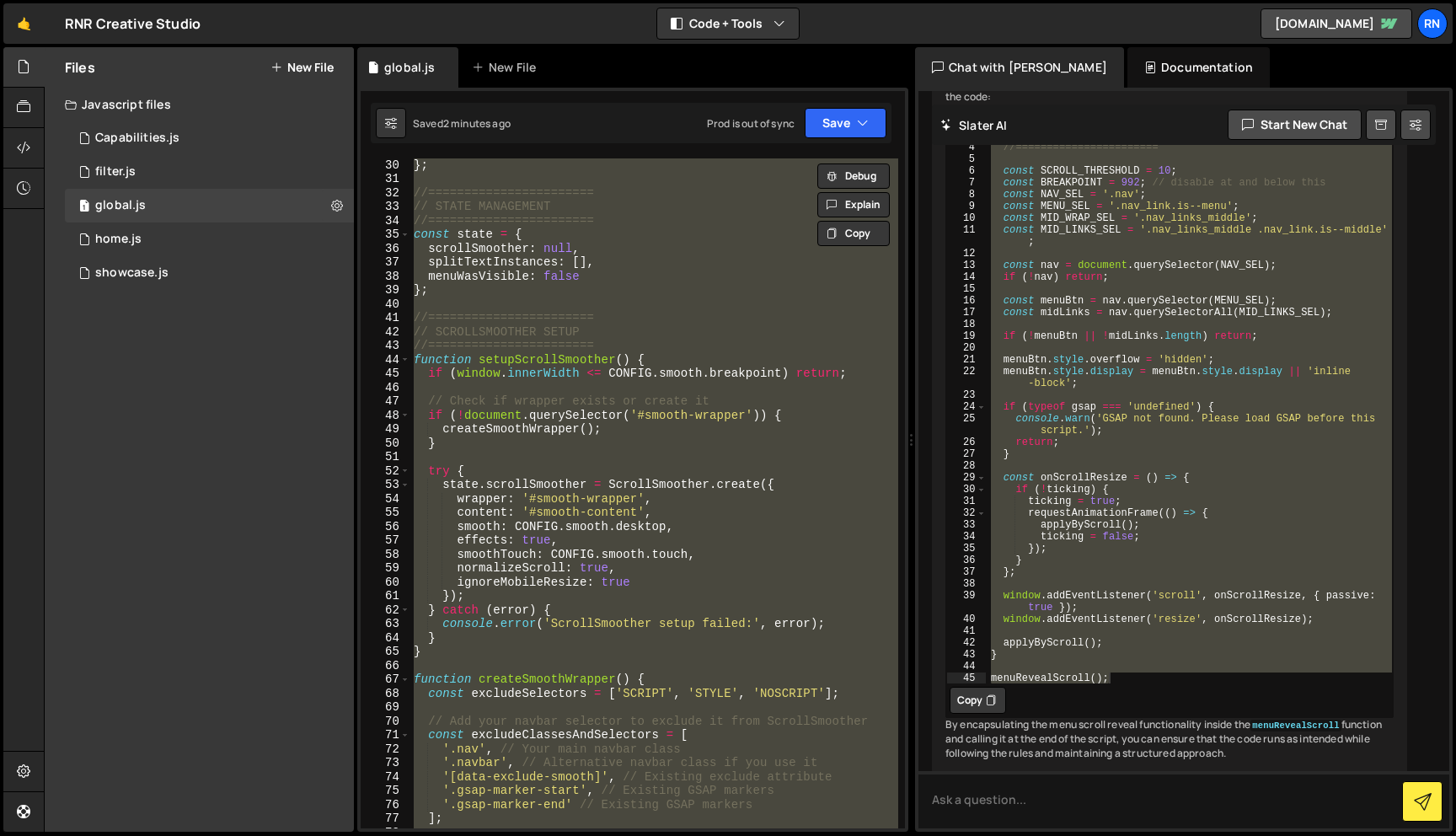
click at [524, 490] on div "} ; //======================= // STATE MANAGEMENT //======================= con…" at bounding box center [654, 493] width 488 height 670
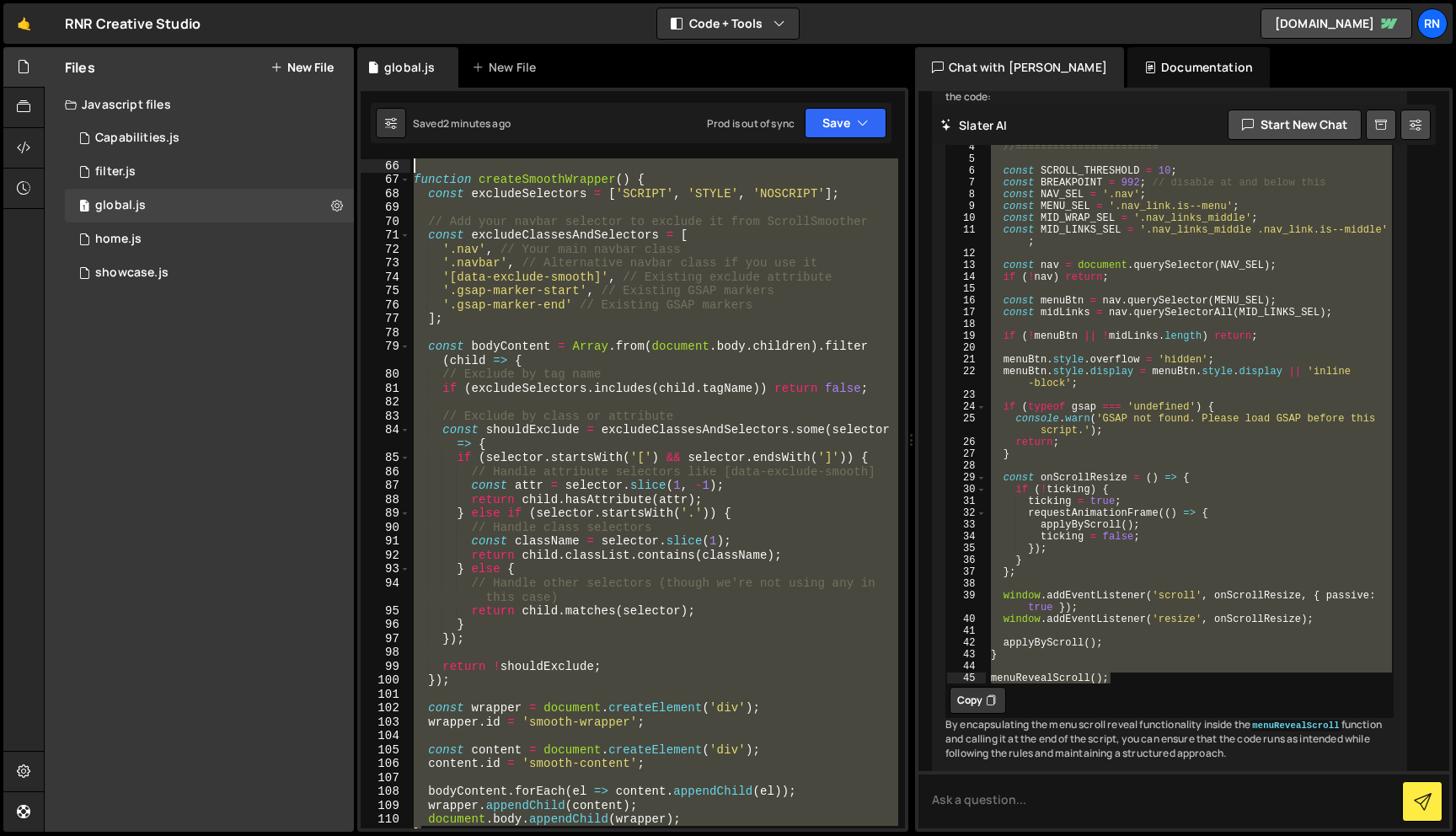
scroll to position [848, 0]
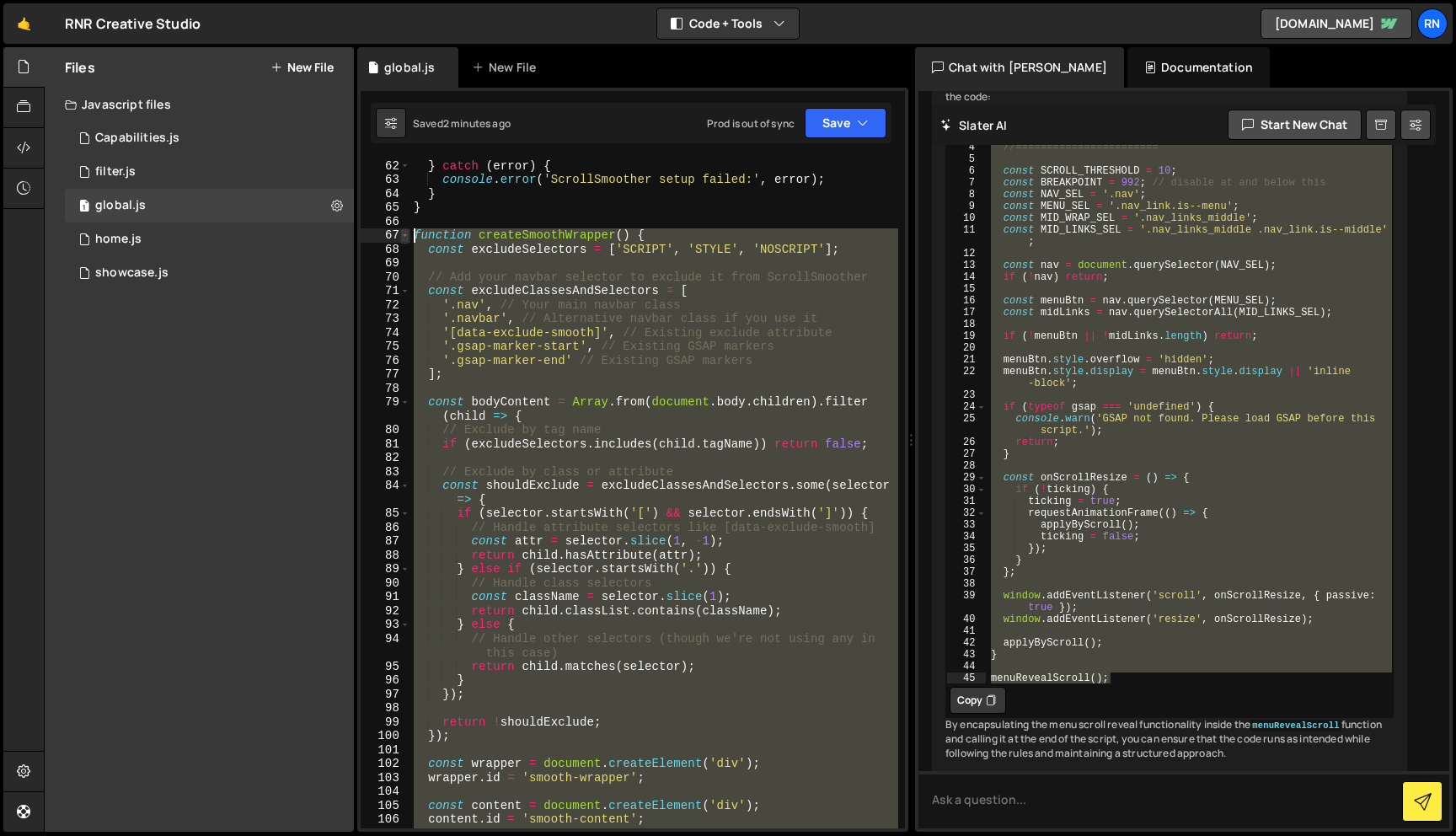
drag, startPoint x: 428, startPoint y: 645, endPoint x: 406, endPoint y: 235, distance: 410.6
click at [406, 235] on div "state.scrollSmoother = ScrollSmoother.create({ 62 63 64 65 66 67 68 69 70 71 72…" at bounding box center [633, 493] width 544 height 670
click at [849, 123] on button "Save" at bounding box center [844, 123] width 81 height 31
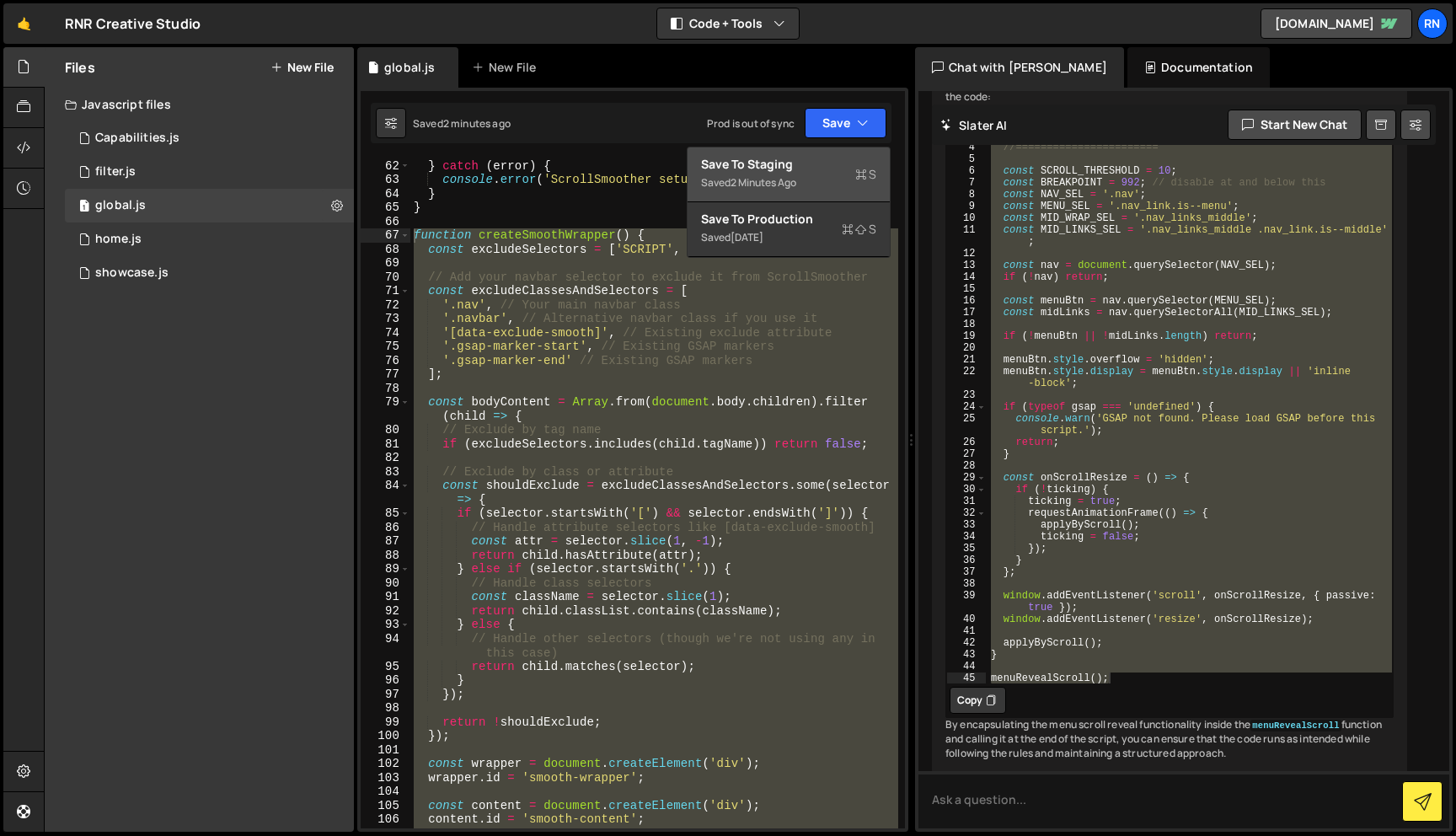
click at [769, 156] on div "Save to Staging S" at bounding box center [788, 165] width 175 height 17
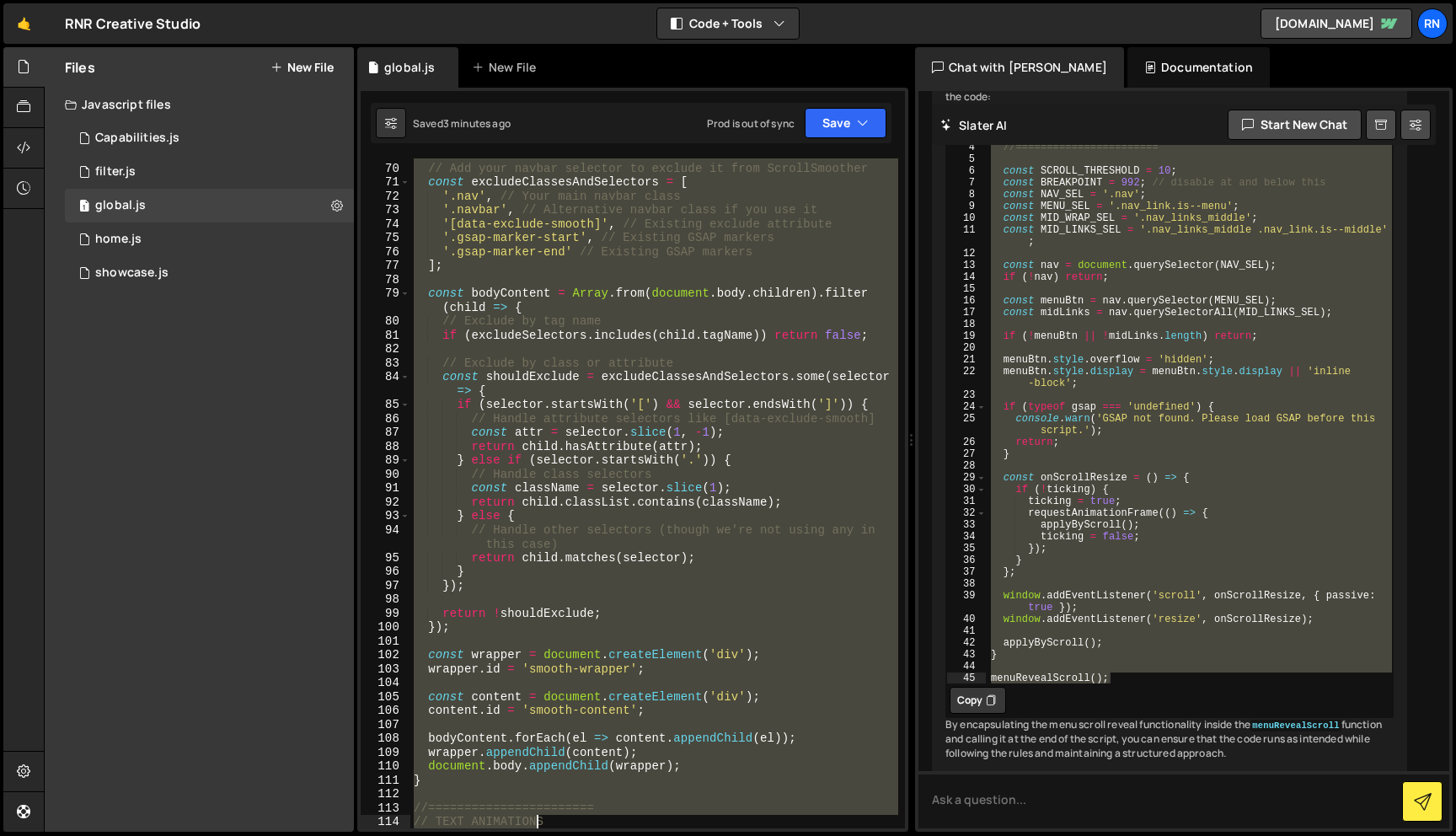
scroll to position [1081, 0]
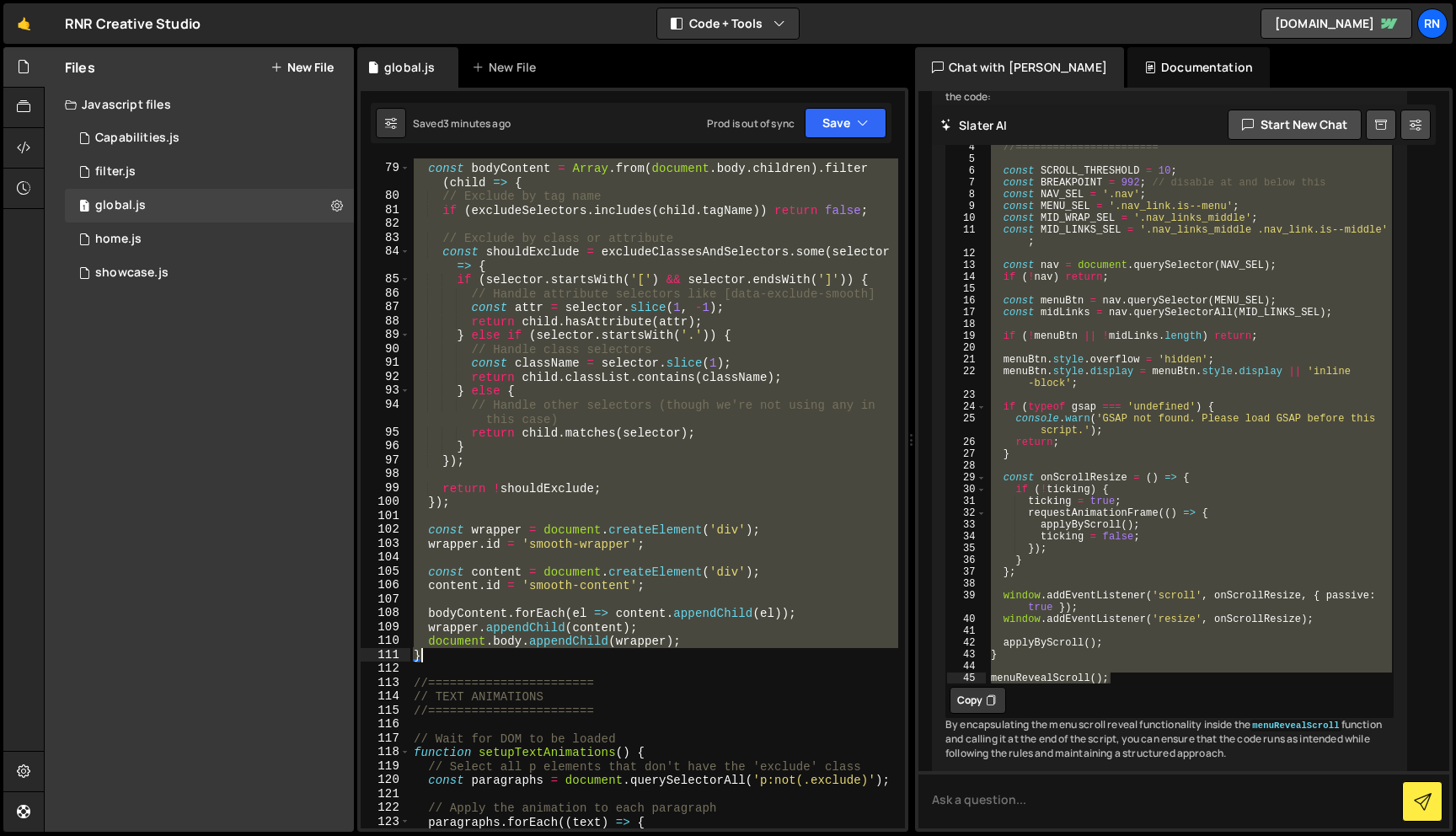
drag, startPoint x: 412, startPoint y: 234, endPoint x: 537, endPoint y: 660, distance: 444.0
click at [537, 660] on div "const bodyContent = Array . from ( document . body . children ) . filter ( chil…" at bounding box center [654, 497] width 488 height 698
paste textarea
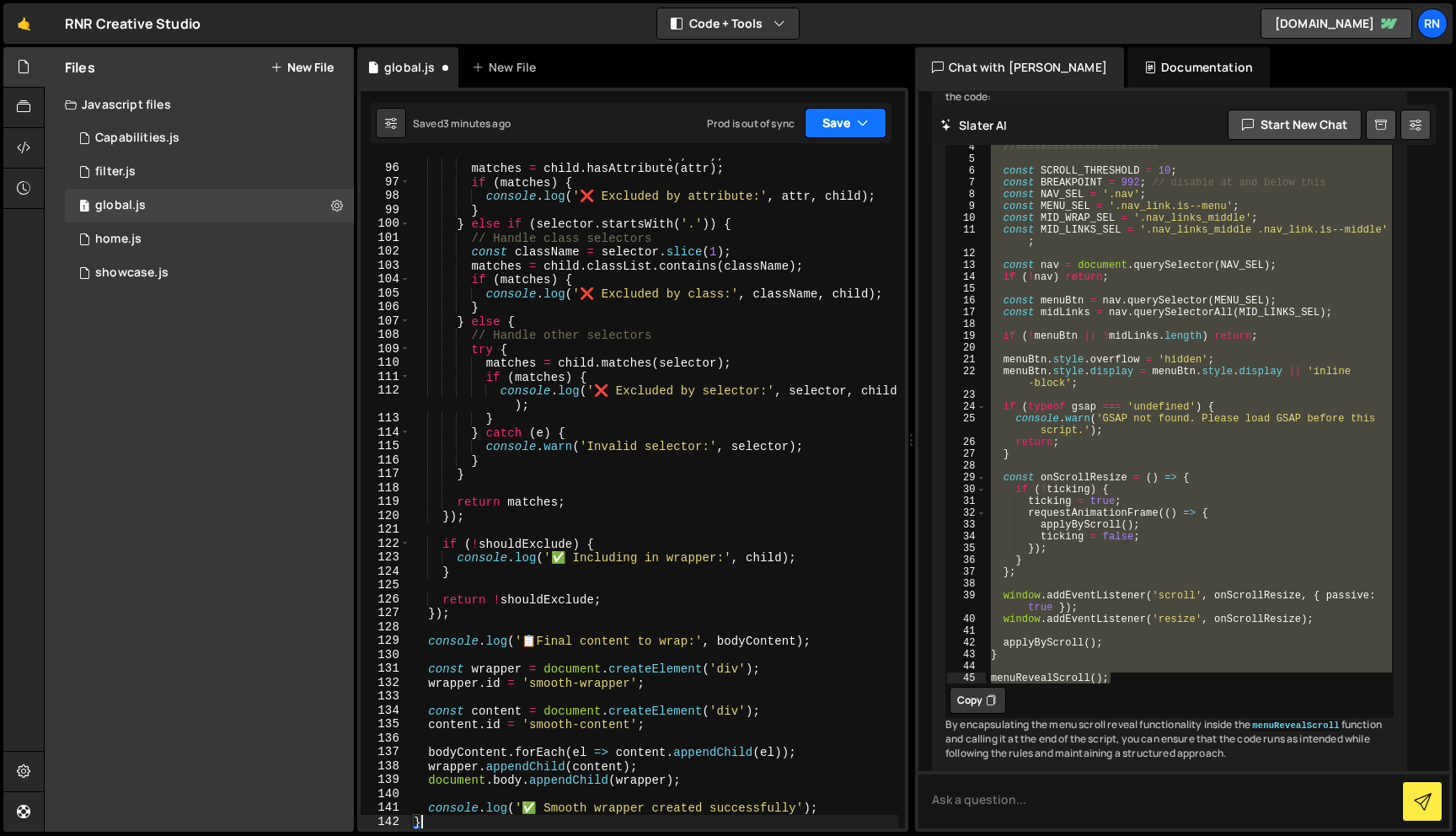
click at [819, 131] on button "Save" at bounding box center [844, 123] width 81 height 31
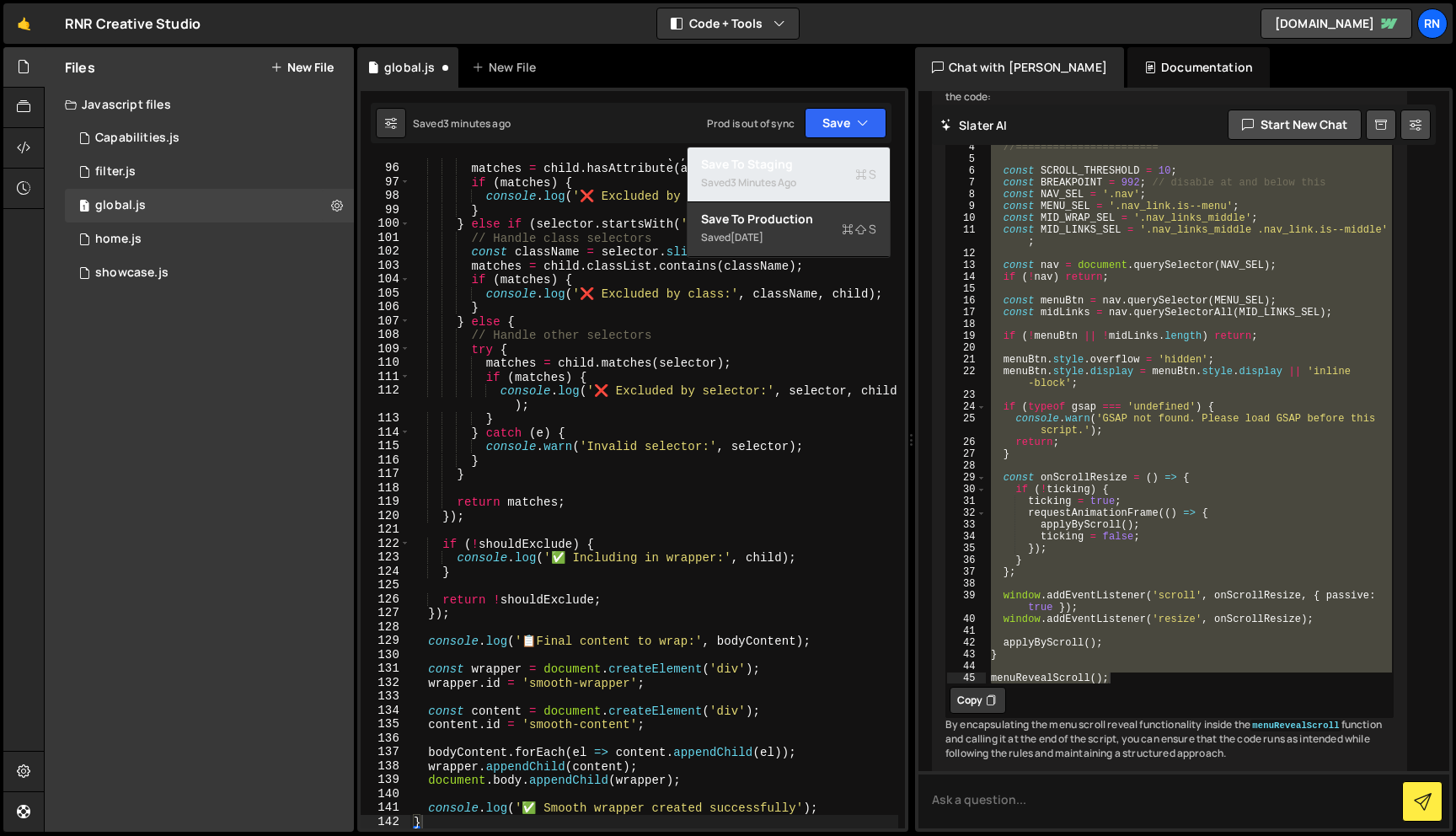
click at [779, 186] on div "3 minutes ago" at bounding box center [763, 182] width 66 height 14
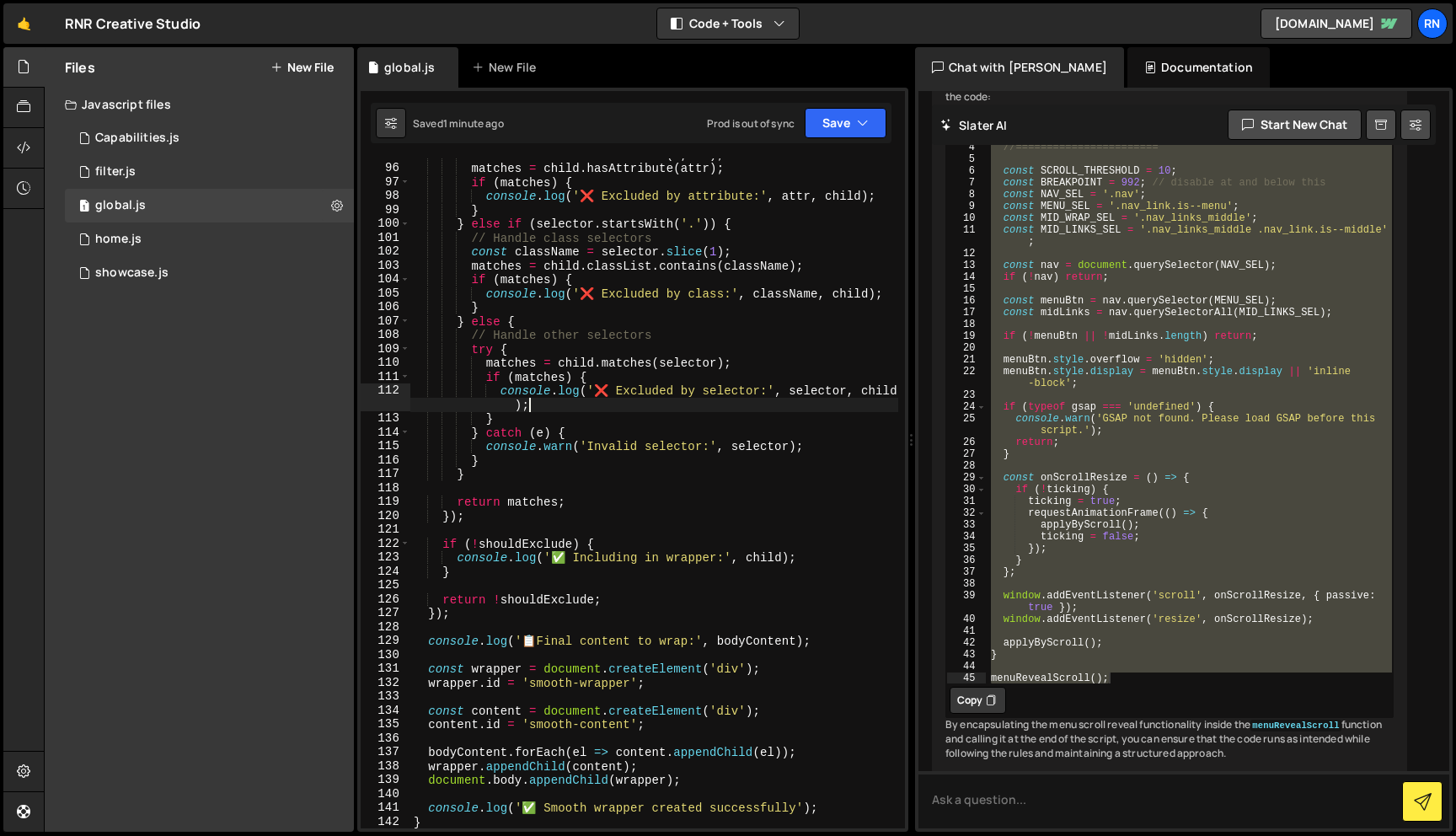
click at [559, 399] on div "const attr = selector . slice ( 1 , - 1 ) ; matches = child . hasAttribute ( at…" at bounding box center [654, 497] width 488 height 698
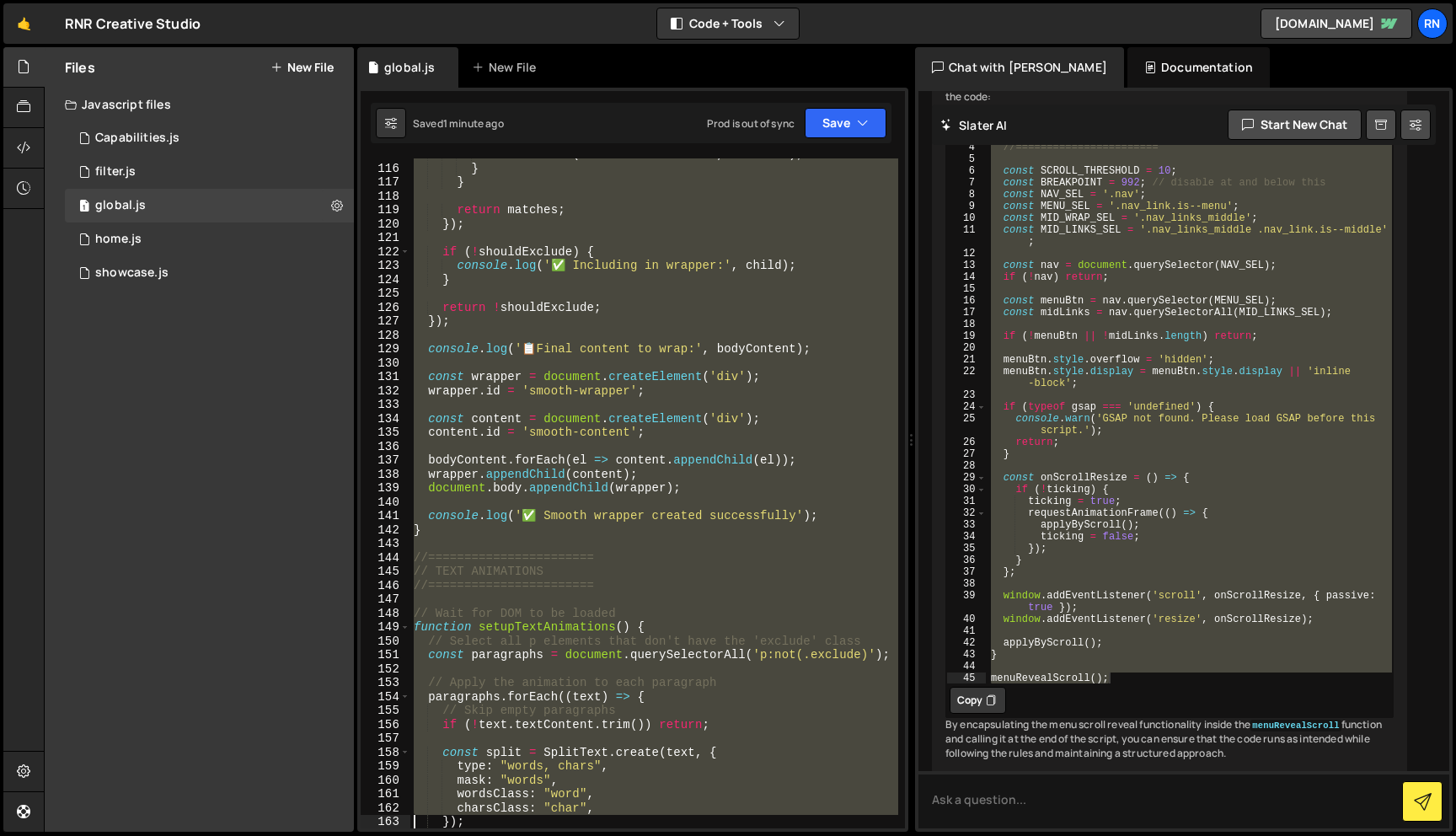
scroll to position [1722, 0]
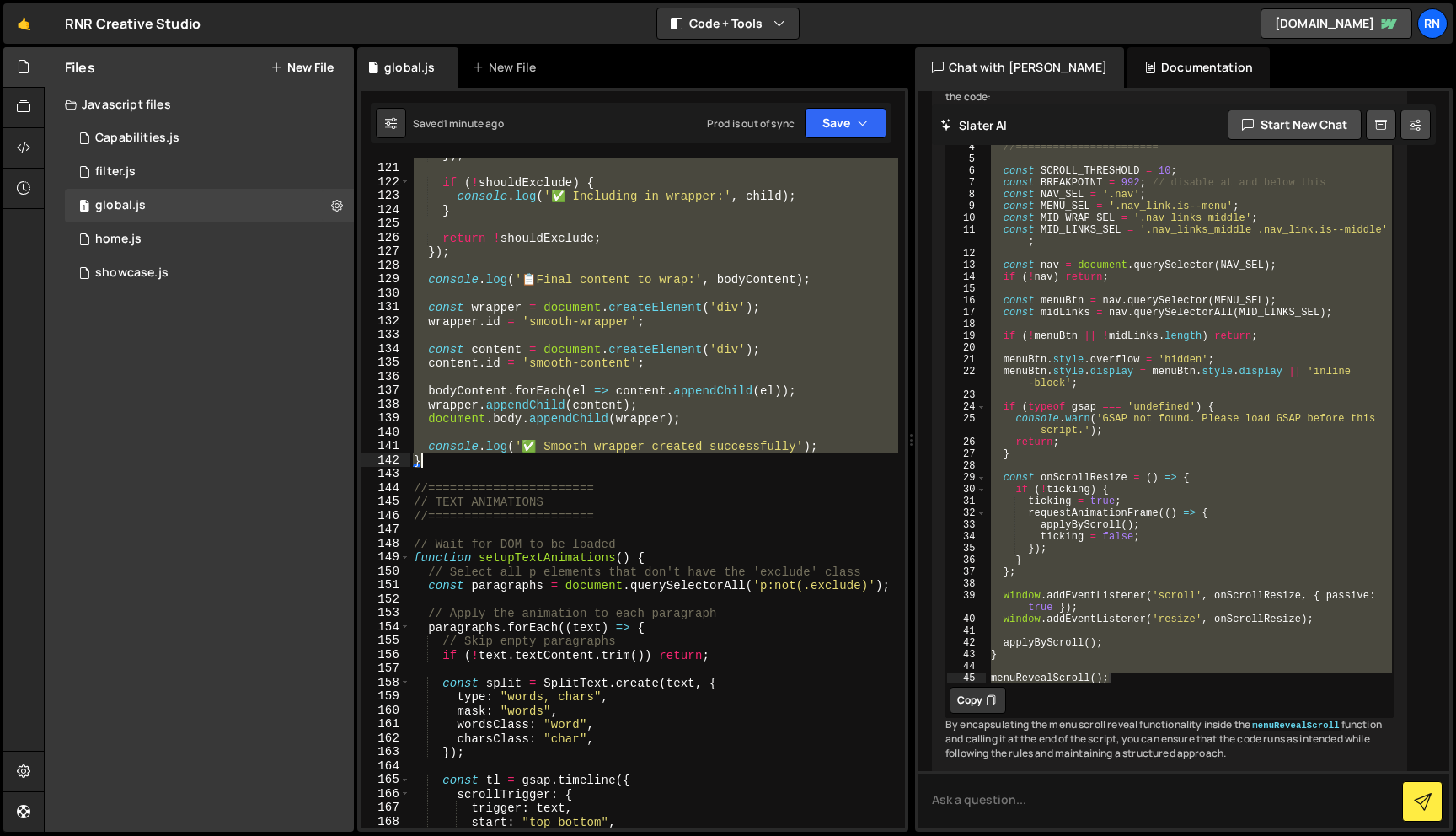
drag, startPoint x: 412, startPoint y: 369, endPoint x: 614, endPoint y: 461, distance: 222.0
click at [614, 461] on div "}) ; if ( ! shouldExclude ) { console . log ( '✅ Including in wrapper:' , child…" at bounding box center [654, 497] width 488 height 698
paste textarea
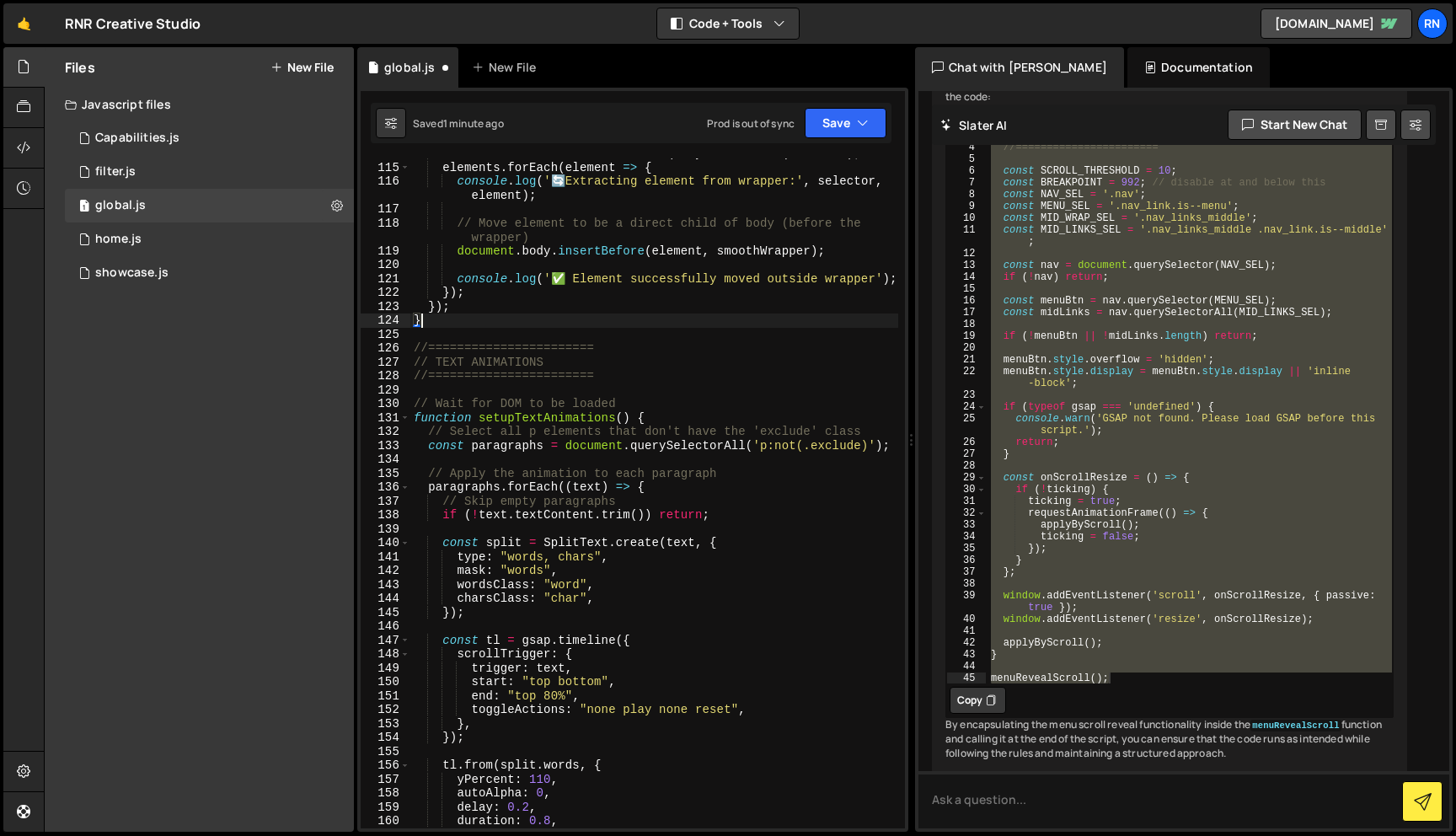
scroll to position [1623, 0]
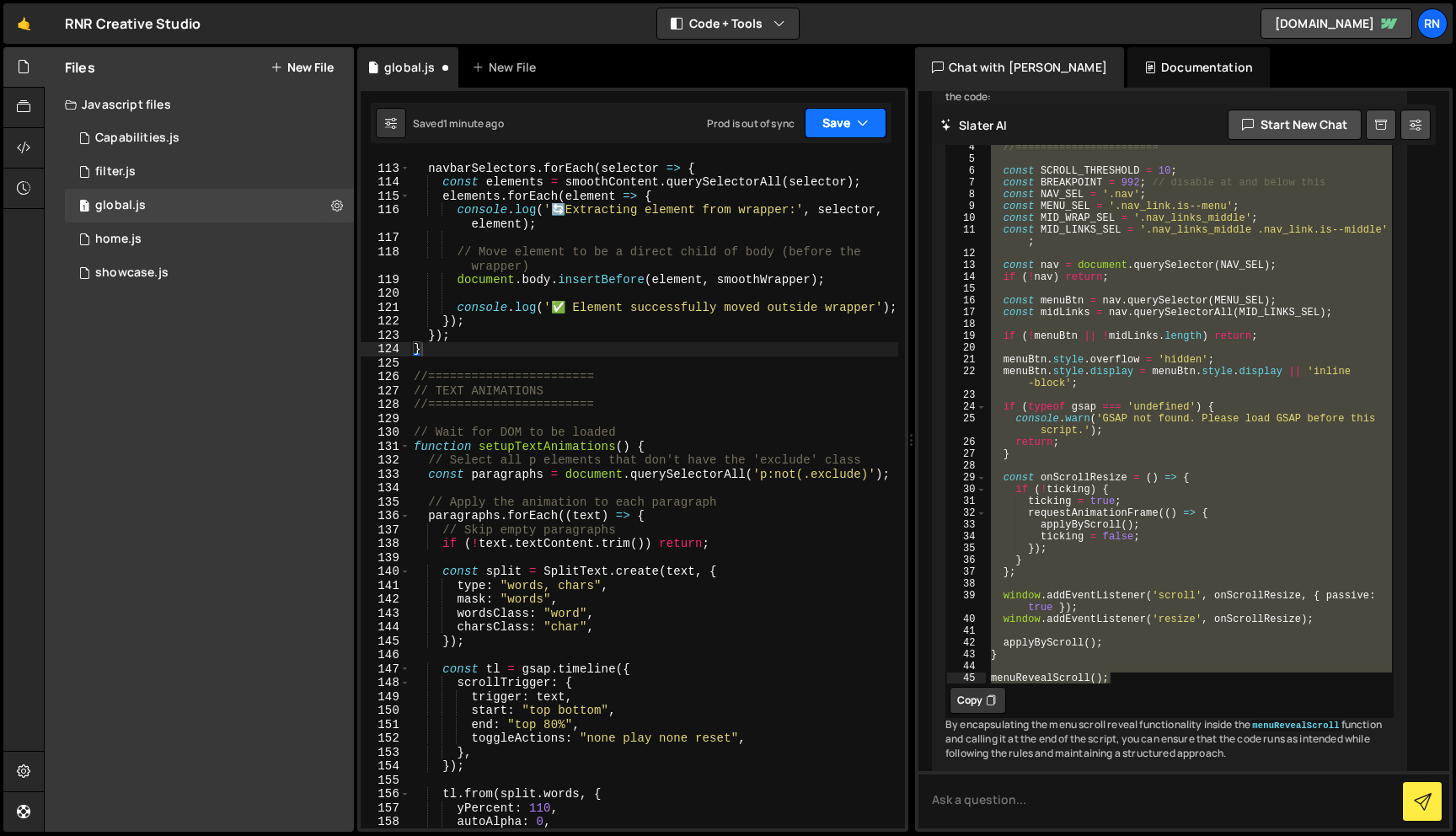
click at [830, 126] on button "Save" at bounding box center [844, 123] width 81 height 31
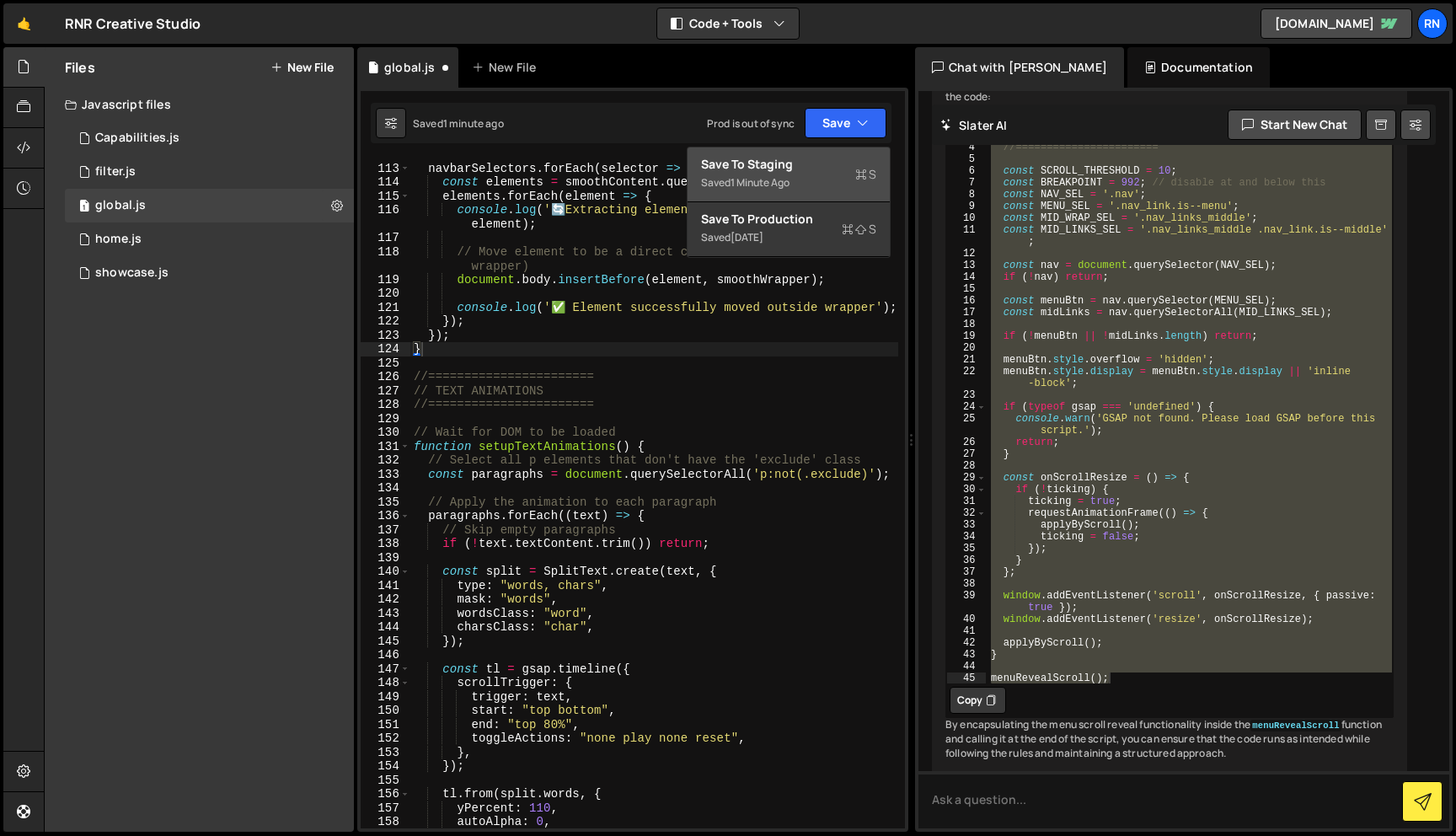
click at [814, 149] on button "Save to Staging S Saved 1 minute ago" at bounding box center [788, 174] width 202 height 55
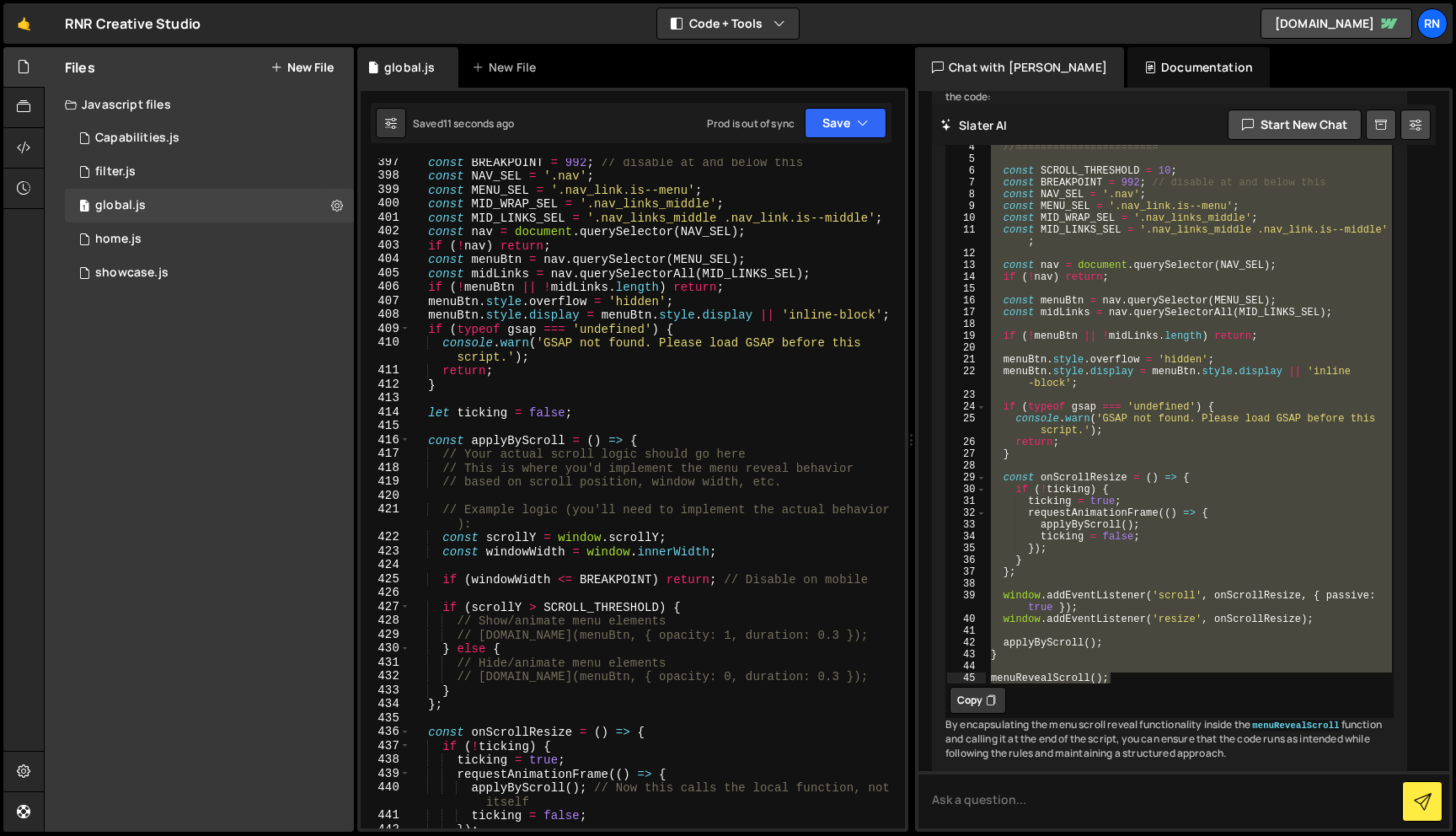
scroll to position [6220, 0]
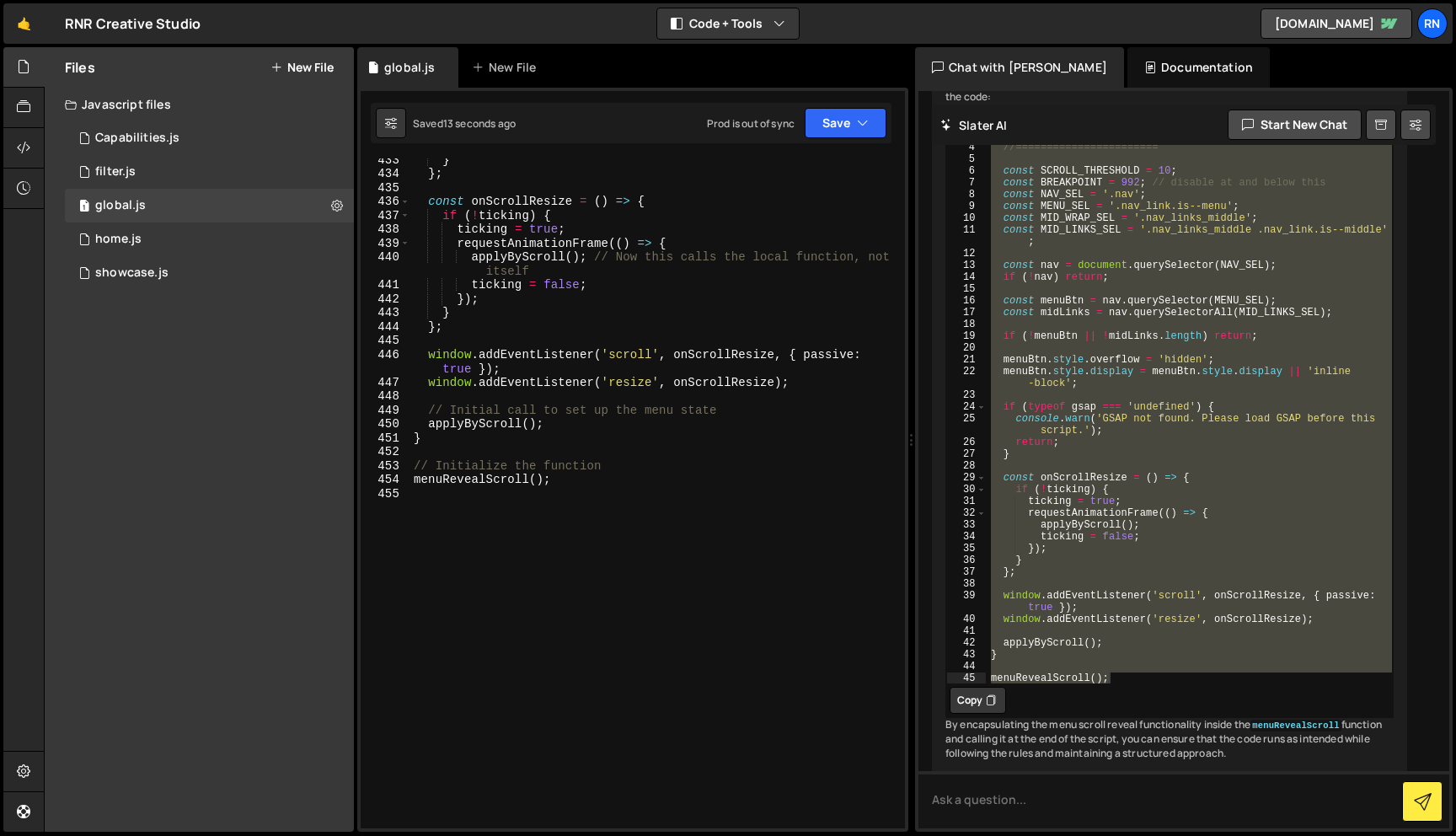
click at [474, 477] on div "} } ; const onScrollResize = ( ) => { if ( ! ticking ) { ticking = true ; reque…" at bounding box center [654, 501] width 488 height 698
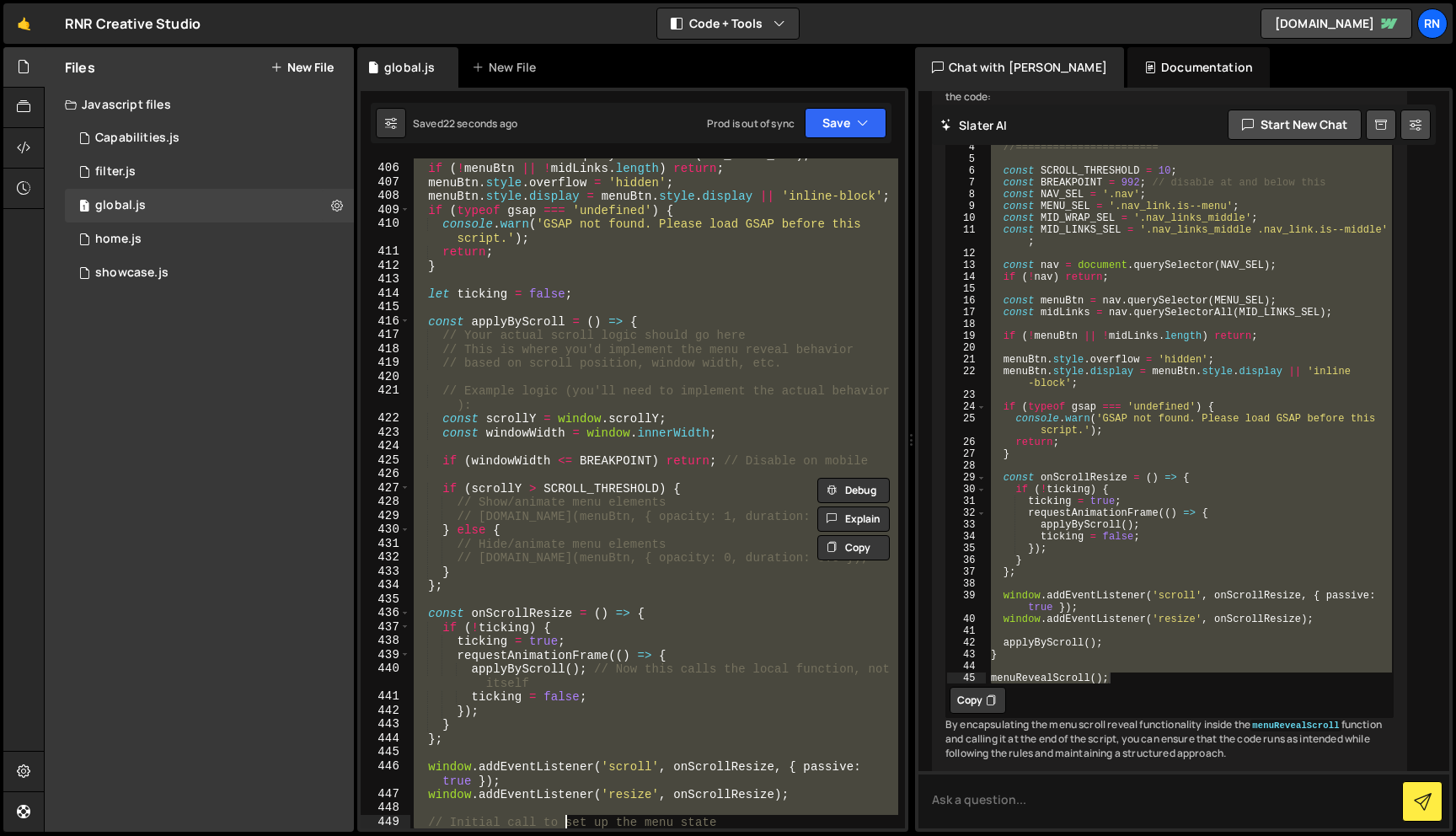
scroll to position [5892, 0]
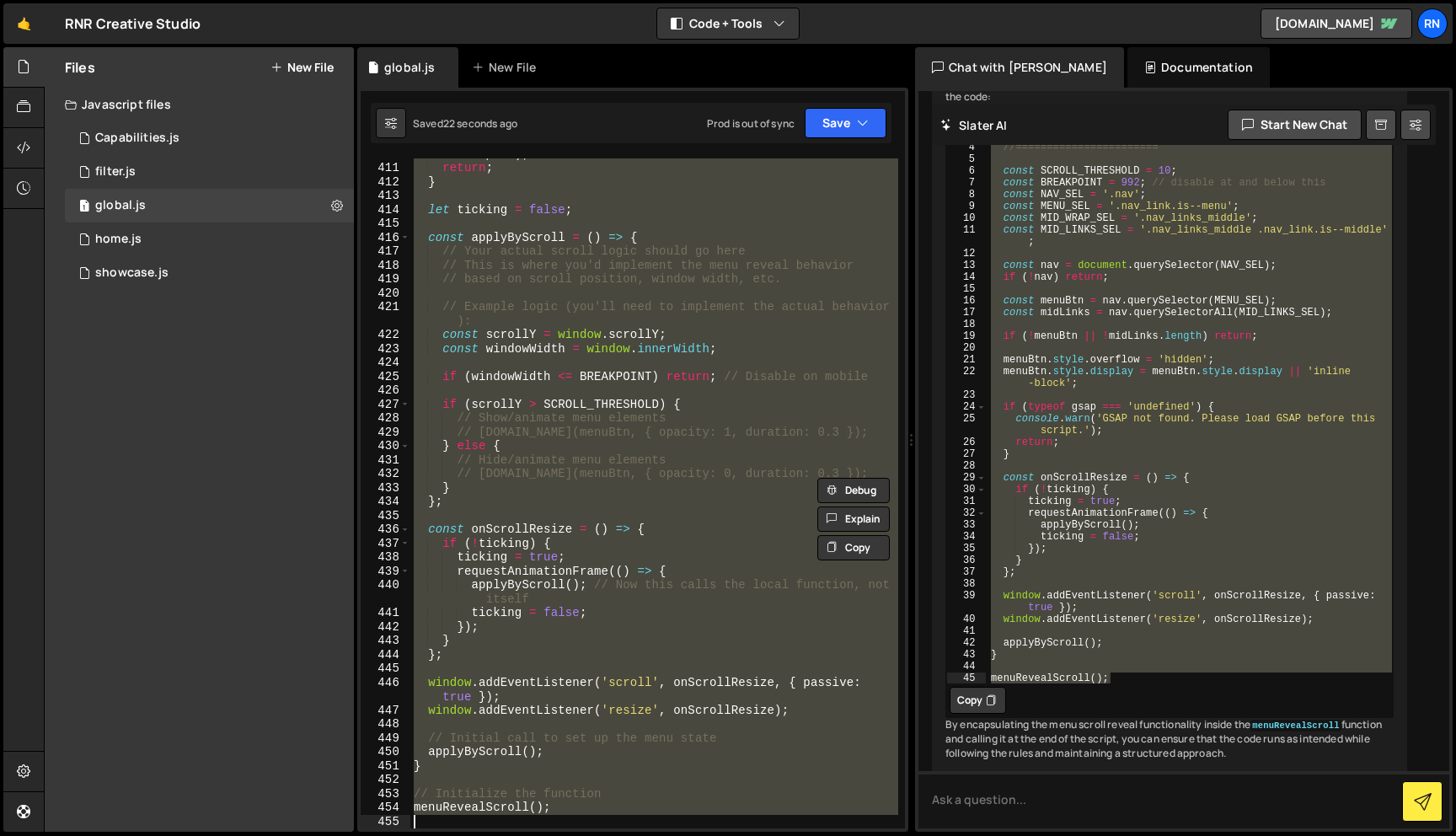
drag, startPoint x: 414, startPoint y: 210, endPoint x: 564, endPoint y: 835, distance: 642.7
click at [564, 835] on div "Hold on a sec... Are you certain you wish to leave this page? Any changes you'v…" at bounding box center [728, 418] width 1456 height 836
click at [570, 655] on div "console . warn ( 'GSAP not found. Please load GSAP before this script.' ) ; ret…" at bounding box center [654, 493] width 488 height 670
paste textarea "};"
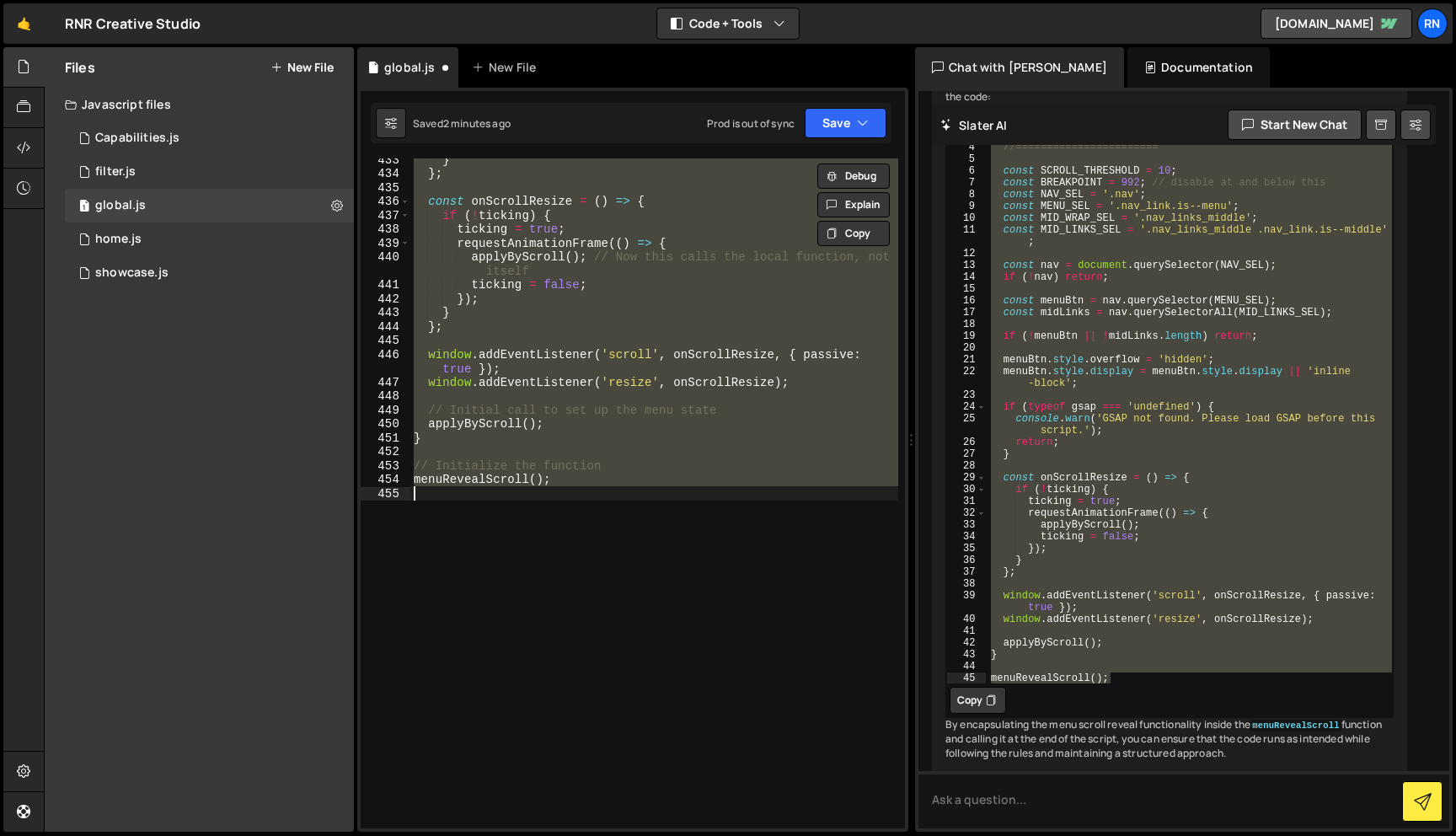
paste textarea "};"
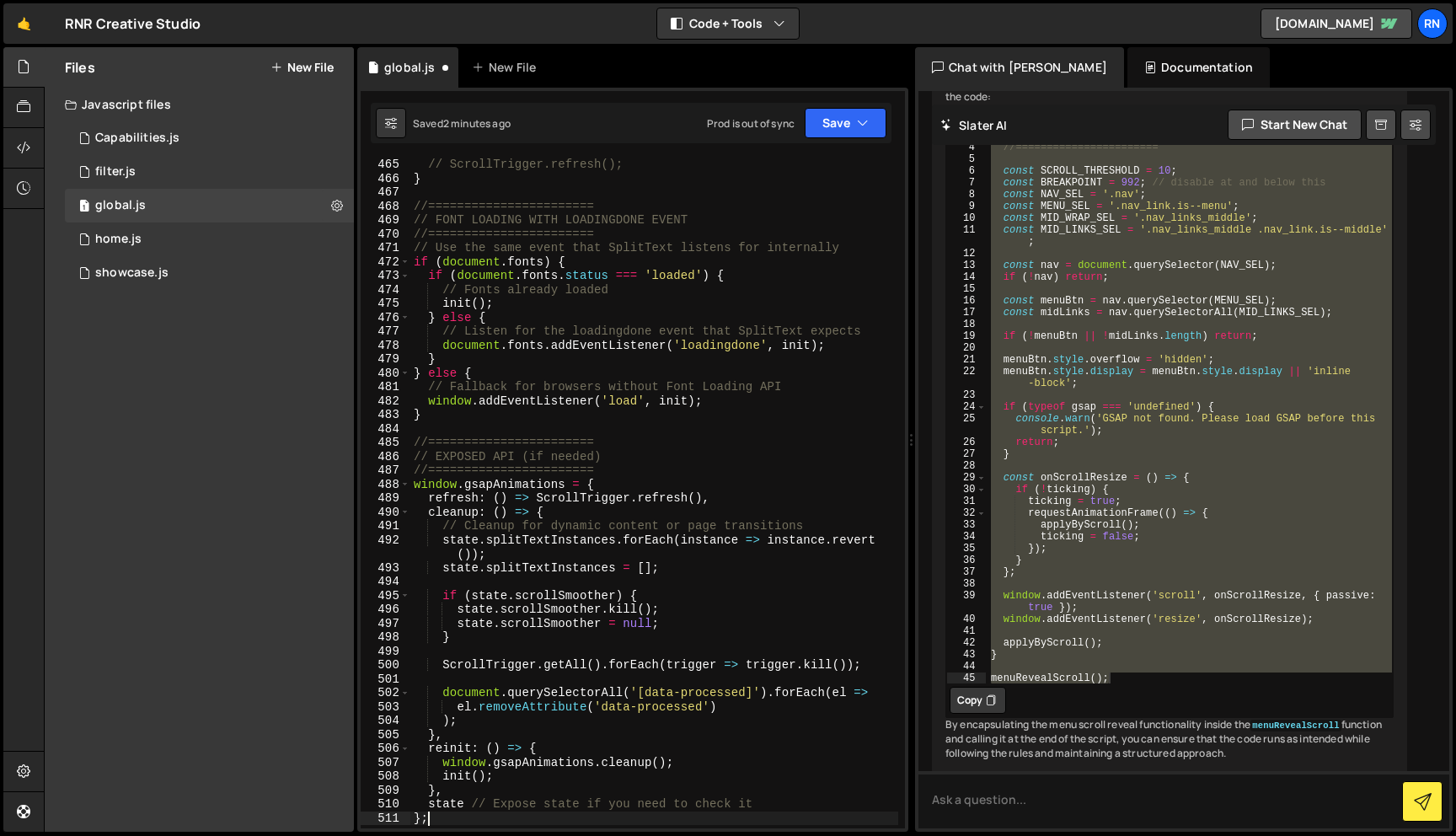
scroll to position [6675, 0]
click at [828, 109] on button "Save" at bounding box center [844, 123] width 81 height 31
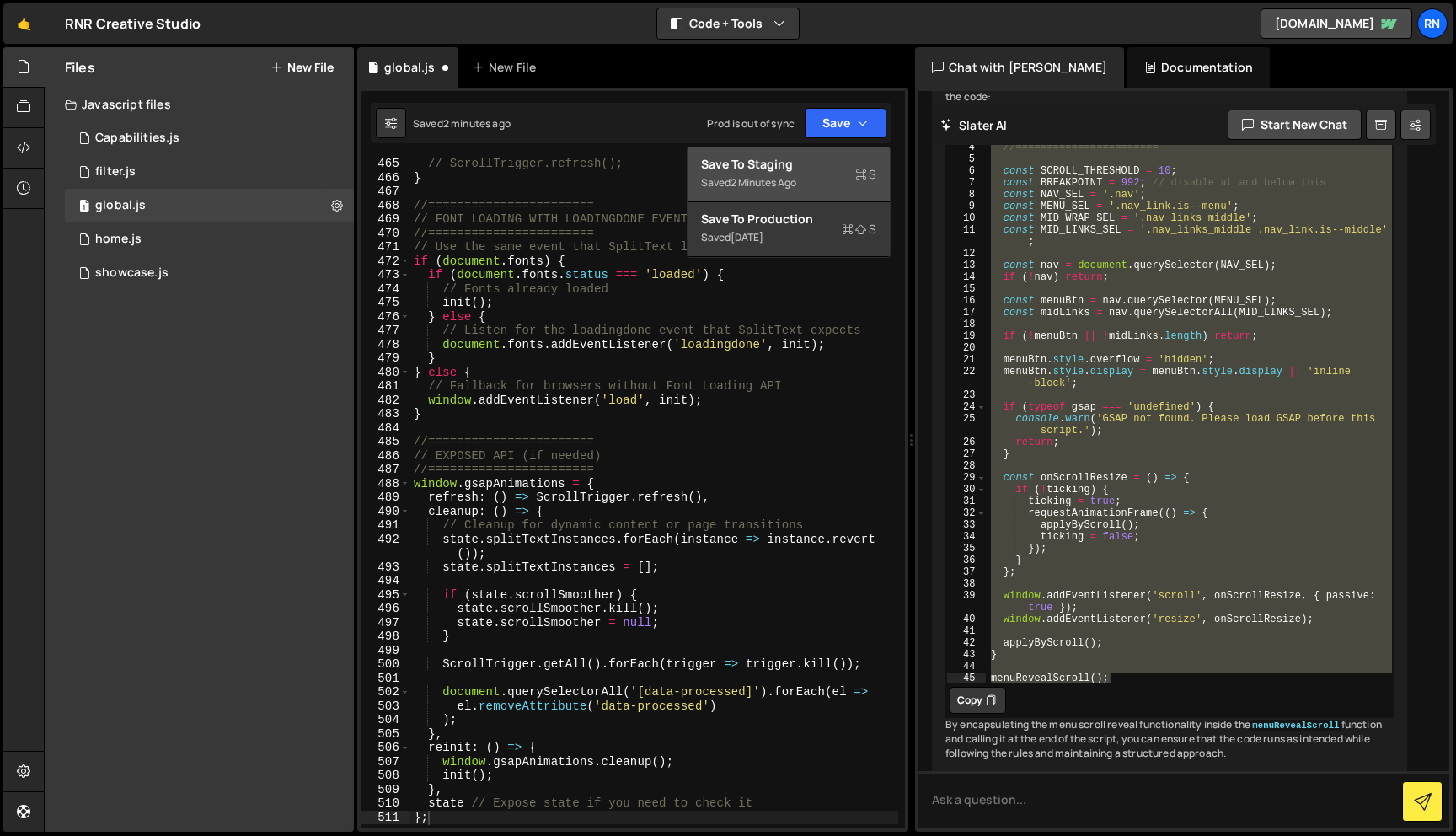
click at [803, 151] on button "Save to Staging S Saved 2 minutes ago" at bounding box center [788, 174] width 202 height 55
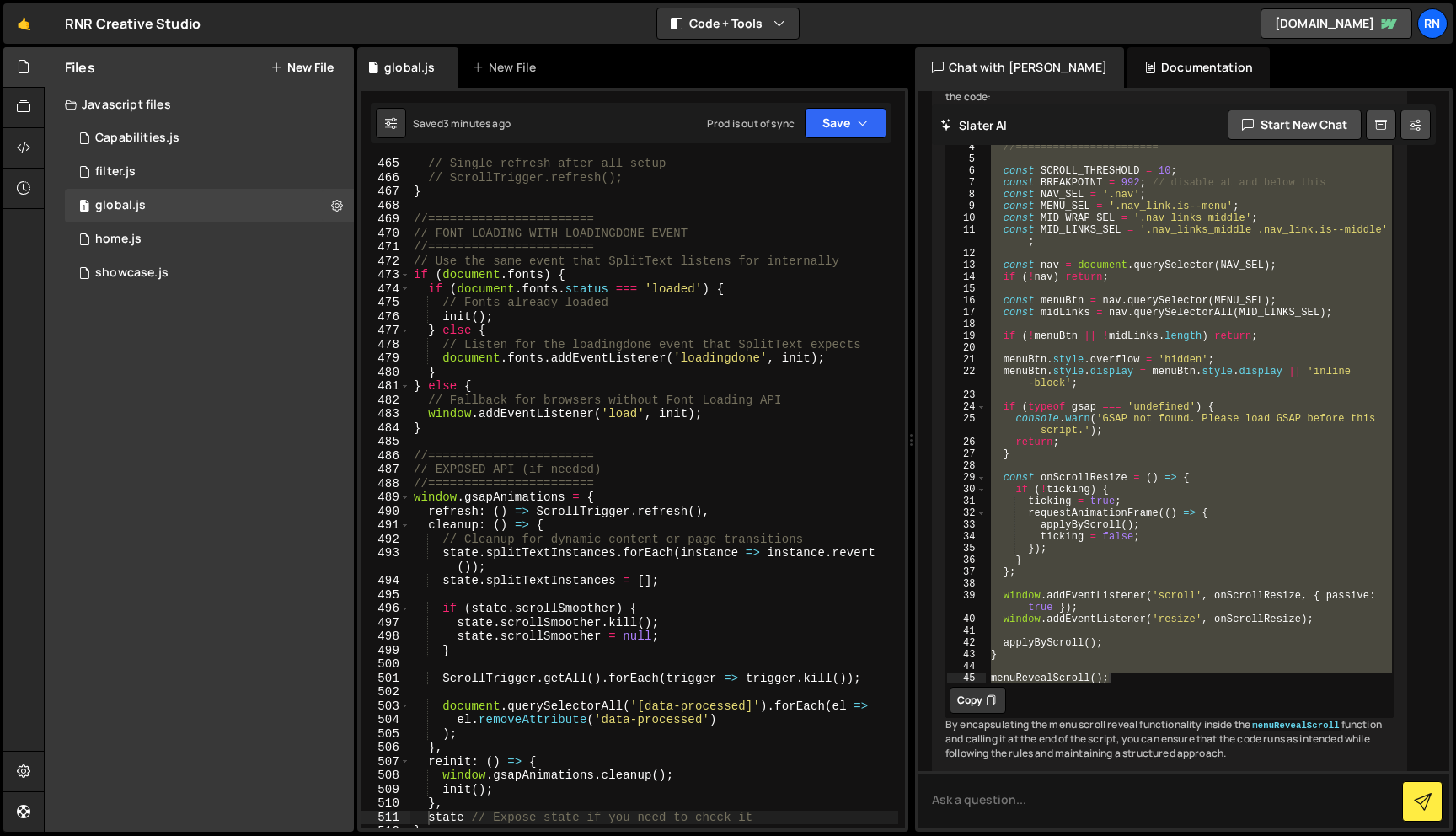
click at [586, 363] on div "// Single refresh after all setup // ScrollTrigger.refresh(); } //=============…" at bounding box center [654, 505] width 488 height 698
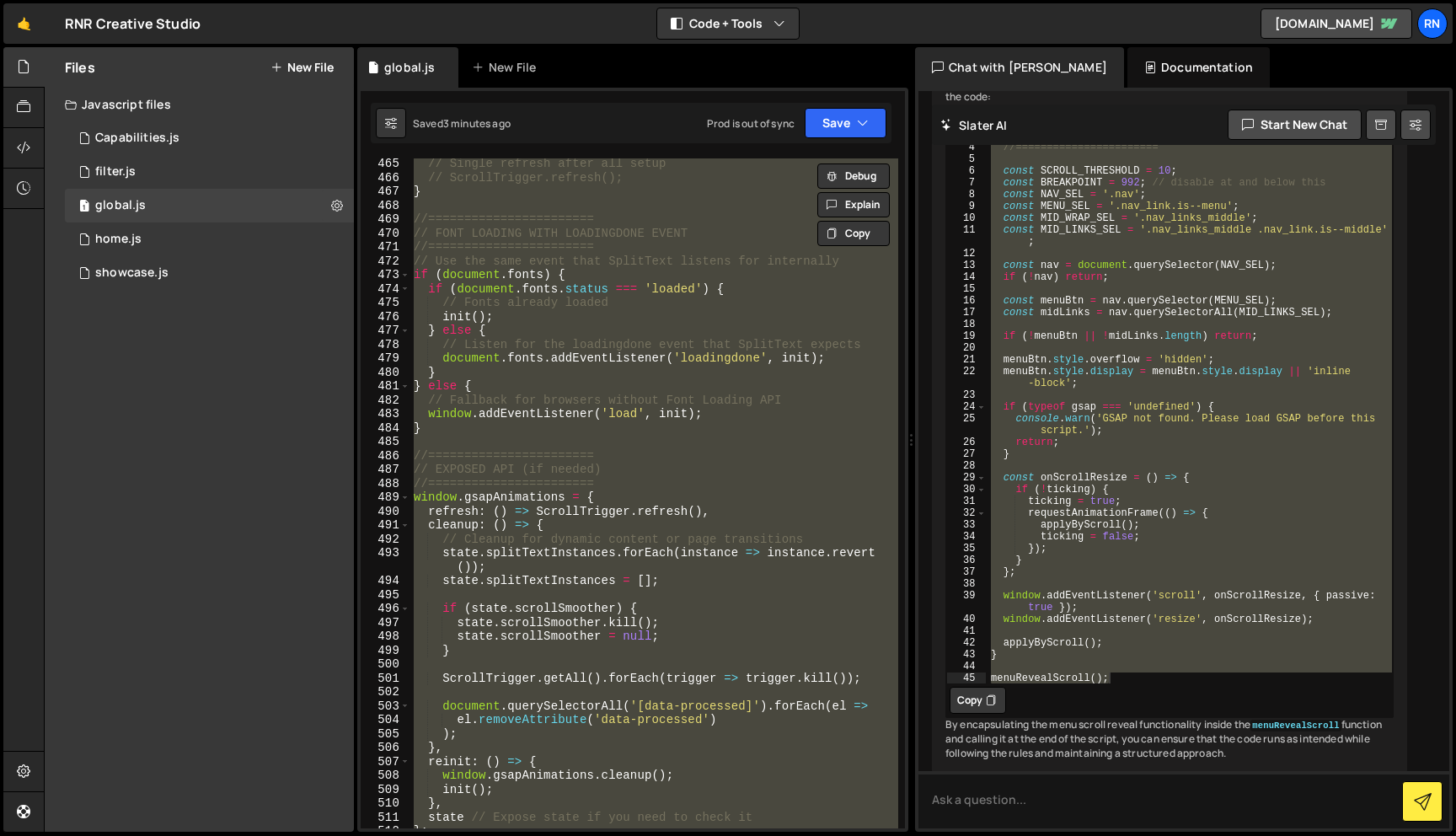
paste textarea
type textarea "};"
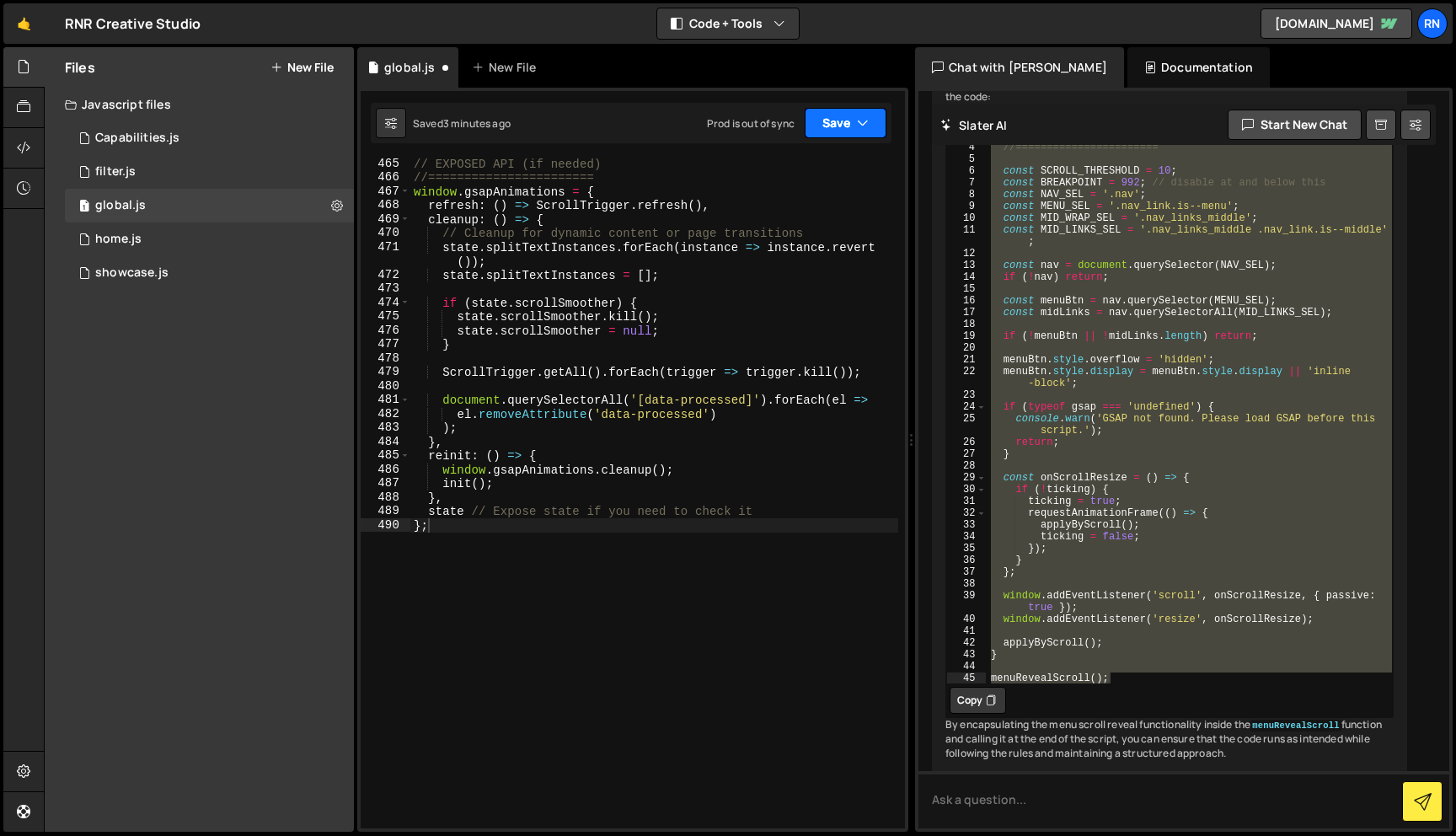
click at [826, 113] on button "Save" at bounding box center [844, 123] width 81 height 31
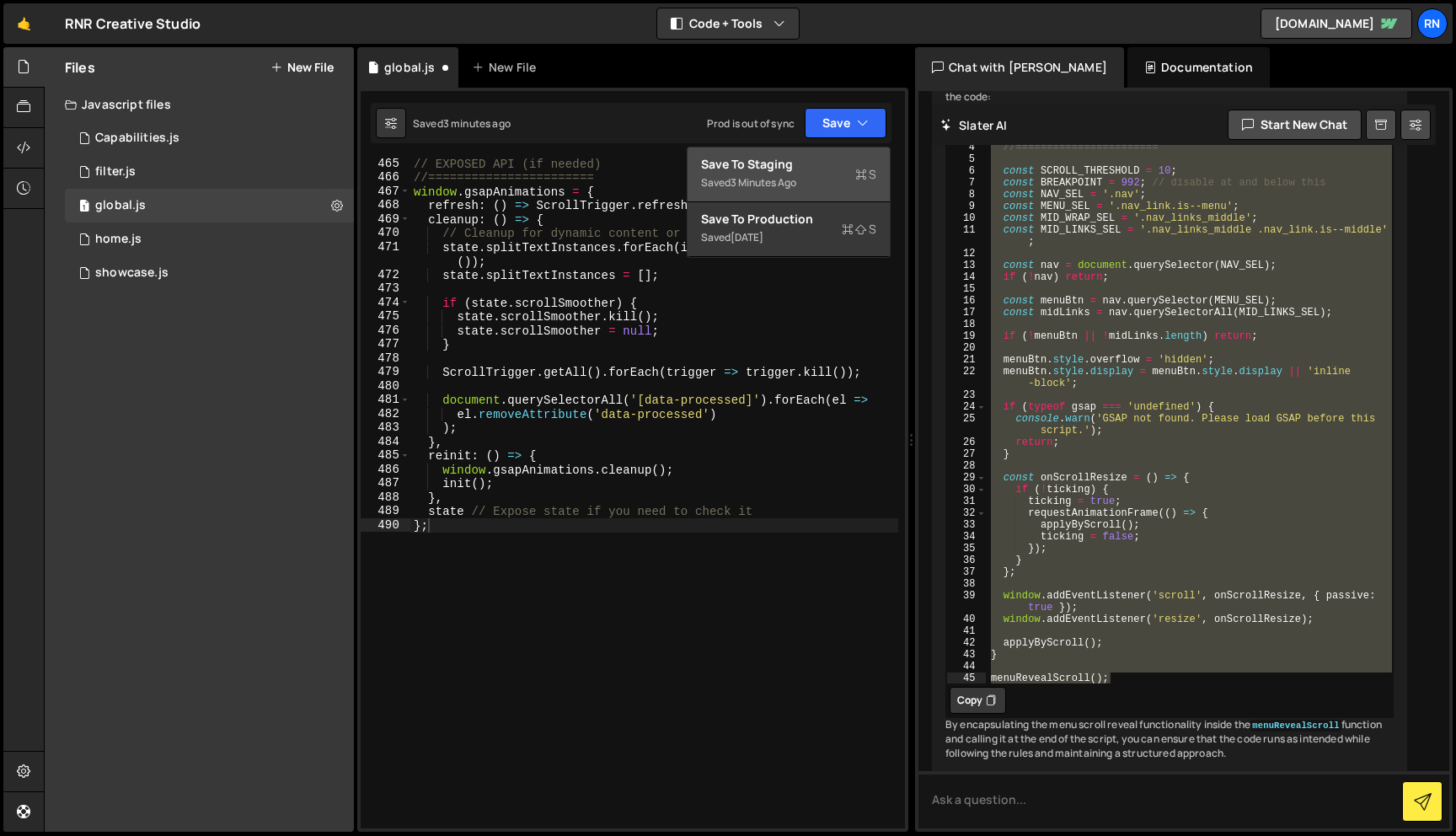
click at [800, 172] on div "Save to Staging S" at bounding box center [788, 165] width 175 height 17
